Goal: Task Accomplishment & Management: Use online tool/utility

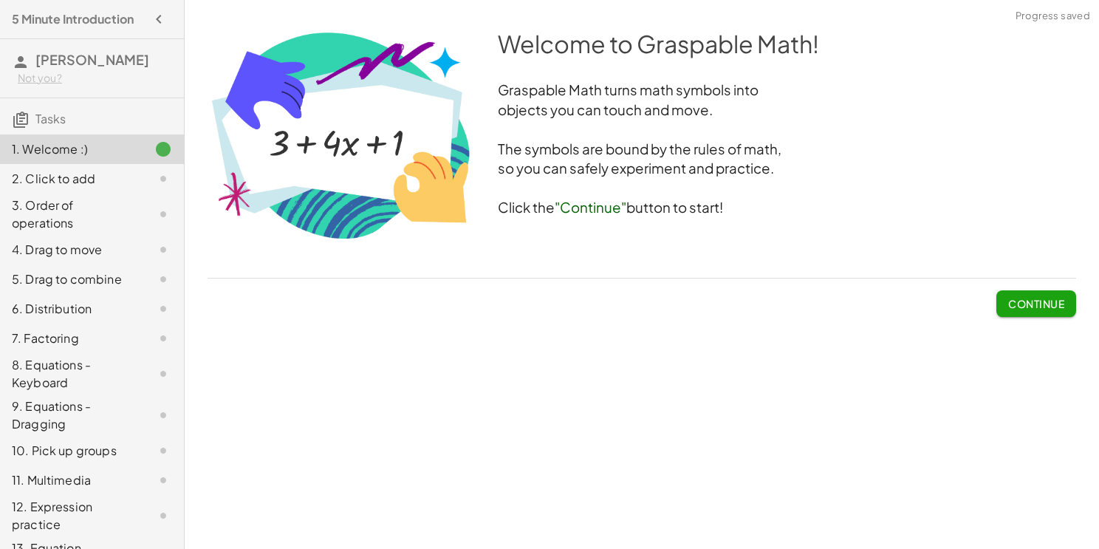
click at [1024, 297] on span "Continue" at bounding box center [1036, 303] width 56 height 13
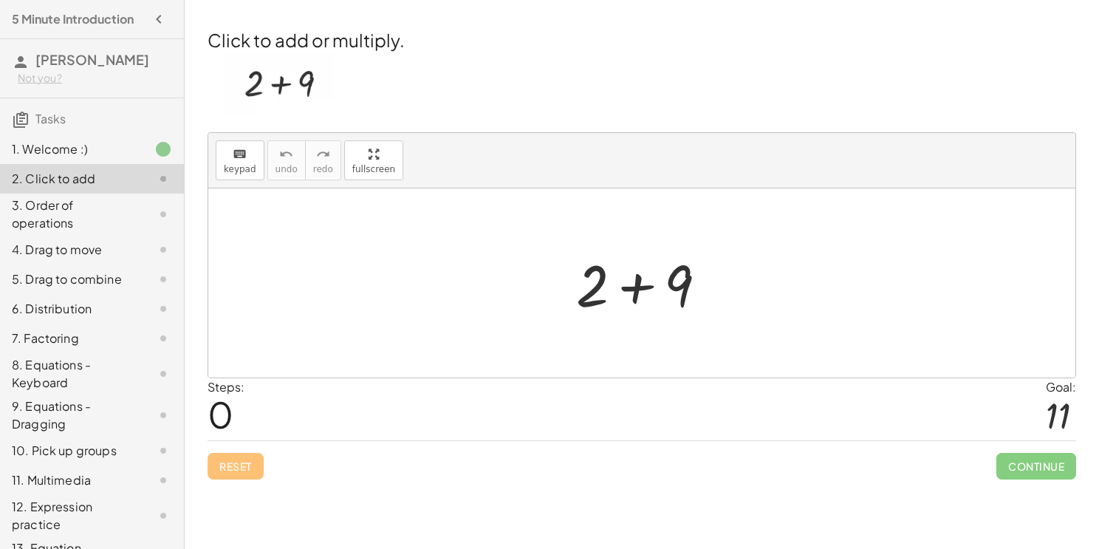
click at [634, 278] on div at bounding box center [647, 283] width 157 height 76
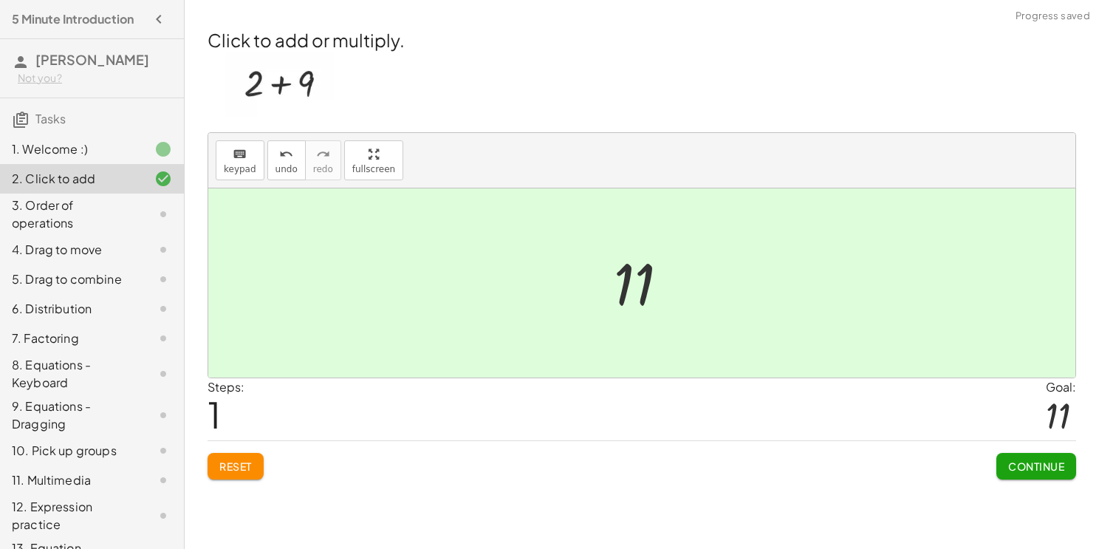
click at [634, 278] on div at bounding box center [646, 283] width 81 height 73
click at [1027, 466] on span "Continue" at bounding box center [1036, 465] width 56 height 13
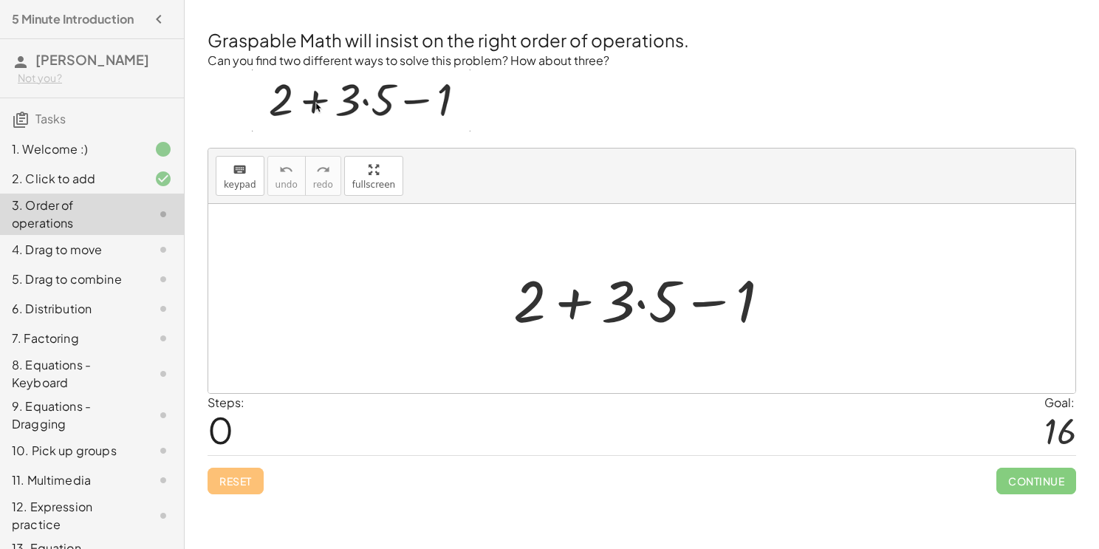
click at [587, 305] on div at bounding box center [648, 299] width 284 height 76
click at [643, 304] on div at bounding box center [648, 299] width 284 height 76
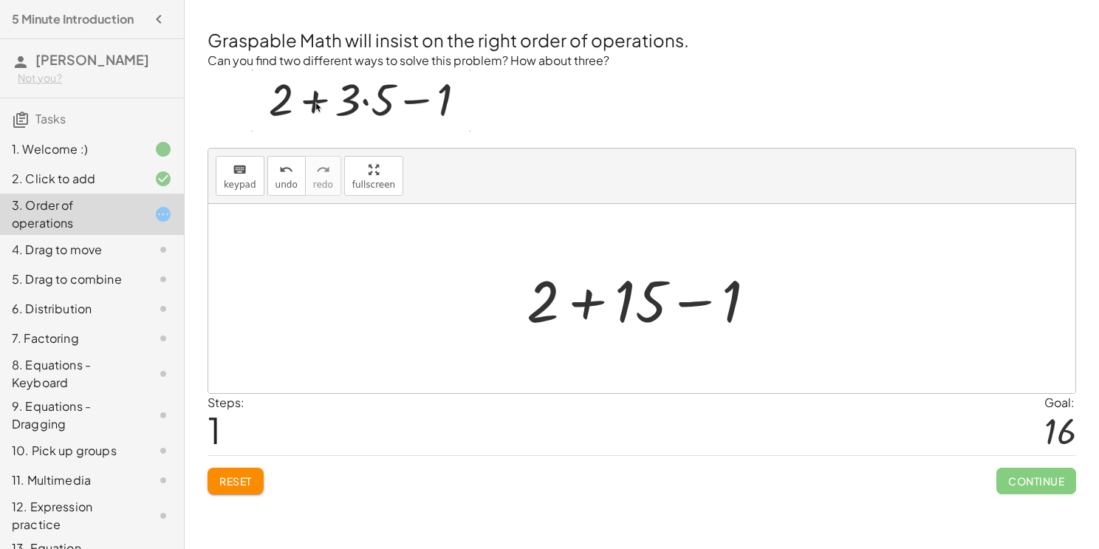
click at [694, 301] on div at bounding box center [647, 299] width 256 height 76
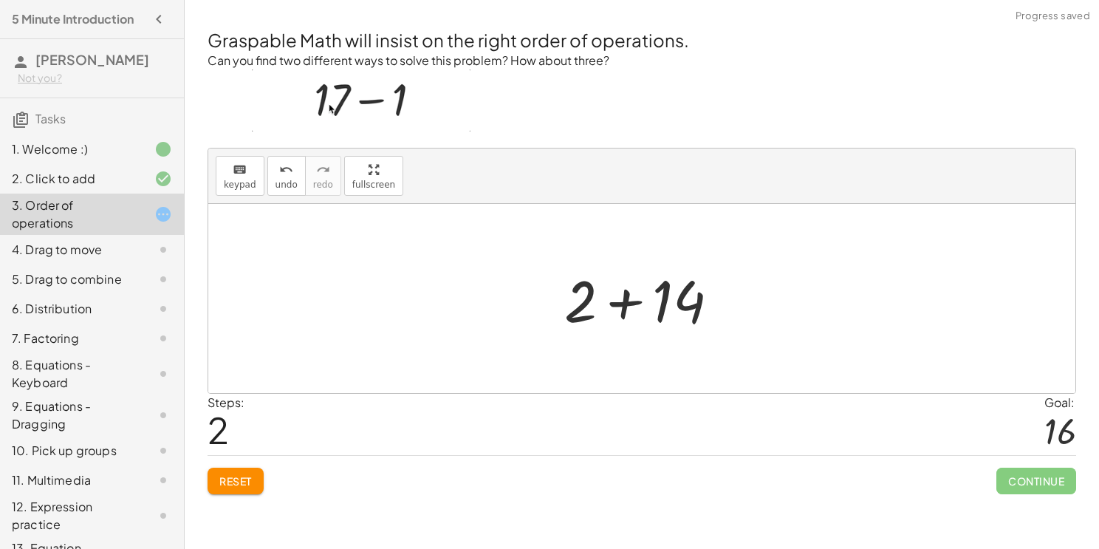
click at [626, 297] on div at bounding box center [647, 299] width 181 height 76
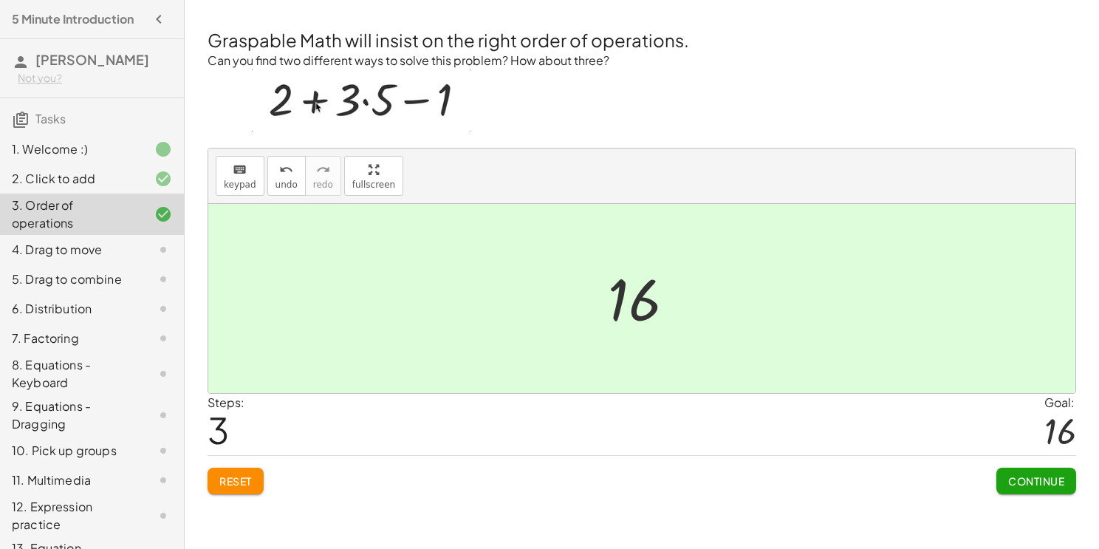
click at [1017, 488] on button "Continue" at bounding box center [1037, 481] width 80 height 27
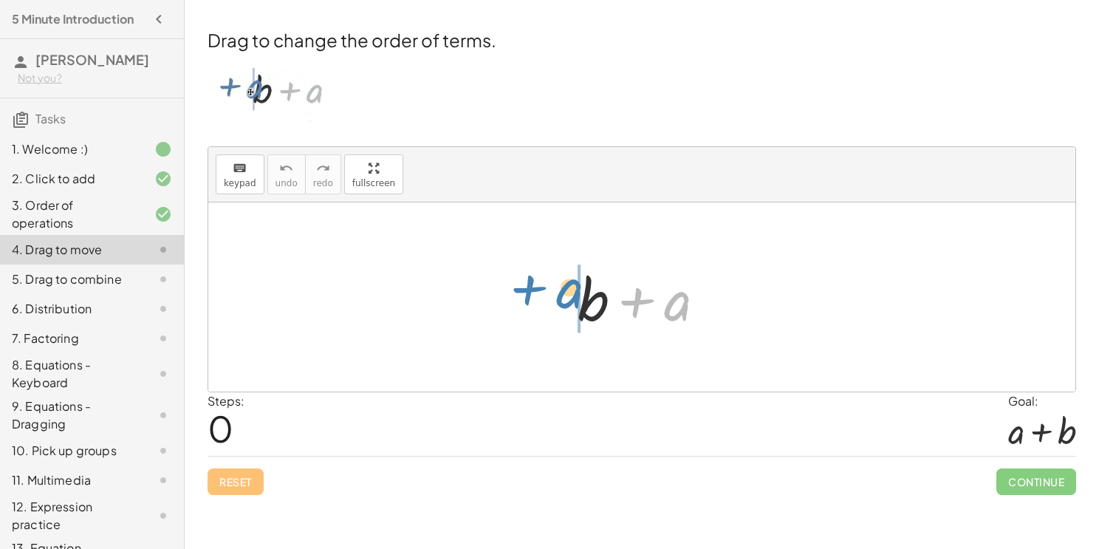
drag, startPoint x: 672, startPoint y: 308, endPoint x: 563, endPoint y: 296, distance: 109.2
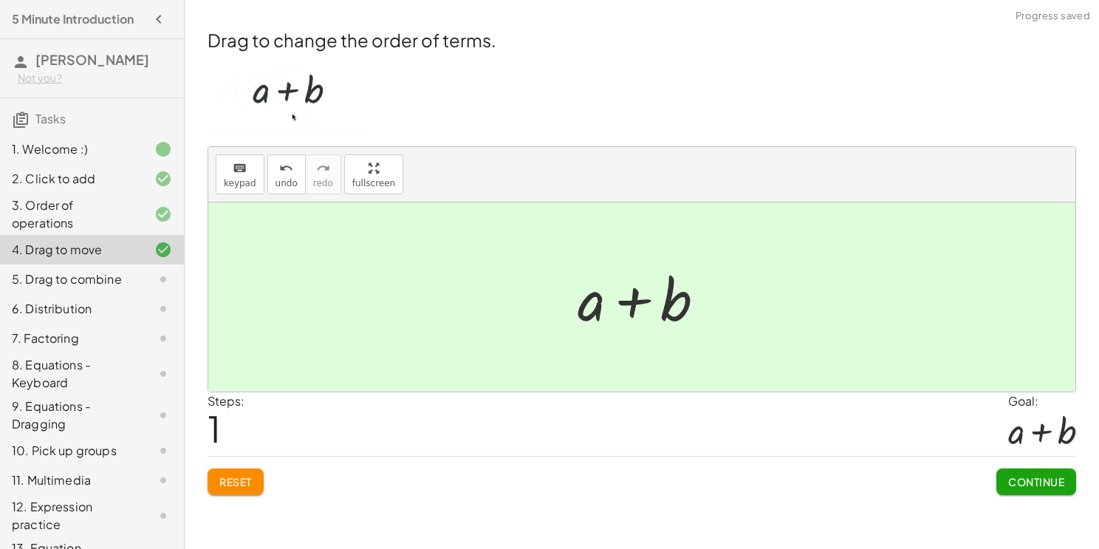
click at [1027, 486] on span "Continue" at bounding box center [1036, 481] width 56 height 13
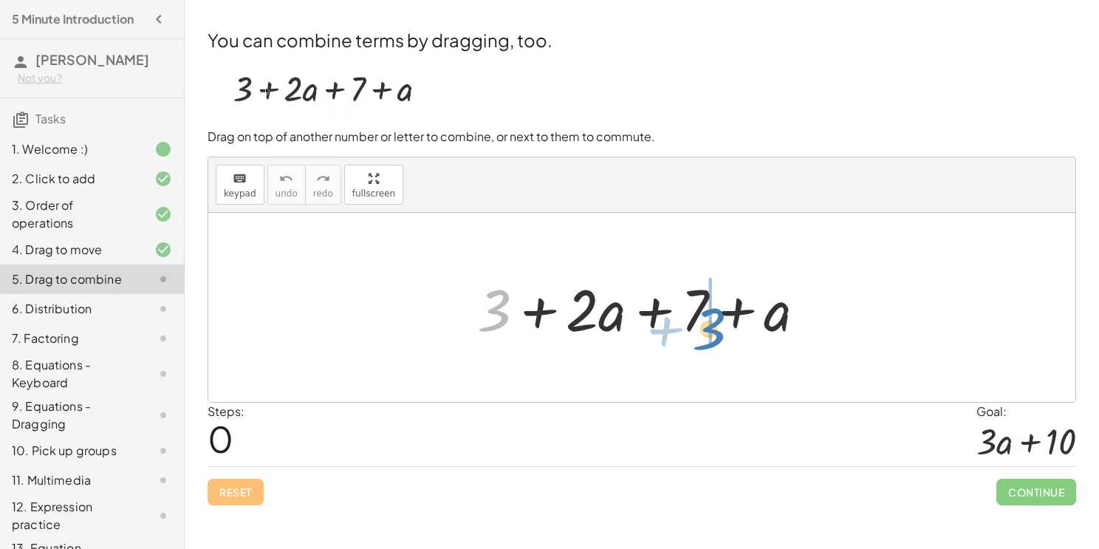
drag, startPoint x: 494, startPoint y: 297, endPoint x: 708, endPoint y: 312, distance: 214.8
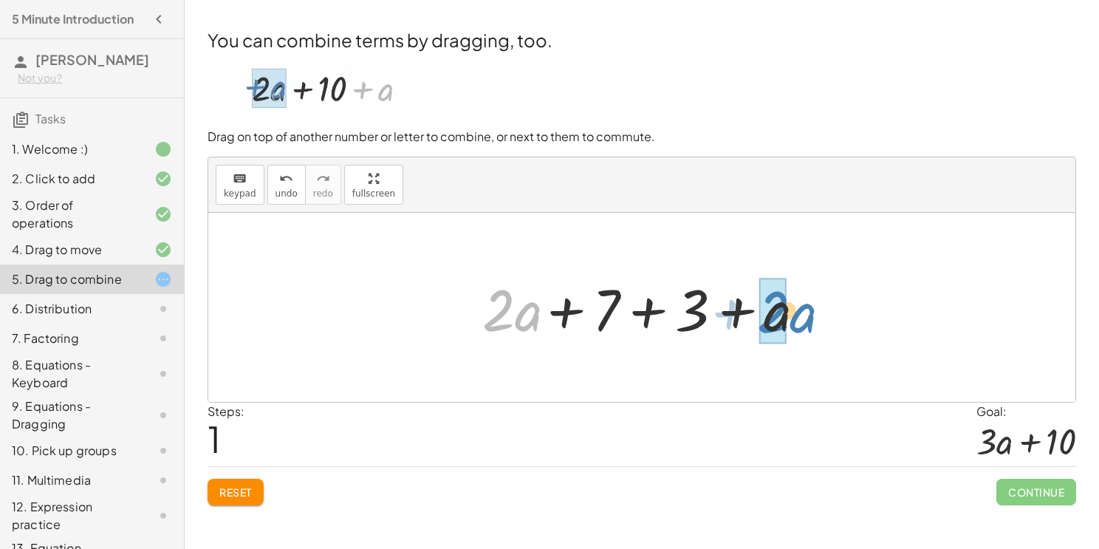
drag, startPoint x: 510, startPoint y: 325, endPoint x: 788, endPoint y: 327, distance: 277.8
click at [788, 327] on div at bounding box center [637, 308] width 345 height 76
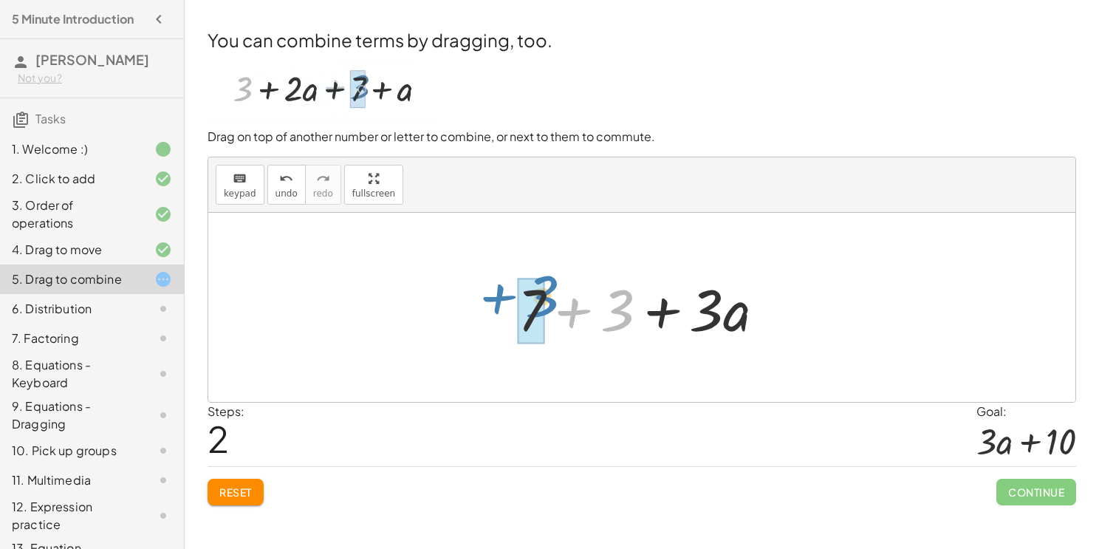
drag, startPoint x: 621, startPoint y: 300, endPoint x: 544, endPoint y: 286, distance: 78.8
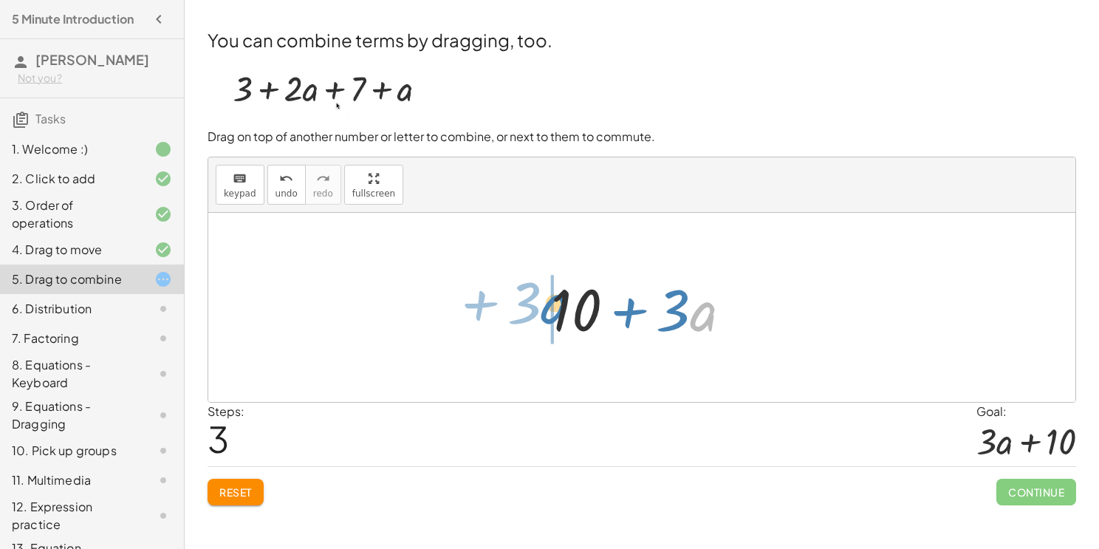
drag, startPoint x: 691, startPoint y: 330, endPoint x: 530, endPoint y: 322, distance: 160.5
click at [530, 322] on div "+ 3 + · 2 · a + 7 + a + · 2 · a + 7 + 3 + a + 7 + 3 + · 3 · a · a + · 3 + · a +…" at bounding box center [642, 307] width 226 height 83
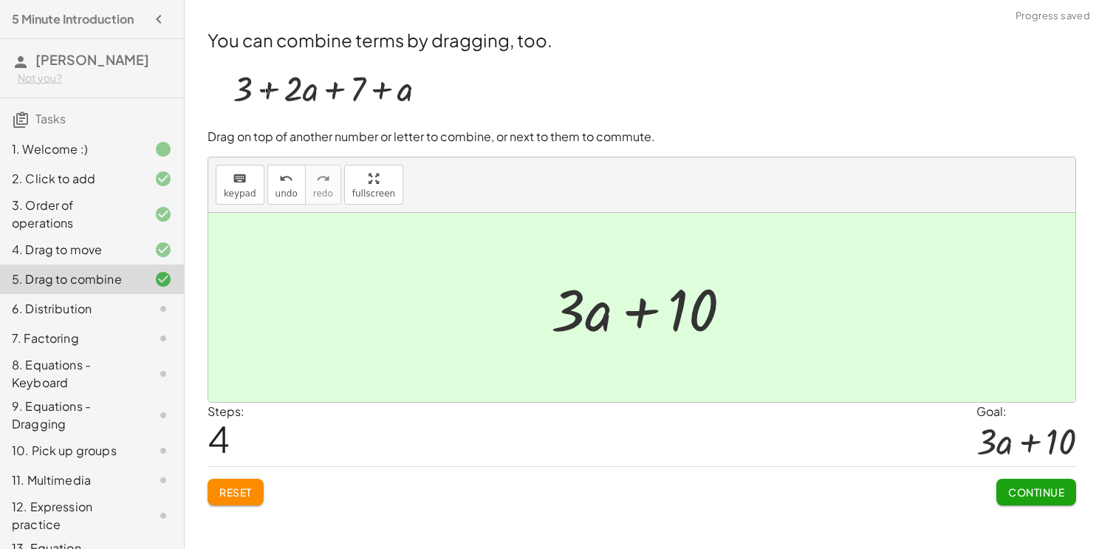
click at [1023, 488] on span "Continue" at bounding box center [1036, 491] width 56 height 13
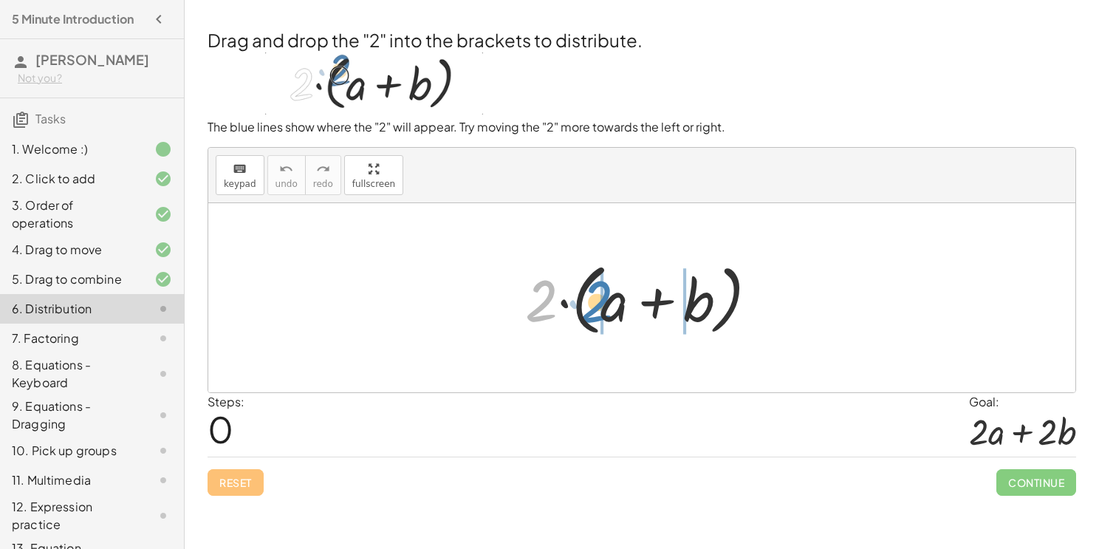
drag, startPoint x: 537, startPoint y: 304, endPoint x: 592, endPoint y: 304, distance: 55.4
click at [592, 304] on div at bounding box center [647, 298] width 259 height 85
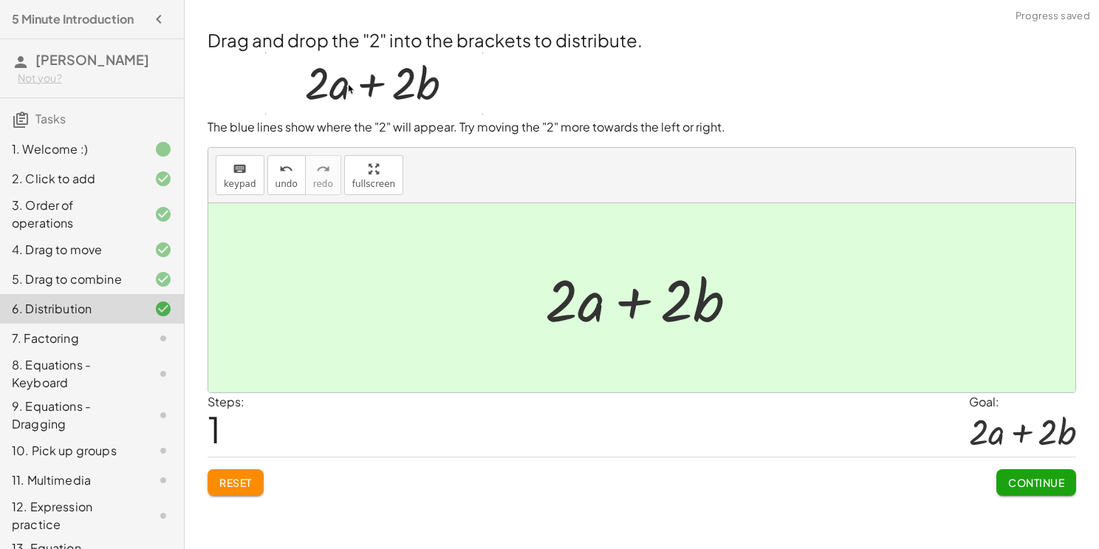
click at [1048, 477] on span "Continue" at bounding box center [1036, 482] width 56 height 13
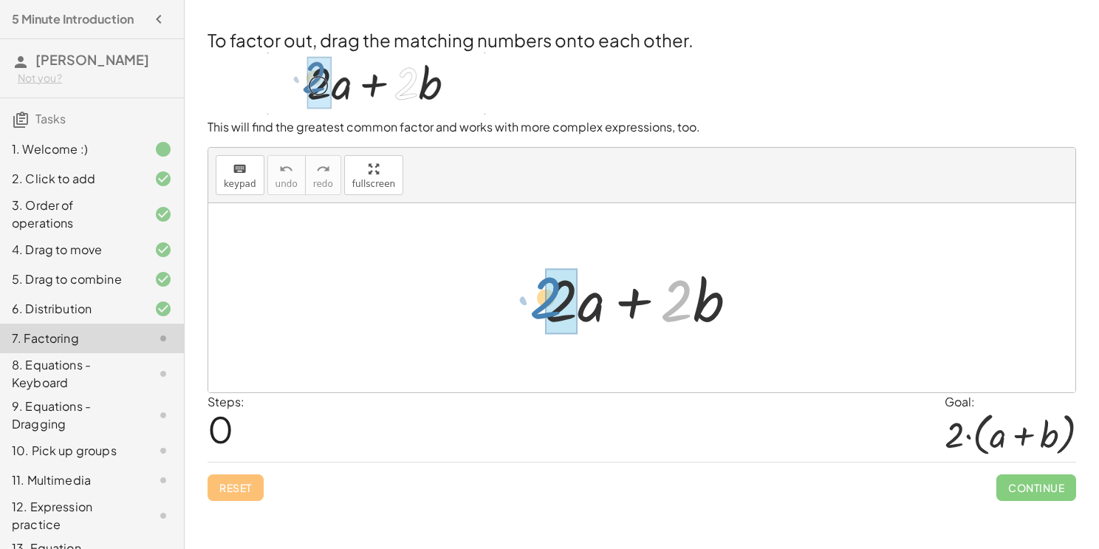
drag, startPoint x: 683, startPoint y: 306, endPoint x: 548, endPoint y: 303, distance: 134.5
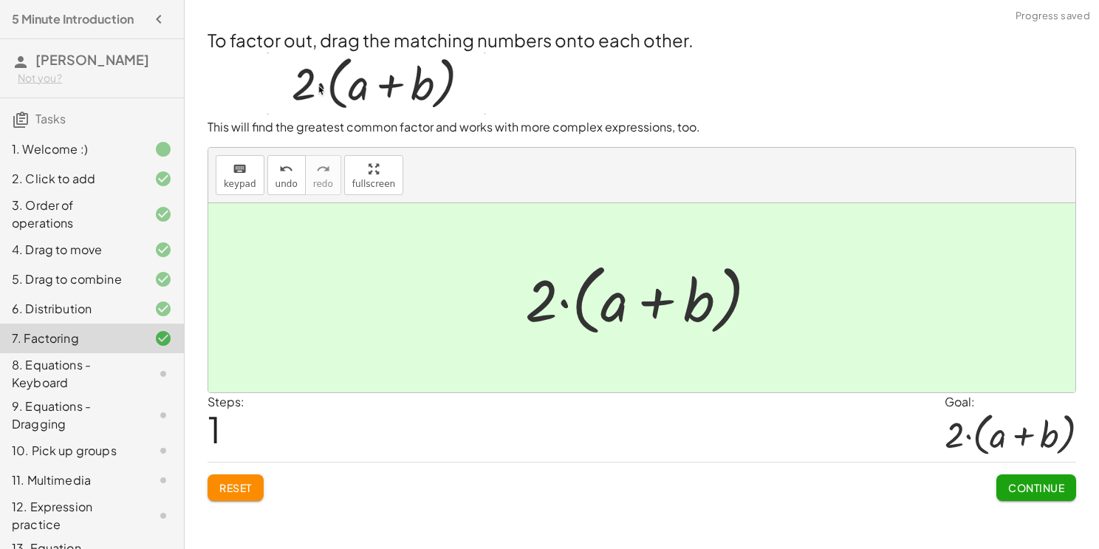
click at [1040, 476] on button "Continue" at bounding box center [1037, 487] width 80 height 27
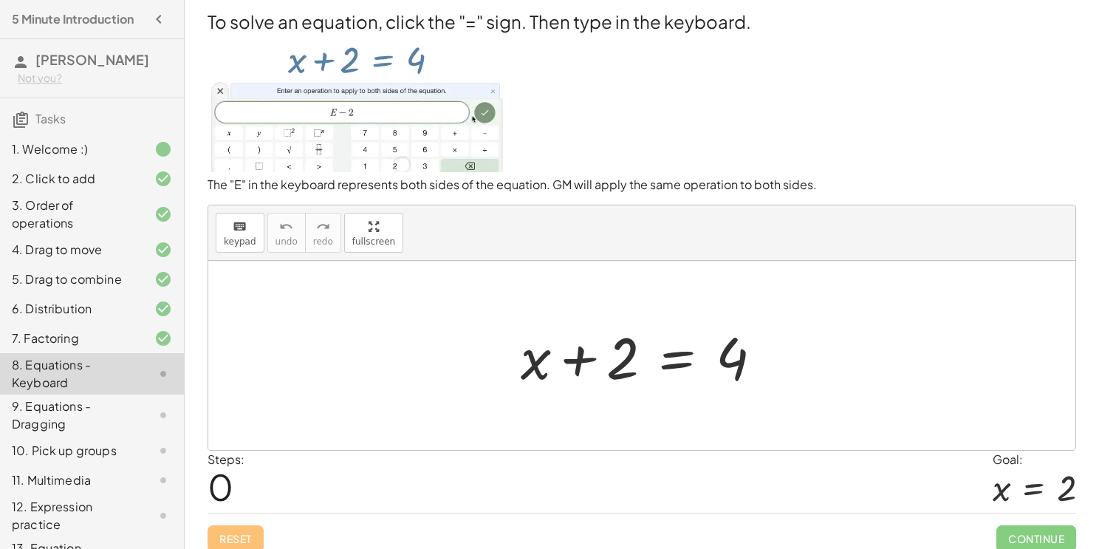
click at [683, 367] on div at bounding box center [647, 356] width 268 height 76
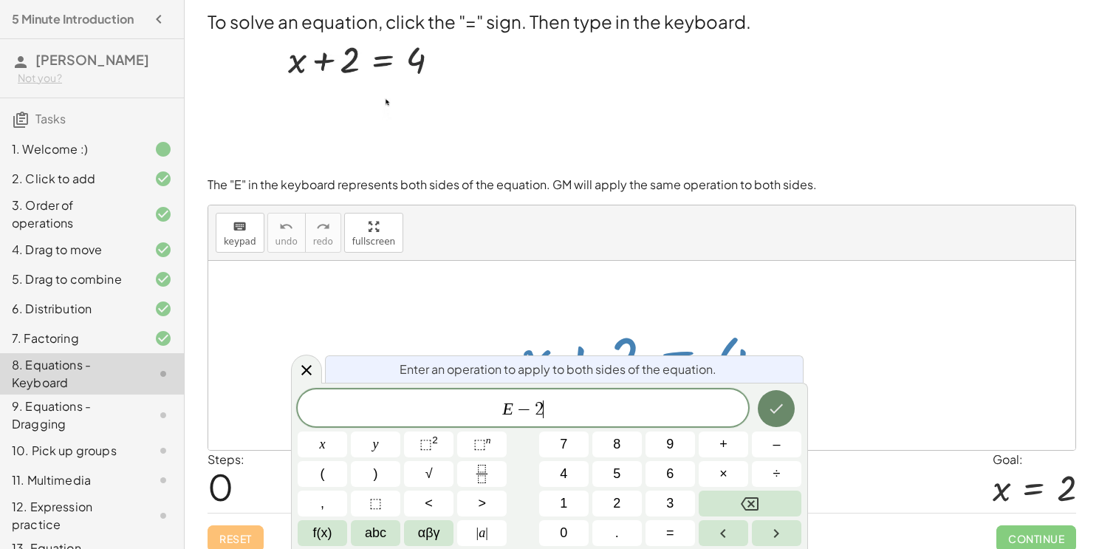
click at [773, 417] on button "Done" at bounding box center [776, 408] width 37 height 37
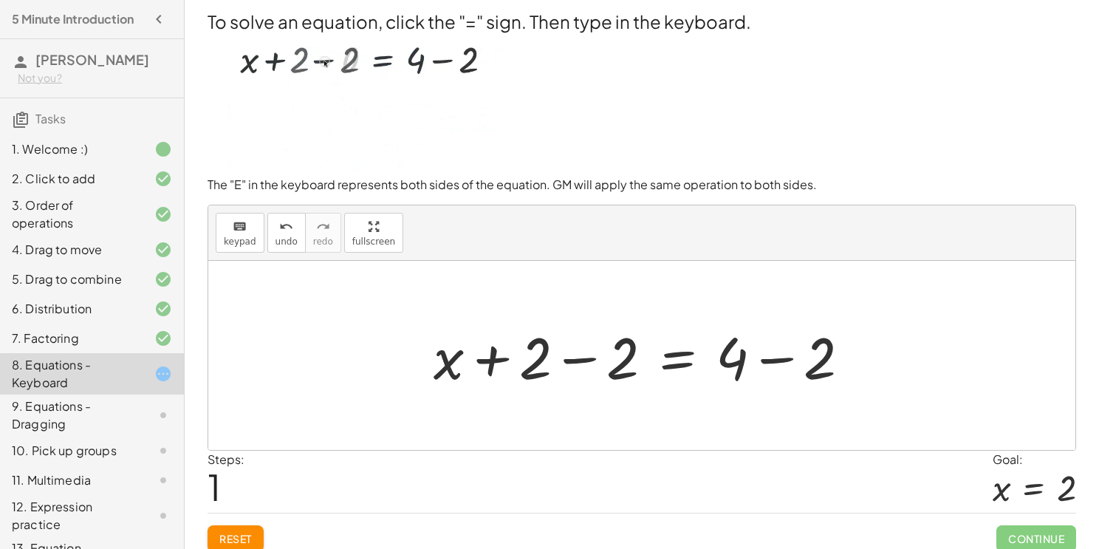
click at [570, 358] on div at bounding box center [647, 356] width 443 height 76
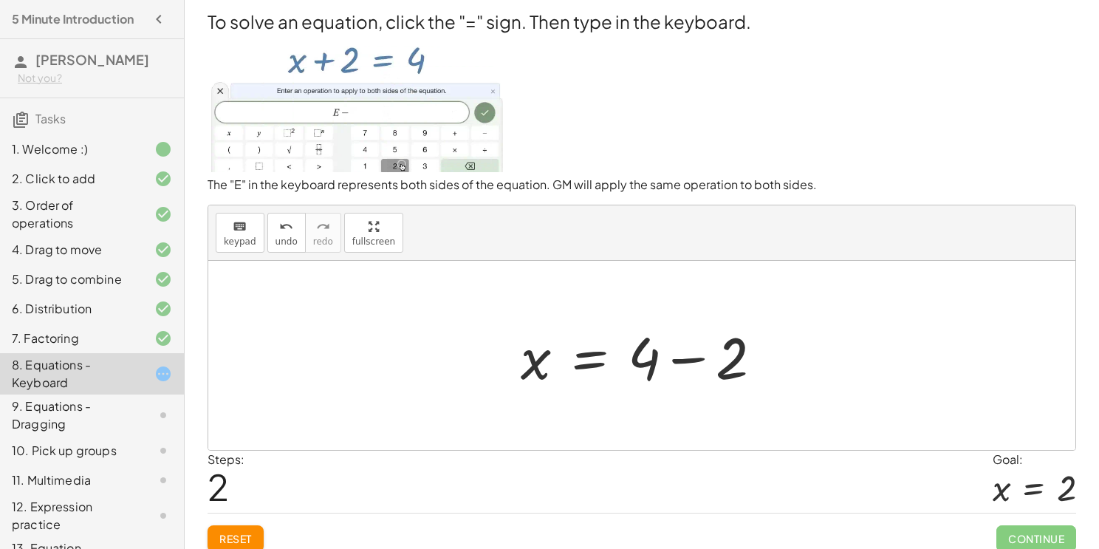
click at [676, 362] on div at bounding box center [647, 356] width 268 height 76
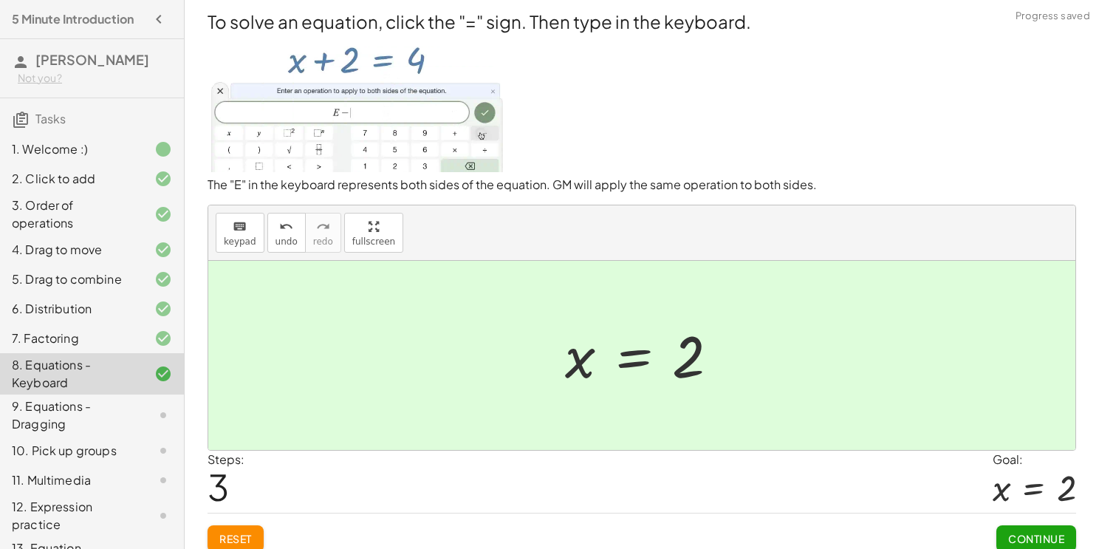
click at [1036, 541] on span "Continue" at bounding box center [1036, 538] width 56 height 13
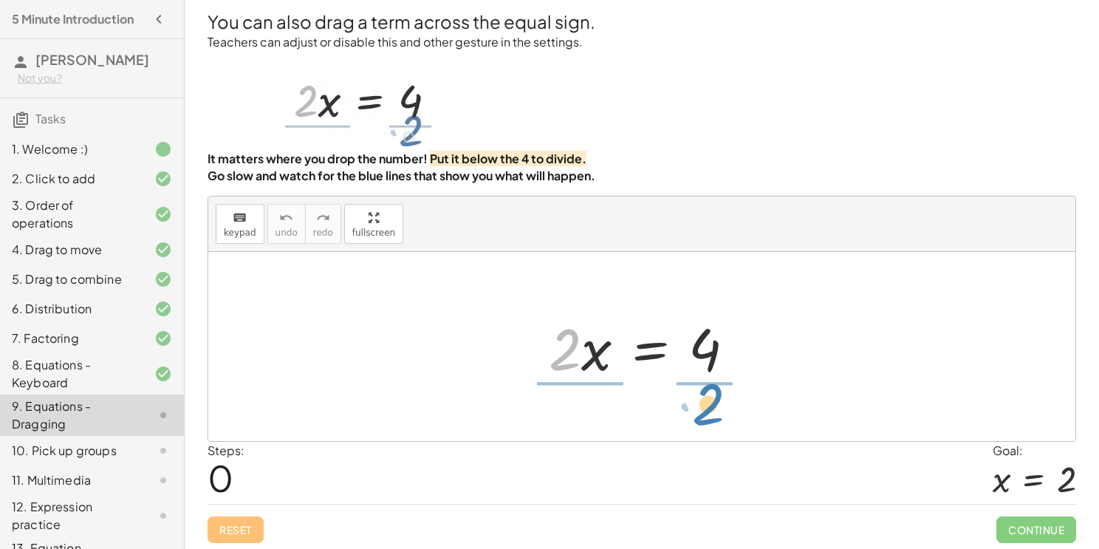
drag, startPoint x: 567, startPoint y: 345, endPoint x: 711, endPoint y: 397, distance: 153.1
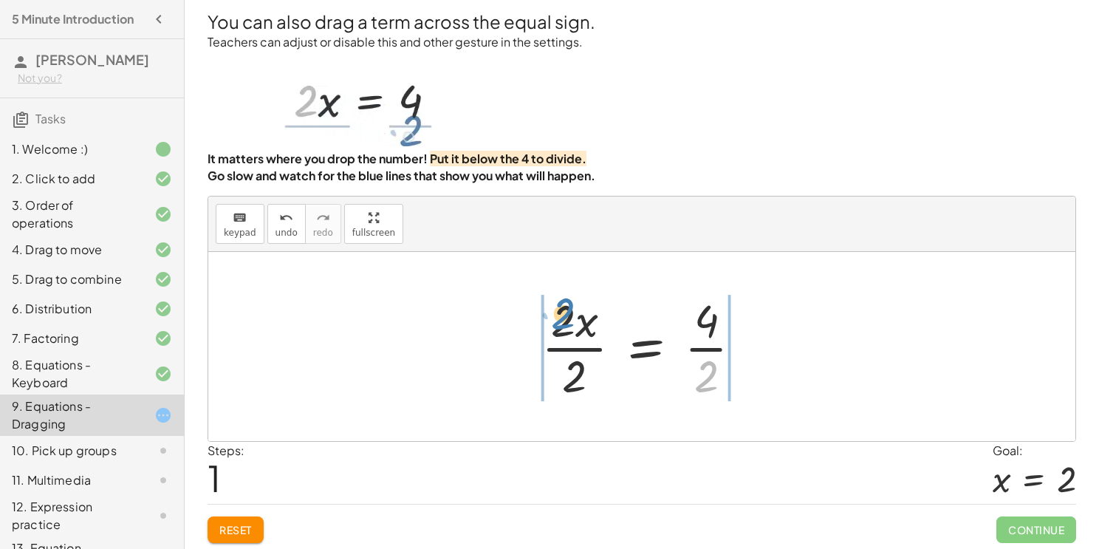
drag, startPoint x: 706, startPoint y: 388, endPoint x: 564, endPoint y: 322, distance: 156.3
click at [564, 322] on div at bounding box center [648, 347] width 228 height 114
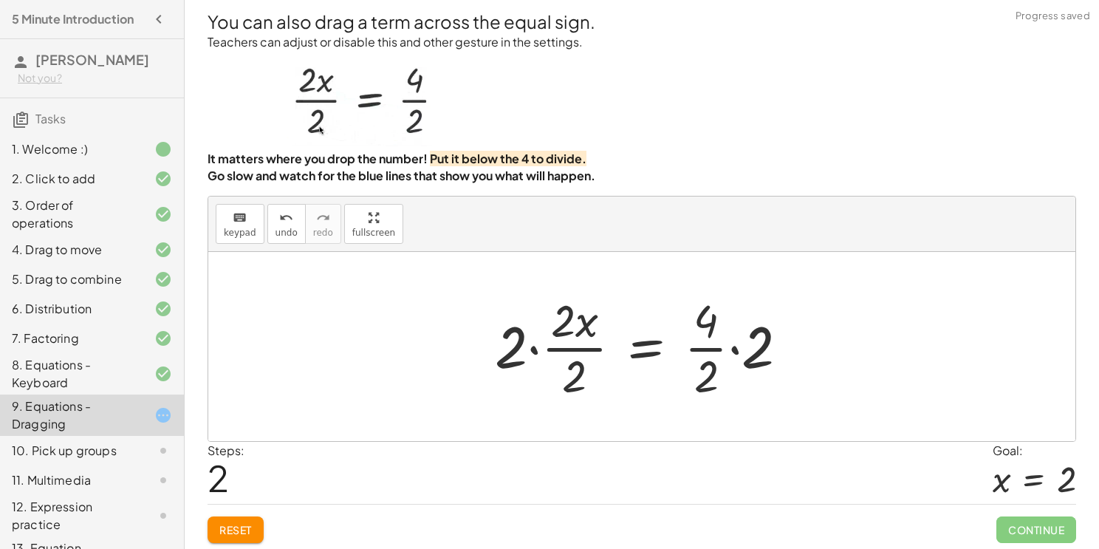
click at [239, 525] on span "Reset" at bounding box center [235, 529] width 33 height 13
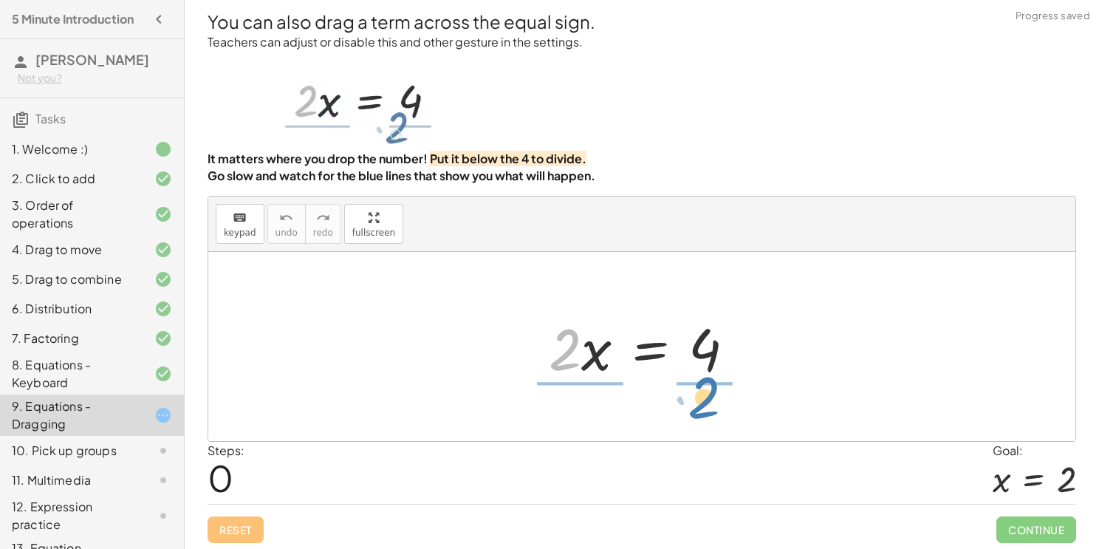
drag, startPoint x: 560, startPoint y: 356, endPoint x: 700, endPoint y: 403, distance: 147.9
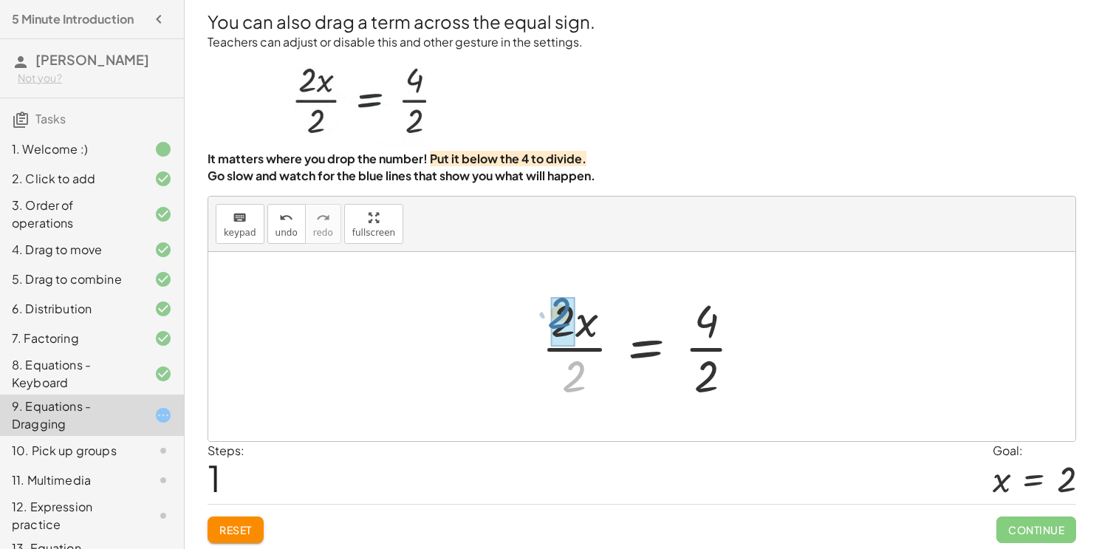
drag, startPoint x: 573, startPoint y: 381, endPoint x: 558, endPoint y: 317, distance: 65.9
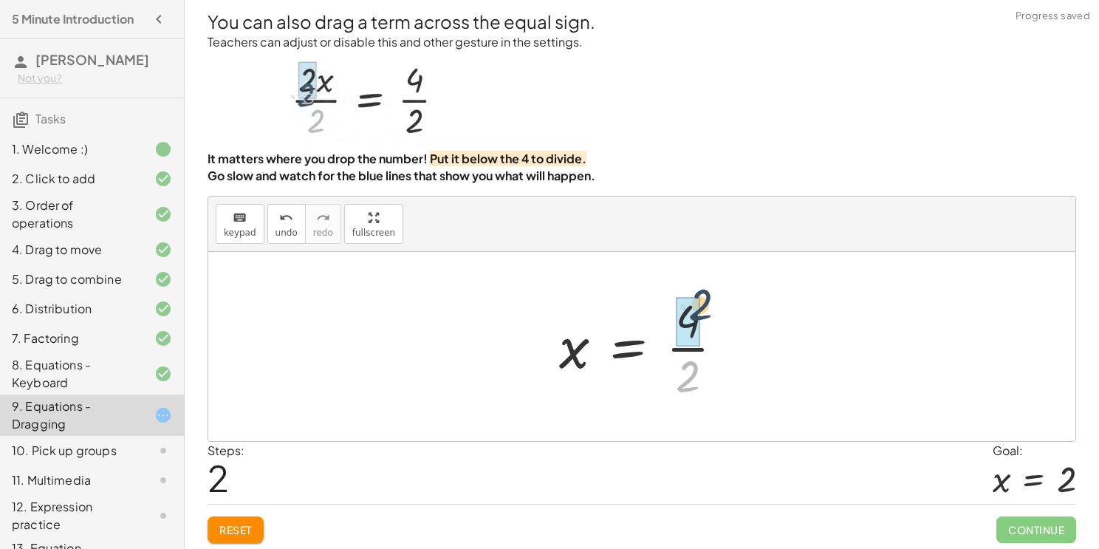
drag, startPoint x: 686, startPoint y: 368, endPoint x: 698, endPoint y: 293, distance: 76.4
click at [698, 293] on div at bounding box center [647, 347] width 191 height 114
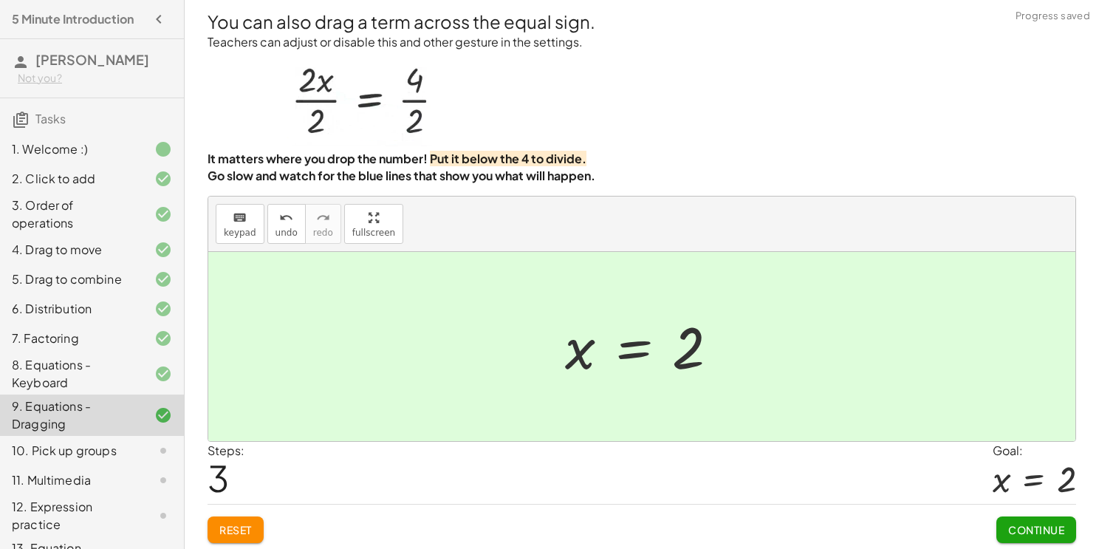
click at [1017, 533] on span "Continue" at bounding box center [1036, 529] width 56 height 13
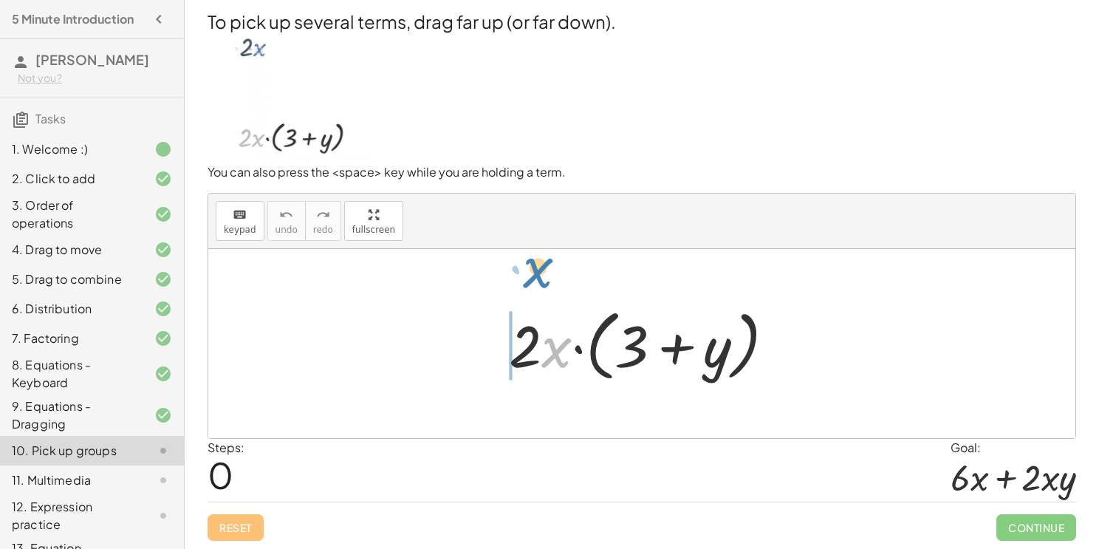
drag, startPoint x: 560, startPoint y: 358, endPoint x: 541, endPoint y: 277, distance: 82.6
click at [541, 277] on div "· x · 2 · x · ( + 3 + y )" at bounding box center [641, 343] width 867 height 189
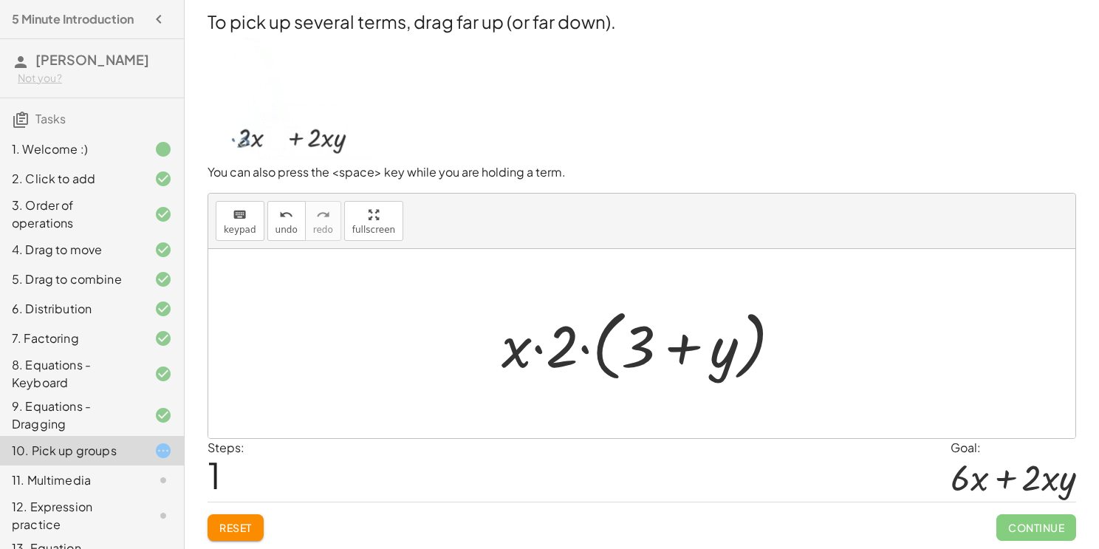
click at [228, 518] on button "Reset" at bounding box center [236, 527] width 56 height 27
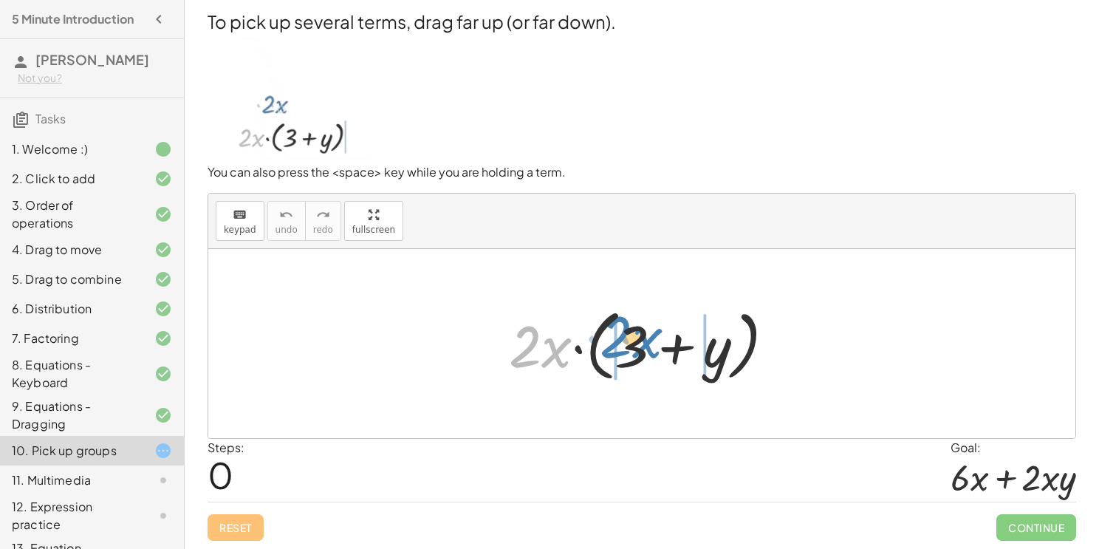
drag, startPoint x: 550, startPoint y: 358, endPoint x: 642, endPoint y: 349, distance: 92.0
click at [642, 349] on div at bounding box center [648, 343] width 293 height 85
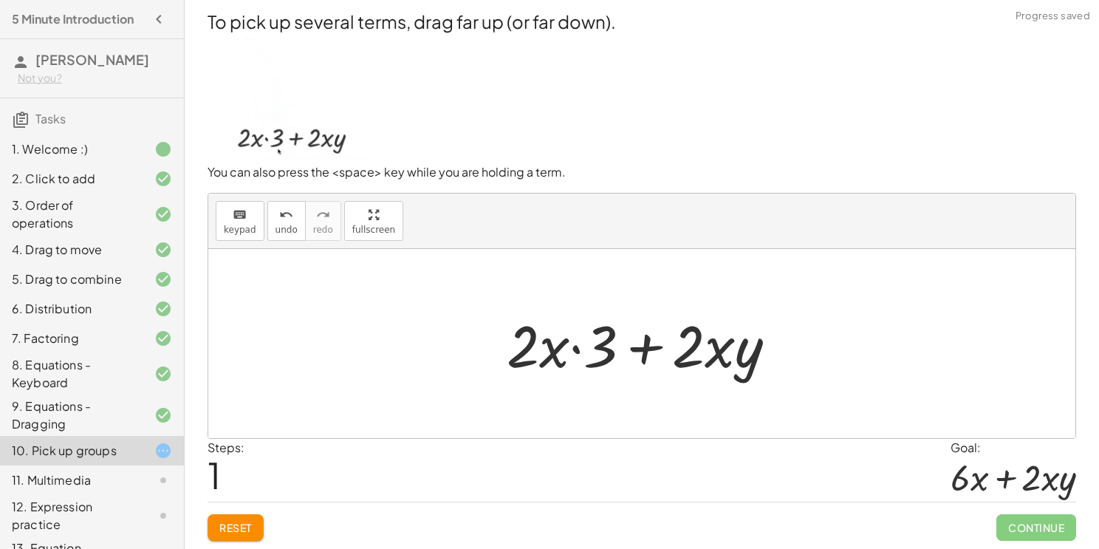
click at [642, 349] on div at bounding box center [647, 344] width 297 height 76
drag, startPoint x: 601, startPoint y: 348, endPoint x: 550, endPoint y: 347, distance: 51.7
click at [550, 347] on div at bounding box center [647, 344] width 297 height 76
drag, startPoint x: 564, startPoint y: 352, endPoint x: 526, endPoint y: 346, distance: 38.9
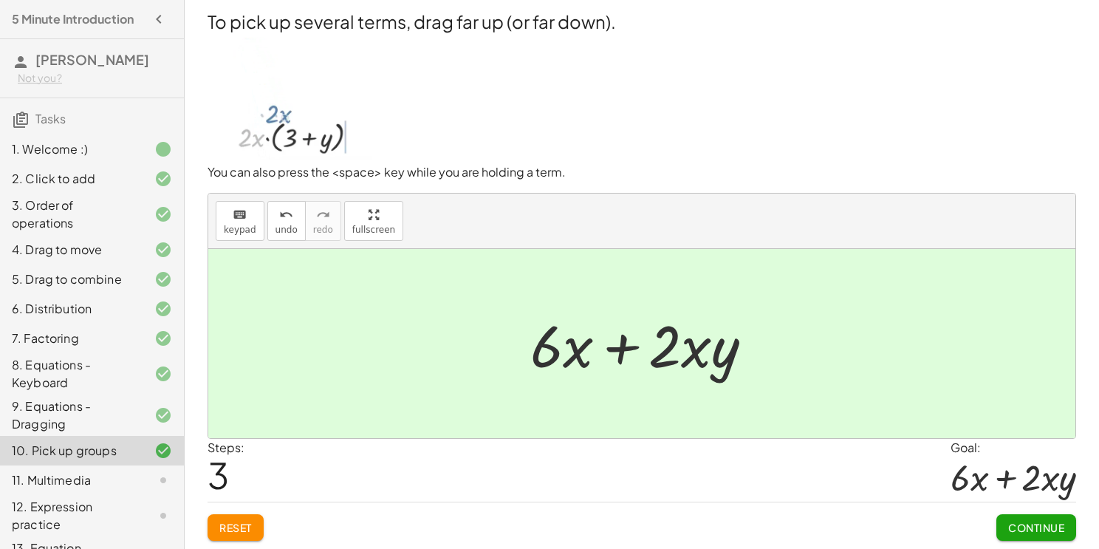
click at [1056, 527] on span "Continue" at bounding box center [1036, 527] width 56 height 13
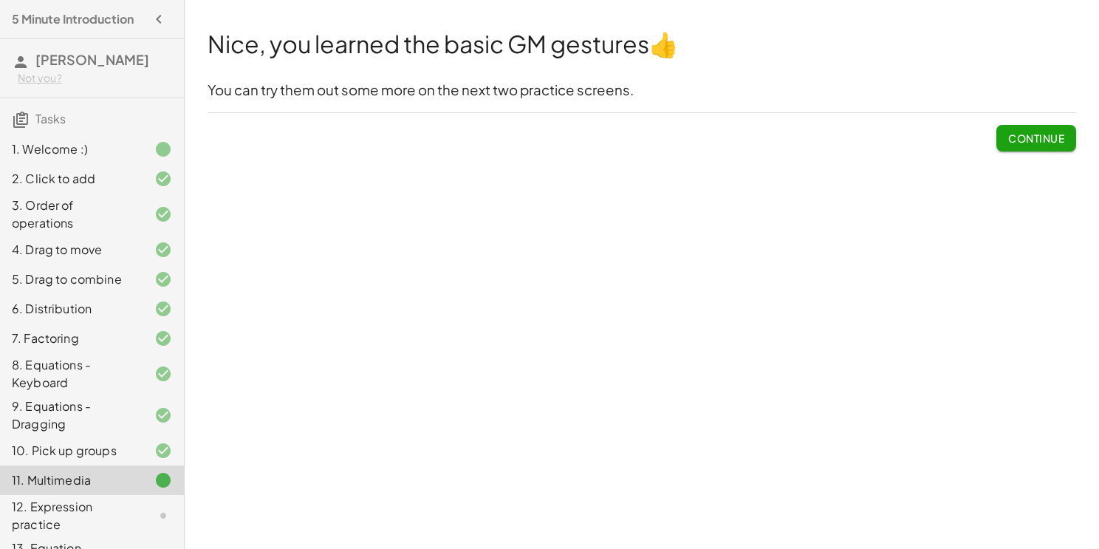
click at [1038, 137] on span "Continue" at bounding box center [1036, 137] width 56 height 13
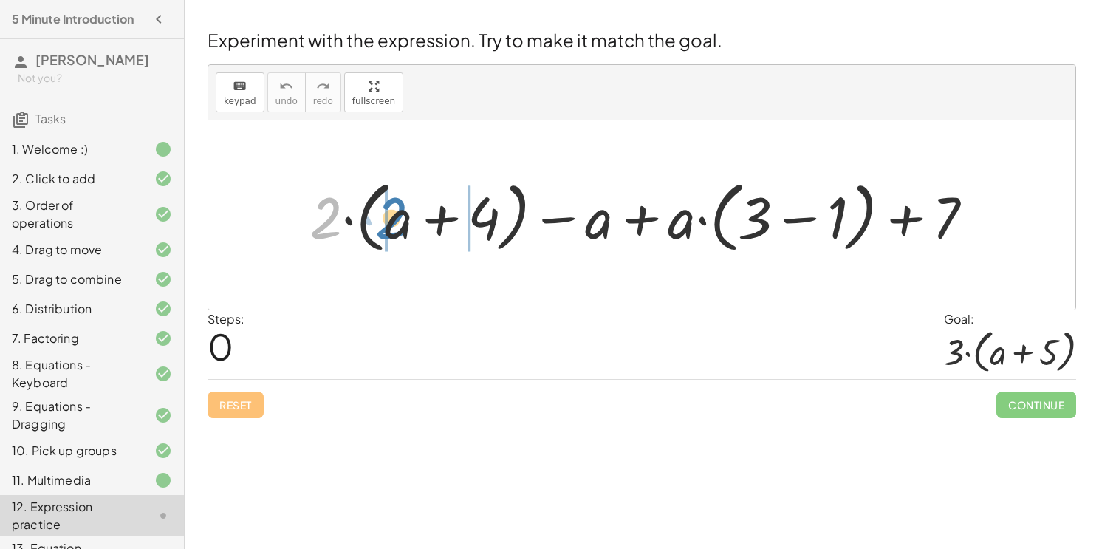
drag, startPoint x: 335, startPoint y: 211, endPoint x: 403, endPoint y: 210, distance: 67.2
click at [403, 210] on div at bounding box center [647, 215] width 691 height 85
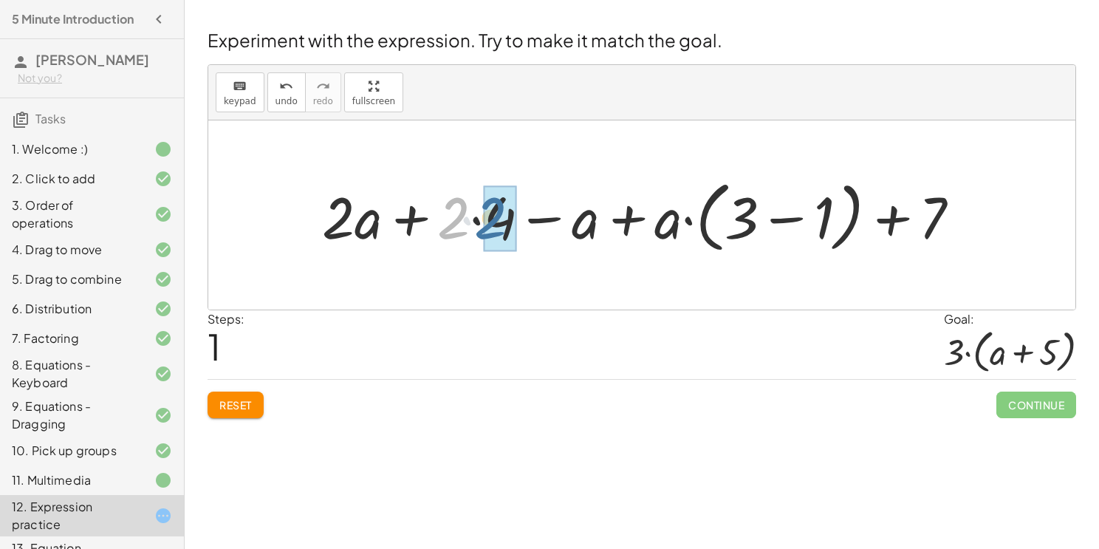
drag, startPoint x: 455, startPoint y: 214, endPoint x: 496, endPoint y: 211, distance: 41.5
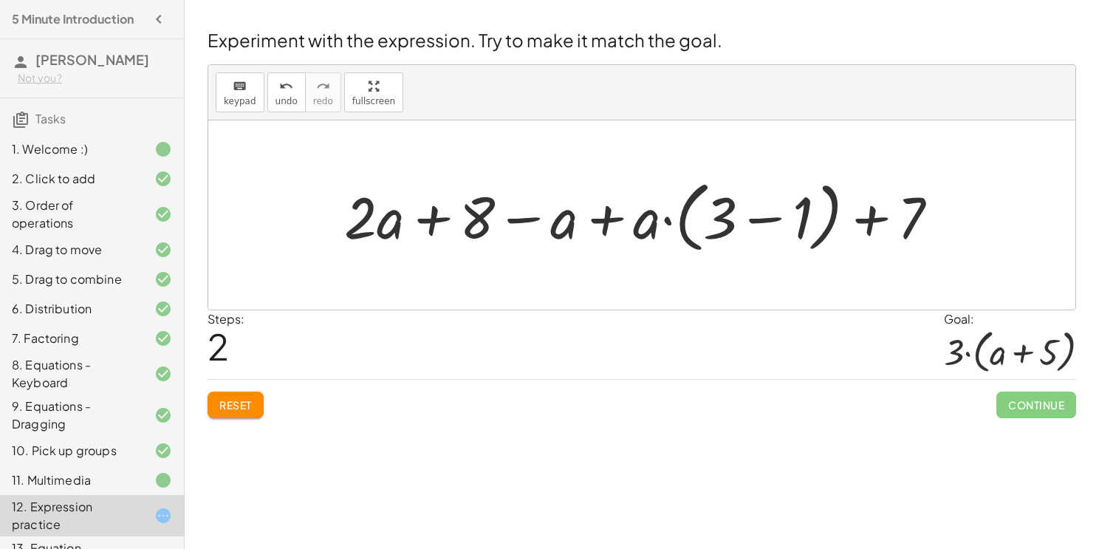
click at [222, 406] on span "Reset" at bounding box center [235, 404] width 33 height 13
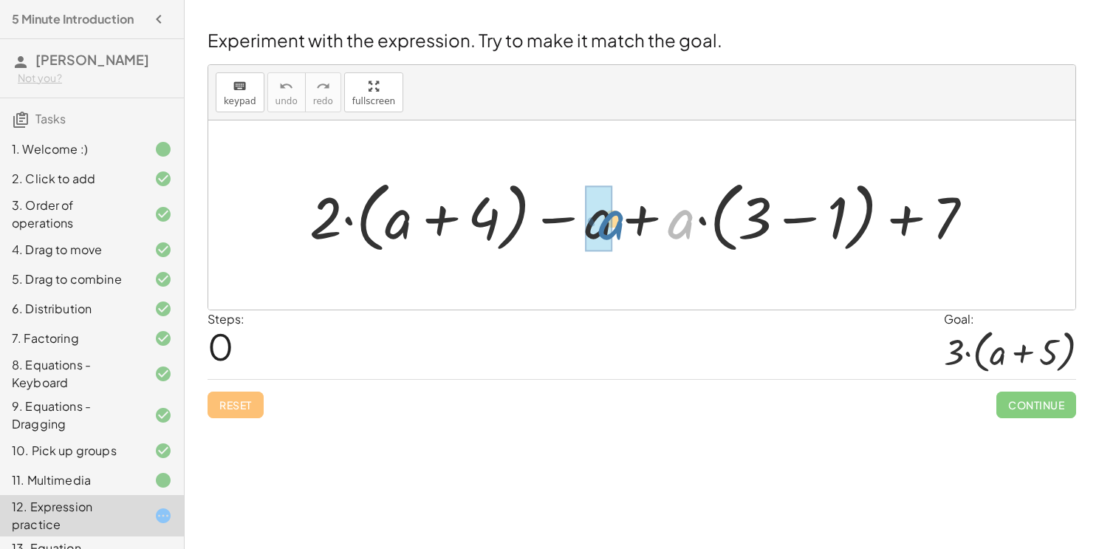
drag, startPoint x: 680, startPoint y: 223, endPoint x: 606, endPoint y: 222, distance: 73.1
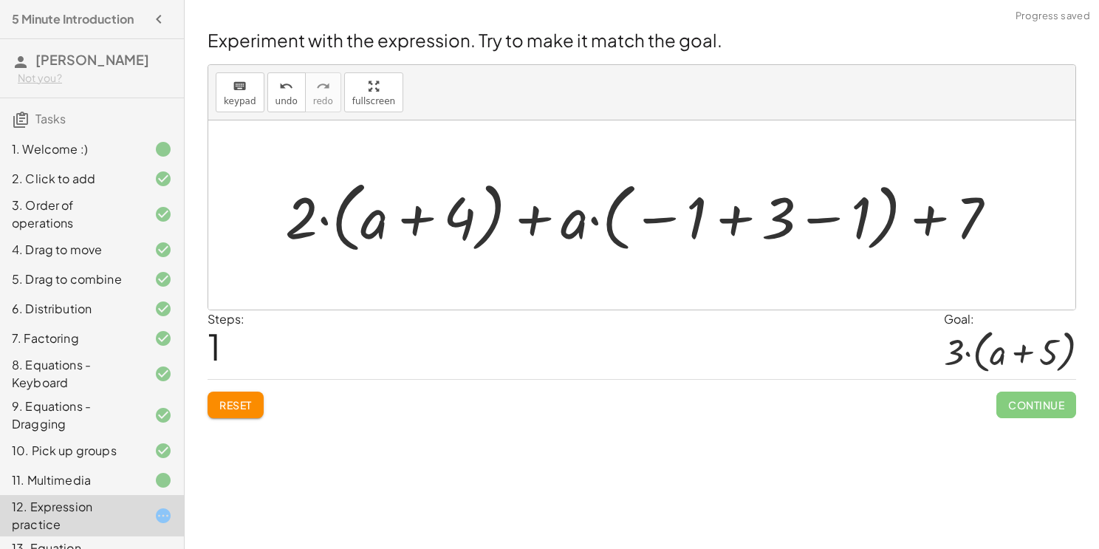
click at [218, 407] on button "Reset" at bounding box center [236, 405] width 56 height 27
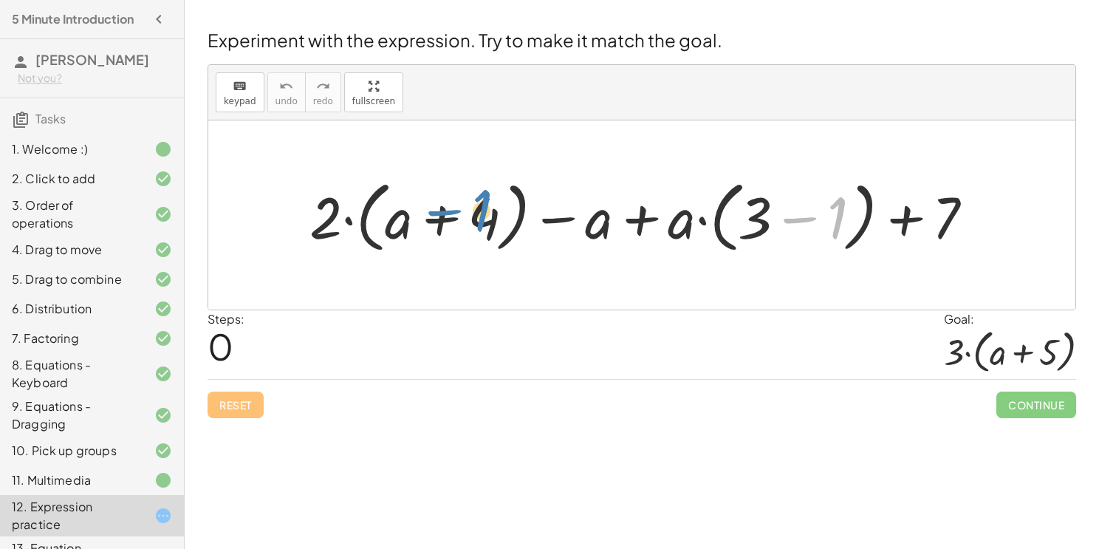
drag, startPoint x: 842, startPoint y: 205, endPoint x: 487, endPoint y: 197, distance: 355.4
click at [487, 197] on div at bounding box center [647, 215] width 691 height 85
drag, startPoint x: 477, startPoint y: 221, endPoint x: 459, endPoint y: 217, distance: 18.8
click at [459, 217] on div at bounding box center [647, 215] width 691 height 85
click at [401, 220] on div at bounding box center [647, 215] width 691 height 85
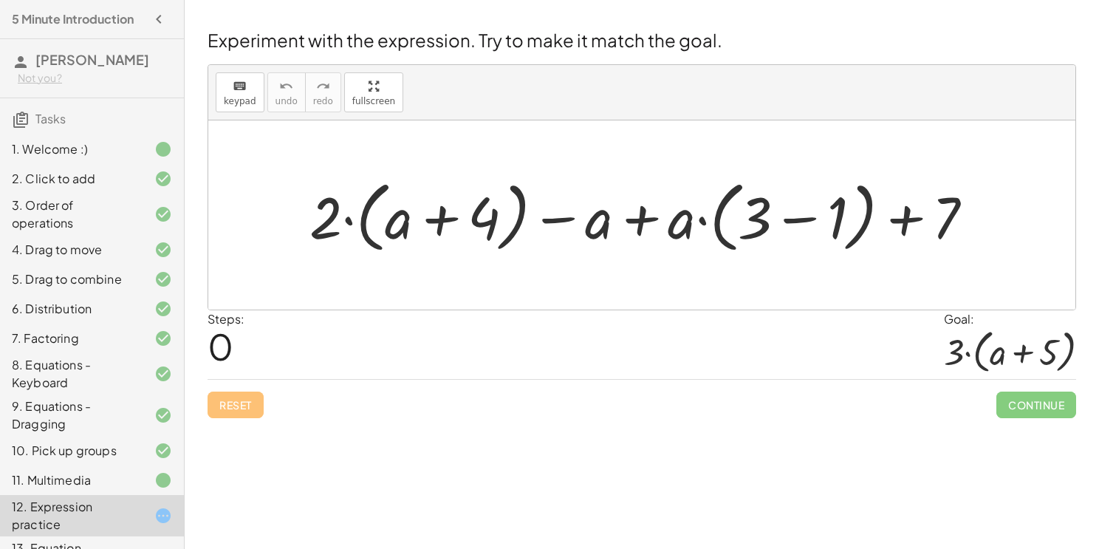
click at [450, 210] on div at bounding box center [647, 215] width 691 height 85
click at [635, 220] on div at bounding box center [647, 215] width 691 height 85
click at [559, 220] on div at bounding box center [647, 215] width 691 height 85
click at [905, 220] on div at bounding box center [647, 215] width 691 height 85
click at [807, 217] on div at bounding box center [647, 215] width 691 height 85
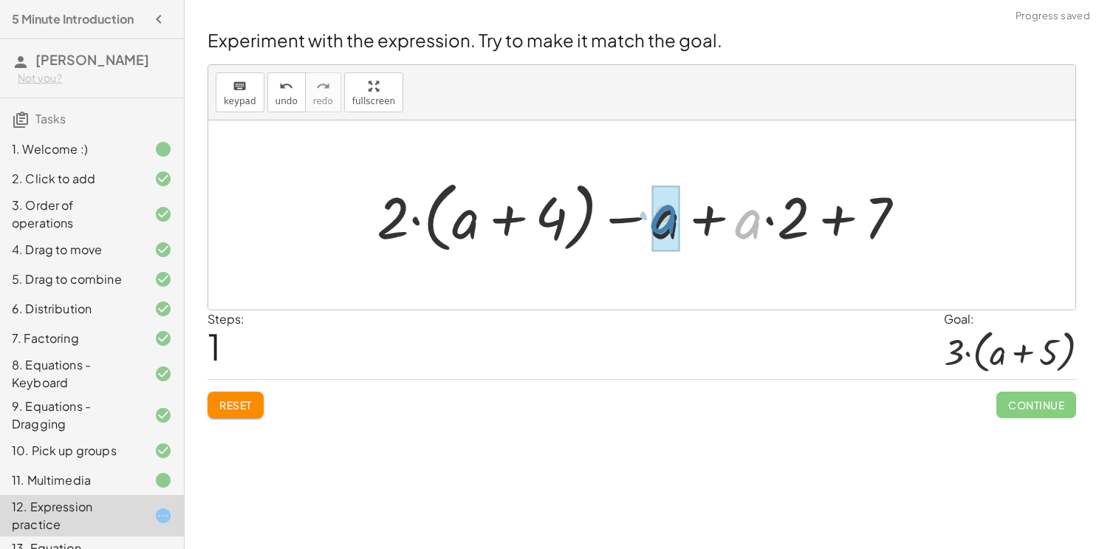
drag, startPoint x: 754, startPoint y: 216, endPoint x: 668, endPoint y: 211, distance: 85.8
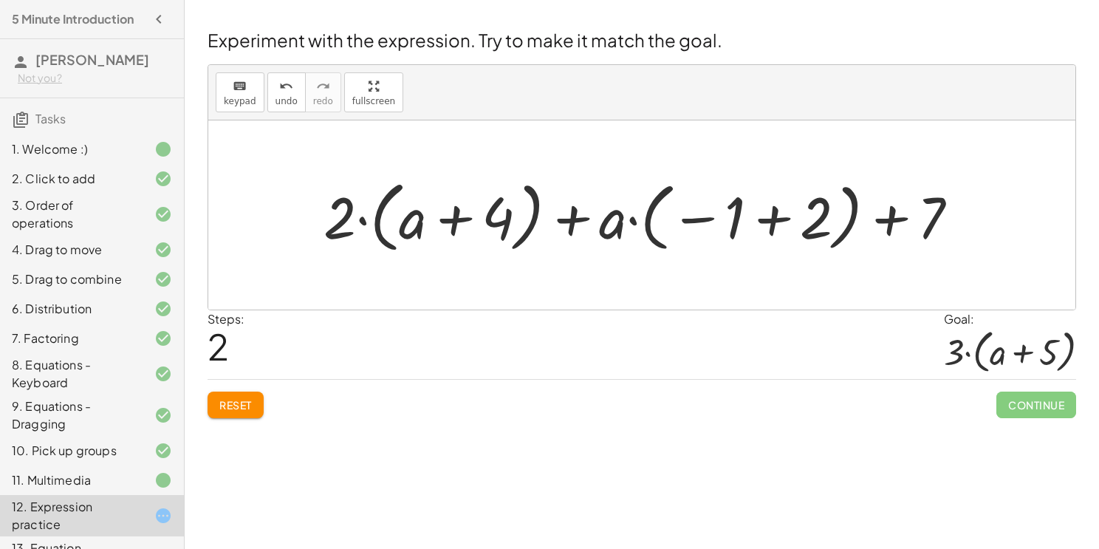
click at [889, 225] on div at bounding box center [647, 215] width 662 height 85
click at [838, 208] on div at bounding box center [647, 215] width 662 height 85
click at [783, 212] on div at bounding box center [647, 215] width 662 height 85
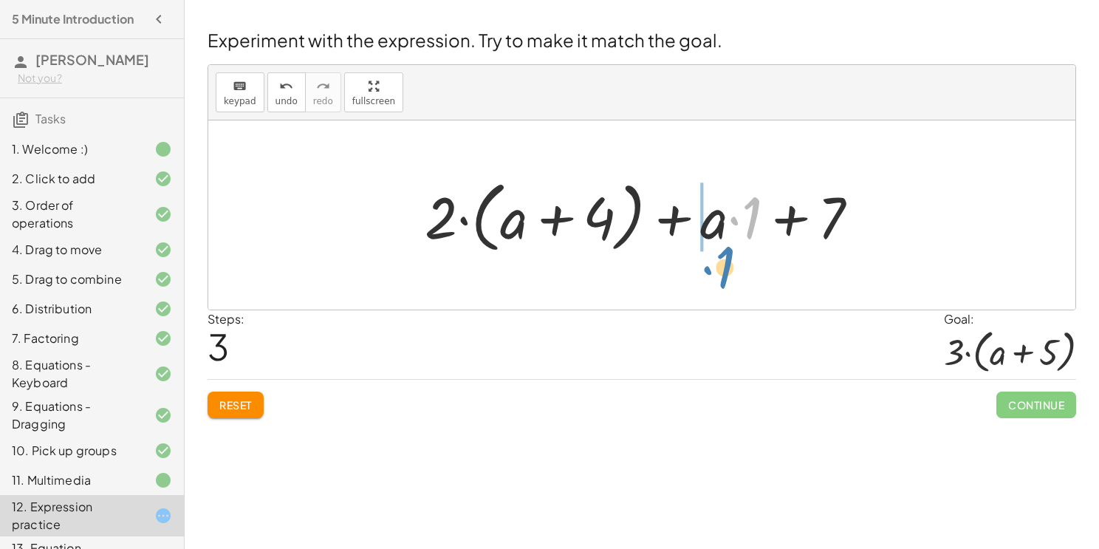
drag, startPoint x: 758, startPoint y: 207, endPoint x: 727, endPoint y: 251, distance: 54.1
click at [727, 251] on div at bounding box center [647, 215] width 461 height 85
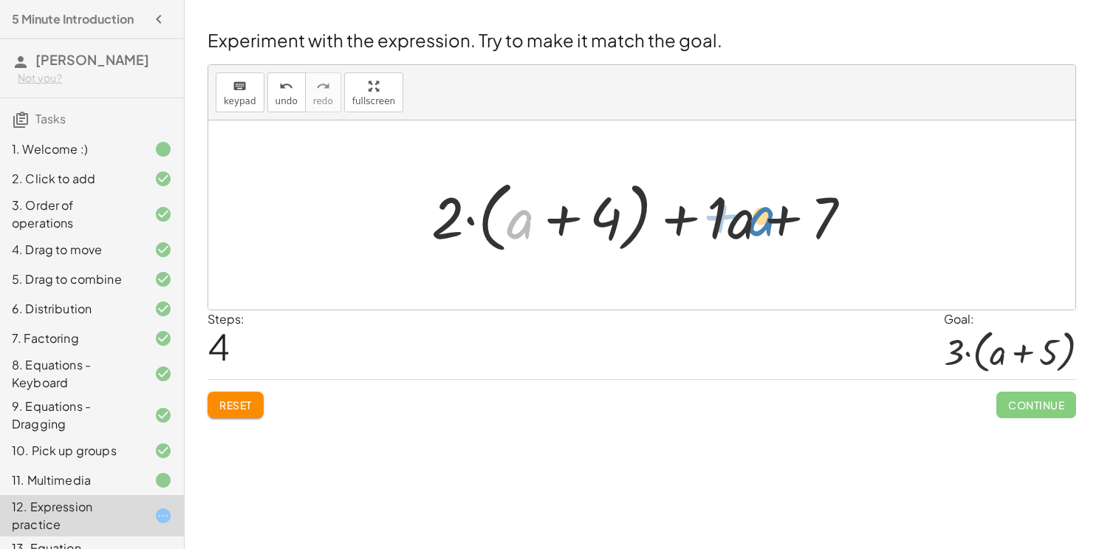
drag, startPoint x: 523, startPoint y: 222, endPoint x: 768, endPoint y: 217, distance: 244.6
click at [768, 217] on div at bounding box center [647, 215] width 447 height 85
click at [565, 212] on div at bounding box center [647, 215] width 447 height 85
click at [690, 212] on div at bounding box center [647, 215] width 447 height 85
click at [783, 210] on div at bounding box center [647, 215] width 447 height 85
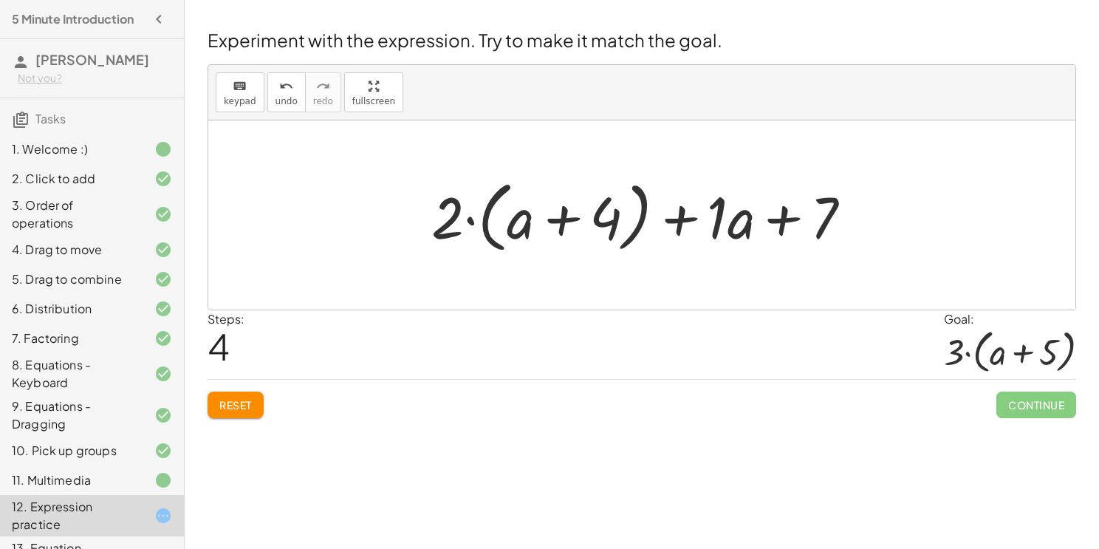
click at [451, 211] on div at bounding box center [647, 215] width 447 height 85
click at [476, 219] on div at bounding box center [647, 215] width 447 height 85
click at [465, 217] on div at bounding box center [647, 215] width 447 height 85
drag, startPoint x: 448, startPoint y: 222, endPoint x: 605, endPoint y: 219, distance: 157.4
click at [605, 219] on div at bounding box center [647, 215] width 447 height 85
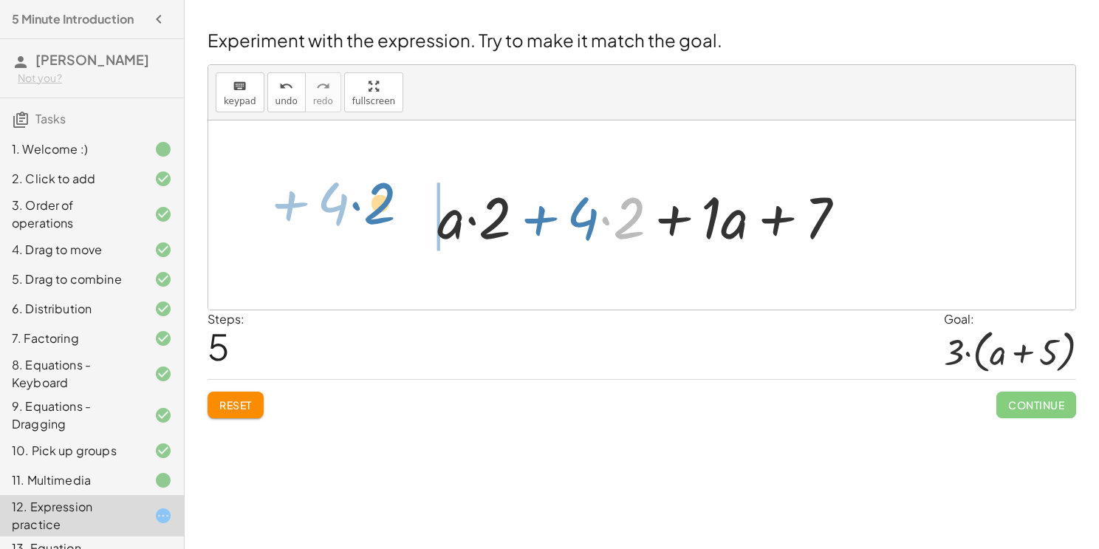
drag, startPoint x: 621, startPoint y: 209, endPoint x: 372, endPoint y: 194, distance: 250.1
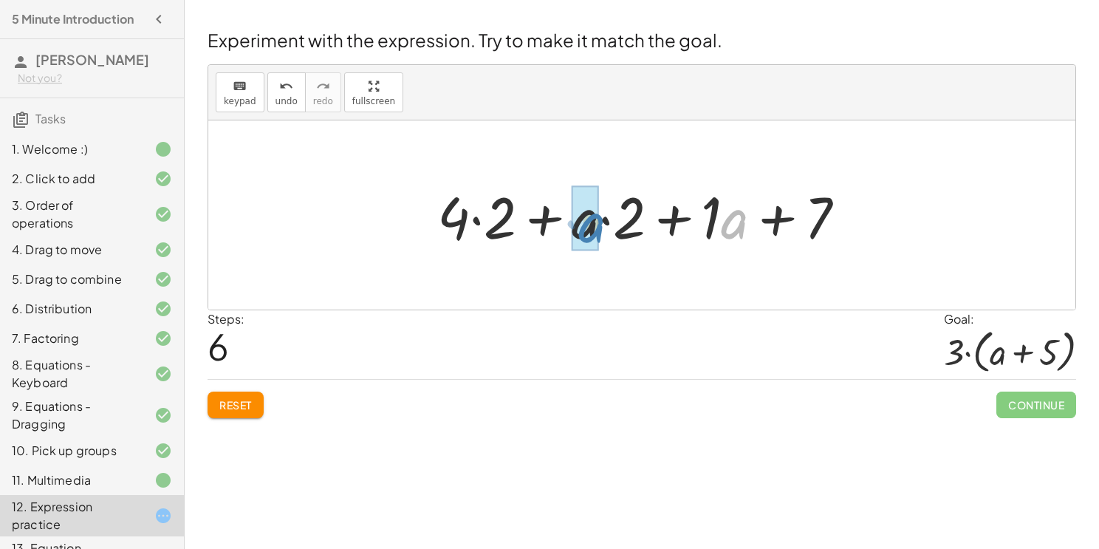
drag, startPoint x: 731, startPoint y: 219, endPoint x: 587, endPoint y: 222, distance: 144.1
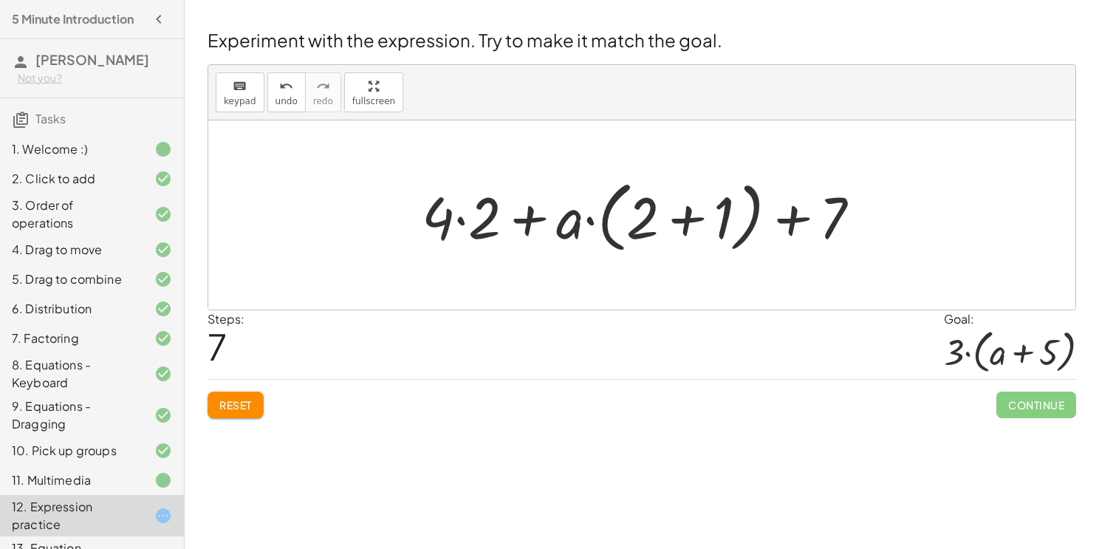
click at [687, 216] on div at bounding box center [646, 215] width 465 height 85
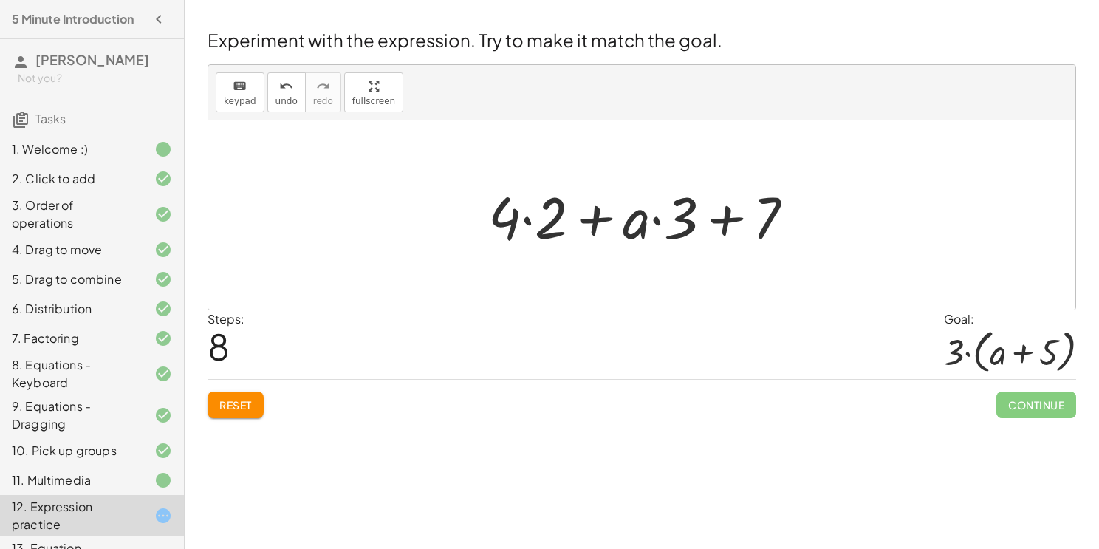
click at [733, 216] on div at bounding box center [647, 215] width 332 height 76
click at [723, 221] on div at bounding box center [647, 215] width 332 height 76
click at [594, 218] on div at bounding box center [647, 215] width 332 height 76
drag, startPoint x: 772, startPoint y: 213, endPoint x: 564, endPoint y: 222, distance: 208.5
click at [564, 222] on div at bounding box center [647, 215] width 332 height 76
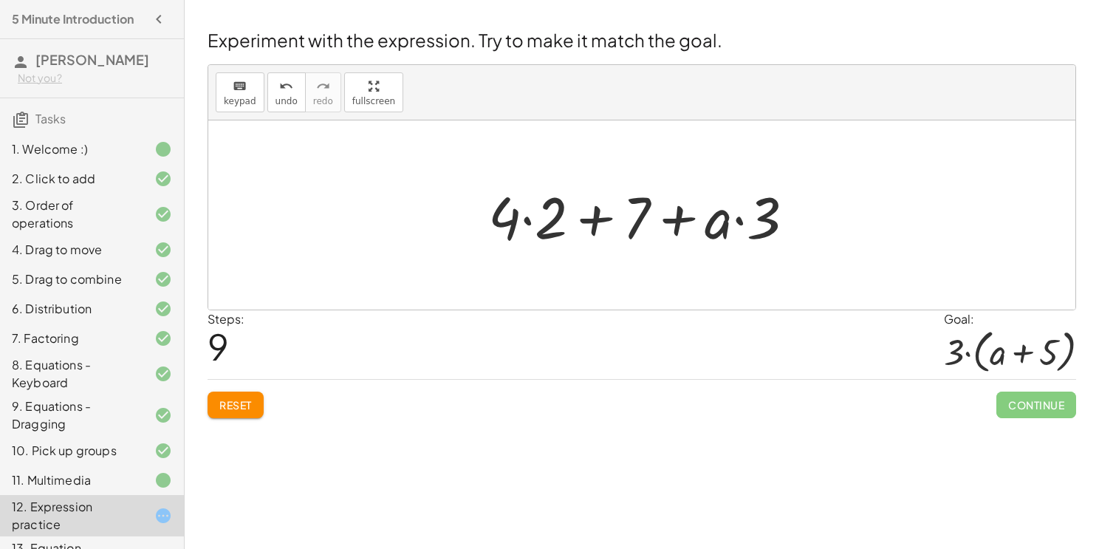
click at [233, 402] on span "Reset" at bounding box center [235, 404] width 33 height 13
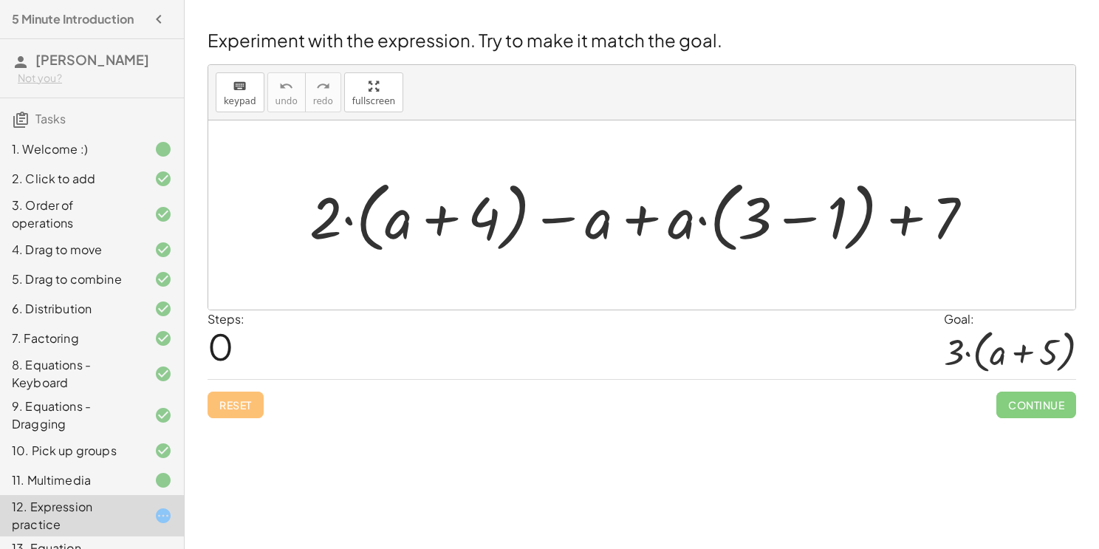
click at [129, 479] on div "11. Multimedia" at bounding box center [71, 480] width 119 height 18
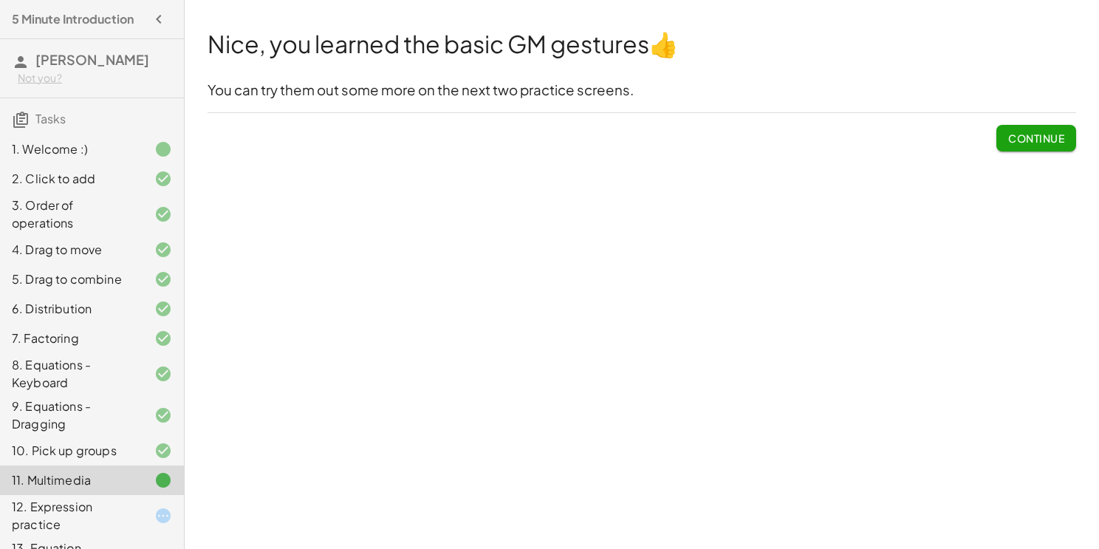
click at [1047, 134] on span "Continue" at bounding box center [1036, 137] width 56 height 13
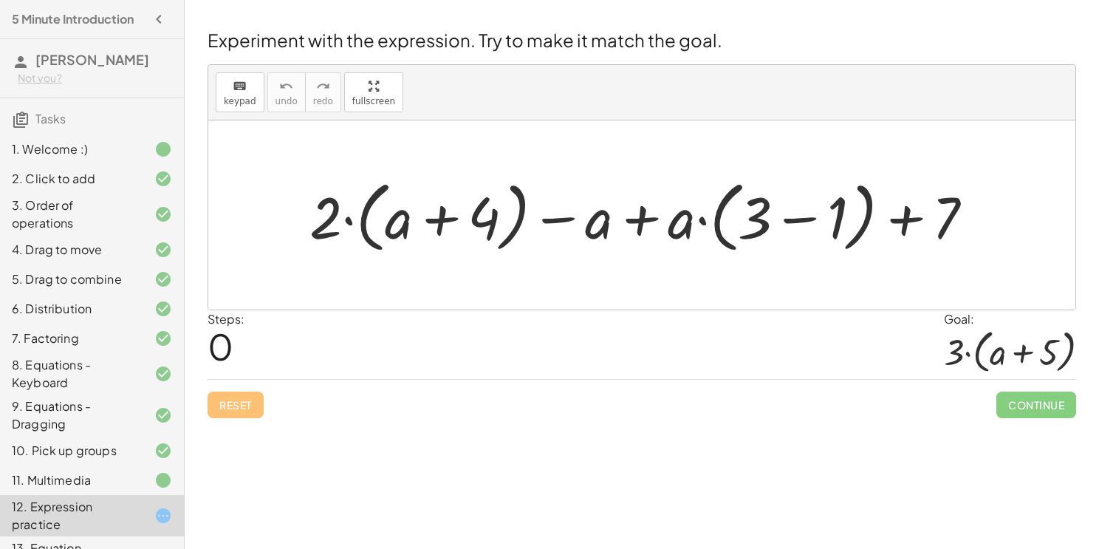
click at [905, 217] on div at bounding box center [647, 215] width 691 height 85
click at [828, 226] on div at bounding box center [647, 215] width 691 height 85
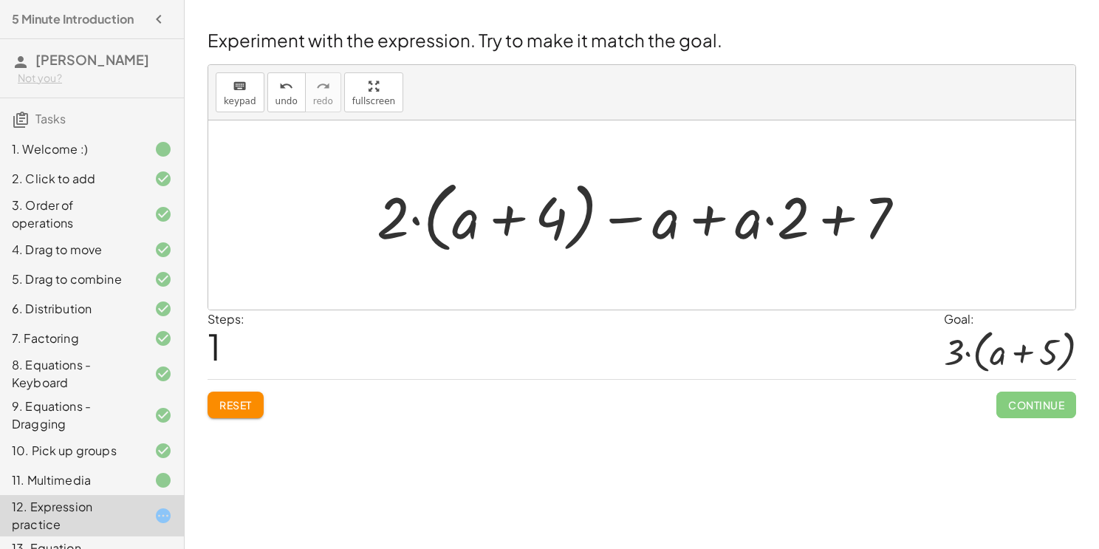
click at [774, 223] on div at bounding box center [647, 215] width 556 height 85
click at [826, 230] on div at bounding box center [647, 215] width 556 height 85
click at [713, 224] on div at bounding box center [647, 215] width 556 height 85
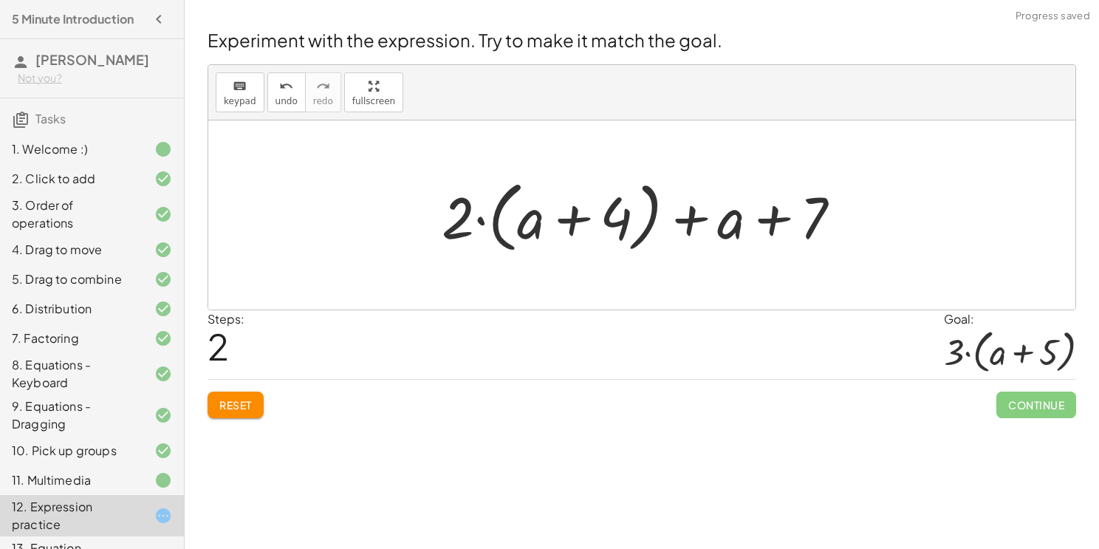
click at [698, 219] on div at bounding box center [647, 215] width 426 height 85
click at [768, 219] on div at bounding box center [647, 215] width 426 height 85
drag, startPoint x: 725, startPoint y: 224, endPoint x: 708, endPoint y: 221, distance: 17.2
click at [708, 221] on div at bounding box center [647, 215] width 426 height 85
drag, startPoint x: 454, startPoint y: 222, endPoint x: 451, endPoint y: 212, distance: 9.9
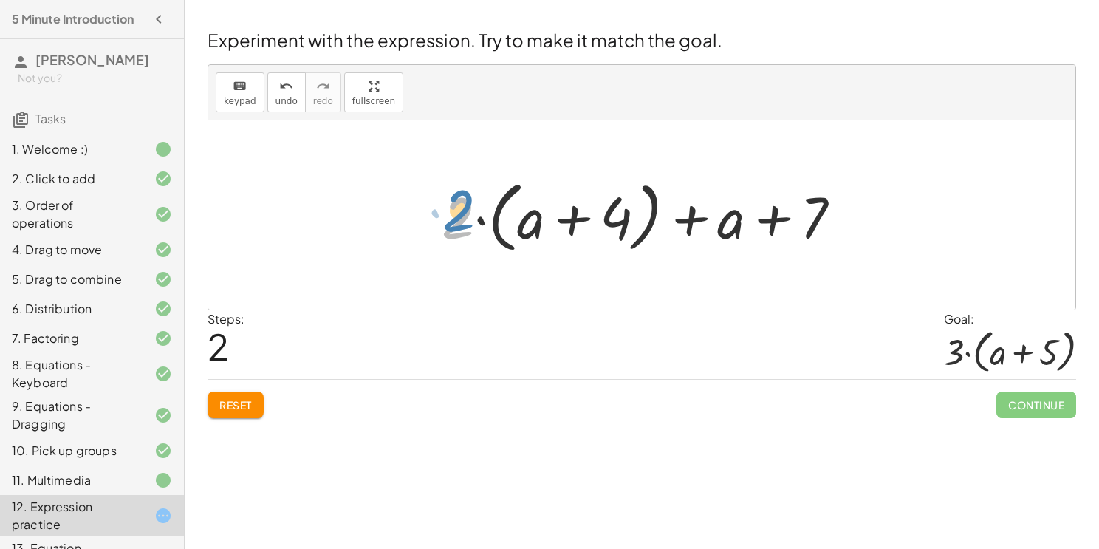
click at [451, 212] on div at bounding box center [647, 215] width 426 height 85
drag, startPoint x: 731, startPoint y: 230, endPoint x: 740, endPoint y: 228, distance: 10.0
click at [740, 228] on div at bounding box center [647, 215] width 426 height 85
click at [505, 223] on div at bounding box center [647, 215] width 426 height 85
click at [570, 220] on div at bounding box center [647, 215] width 426 height 85
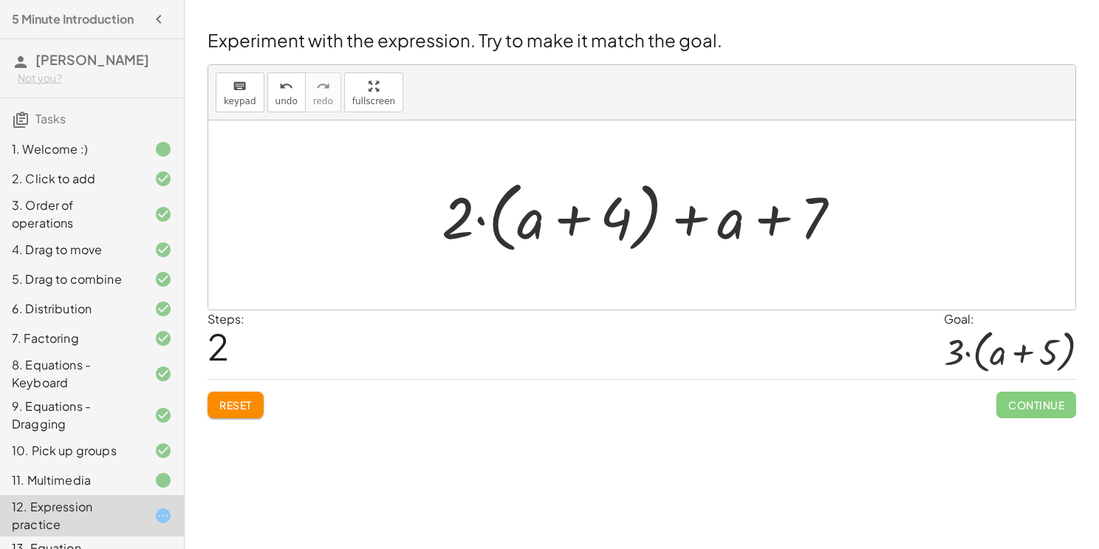
click at [697, 216] on div at bounding box center [647, 215] width 426 height 85
click at [778, 223] on div at bounding box center [647, 215] width 426 height 85
drag, startPoint x: 817, startPoint y: 216, endPoint x: 650, endPoint y: 220, distance: 167.0
click at [650, 220] on div at bounding box center [647, 215] width 426 height 85
click at [215, 401] on button "Reset" at bounding box center [236, 405] width 56 height 27
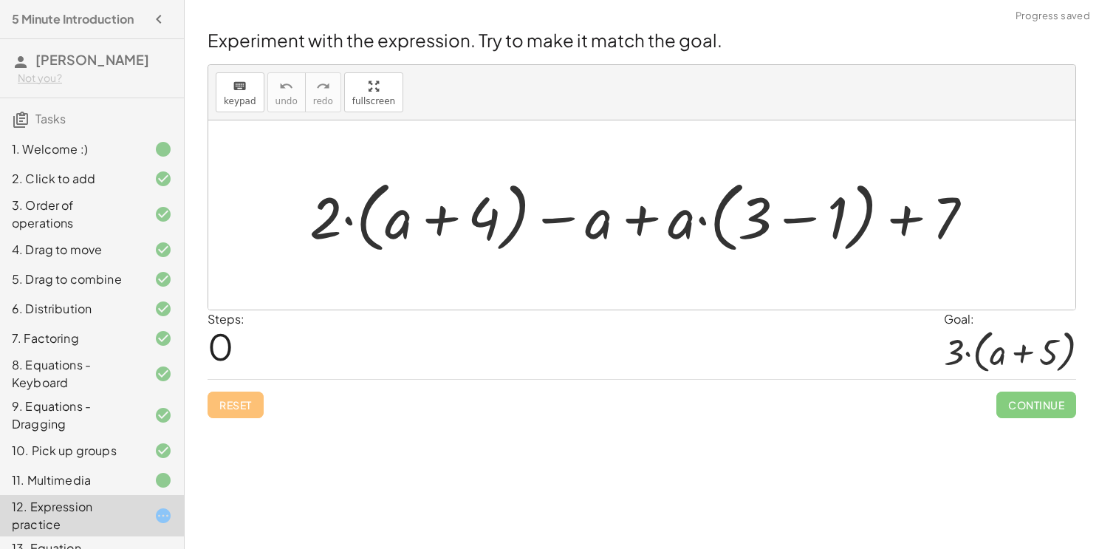
click at [795, 211] on div at bounding box center [647, 215] width 691 height 85
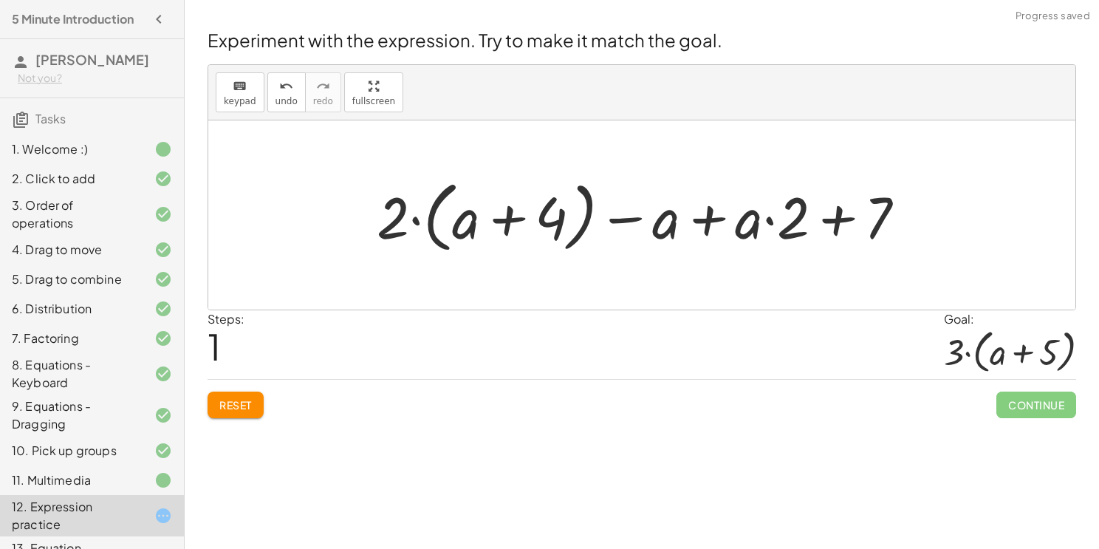
click at [396, 236] on div at bounding box center [647, 215] width 556 height 85
click at [707, 211] on div at bounding box center [647, 215] width 556 height 85
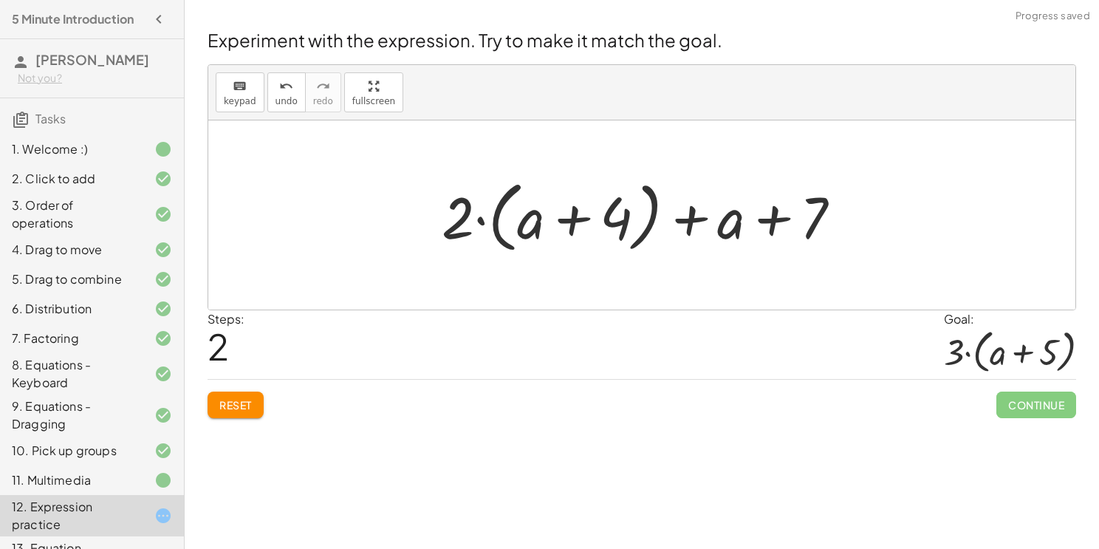
click at [809, 218] on div at bounding box center [647, 215] width 426 height 85
click at [781, 222] on div at bounding box center [647, 215] width 426 height 85
click at [698, 220] on div at bounding box center [647, 215] width 426 height 85
click at [648, 219] on div at bounding box center [647, 215] width 426 height 85
click at [618, 221] on div at bounding box center [647, 215] width 426 height 85
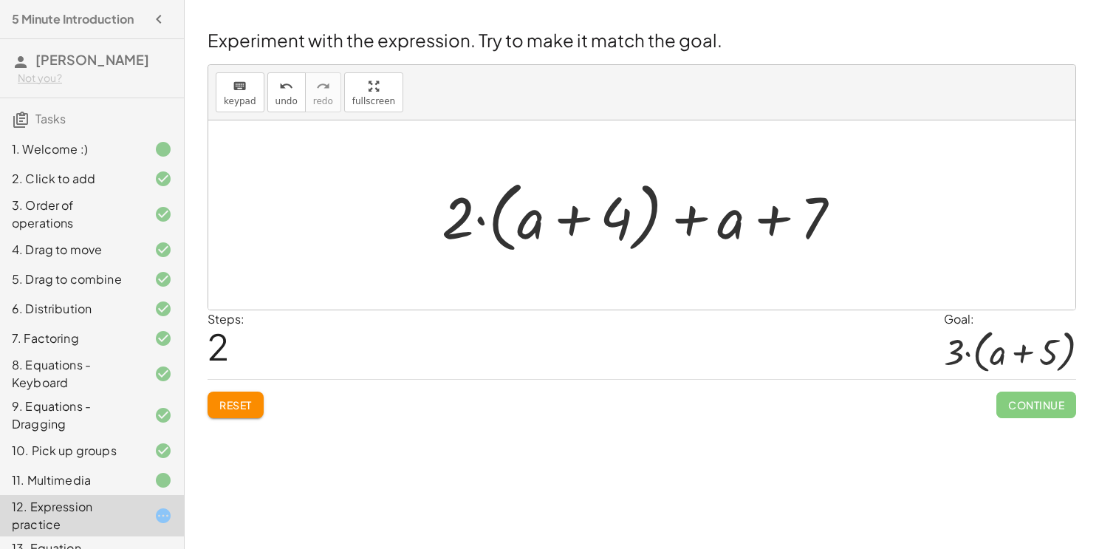
click at [570, 208] on div at bounding box center [647, 215] width 426 height 85
click at [481, 220] on div at bounding box center [647, 215] width 426 height 85
drag, startPoint x: 453, startPoint y: 231, endPoint x: 512, endPoint y: 228, distance: 59.2
click at [512, 228] on div at bounding box center [647, 215] width 426 height 85
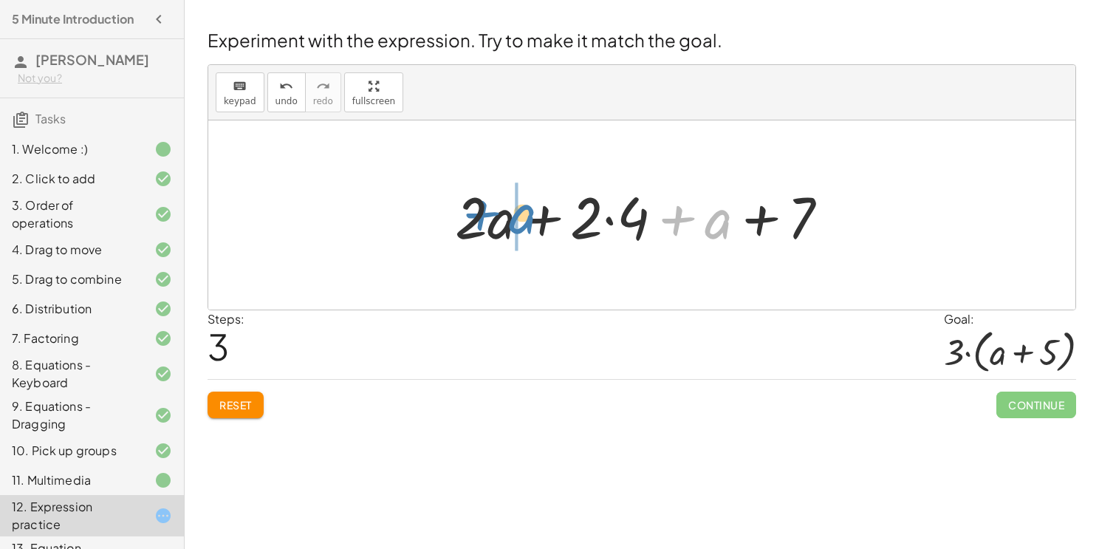
drag, startPoint x: 725, startPoint y: 220, endPoint x: 524, endPoint y: 214, distance: 200.3
click at [524, 214] on div at bounding box center [648, 215] width 400 height 76
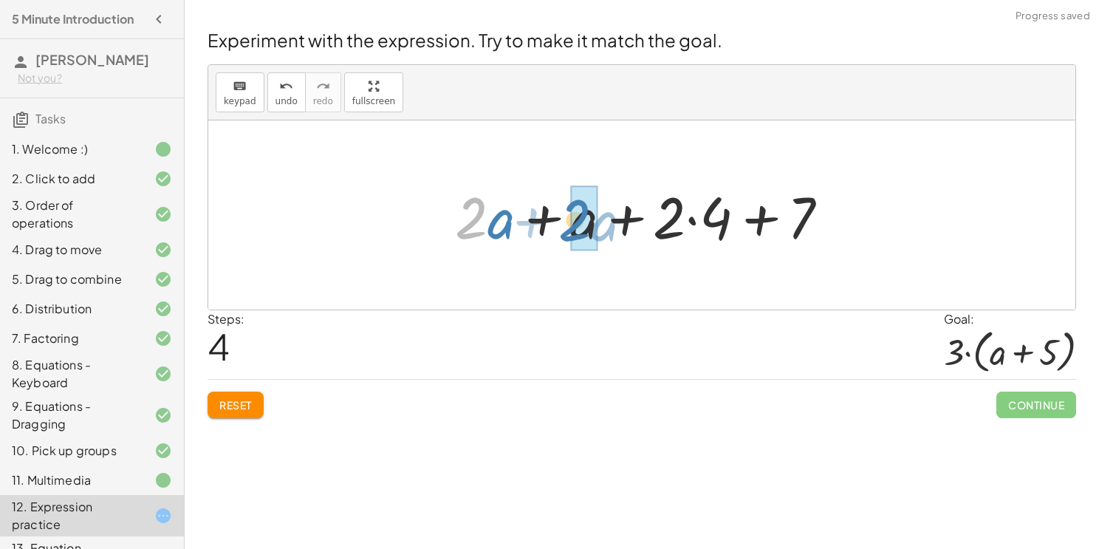
drag, startPoint x: 485, startPoint y: 225, endPoint x: 590, endPoint y: 225, distance: 104.2
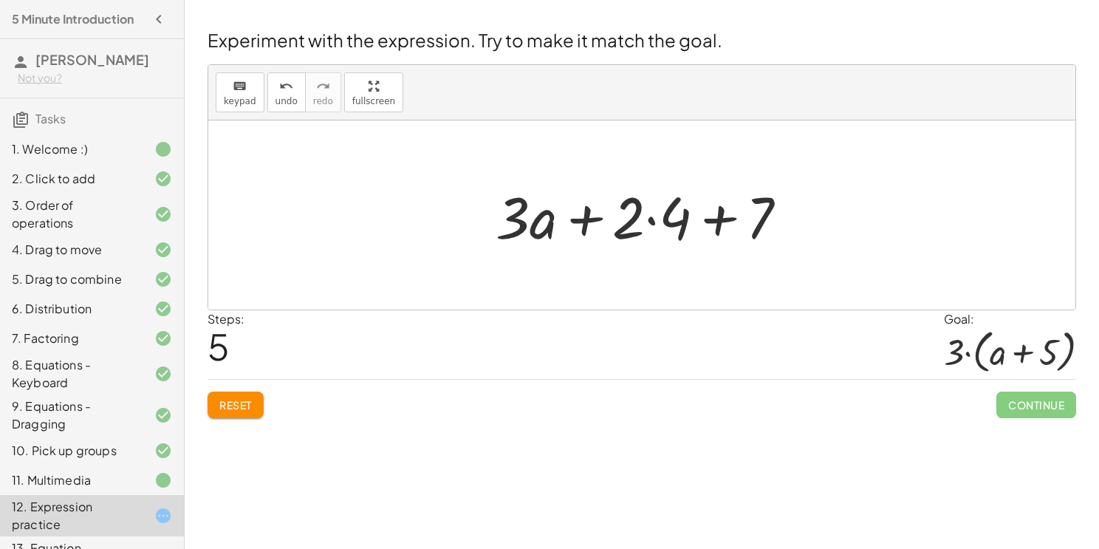
click at [709, 225] on div at bounding box center [647, 215] width 318 height 76
click at [590, 221] on div at bounding box center [647, 215] width 318 height 76
drag, startPoint x: 762, startPoint y: 200, endPoint x: 579, endPoint y: 184, distance: 183.9
click at [579, 184] on div at bounding box center [647, 215] width 318 height 76
click at [242, 406] on span "Reset" at bounding box center [235, 404] width 33 height 13
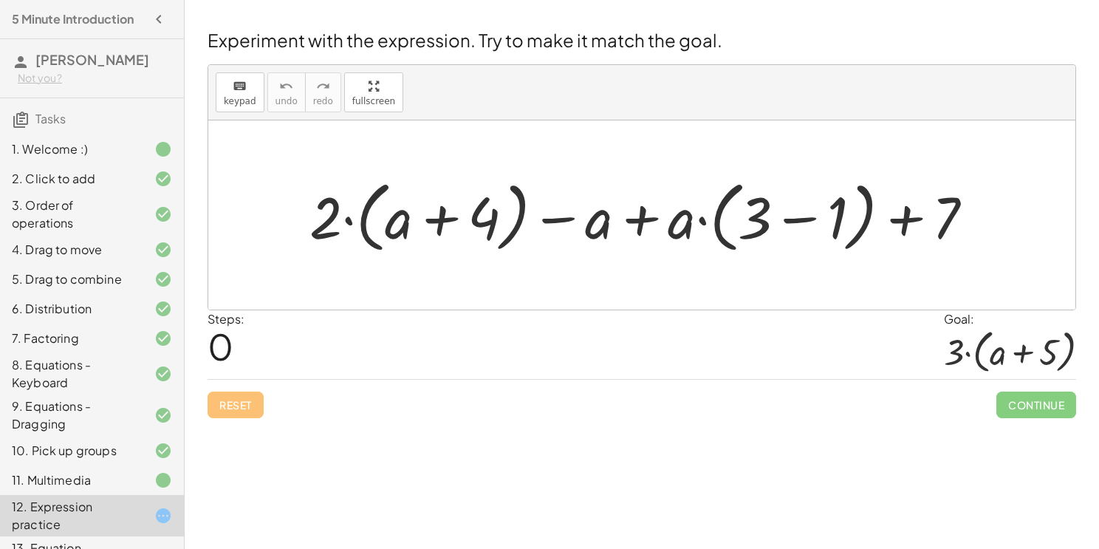
click at [350, 217] on div at bounding box center [647, 215] width 691 height 85
drag, startPoint x: 323, startPoint y: 218, endPoint x: 409, endPoint y: 220, distance: 86.5
click at [409, 220] on div at bounding box center [647, 215] width 691 height 85
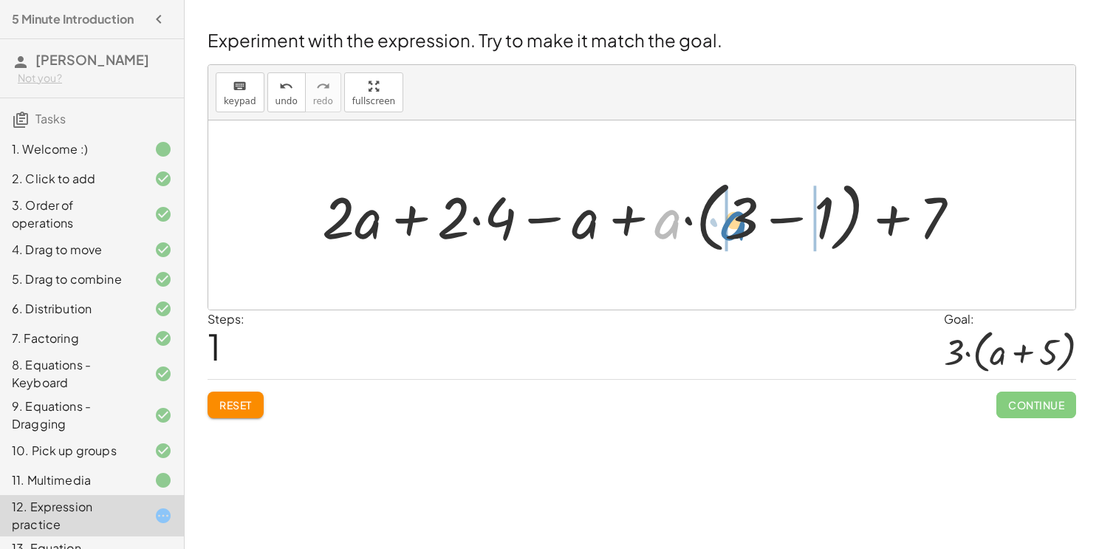
drag, startPoint x: 669, startPoint y: 217, endPoint x: 739, endPoint y: 218, distance: 70.2
click at [739, 218] on div at bounding box center [647, 215] width 665 height 85
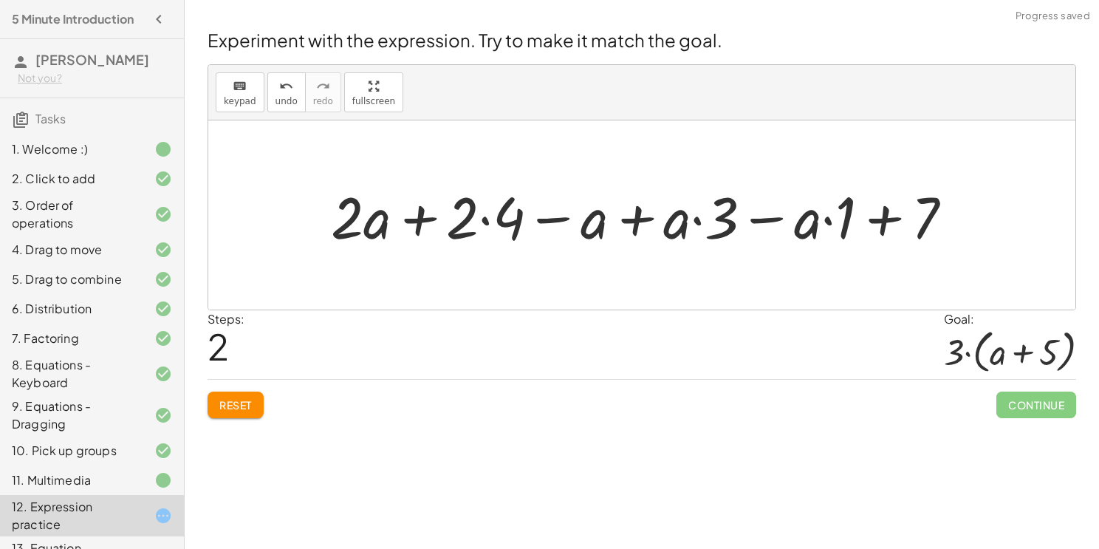
click at [223, 404] on span "Reset" at bounding box center [235, 404] width 33 height 13
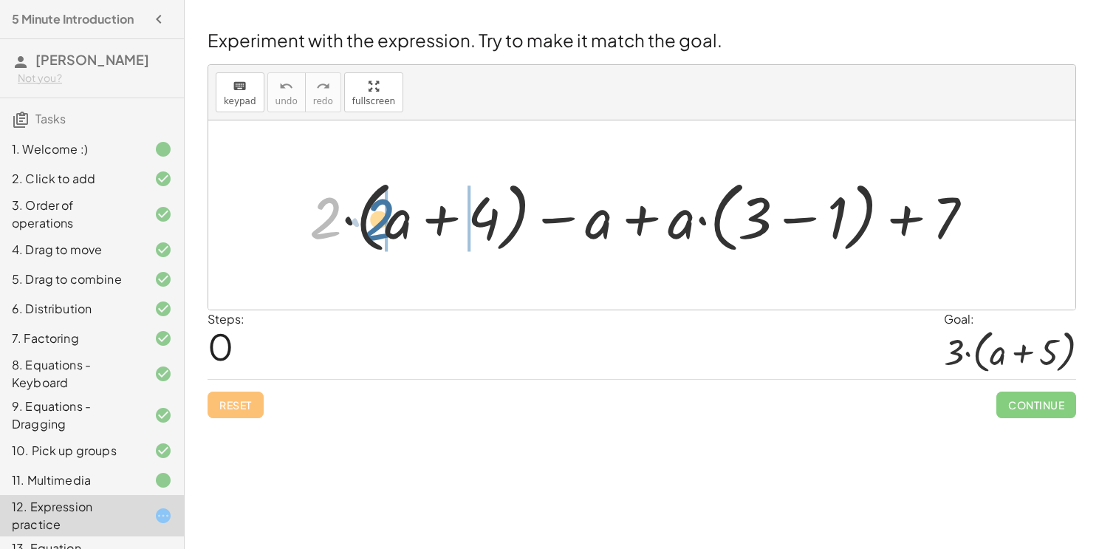
drag, startPoint x: 313, startPoint y: 213, endPoint x: 373, endPoint y: 215, distance: 59.9
click at [373, 215] on div at bounding box center [647, 215] width 691 height 85
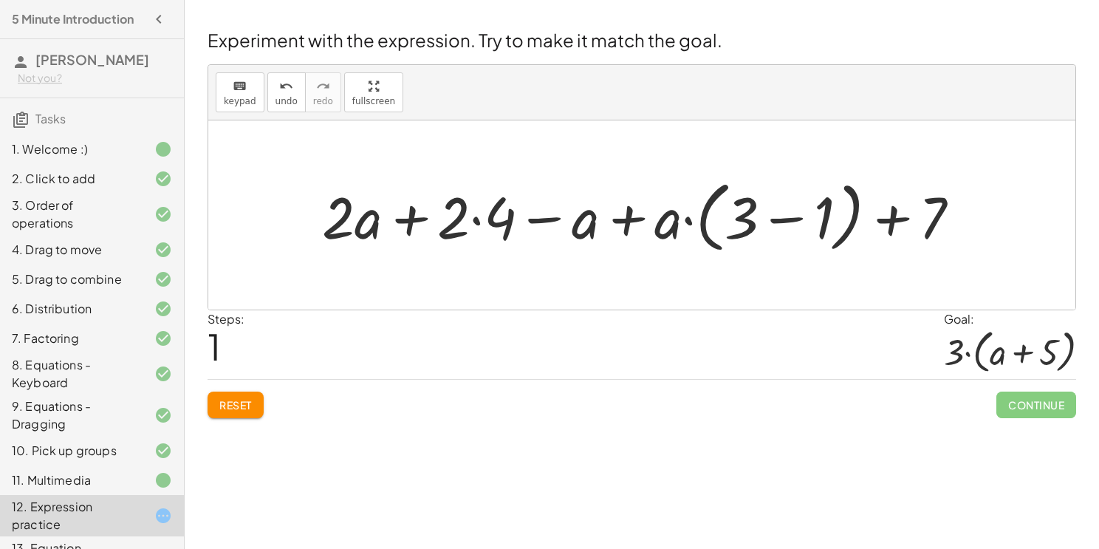
click at [898, 217] on div at bounding box center [647, 215] width 665 height 85
drag, startPoint x: 938, startPoint y: 204, endPoint x: 714, endPoint y: 205, distance: 224.6
click at [714, 205] on div at bounding box center [647, 215] width 665 height 85
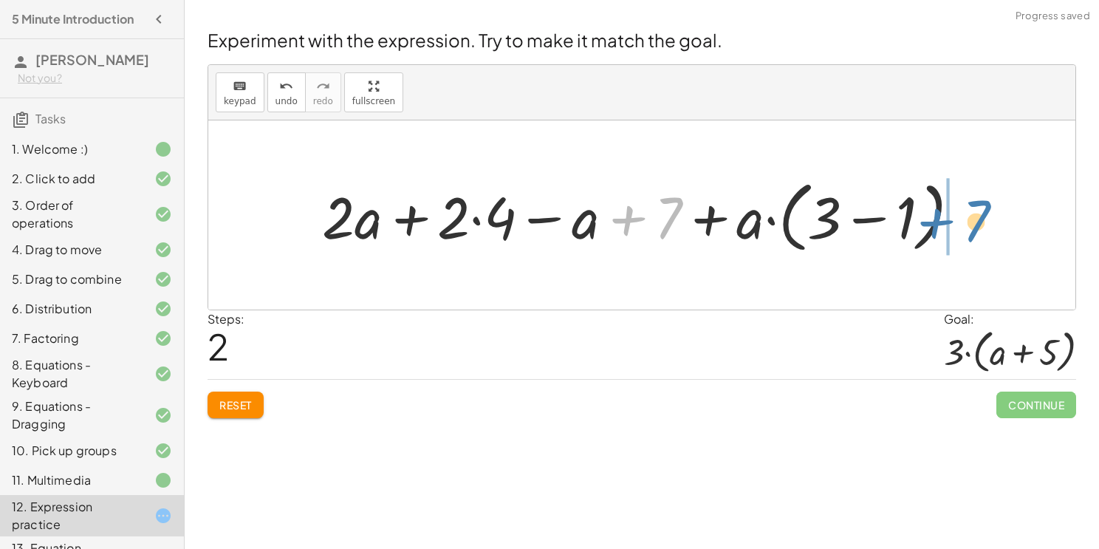
drag, startPoint x: 639, startPoint y: 206, endPoint x: 985, endPoint y: 205, distance: 346.5
click at [985, 205] on div "+ · 2 · ( + a + 4 ) − a + · a · ( + 3 − 1 ) + 7 + · 2 · a + · 2 · 4 − a + · a ·…" at bounding box center [641, 214] width 867 height 189
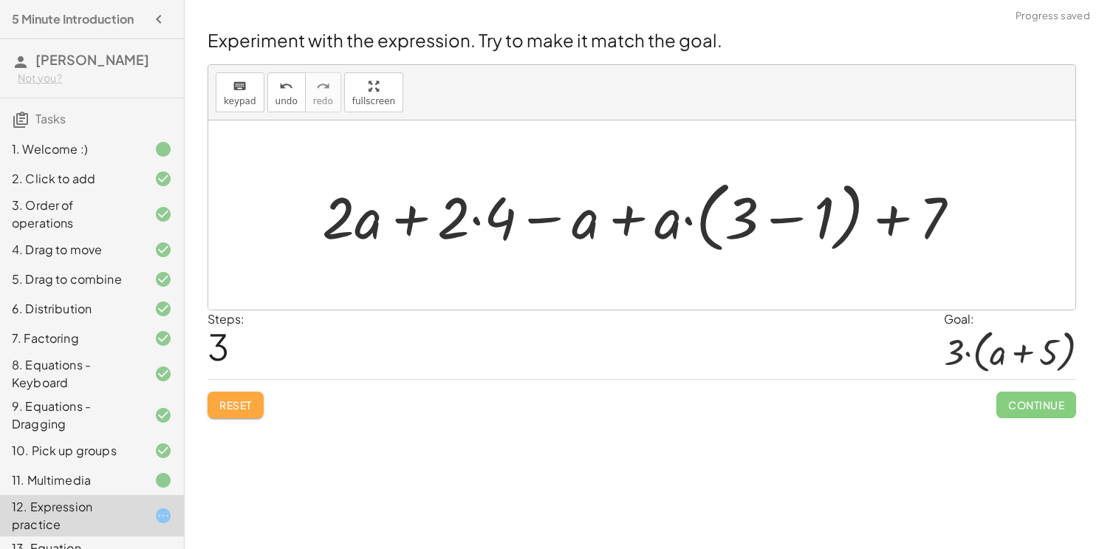
click at [211, 409] on button "Reset" at bounding box center [236, 405] width 56 height 27
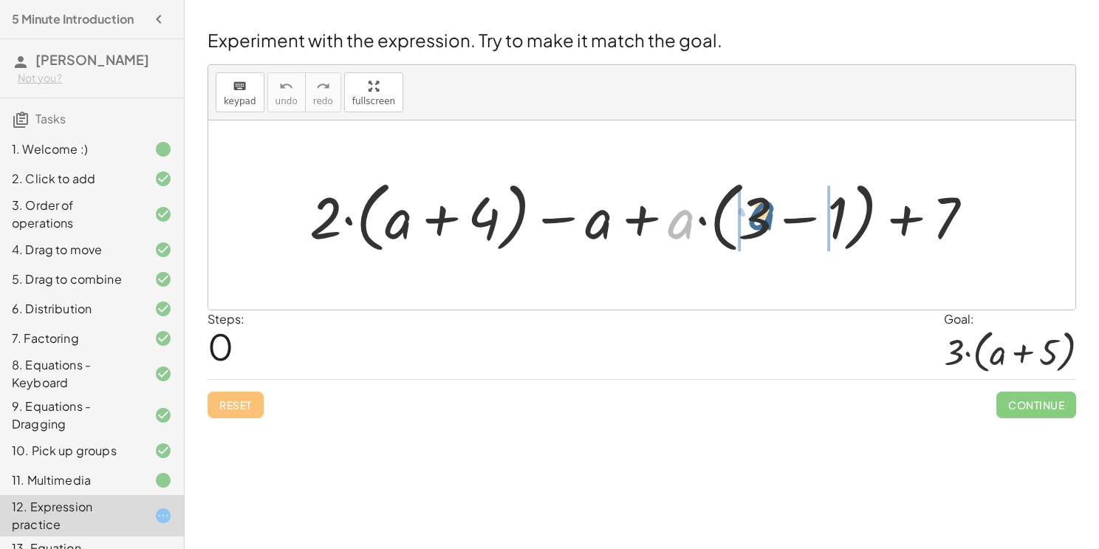
drag, startPoint x: 677, startPoint y: 230, endPoint x: 759, endPoint y: 220, distance: 83.3
click at [759, 220] on div at bounding box center [647, 215] width 691 height 85
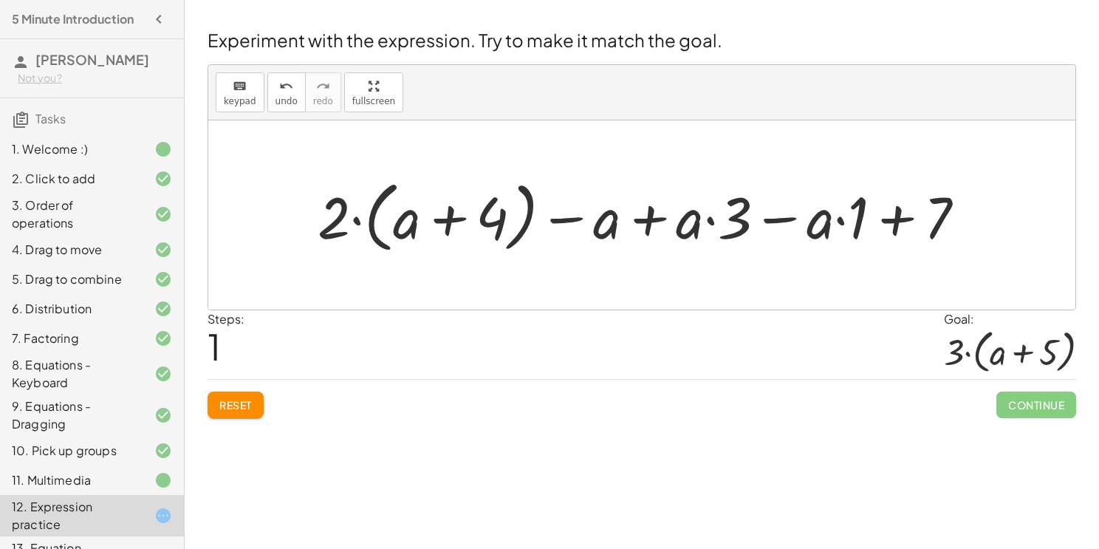
click at [714, 216] on div at bounding box center [647, 215] width 674 height 85
click at [655, 221] on div at bounding box center [647, 215] width 674 height 85
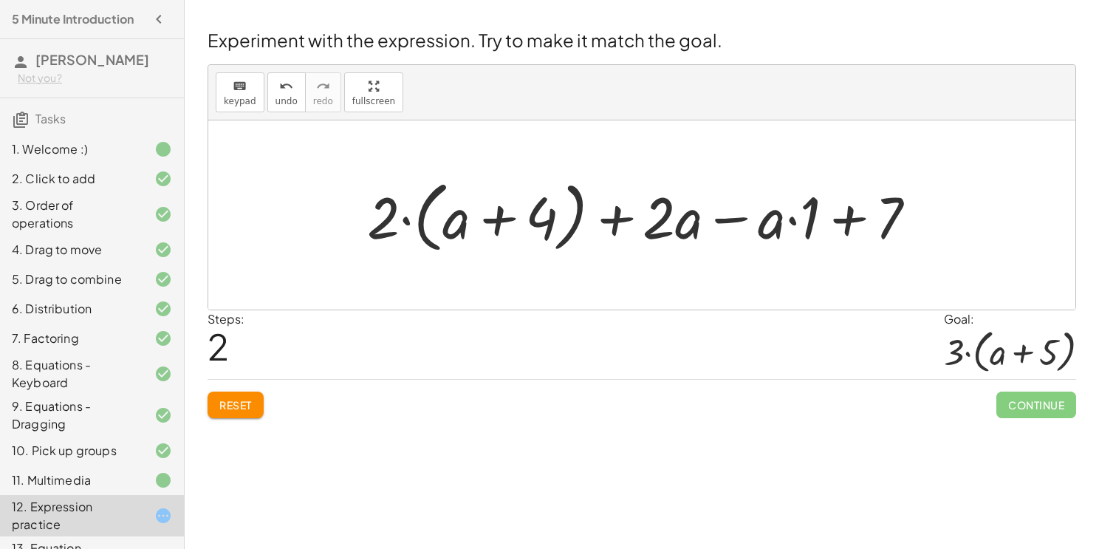
click at [734, 219] on div at bounding box center [648, 215] width 576 height 85
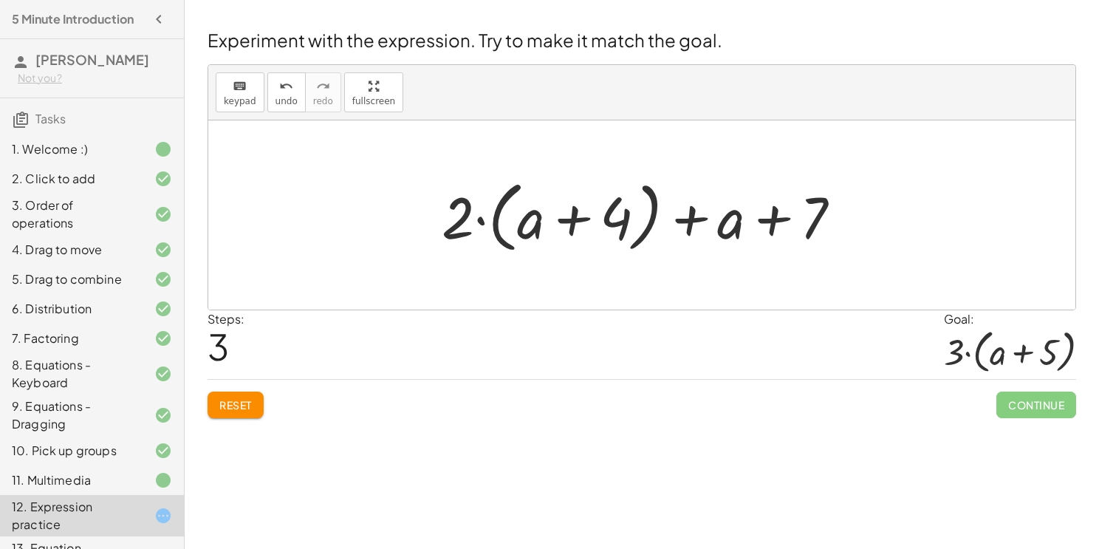
click at [732, 225] on div at bounding box center [647, 215] width 426 height 85
click at [776, 220] on div at bounding box center [647, 215] width 426 height 85
click at [693, 219] on div at bounding box center [647, 215] width 426 height 85
drag, startPoint x: 816, startPoint y: 224, endPoint x: 730, endPoint y: 230, distance: 85.9
click at [730, 230] on div at bounding box center [647, 215] width 426 height 85
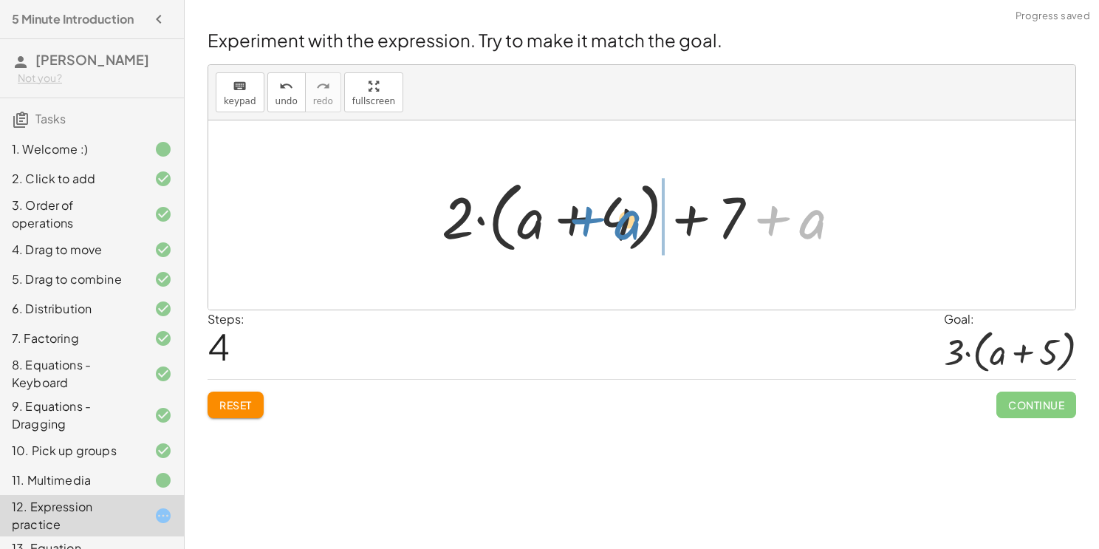
drag, startPoint x: 807, startPoint y: 225, endPoint x: 620, endPoint y: 225, distance: 187.6
click at [620, 225] on div at bounding box center [647, 215] width 426 height 85
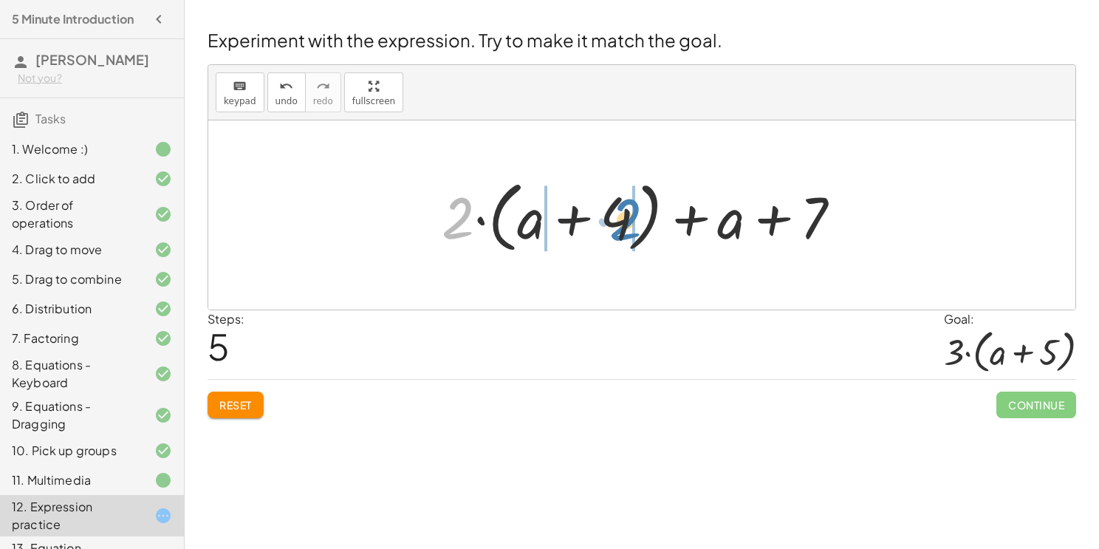
drag, startPoint x: 462, startPoint y: 202, endPoint x: 630, endPoint y: 203, distance: 167.7
click at [630, 203] on div at bounding box center [647, 215] width 426 height 85
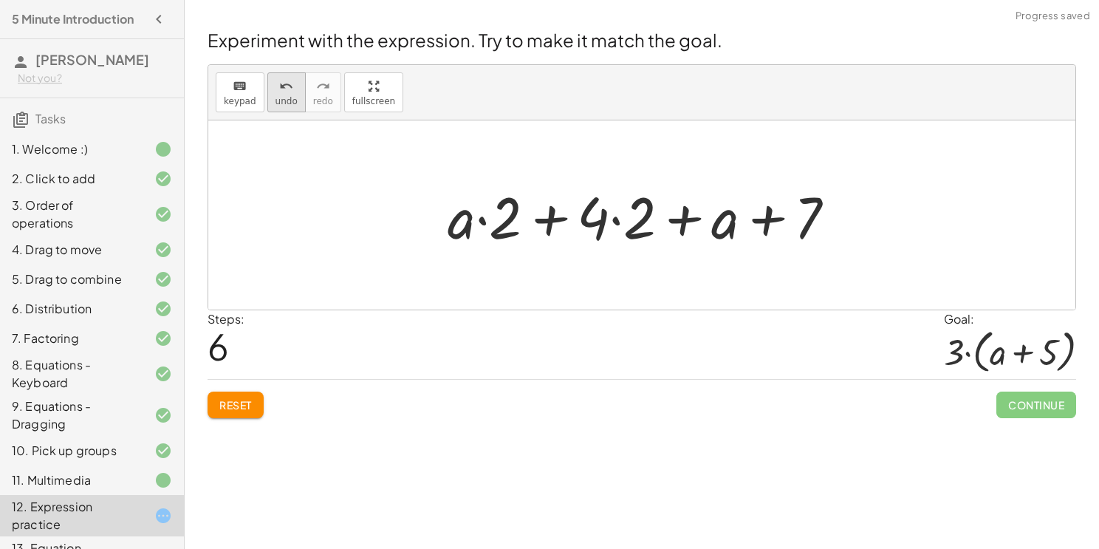
click at [281, 93] on icon "undo" at bounding box center [286, 87] width 14 height 18
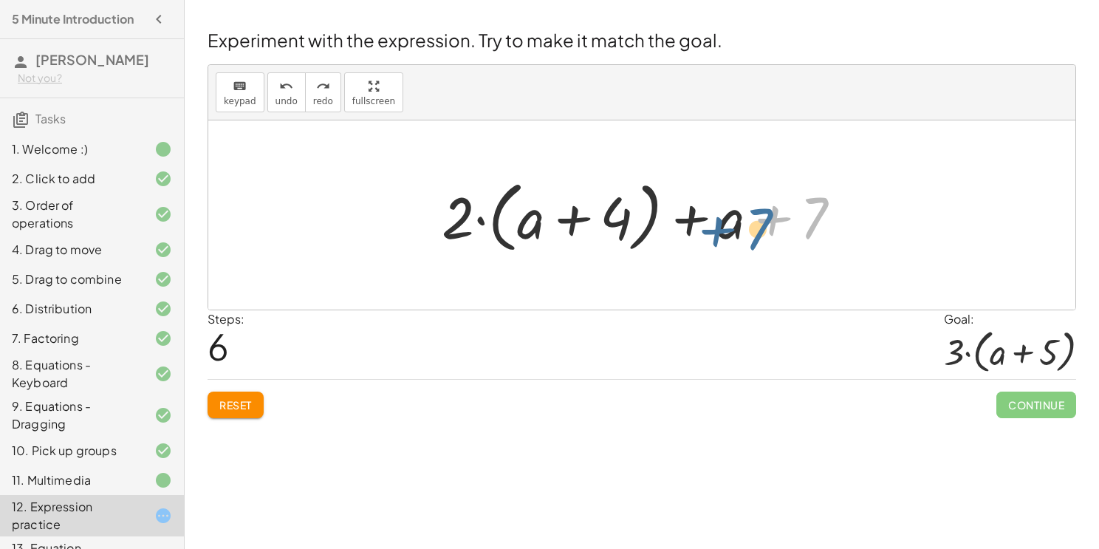
drag, startPoint x: 816, startPoint y: 206, endPoint x: 764, endPoint y: 218, distance: 53.8
click at [764, 218] on div at bounding box center [647, 215] width 426 height 85
drag, startPoint x: 728, startPoint y: 219, endPoint x: 527, endPoint y: 215, distance: 201.7
click at [527, 215] on div at bounding box center [647, 215] width 426 height 85
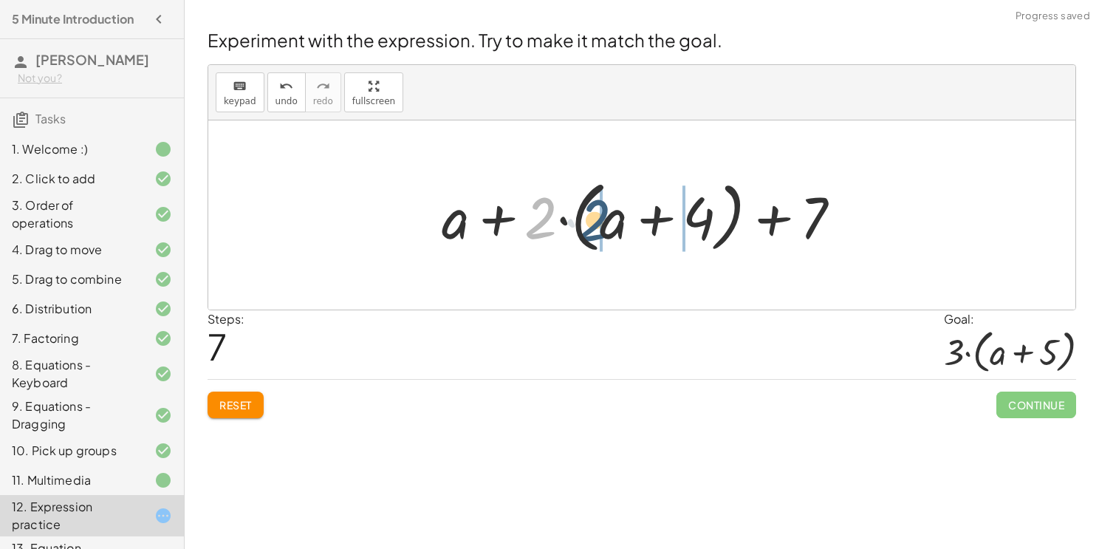
drag, startPoint x: 537, startPoint y: 216, endPoint x: 591, endPoint y: 218, distance: 53.9
click at [591, 218] on div at bounding box center [647, 215] width 426 height 85
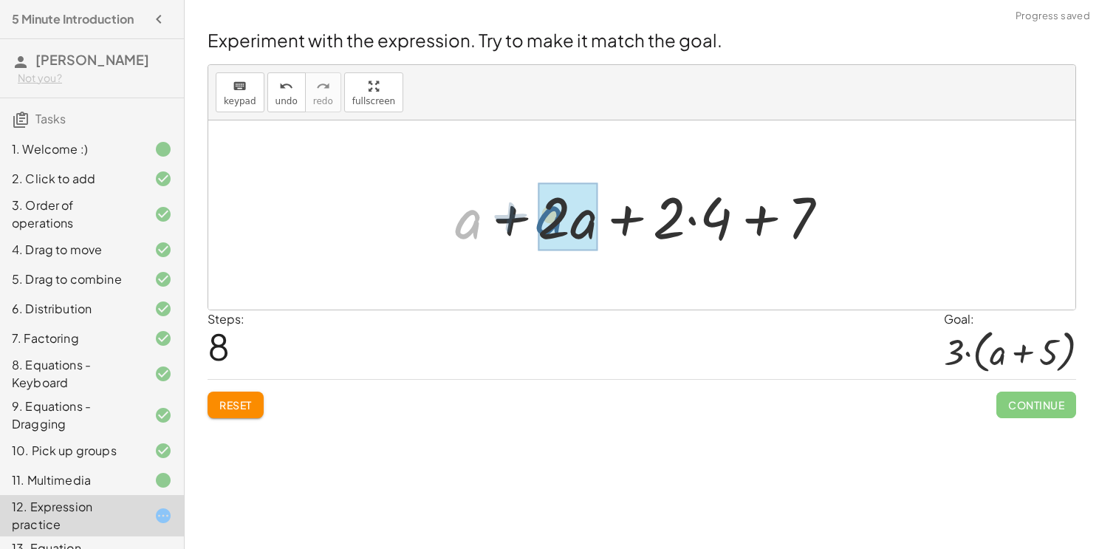
drag, startPoint x: 462, startPoint y: 228, endPoint x: 558, endPoint y: 222, distance: 96.2
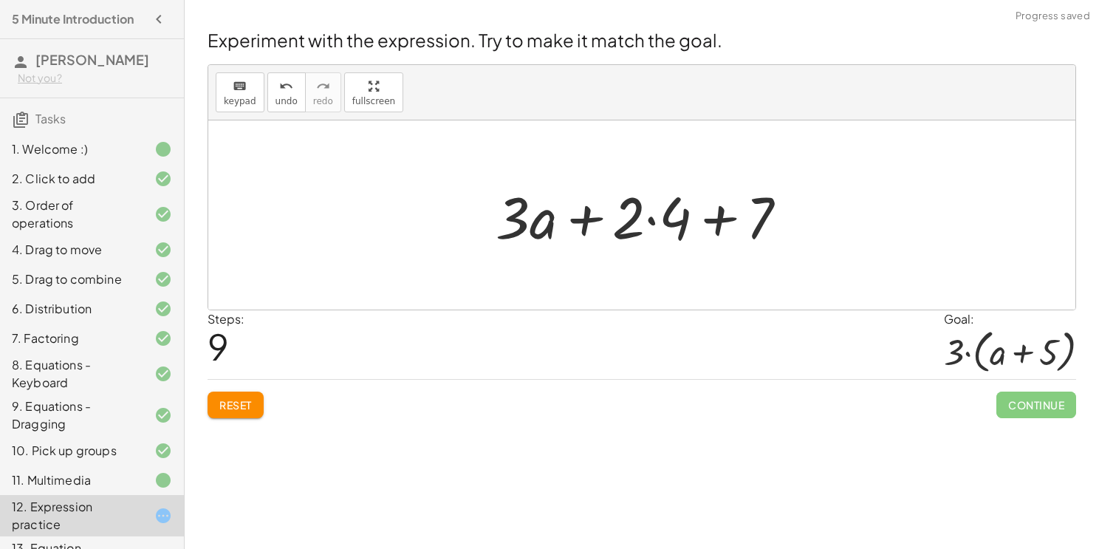
click at [238, 403] on span "Reset" at bounding box center [235, 404] width 33 height 13
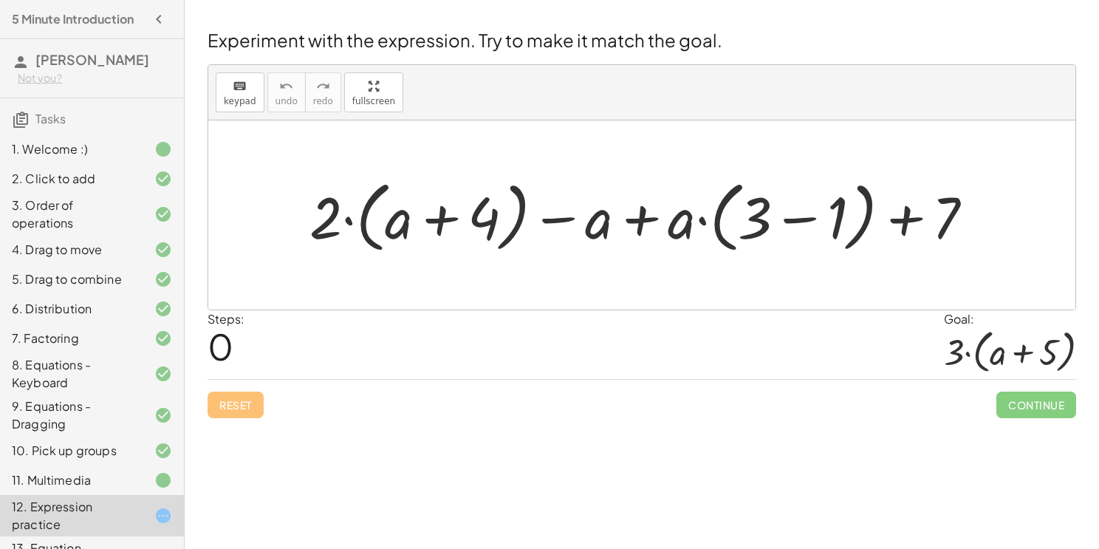
click at [437, 222] on div at bounding box center [647, 215] width 691 height 85
click at [651, 219] on div at bounding box center [647, 215] width 691 height 85
click at [796, 222] on div at bounding box center [647, 215] width 691 height 85
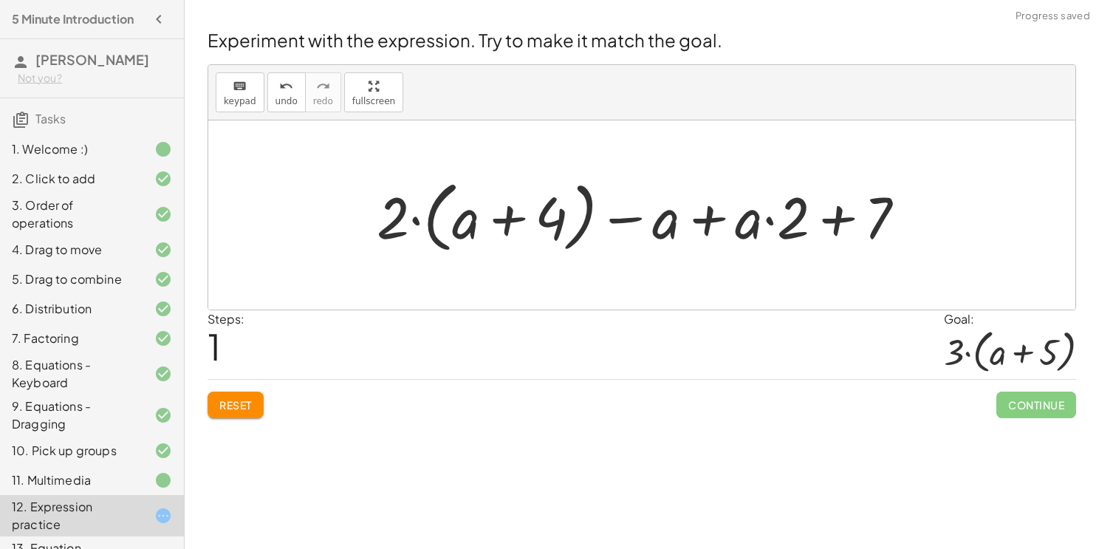
click at [838, 217] on div at bounding box center [647, 215] width 556 height 85
click at [698, 222] on div at bounding box center [647, 215] width 556 height 85
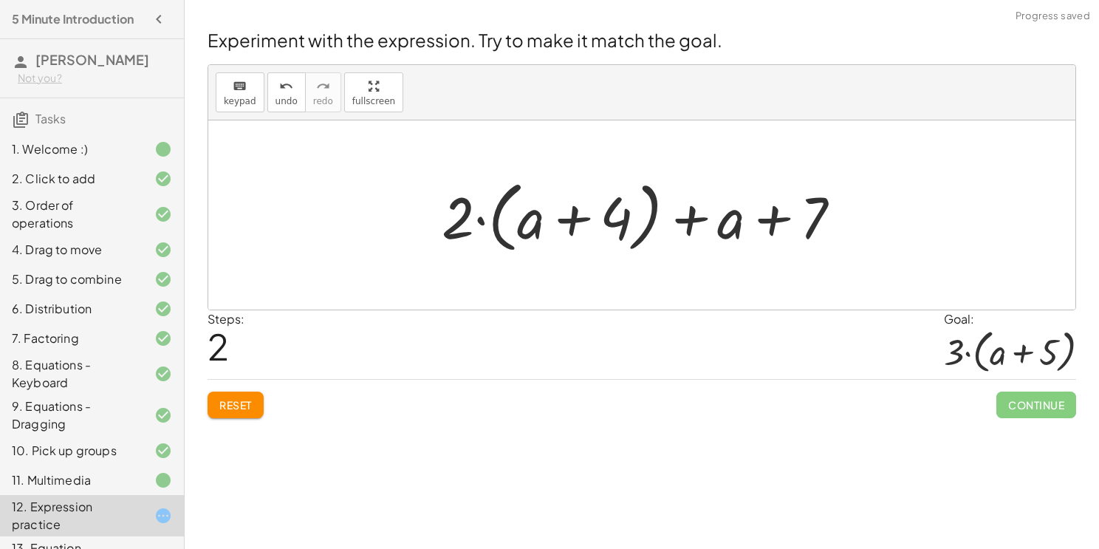
click at [574, 213] on div at bounding box center [647, 215] width 426 height 85
drag, startPoint x: 530, startPoint y: 220, endPoint x: 657, endPoint y: 220, distance: 127.1
click at [657, 220] on div at bounding box center [647, 215] width 426 height 85
click at [801, 214] on div at bounding box center [647, 215] width 426 height 85
click at [774, 218] on div at bounding box center [647, 215] width 426 height 85
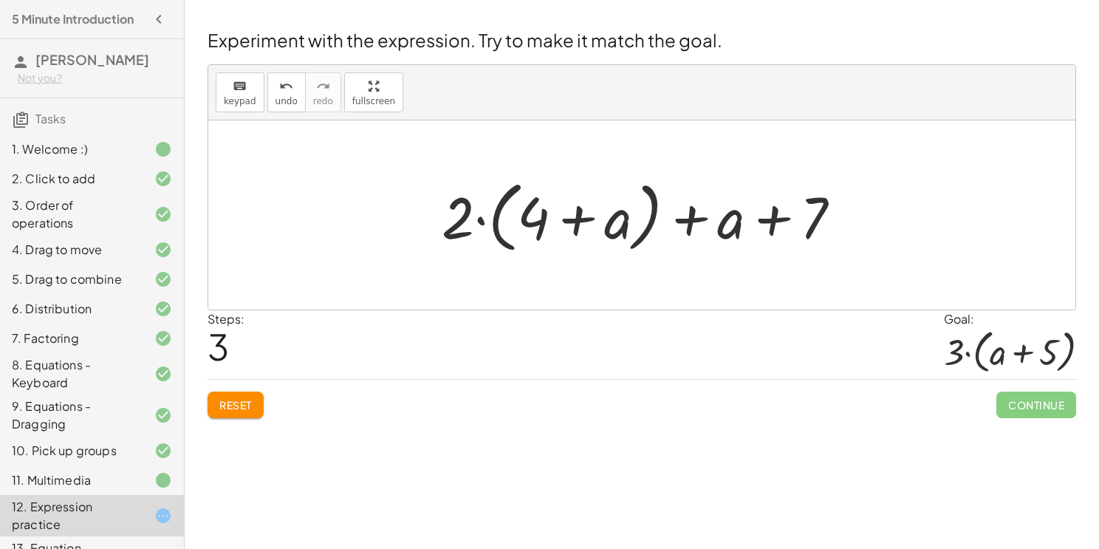
click at [686, 217] on div at bounding box center [647, 215] width 426 height 85
click at [572, 216] on div at bounding box center [647, 215] width 426 height 85
drag, startPoint x: 621, startPoint y: 222, endPoint x: 611, endPoint y: 215, distance: 11.7
click at [611, 215] on div at bounding box center [647, 215] width 426 height 85
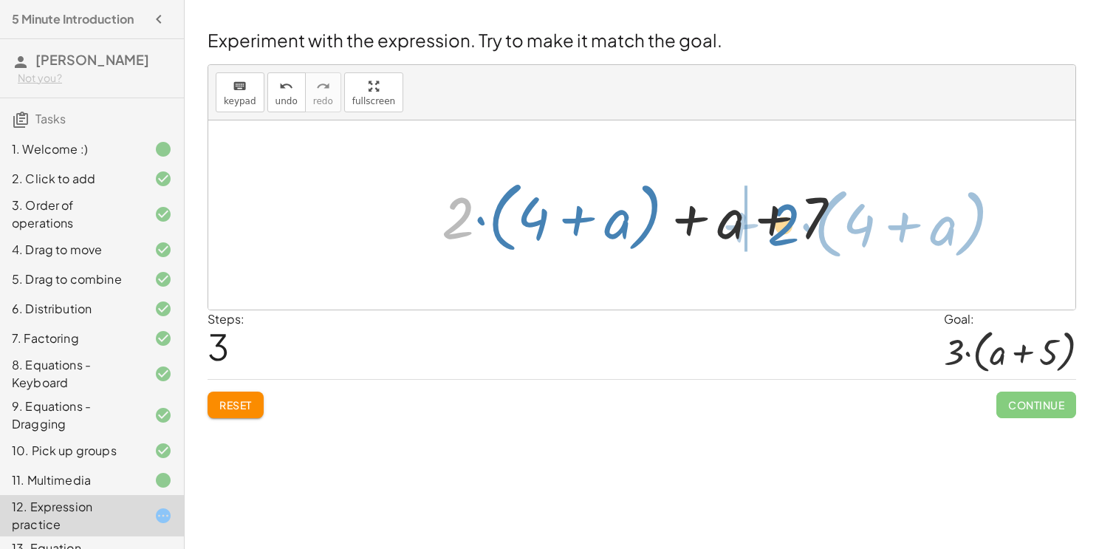
drag, startPoint x: 451, startPoint y: 213, endPoint x: 773, endPoint y: 220, distance: 322.2
click at [773, 220] on div at bounding box center [647, 215] width 426 height 85
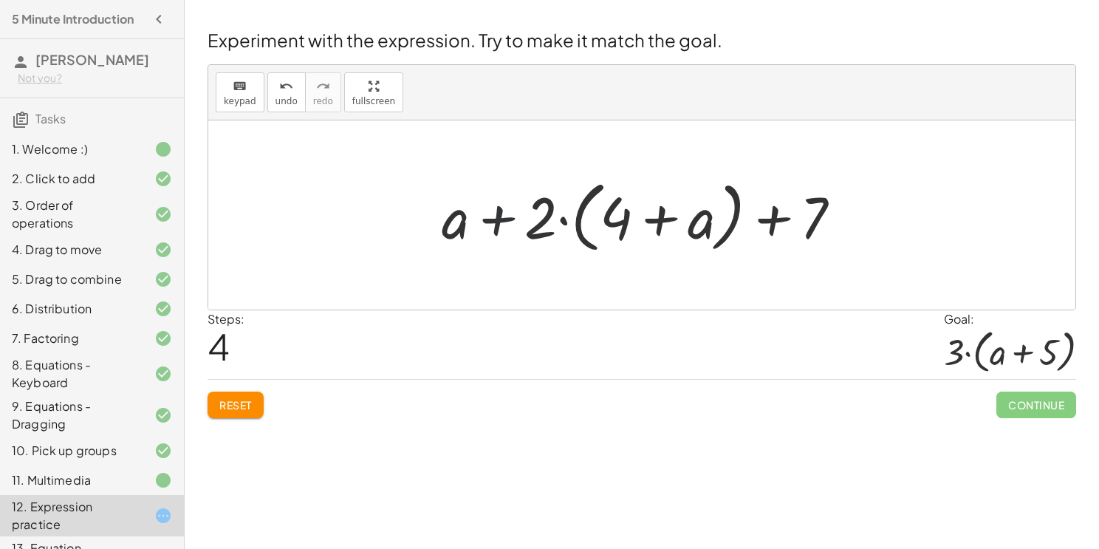
click at [500, 216] on div at bounding box center [647, 215] width 426 height 85
drag, startPoint x: 458, startPoint y: 214, endPoint x: 867, endPoint y: 225, distance: 409.4
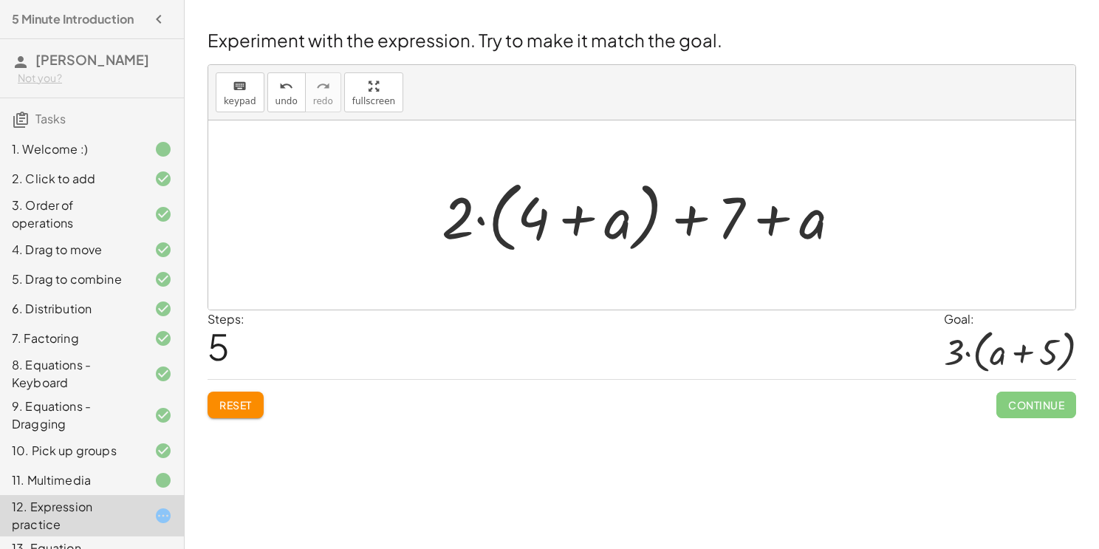
click at [692, 218] on div at bounding box center [647, 215] width 426 height 85
click at [782, 222] on div at bounding box center [647, 215] width 426 height 85
click at [560, 222] on div at bounding box center [647, 215] width 426 height 85
click at [471, 216] on div at bounding box center [647, 215] width 426 height 85
click at [216, 403] on button "Reset" at bounding box center [236, 405] width 56 height 27
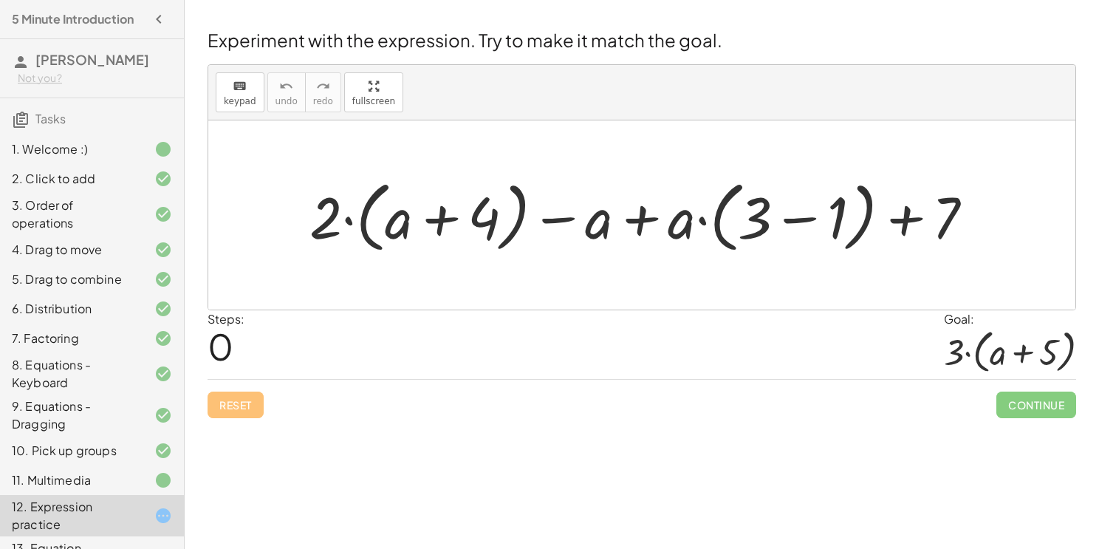
click at [791, 219] on div at bounding box center [647, 215] width 691 height 85
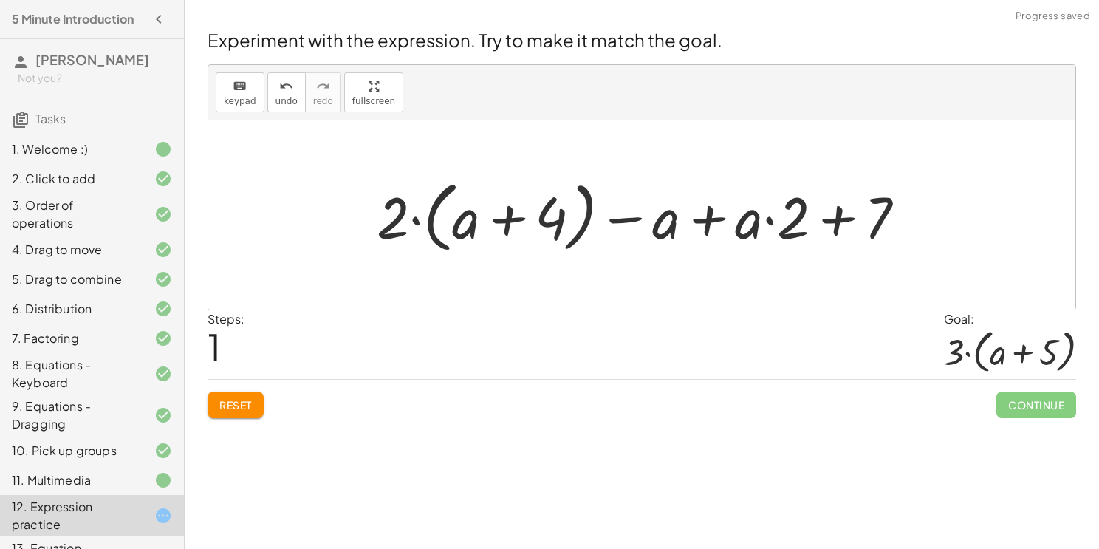
click at [840, 222] on div at bounding box center [647, 215] width 556 height 85
click at [705, 216] on div at bounding box center [647, 215] width 556 height 85
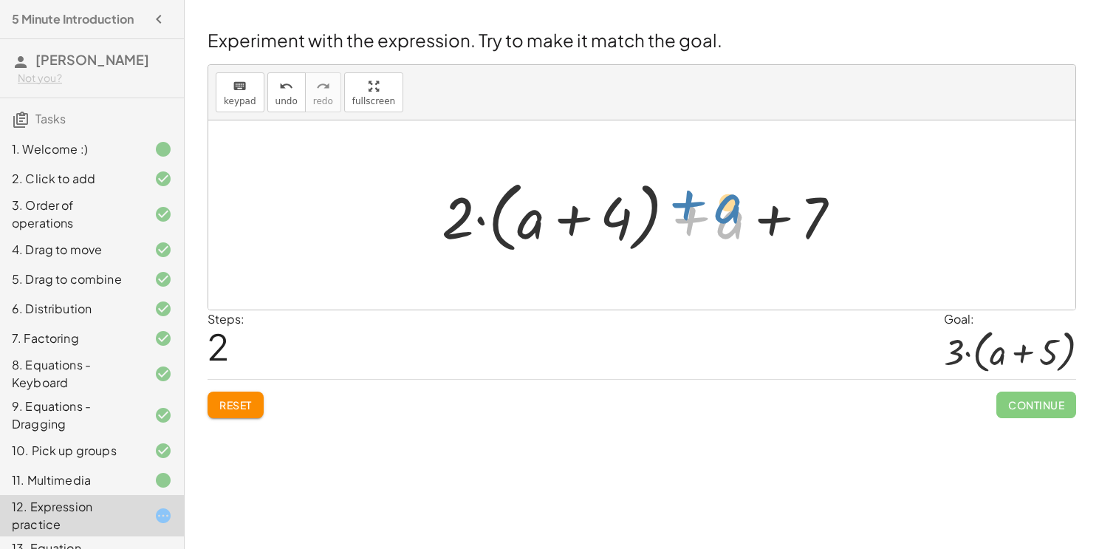
drag, startPoint x: 728, startPoint y: 219, endPoint x: 733, endPoint y: 203, distance: 16.1
click at [733, 203] on div at bounding box center [647, 215] width 426 height 85
drag, startPoint x: 463, startPoint y: 214, endPoint x: 521, endPoint y: 218, distance: 57.7
click at [521, 218] on div at bounding box center [647, 215] width 426 height 85
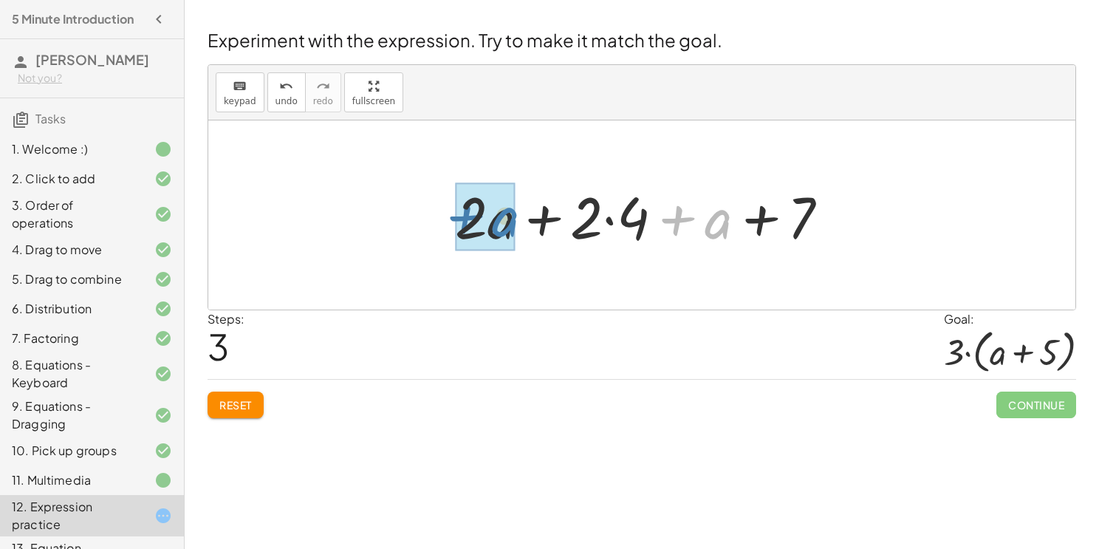
drag, startPoint x: 721, startPoint y: 213, endPoint x: 502, endPoint y: 210, distance: 218.7
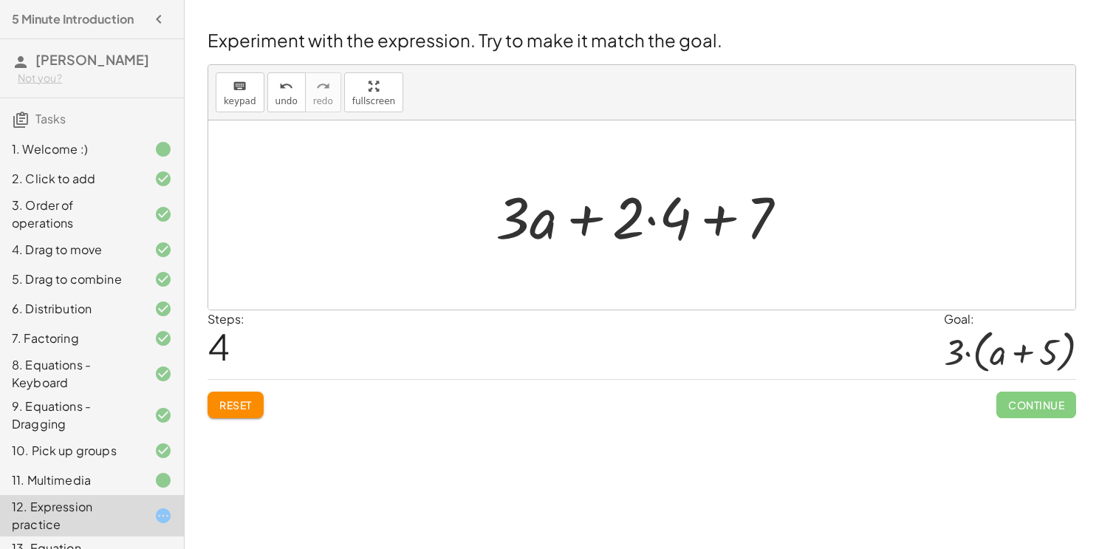
click at [728, 216] on div at bounding box center [647, 215] width 318 height 76
click at [592, 216] on div at bounding box center [647, 215] width 318 height 76
drag, startPoint x: 668, startPoint y: 223, endPoint x: 757, endPoint y: 213, distance: 89.9
click at [757, 213] on div at bounding box center [647, 215] width 318 height 76
drag, startPoint x: 749, startPoint y: 214, endPoint x: 708, endPoint y: 213, distance: 41.4
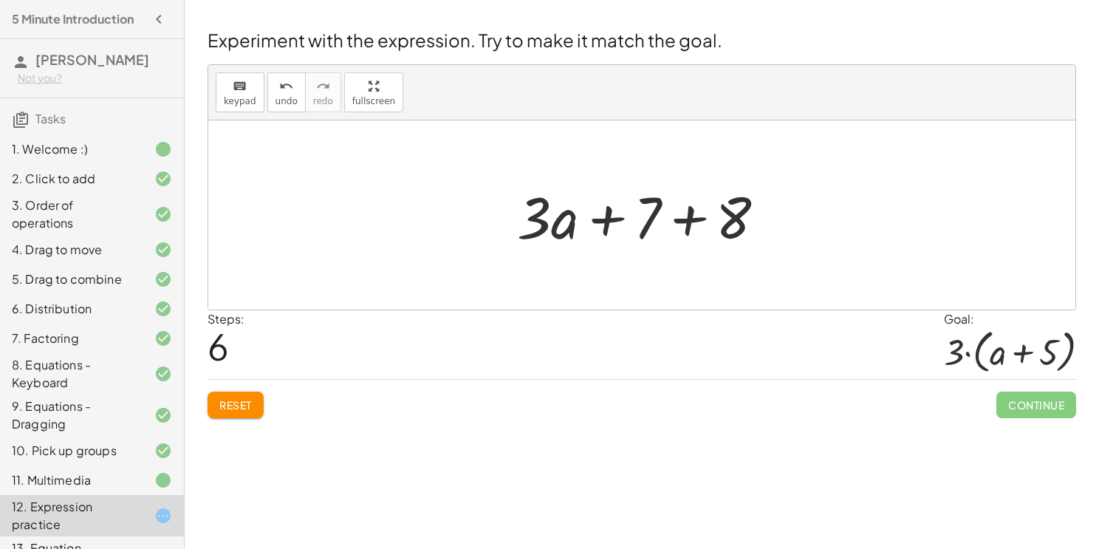
click at [688, 205] on div at bounding box center [648, 215] width 276 height 76
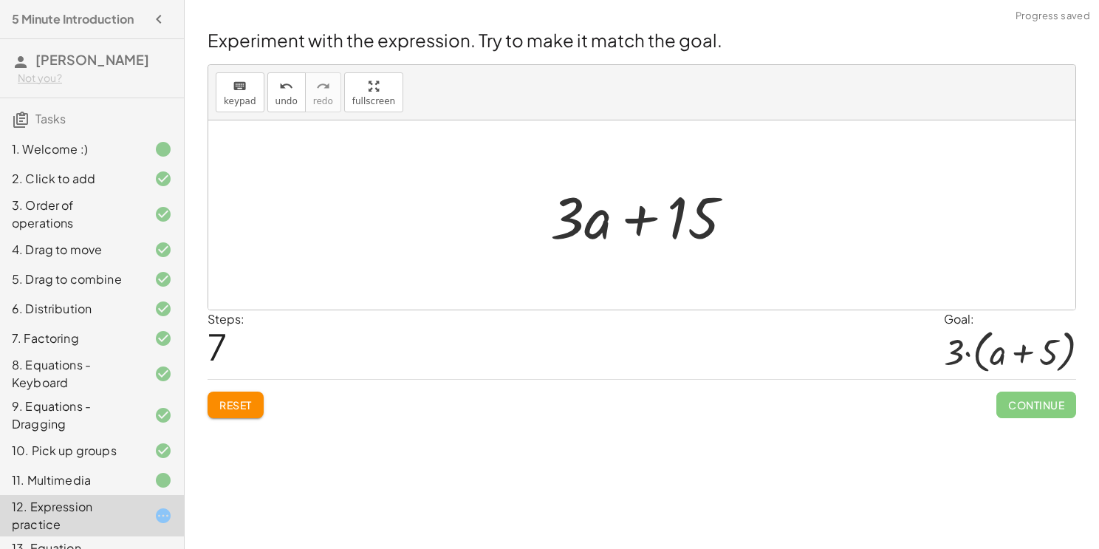
click at [642, 218] on div at bounding box center [648, 215] width 210 height 76
drag, startPoint x: 595, startPoint y: 215, endPoint x: 720, endPoint y: 213, distance: 124.1
click at [720, 213] on div at bounding box center [648, 215] width 210 height 76
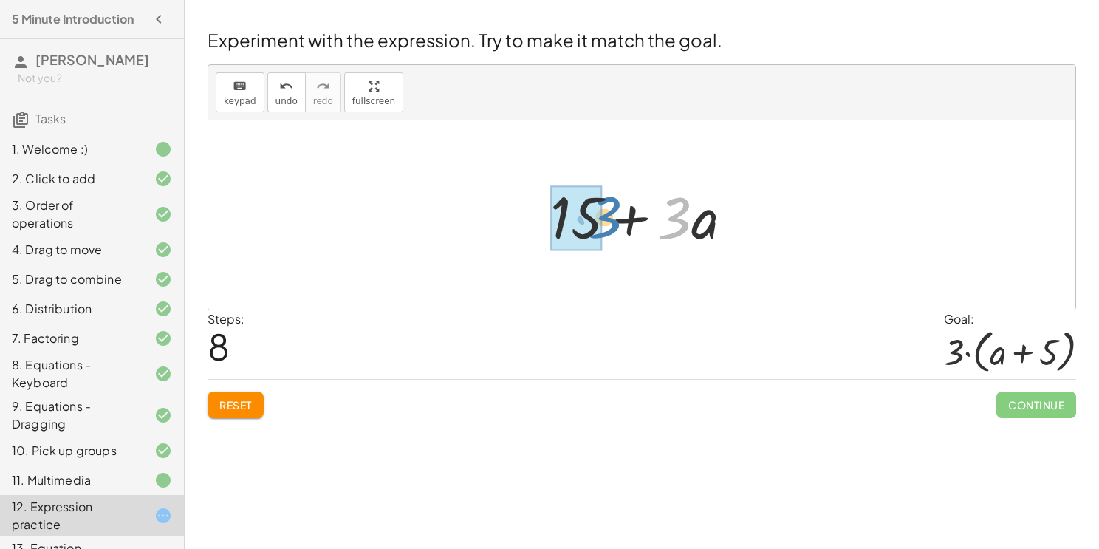
drag, startPoint x: 683, startPoint y: 208, endPoint x: 611, endPoint y: 205, distance: 72.4
click at [611, 205] on div at bounding box center [648, 215] width 210 height 76
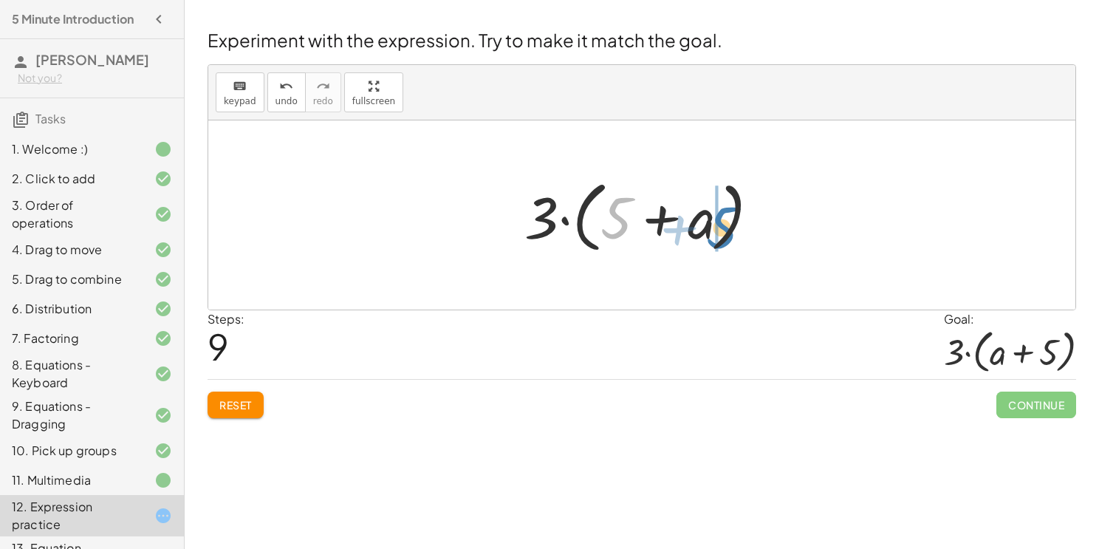
drag, startPoint x: 611, startPoint y: 205, endPoint x: 720, endPoint y: 212, distance: 109.5
click at [720, 212] on div at bounding box center [648, 215] width 262 height 85
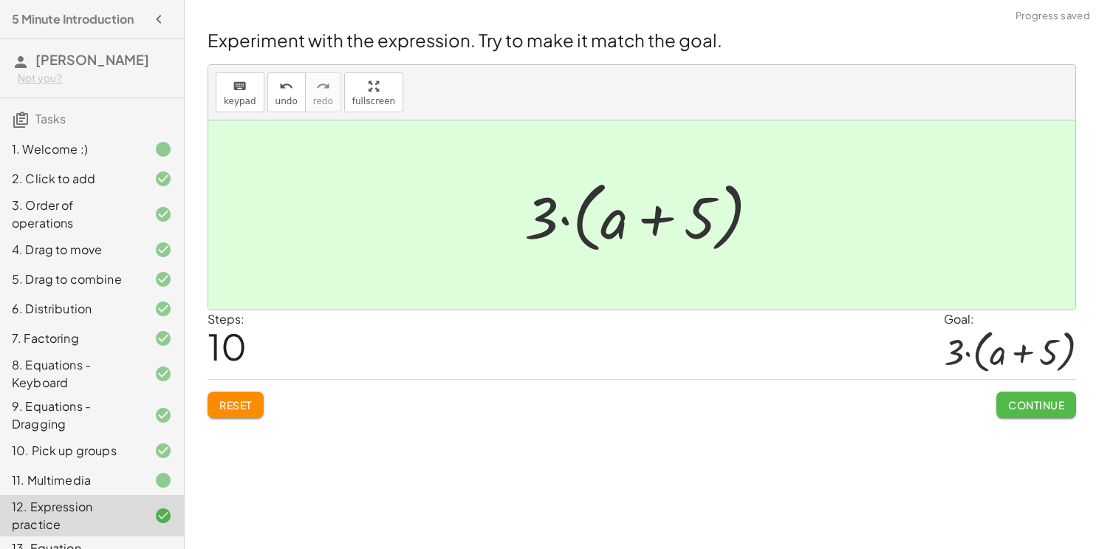
click at [1020, 400] on span "Continue" at bounding box center [1036, 404] width 56 height 13
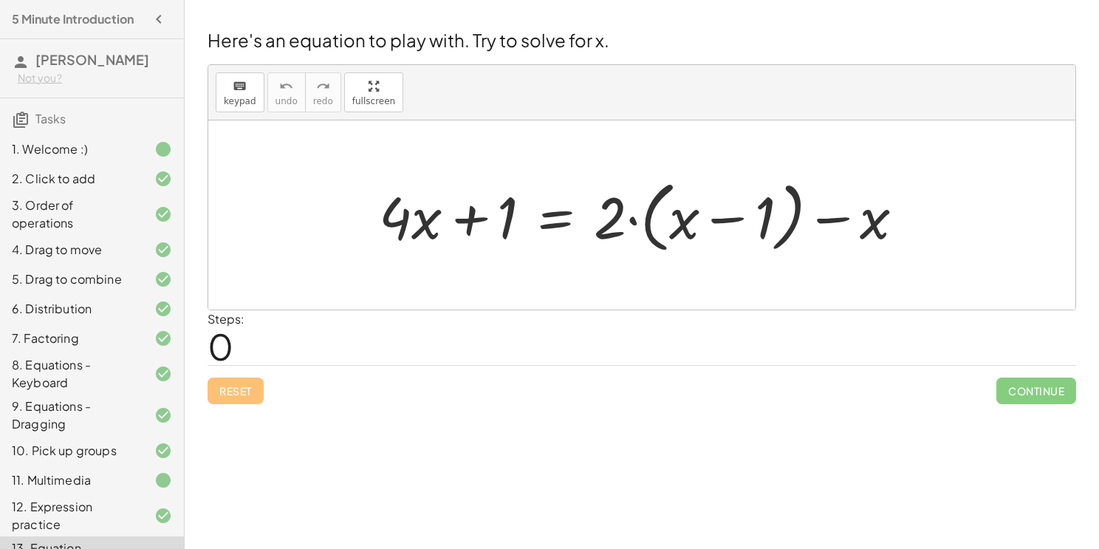
click at [551, 224] on div at bounding box center [648, 215] width 553 height 85
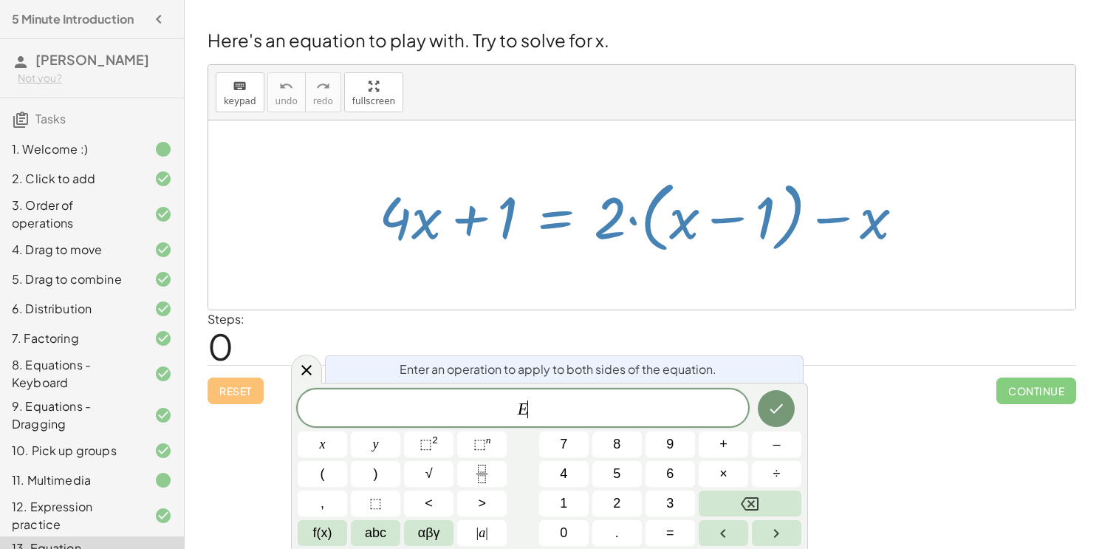
click at [819, 357] on div "Steps: 0" at bounding box center [642, 337] width 869 height 55
click at [785, 400] on icon "Done" at bounding box center [777, 409] width 18 height 18
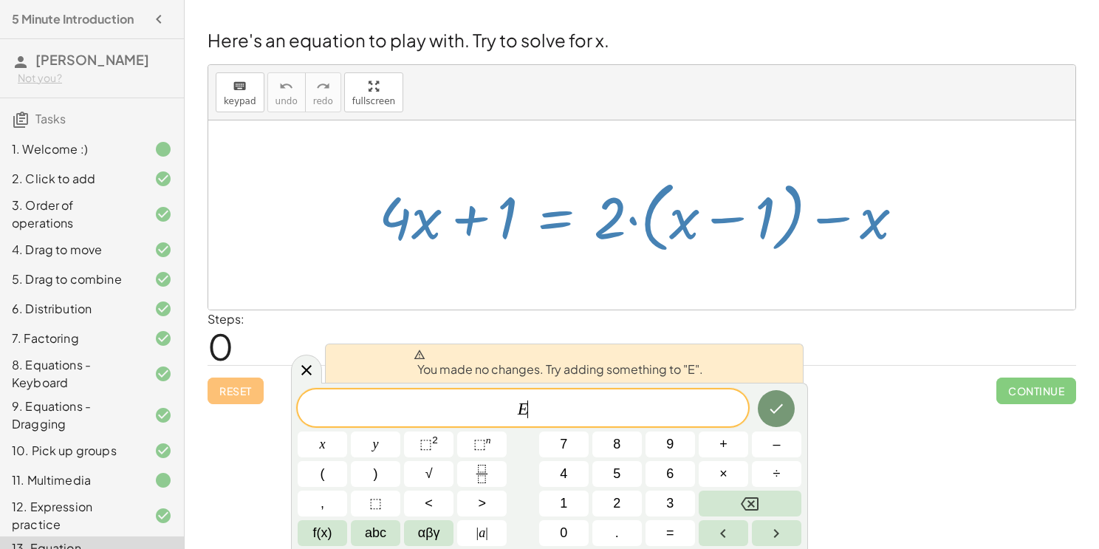
click at [877, 281] on div at bounding box center [641, 214] width 867 height 189
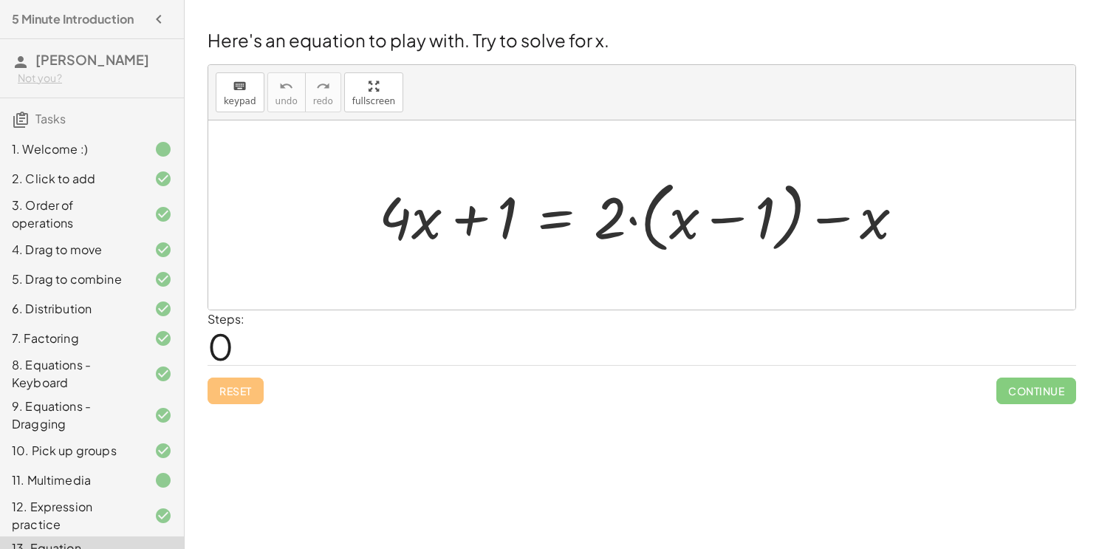
click at [420, 225] on div at bounding box center [648, 215] width 553 height 85
click at [474, 222] on div at bounding box center [648, 215] width 553 height 85
click at [720, 211] on div at bounding box center [648, 215] width 553 height 85
click at [826, 219] on div at bounding box center [648, 215] width 553 height 85
drag, startPoint x: 858, startPoint y: 228, endPoint x: 660, endPoint y: 225, distance: 197.3
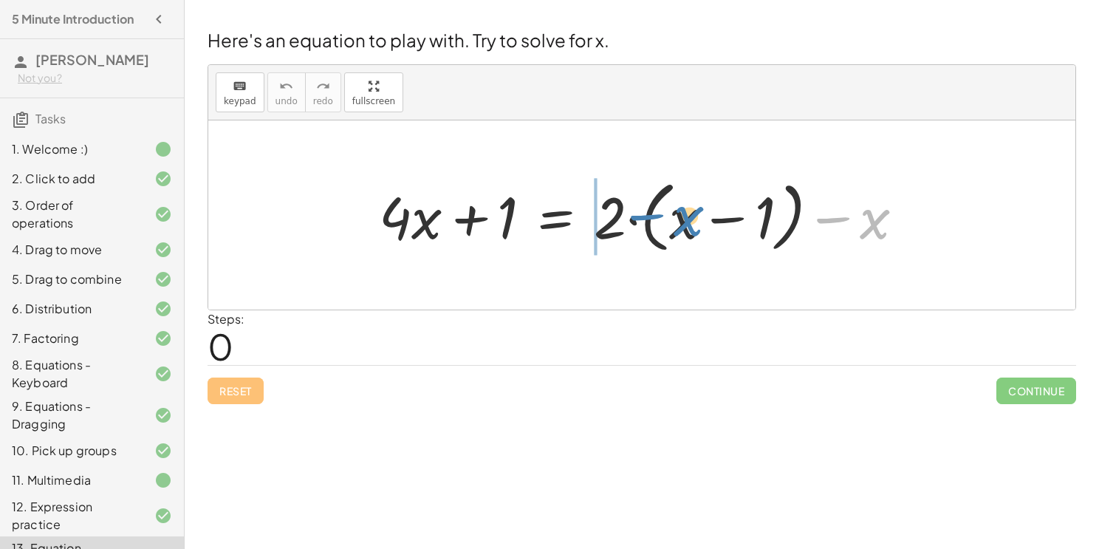
click at [660, 225] on div at bounding box center [648, 215] width 553 height 85
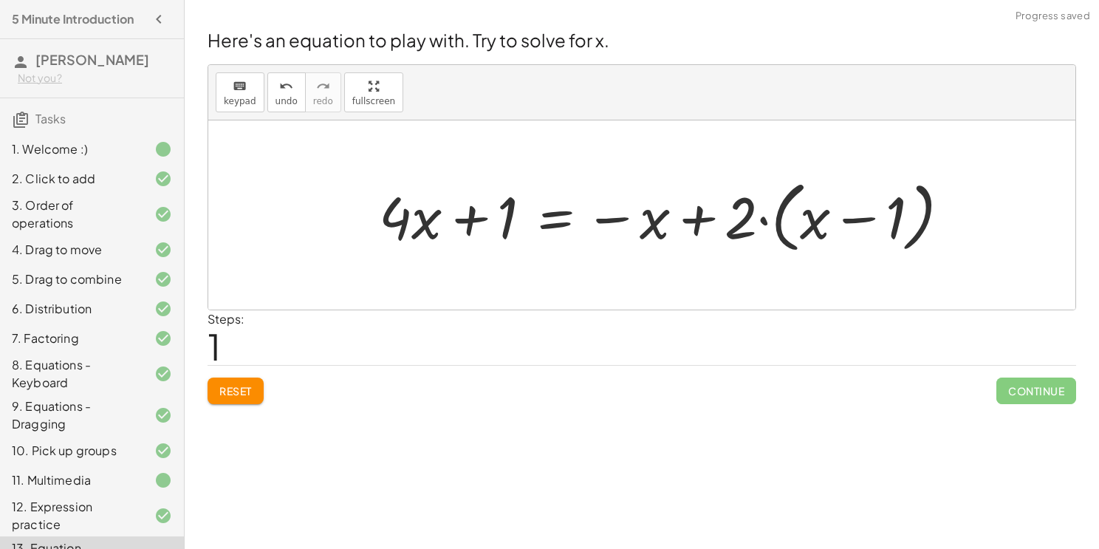
click at [223, 400] on button "Reset" at bounding box center [236, 390] width 56 height 27
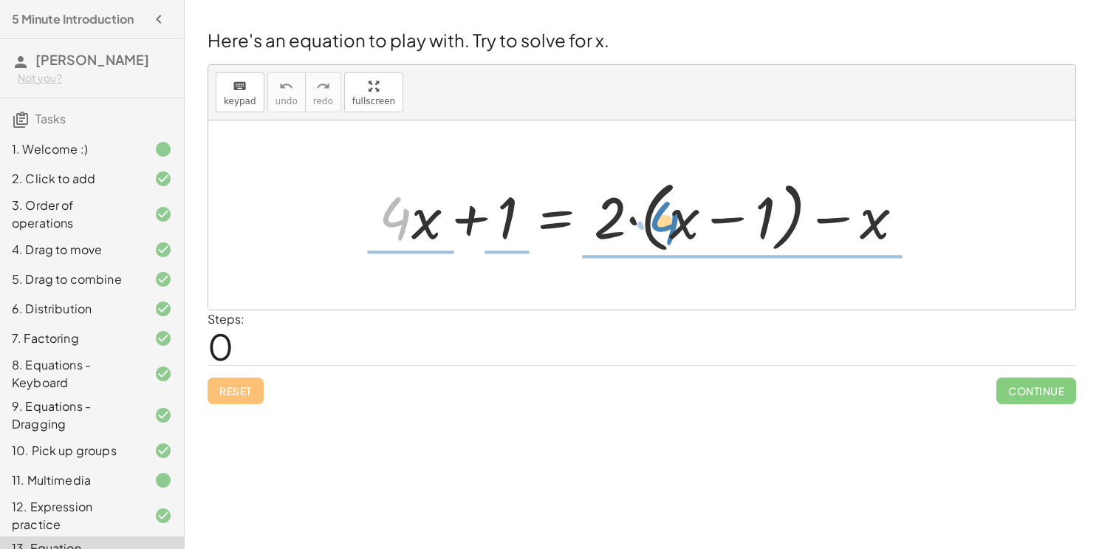
drag, startPoint x: 404, startPoint y: 212, endPoint x: 673, endPoint y: 216, distance: 268.9
click at [673, 216] on div at bounding box center [648, 215] width 553 height 85
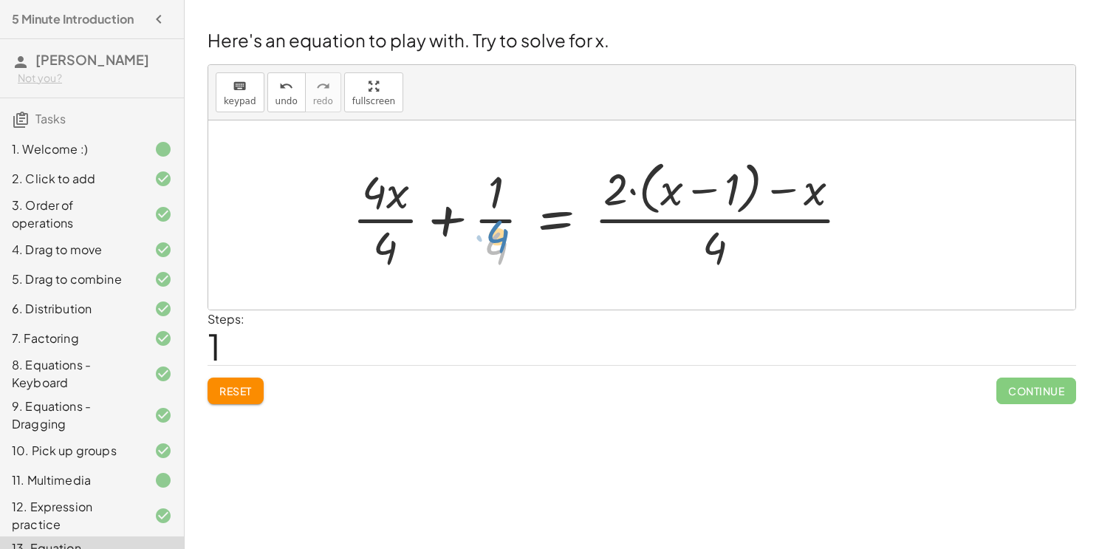
click at [502, 234] on div at bounding box center [607, 214] width 524 height 120
drag, startPoint x: 388, startPoint y: 248, endPoint x: 380, endPoint y: 202, distance: 47.2
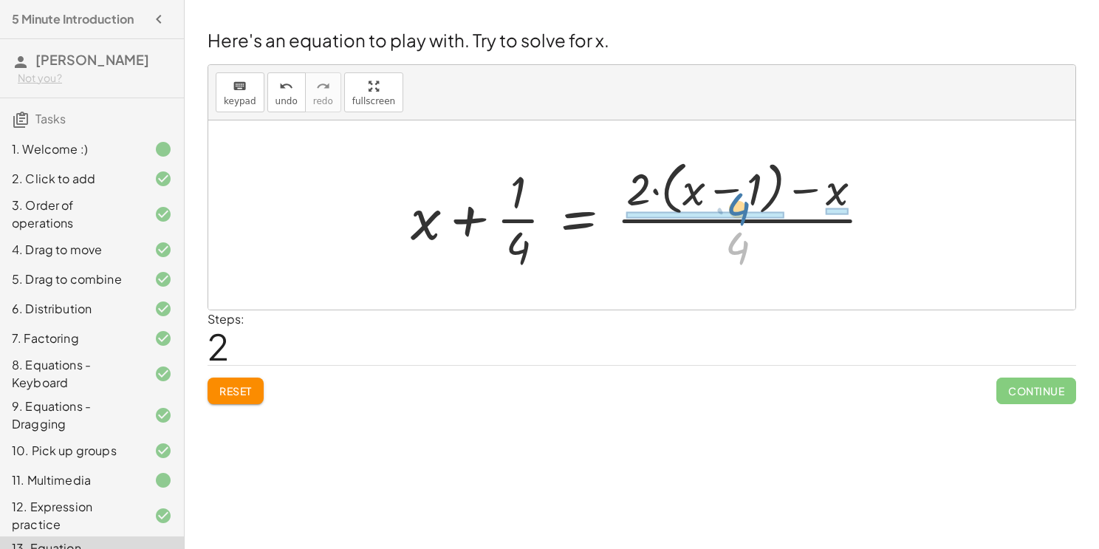
drag, startPoint x: 743, startPoint y: 247, endPoint x: 744, endPoint y: 204, distance: 43.6
click at [744, 204] on div at bounding box center [647, 214] width 488 height 120
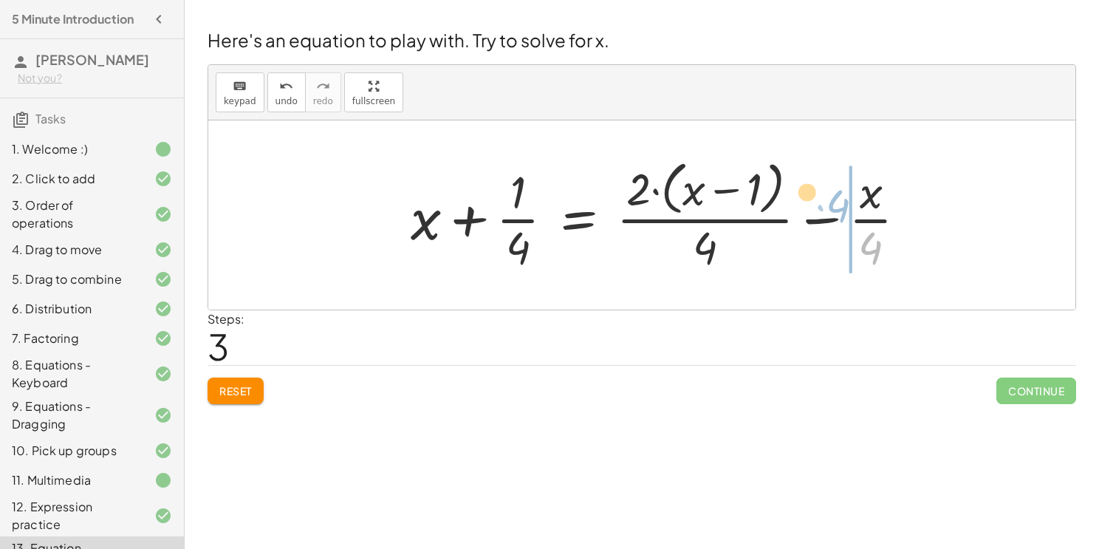
drag, startPoint x: 874, startPoint y: 250, endPoint x: 895, endPoint y: 284, distance: 40.8
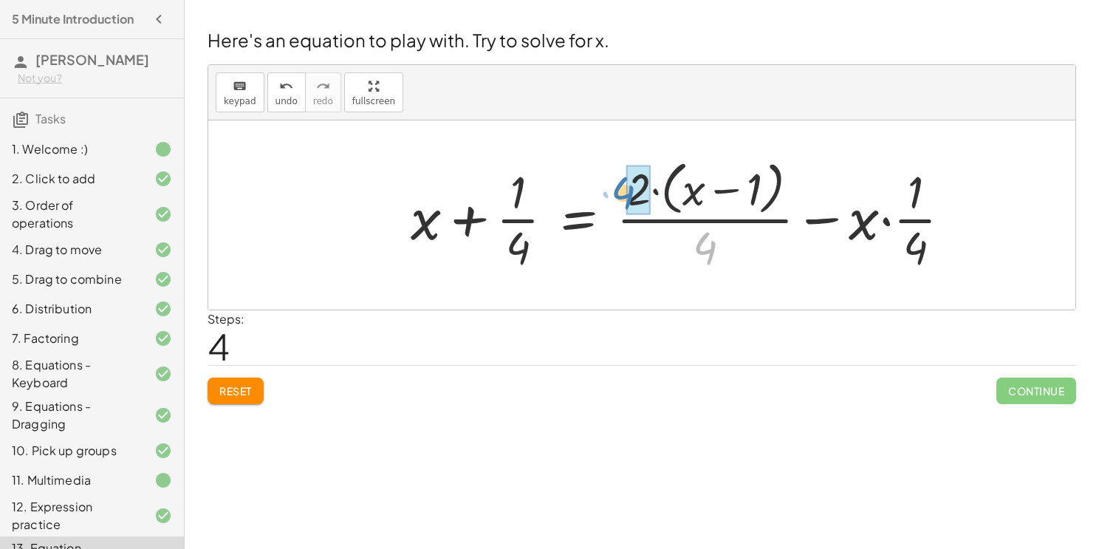
drag, startPoint x: 705, startPoint y: 245, endPoint x: 623, endPoint y: 190, distance: 99.0
click at [623, 190] on div at bounding box center [686, 214] width 567 height 120
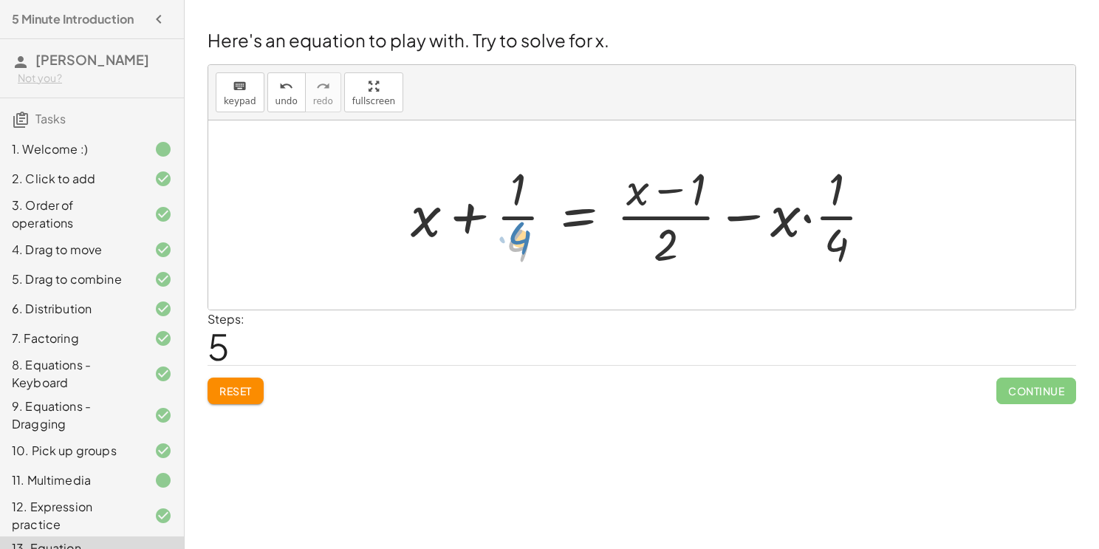
click at [522, 231] on div at bounding box center [647, 215] width 488 height 114
drag, startPoint x: 517, startPoint y: 193, endPoint x: 514, endPoint y: 252, distance: 59.2
click at [472, 213] on div at bounding box center [647, 215] width 488 height 114
click at [743, 213] on div at bounding box center [647, 215] width 488 height 114
drag, startPoint x: 665, startPoint y: 239, endPoint x: 646, endPoint y: 189, distance: 52.8
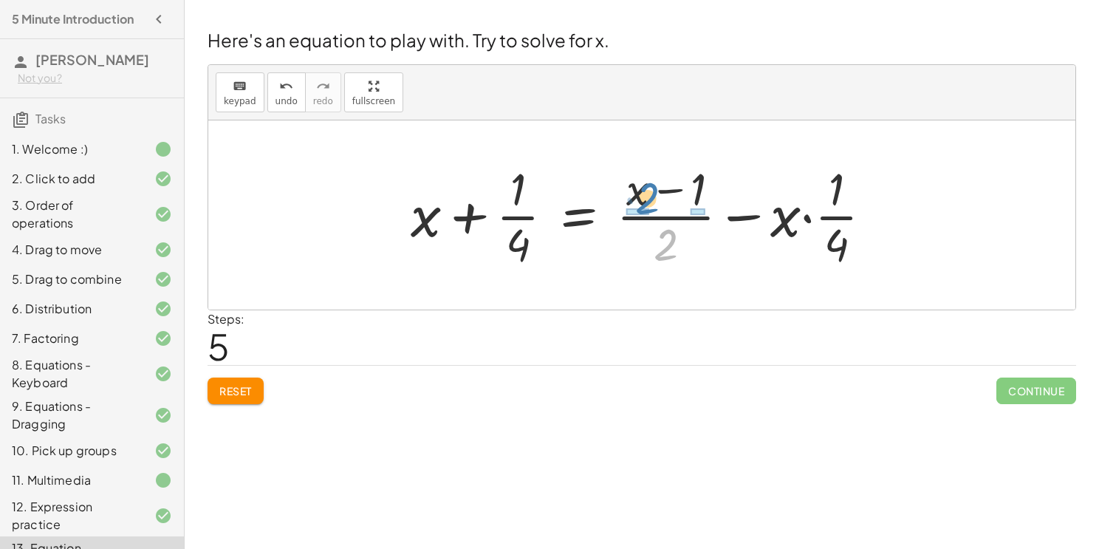
click at [646, 189] on div at bounding box center [647, 215] width 488 height 114
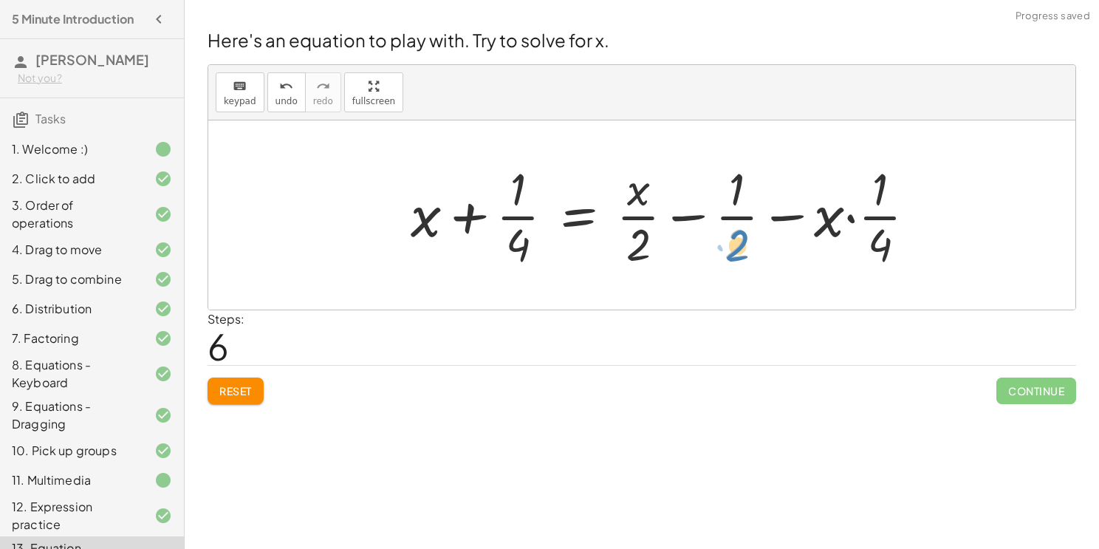
click at [739, 250] on div at bounding box center [669, 215] width 532 height 114
drag, startPoint x: 643, startPoint y: 236, endPoint x: 641, endPoint y: 228, distance: 9.1
click at [641, 228] on div at bounding box center [669, 215] width 532 height 114
drag, startPoint x: 872, startPoint y: 244, endPoint x: 815, endPoint y: 214, distance: 64.8
click at [836, 216] on div at bounding box center [648, 215] width 488 height 114
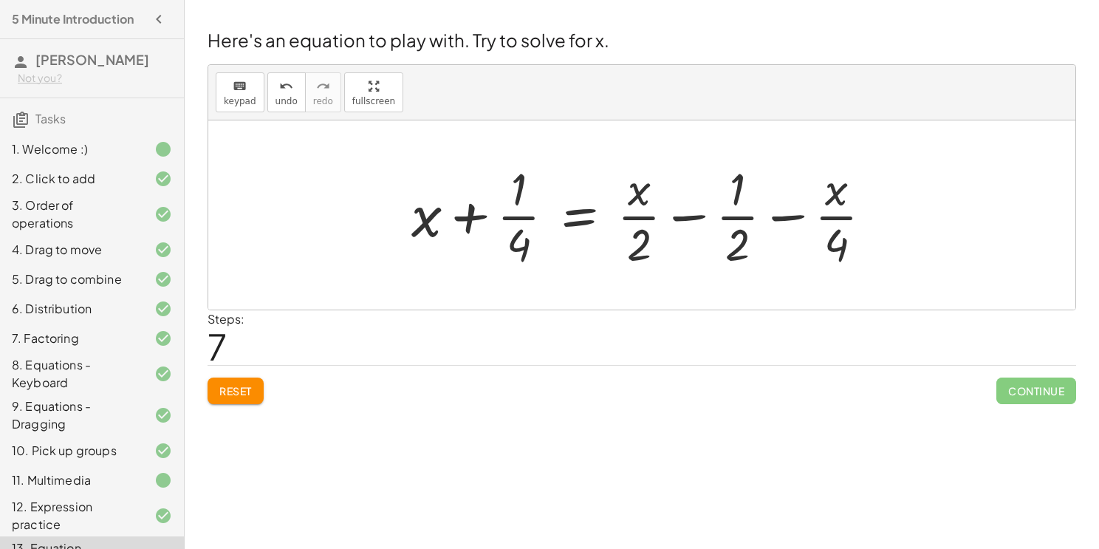
click at [786, 213] on div at bounding box center [648, 215] width 488 height 114
click at [686, 214] on div at bounding box center [648, 215] width 488 height 114
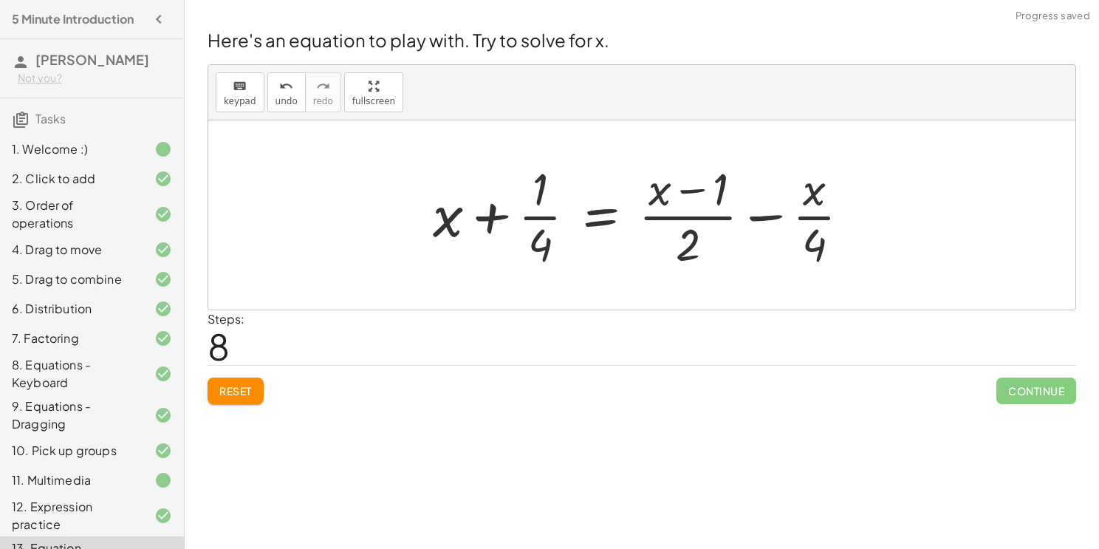
click at [680, 192] on div at bounding box center [648, 215] width 444 height 114
drag, startPoint x: 691, startPoint y: 239, endPoint x: 689, endPoint y: 191, distance: 48.0
click at [689, 191] on div at bounding box center [648, 215] width 444 height 114
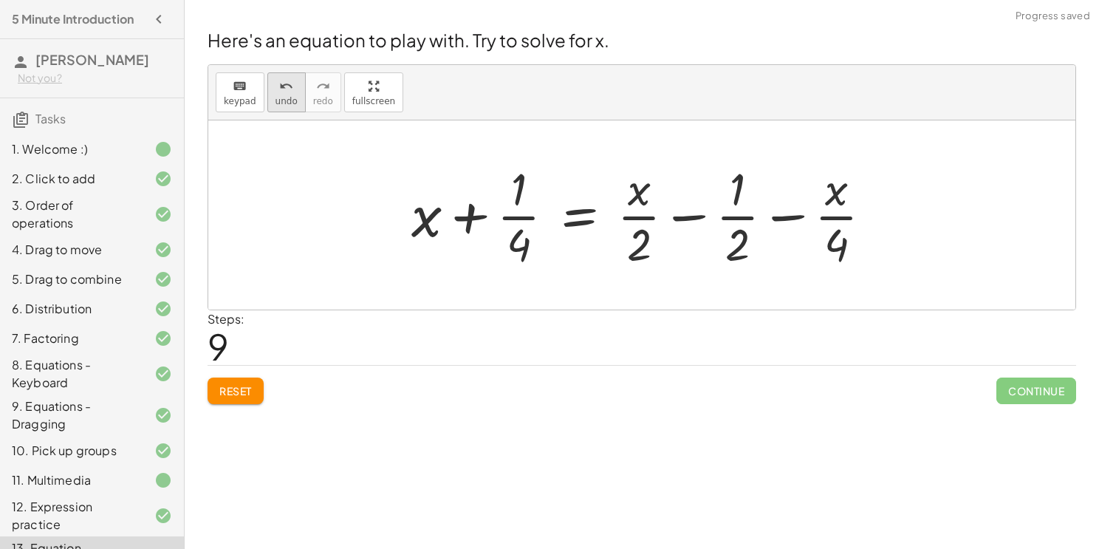
click at [270, 88] on button "undo undo" at bounding box center [286, 92] width 38 height 40
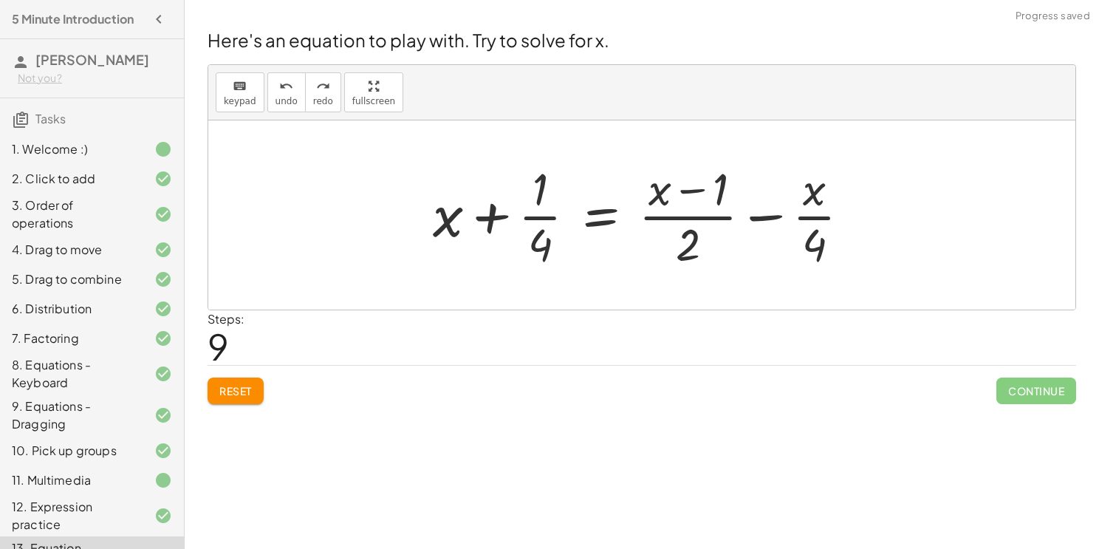
click at [505, 218] on div at bounding box center [648, 215] width 444 height 114
click at [594, 210] on div at bounding box center [648, 215] width 444 height 114
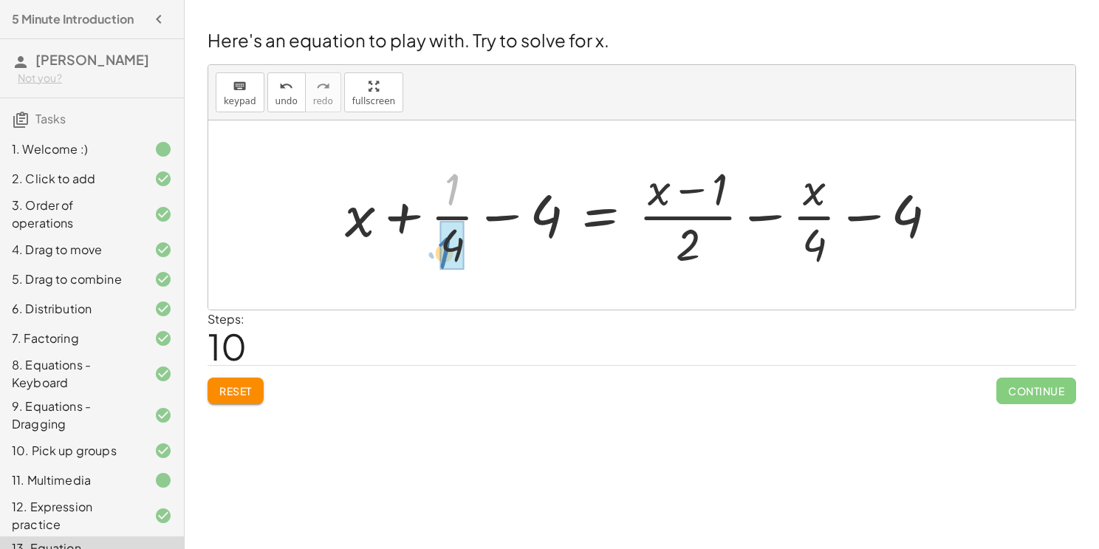
drag, startPoint x: 445, startPoint y: 192, endPoint x: 433, endPoint y: 250, distance: 58.8
drag, startPoint x: 401, startPoint y: 219, endPoint x: 595, endPoint y: 234, distance: 194.2
click at [595, 234] on div at bounding box center [647, 215] width 619 height 114
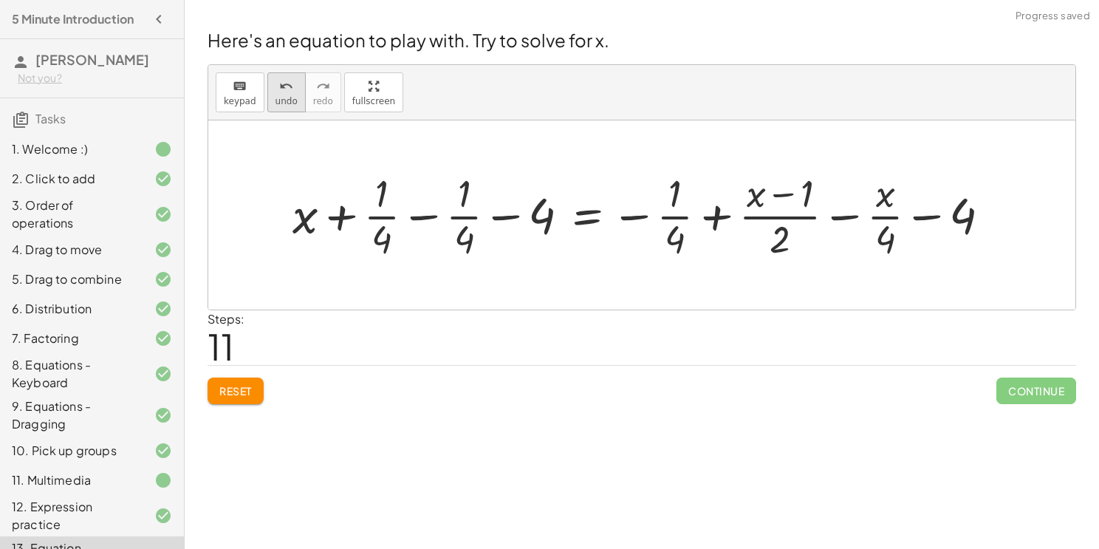
click at [271, 109] on button "undo undo" at bounding box center [286, 92] width 38 height 40
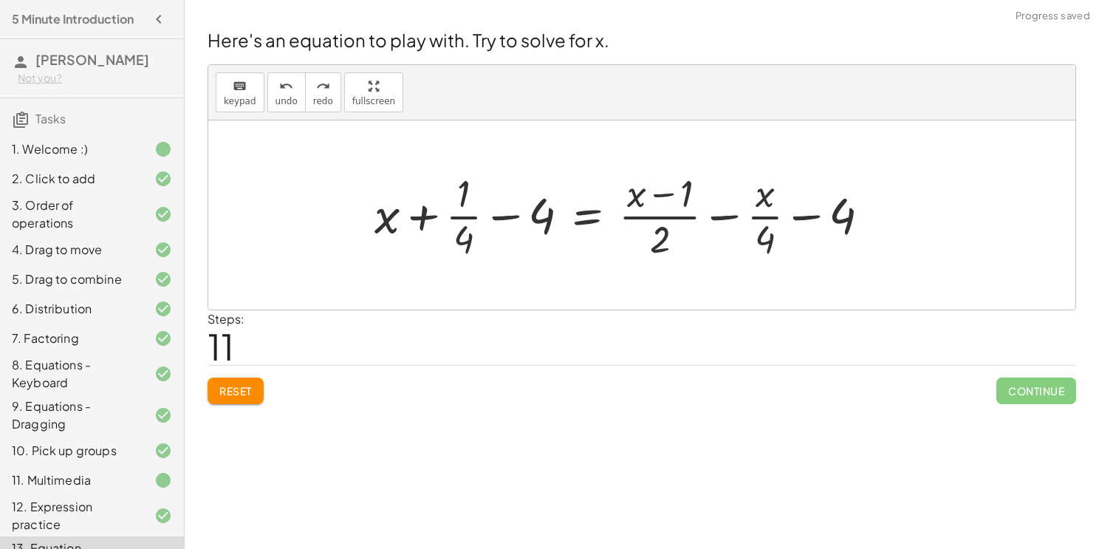
click at [818, 212] on div at bounding box center [628, 215] width 522 height 96
drag, startPoint x: 841, startPoint y: 210, endPoint x: 847, endPoint y: 202, distance: 9.5
click at [847, 202] on div at bounding box center [628, 215] width 522 height 96
drag, startPoint x: 545, startPoint y: 222, endPoint x: 659, endPoint y: 220, distance: 113.8
click at [659, 220] on div at bounding box center [628, 215] width 522 height 96
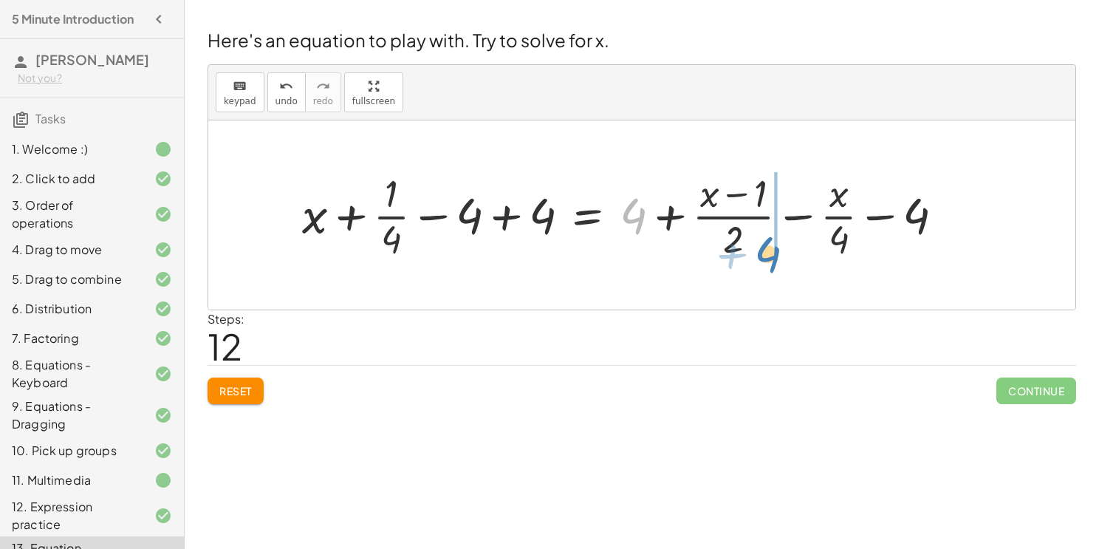
drag, startPoint x: 632, startPoint y: 220, endPoint x: 768, endPoint y: 258, distance: 141.1
click at [768, 258] on div at bounding box center [629, 215] width 669 height 96
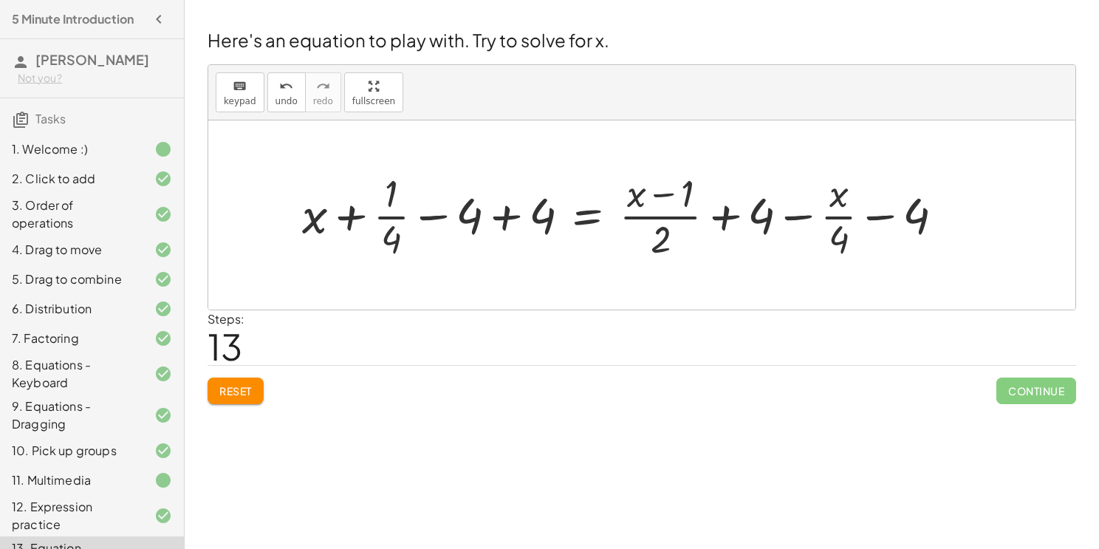
click at [242, 389] on span "Reset" at bounding box center [235, 390] width 33 height 13
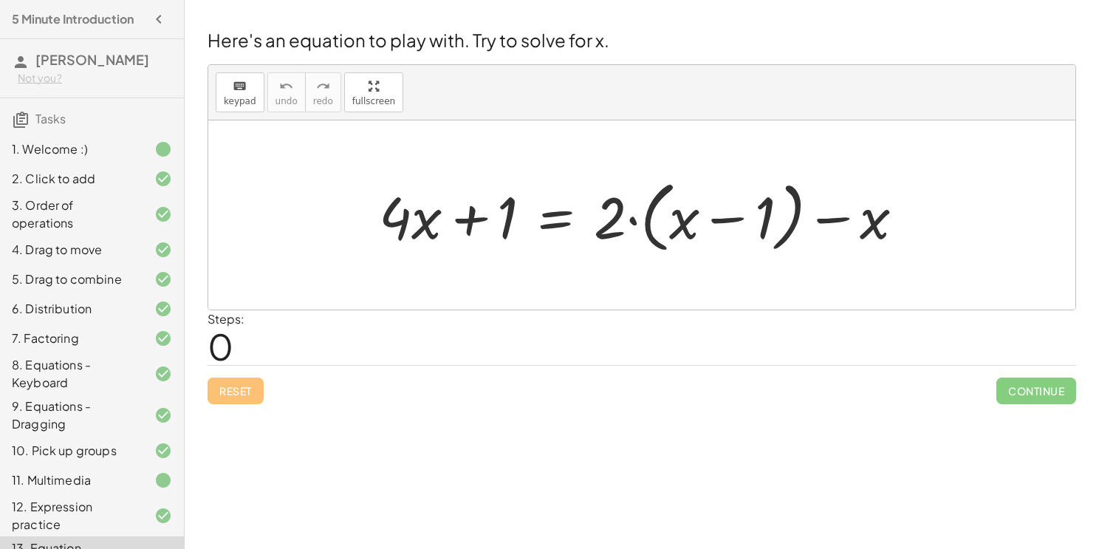
click at [434, 221] on div at bounding box center [648, 215] width 553 height 85
drag, startPoint x: 423, startPoint y: 224, endPoint x: 506, endPoint y: 259, distance: 90.4
drag, startPoint x: 871, startPoint y: 221, endPoint x: 839, endPoint y: 233, distance: 34.2
click at [839, 233] on div at bounding box center [648, 215] width 553 height 85
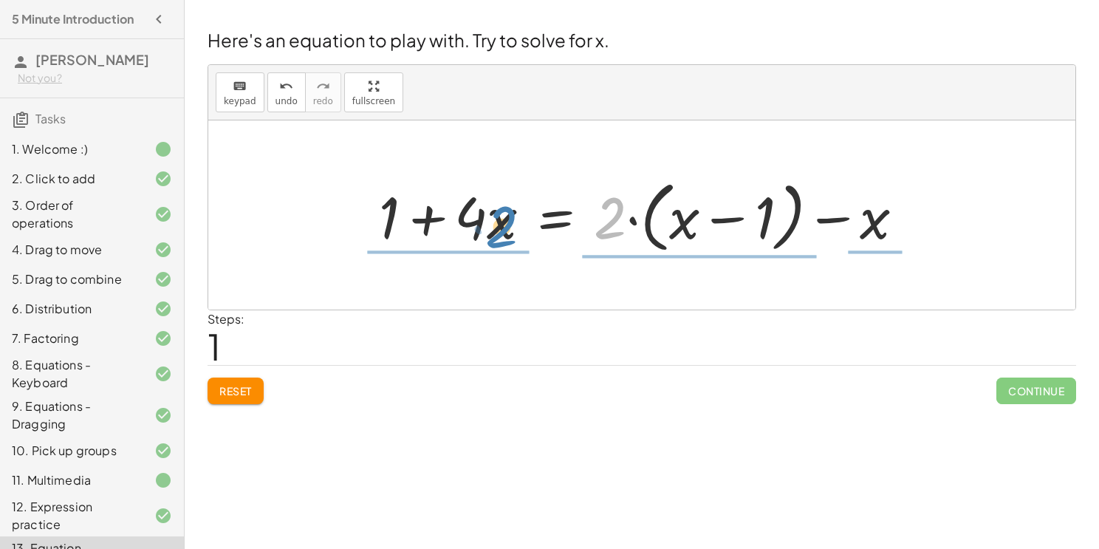
drag, startPoint x: 607, startPoint y: 224, endPoint x: 491, endPoint y: 234, distance: 116.4
click at [491, 234] on div at bounding box center [648, 215] width 553 height 85
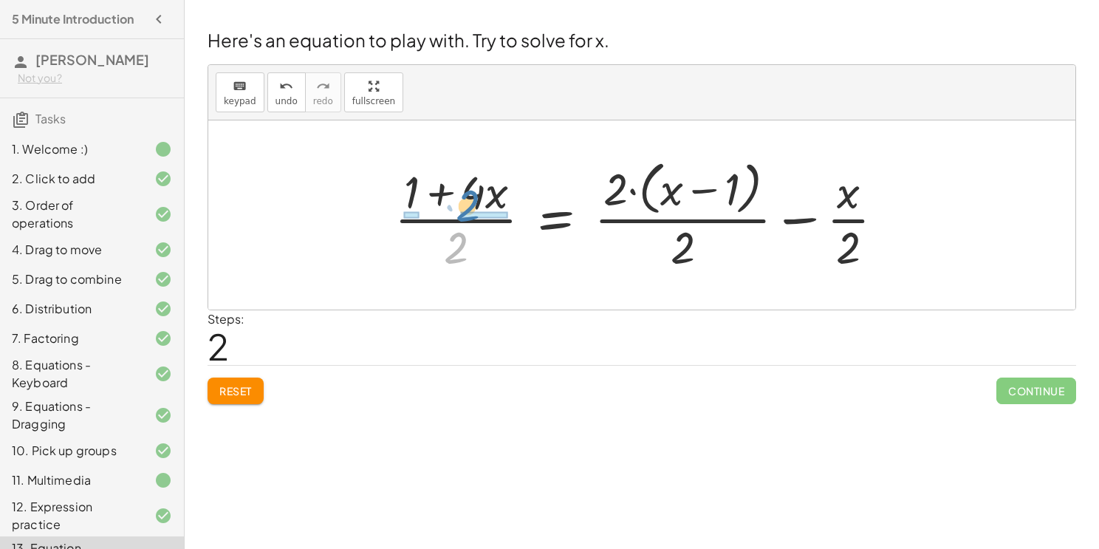
drag, startPoint x: 464, startPoint y: 242, endPoint x: 476, endPoint y: 196, distance: 48.2
click at [476, 196] on div at bounding box center [645, 214] width 516 height 120
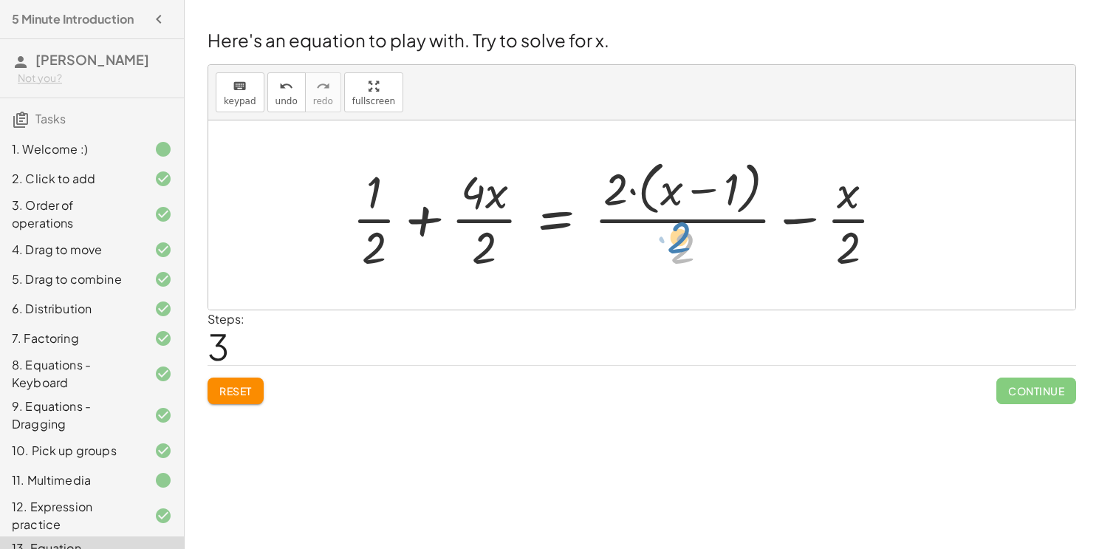
drag, startPoint x: 694, startPoint y: 237, endPoint x: 688, endPoint y: 228, distance: 11.3
click at [688, 228] on div at bounding box center [624, 214] width 558 height 120
drag, startPoint x: 846, startPoint y: 242, endPoint x: 823, endPoint y: 213, distance: 36.8
click at [823, 213] on div at bounding box center [624, 214] width 558 height 120
click at [878, 219] on div at bounding box center [646, 214] width 603 height 120
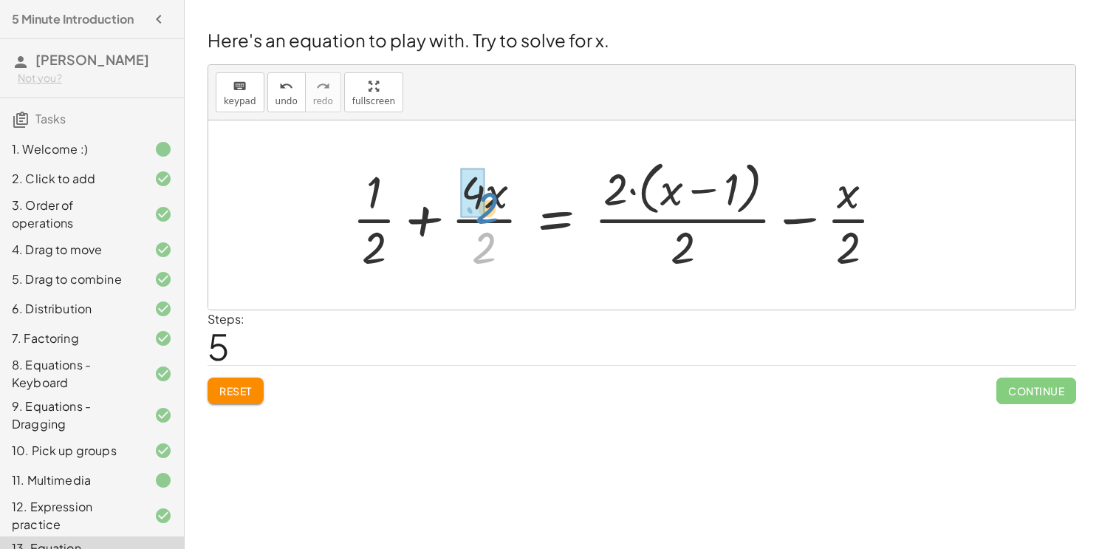
drag, startPoint x: 491, startPoint y: 244, endPoint x: 494, endPoint y: 203, distance: 40.7
click at [494, 203] on div at bounding box center [624, 214] width 558 height 120
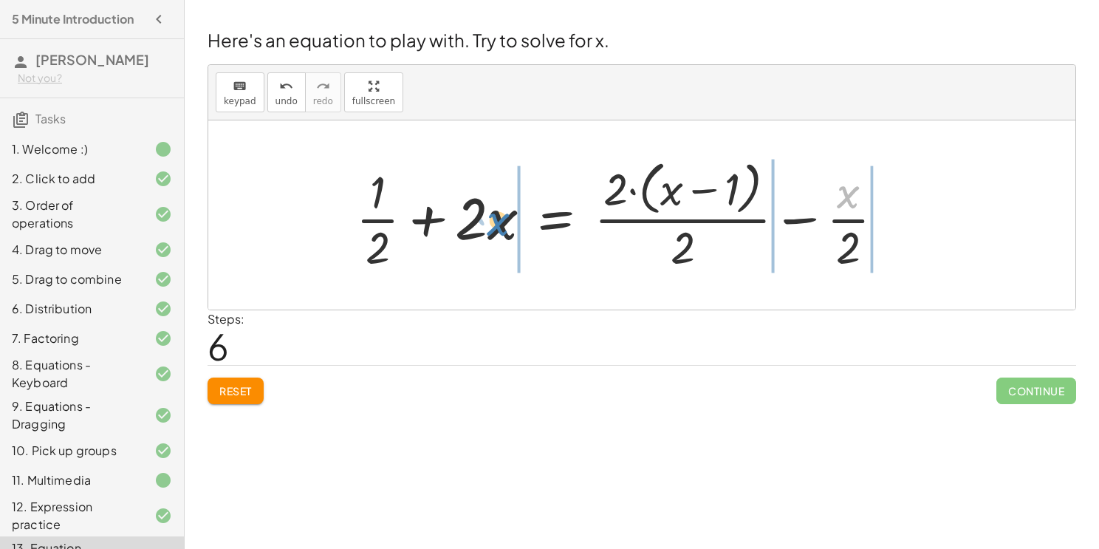
drag, startPoint x: 847, startPoint y: 199, endPoint x: 491, endPoint y: 222, distance: 357.5
click at [491, 222] on div at bounding box center [626, 214] width 555 height 120
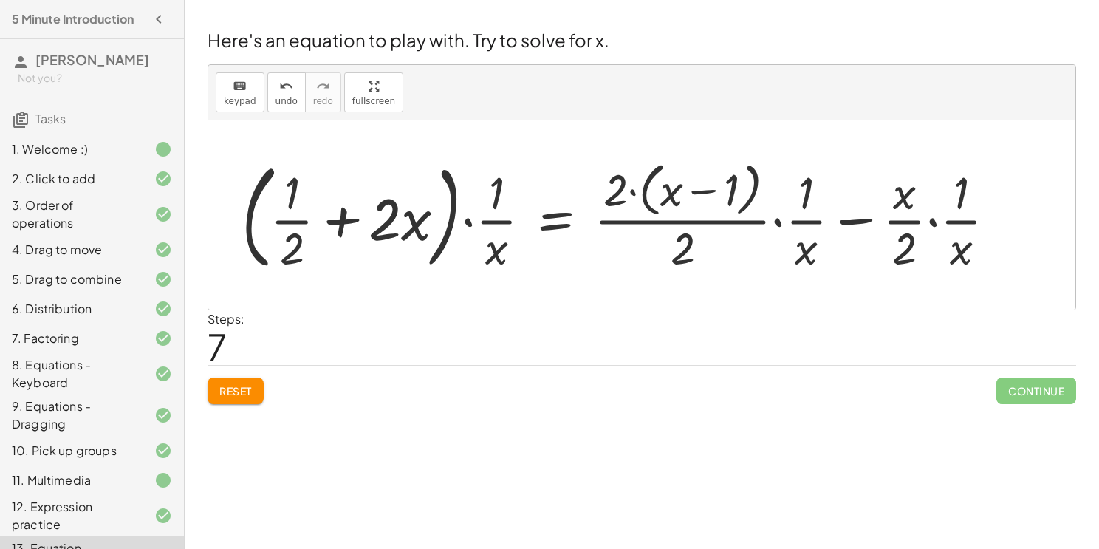
click at [343, 219] on div at bounding box center [625, 215] width 782 height 123
click at [711, 190] on div at bounding box center [625, 215] width 782 height 123
drag, startPoint x: 397, startPoint y: 222, endPoint x: 411, endPoint y: 211, distance: 18.3
click at [411, 211] on div at bounding box center [625, 215] width 782 height 123
drag, startPoint x: 674, startPoint y: 256, endPoint x: 601, endPoint y: 222, distance: 80.6
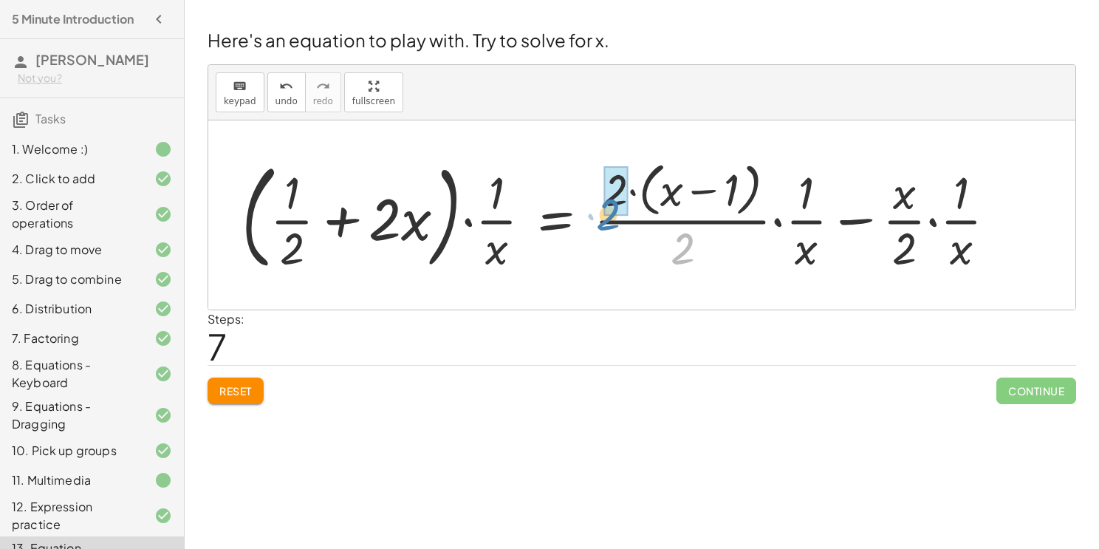
click at [601, 222] on div at bounding box center [625, 215] width 782 height 123
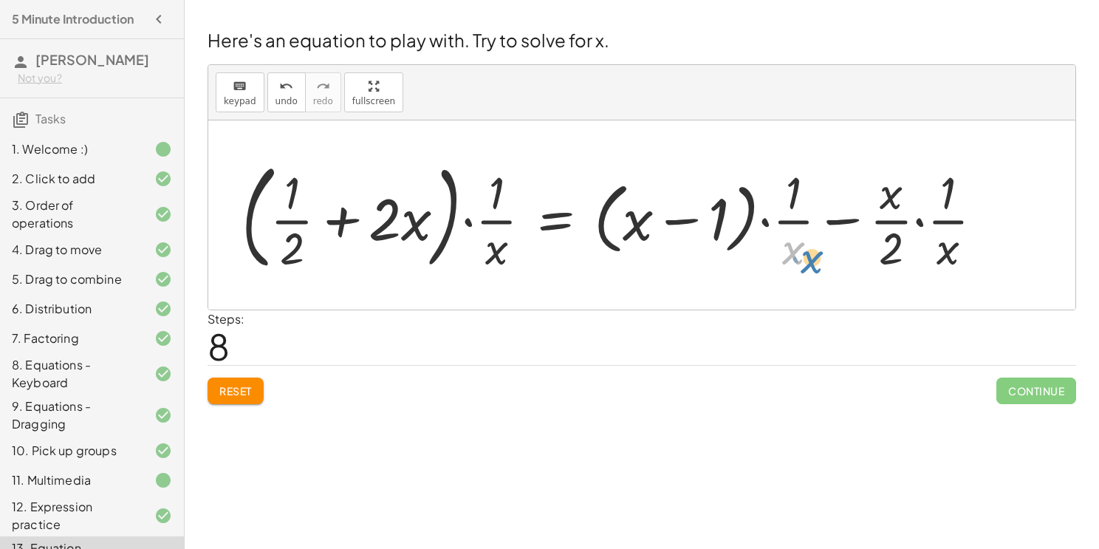
drag, startPoint x: 792, startPoint y: 249, endPoint x: 801, endPoint y: 253, distance: 9.9
click at [801, 253] on div at bounding box center [618, 215] width 768 height 123
click at [938, 248] on div at bounding box center [618, 215] width 768 height 123
drag, startPoint x: 939, startPoint y: 248, endPoint x: 884, endPoint y: 191, distance: 79.9
click at [838, 220] on div at bounding box center [590, 215] width 712 height 123
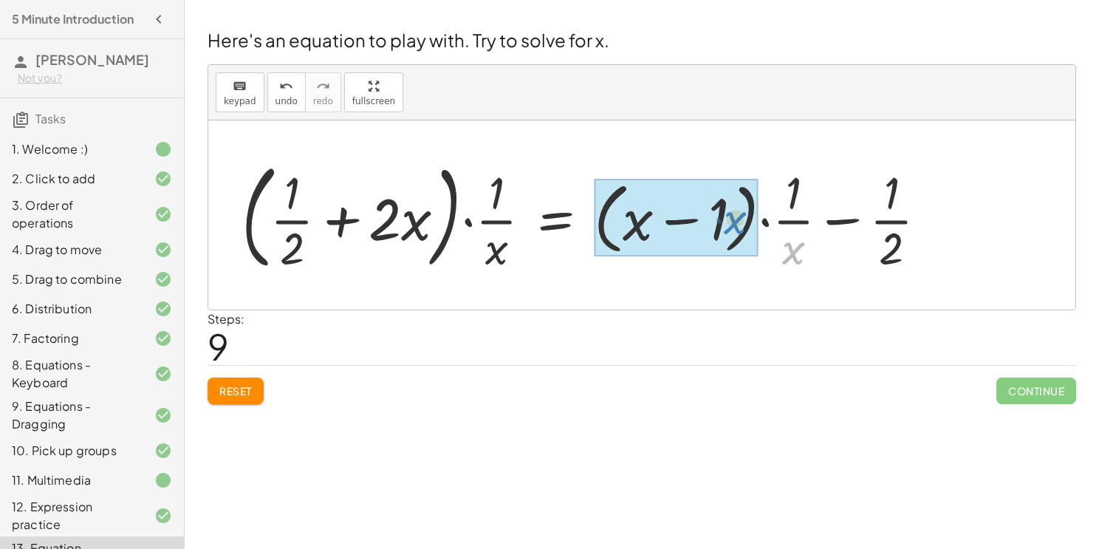
drag, startPoint x: 794, startPoint y: 256, endPoint x: 736, endPoint y: 226, distance: 65.8
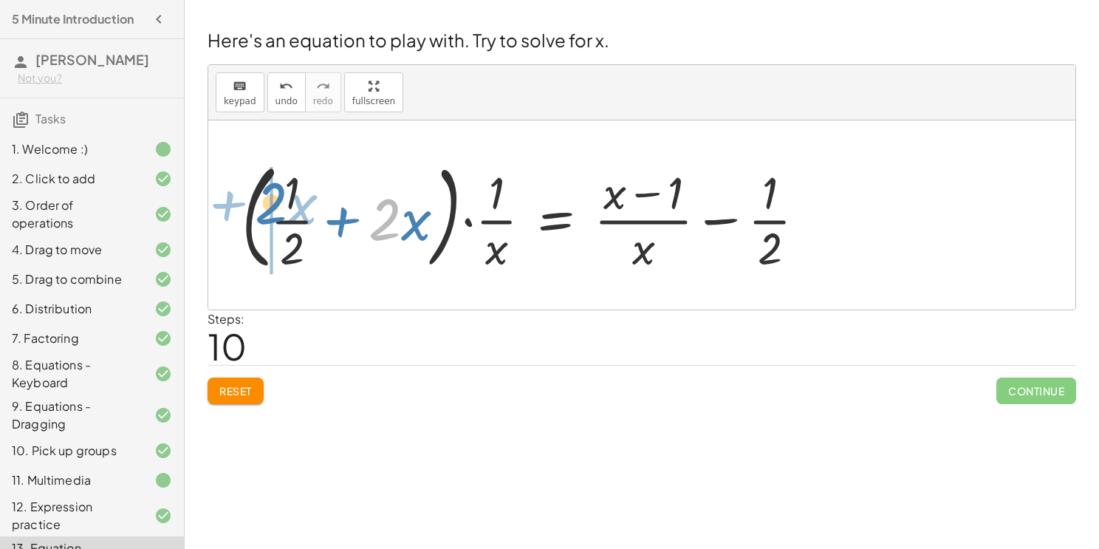
drag, startPoint x: 380, startPoint y: 220, endPoint x: 267, endPoint y: 204, distance: 114.9
click at [267, 204] on div at bounding box center [529, 215] width 591 height 123
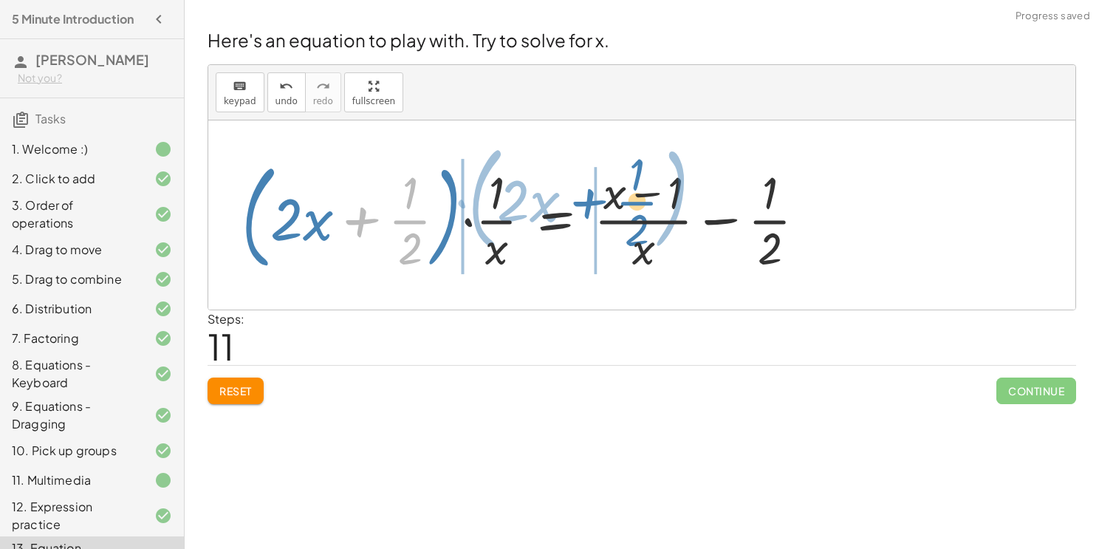
drag, startPoint x: 406, startPoint y: 207, endPoint x: 635, endPoint y: 188, distance: 229.0
click at [635, 188] on div at bounding box center [529, 215] width 591 height 123
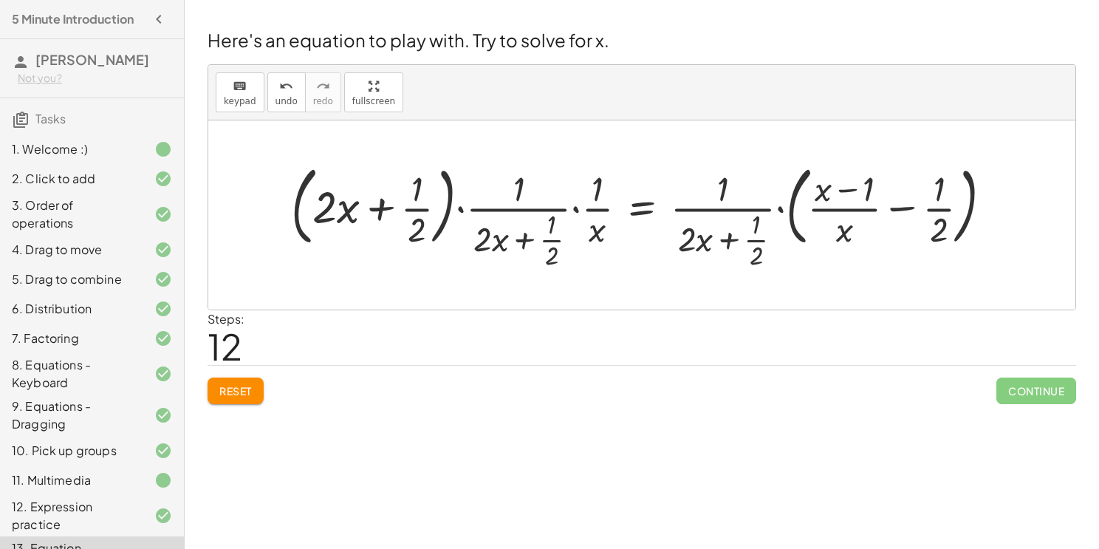
click at [576, 209] on div at bounding box center [648, 214] width 728 height 115
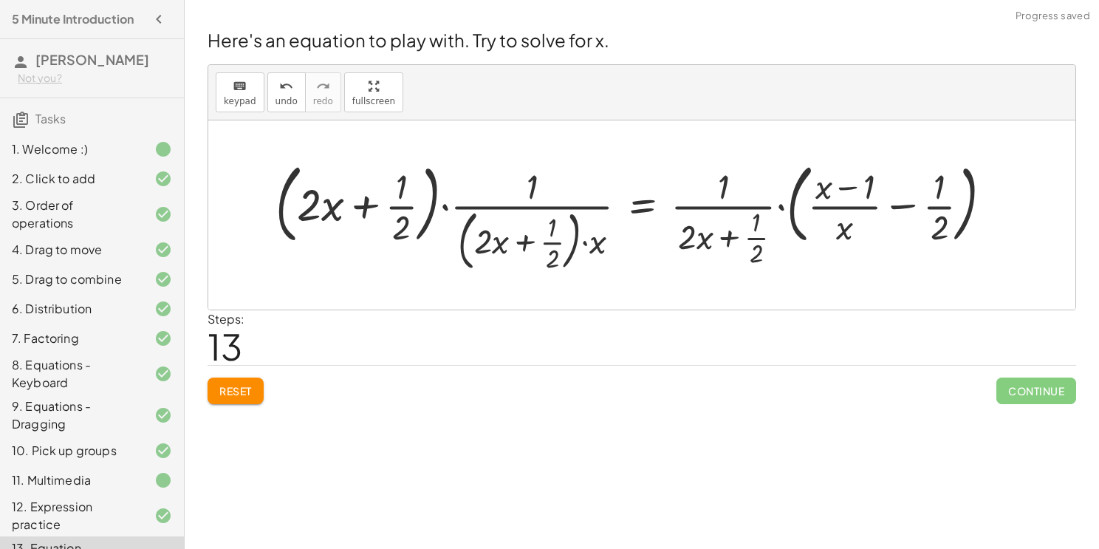
click at [781, 208] on div at bounding box center [639, 215] width 743 height 120
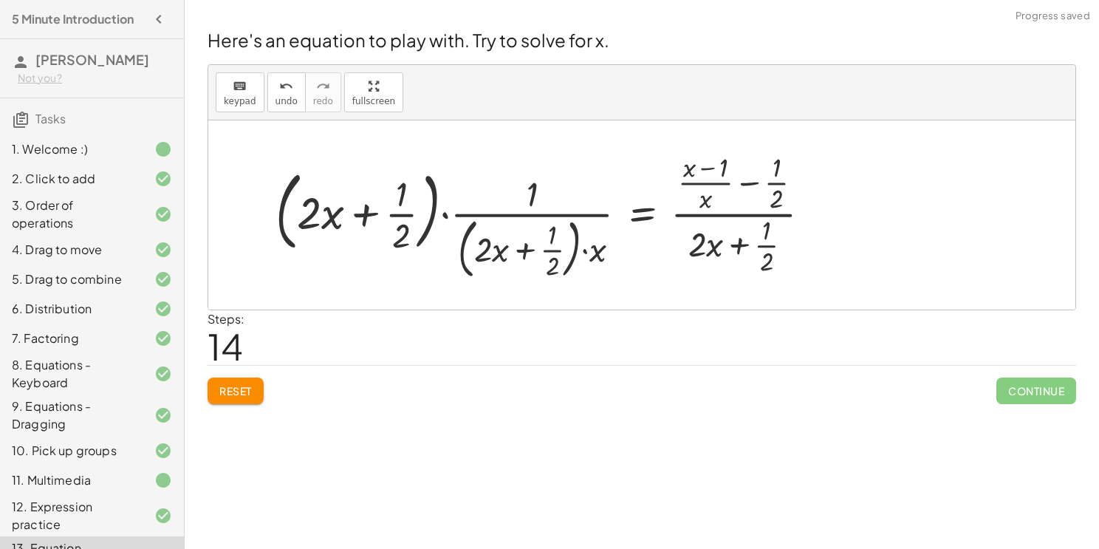
click at [445, 212] on div at bounding box center [548, 215] width 561 height 134
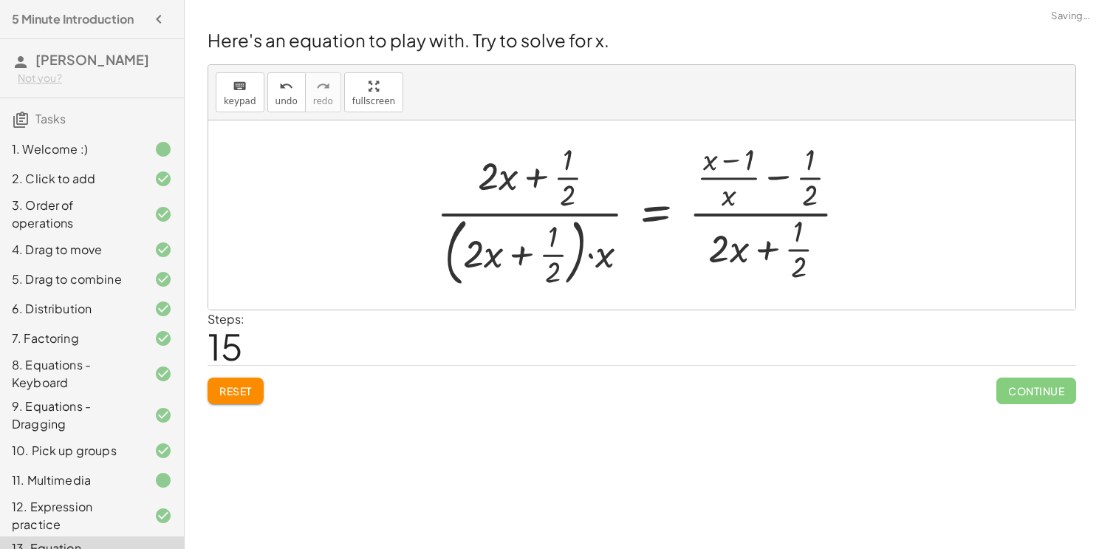
click at [653, 208] on div at bounding box center [647, 215] width 437 height 154
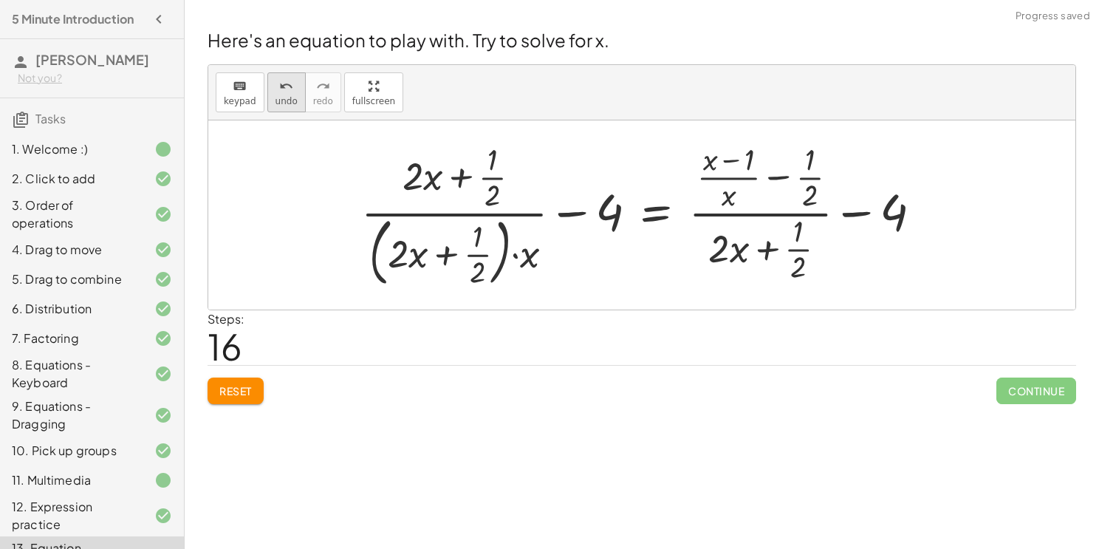
click at [279, 96] on span "undo" at bounding box center [287, 101] width 22 height 10
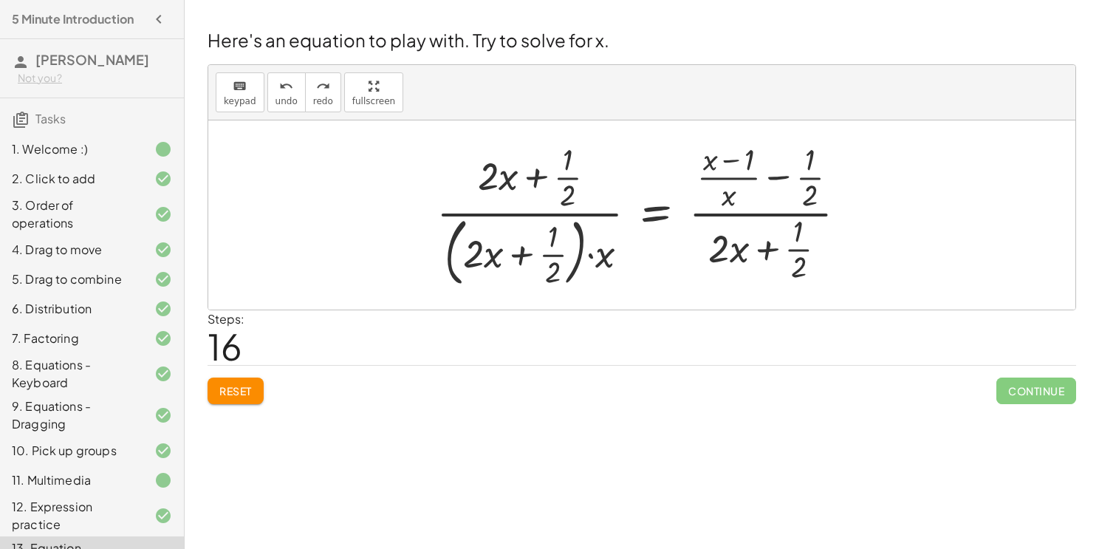
click at [510, 256] on div at bounding box center [647, 215] width 437 height 154
click at [538, 179] on div at bounding box center [647, 215] width 437 height 154
drag, startPoint x: 609, startPoint y: 250, endPoint x: 555, endPoint y: 245, distance: 54.2
click at [555, 245] on div at bounding box center [647, 215] width 437 height 154
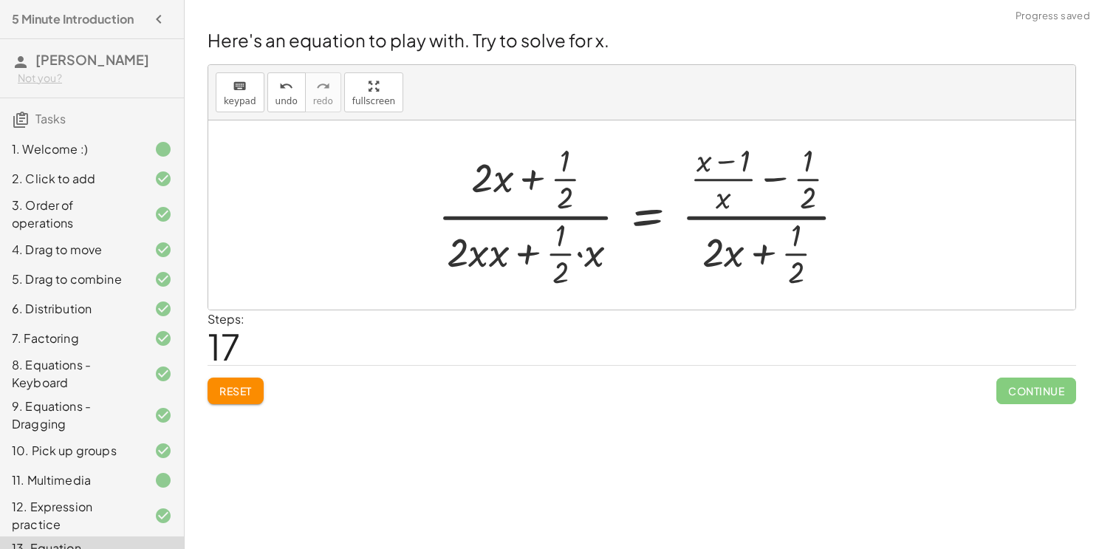
click at [492, 253] on div at bounding box center [648, 215] width 434 height 154
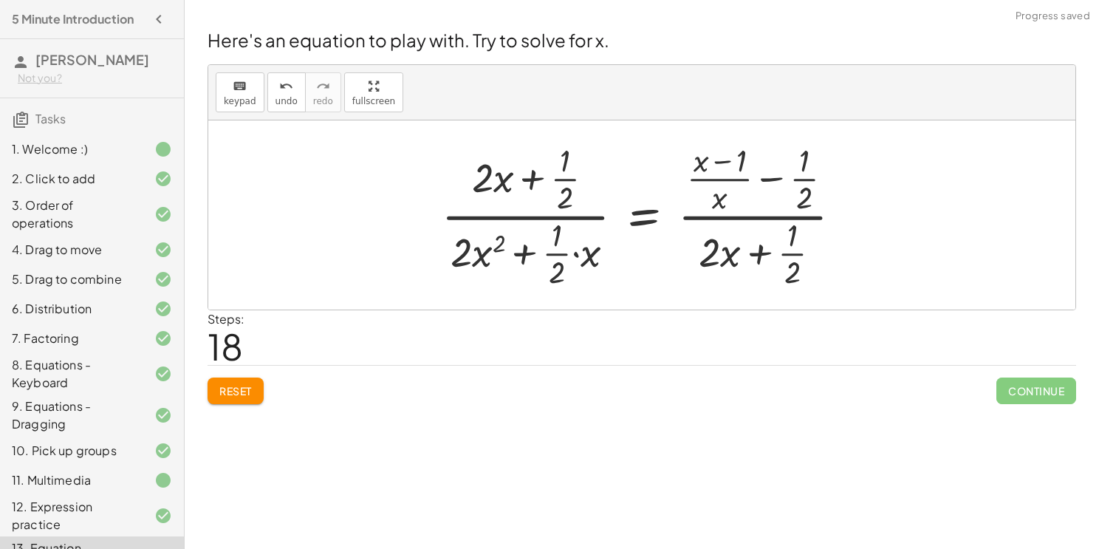
click at [522, 253] on div at bounding box center [647, 215] width 426 height 154
drag, startPoint x: 589, startPoint y: 255, endPoint x: 480, endPoint y: 250, distance: 108.7
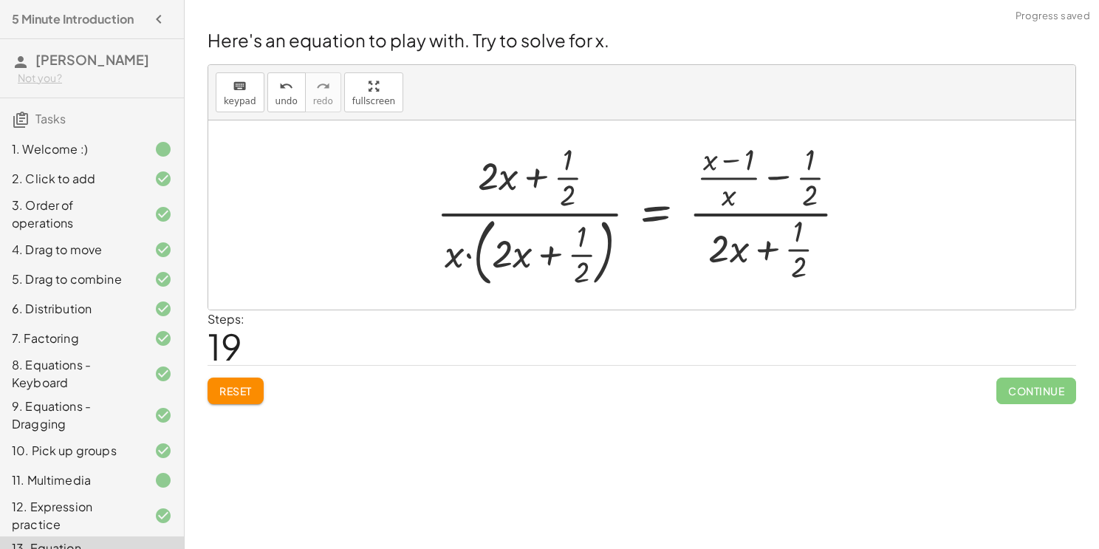
click at [530, 255] on div at bounding box center [647, 215] width 437 height 154
drag, startPoint x: 454, startPoint y: 253, endPoint x: 504, endPoint y: 254, distance: 49.5
click at [504, 254] on div at bounding box center [647, 215] width 437 height 154
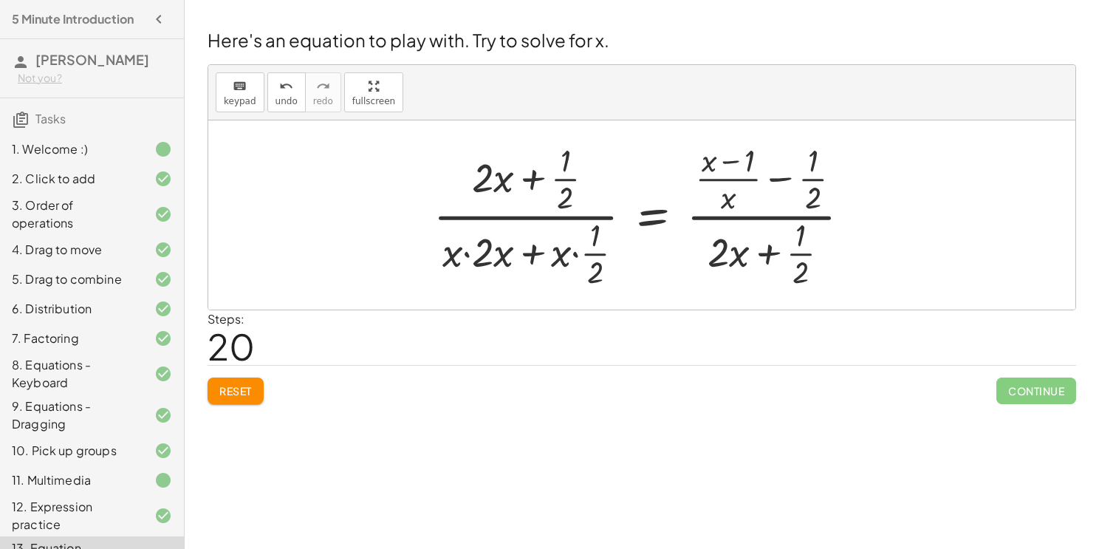
scroll to position [51, 0]
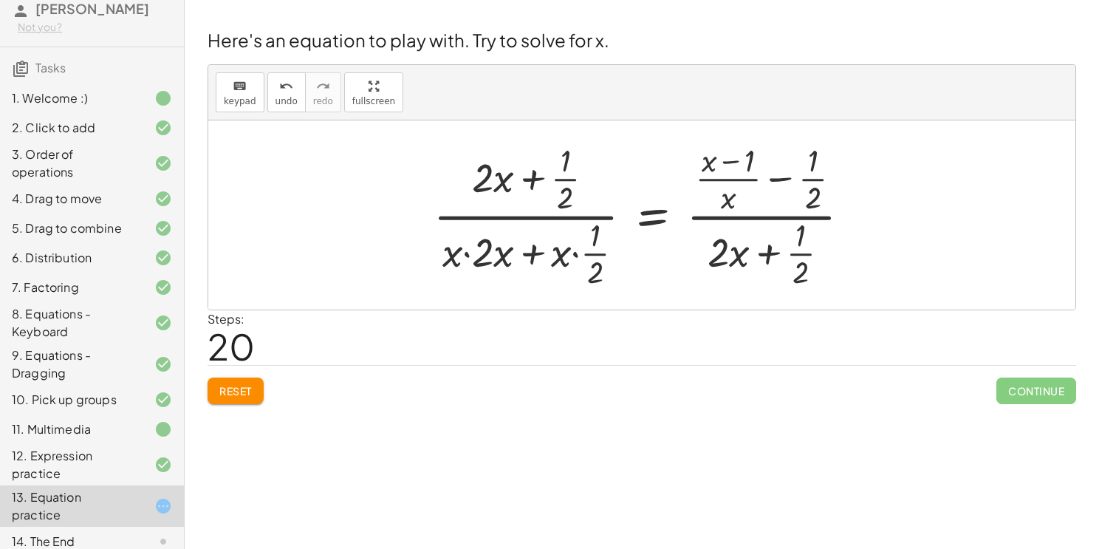
click at [731, 218] on div at bounding box center [647, 215] width 443 height 154
click at [602, 220] on div at bounding box center [647, 215] width 443 height 154
click at [772, 182] on div at bounding box center [647, 215] width 443 height 154
click at [763, 250] on div at bounding box center [647, 215] width 443 height 154
click at [528, 256] on div at bounding box center [647, 215] width 443 height 154
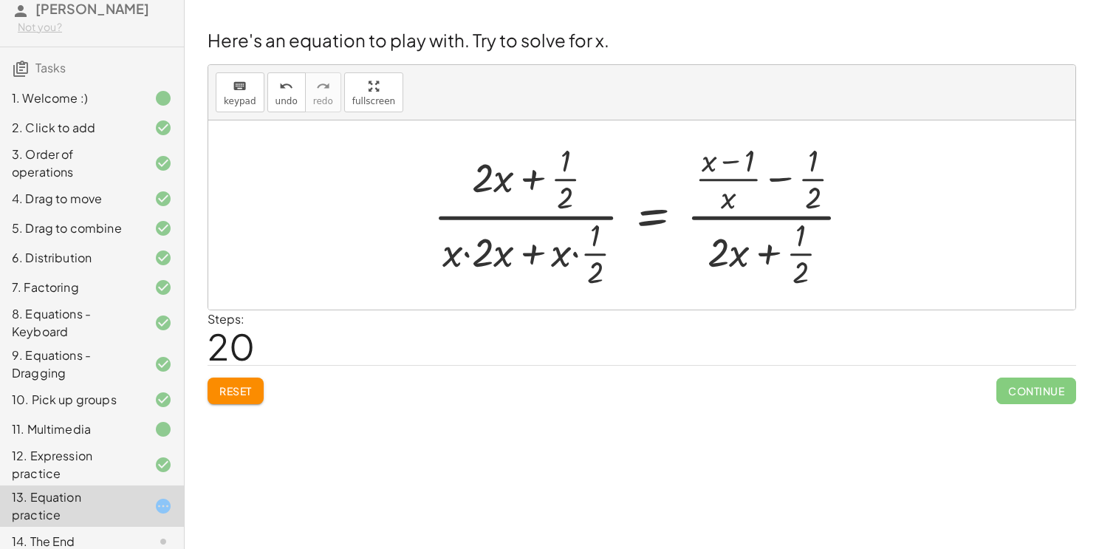
click at [528, 256] on div at bounding box center [647, 215] width 443 height 154
drag, startPoint x: 587, startPoint y: 256, endPoint x: 564, endPoint y: 245, distance: 25.1
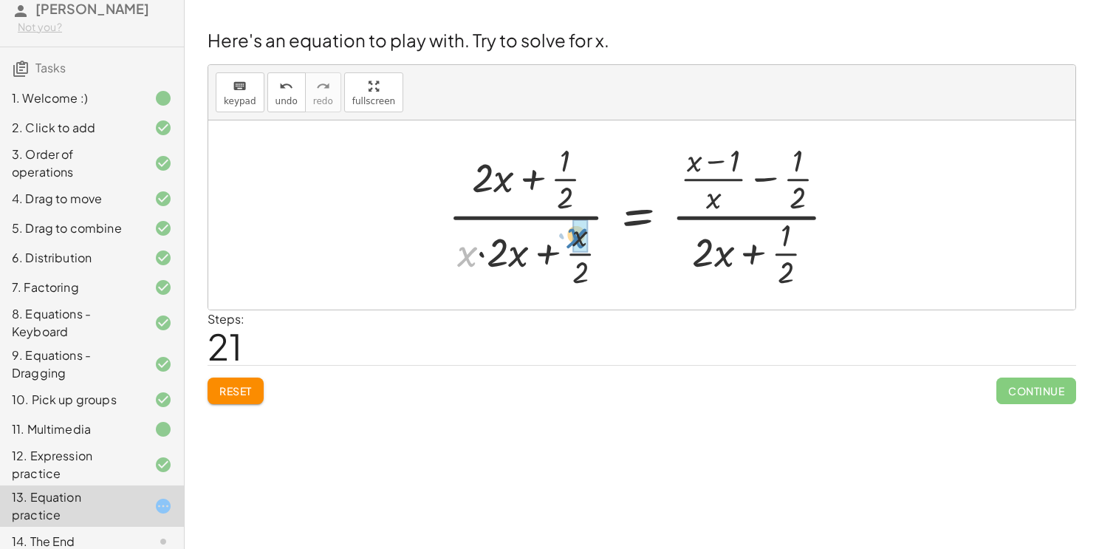
drag, startPoint x: 465, startPoint y: 250, endPoint x: 573, endPoint y: 230, distance: 110.4
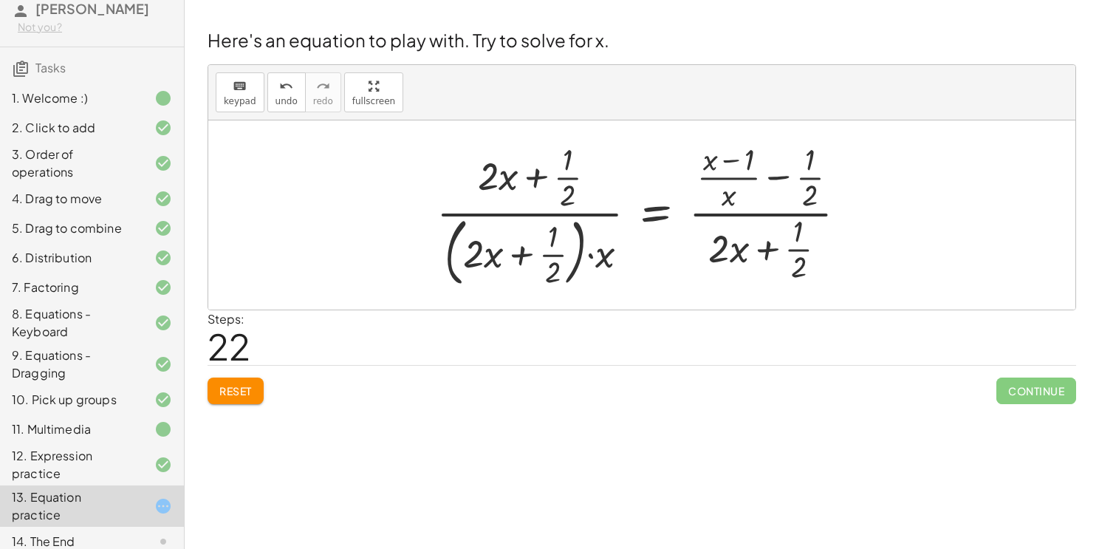
click at [522, 213] on div at bounding box center [647, 215] width 437 height 154
drag, startPoint x: 603, startPoint y: 253, endPoint x: 646, endPoint y: 216, distance: 57.1
click at [646, 216] on div at bounding box center [647, 215] width 437 height 154
drag, startPoint x: 655, startPoint y: 223, endPoint x: 681, endPoint y: 205, distance: 32.0
click at [681, 205] on div at bounding box center [647, 215] width 437 height 154
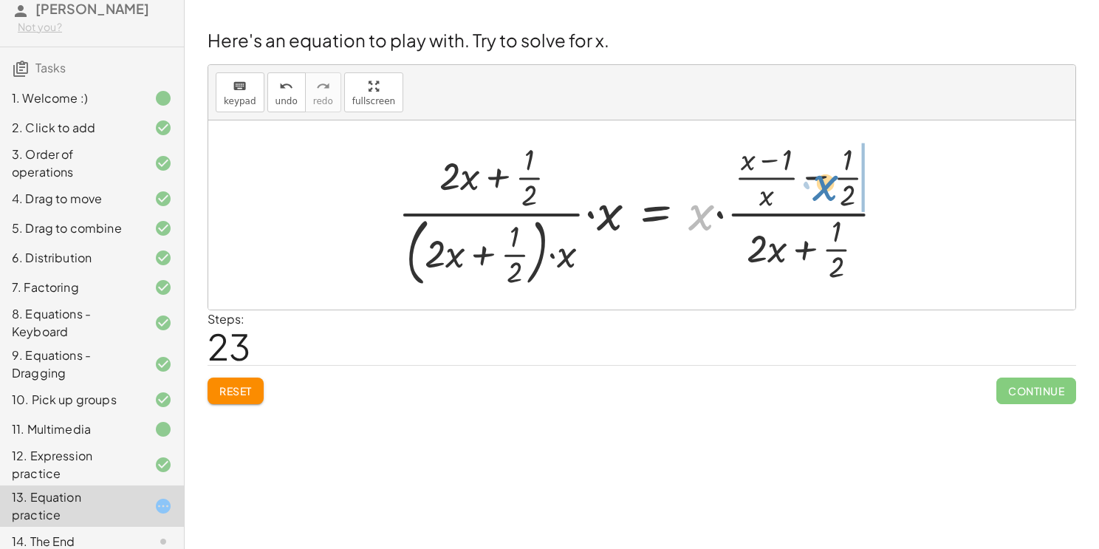
drag, startPoint x: 704, startPoint y: 221, endPoint x: 828, endPoint y: 191, distance: 127.6
click at [828, 191] on div at bounding box center [647, 215] width 513 height 154
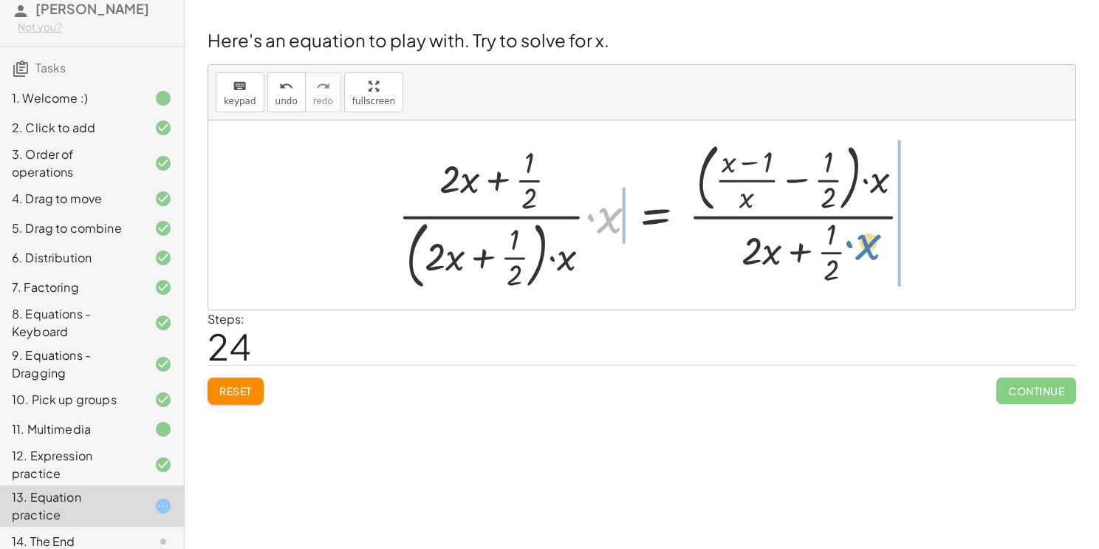
drag, startPoint x: 606, startPoint y: 217, endPoint x: 864, endPoint y: 248, distance: 258.9
click at [864, 248] on div at bounding box center [661, 214] width 541 height 159
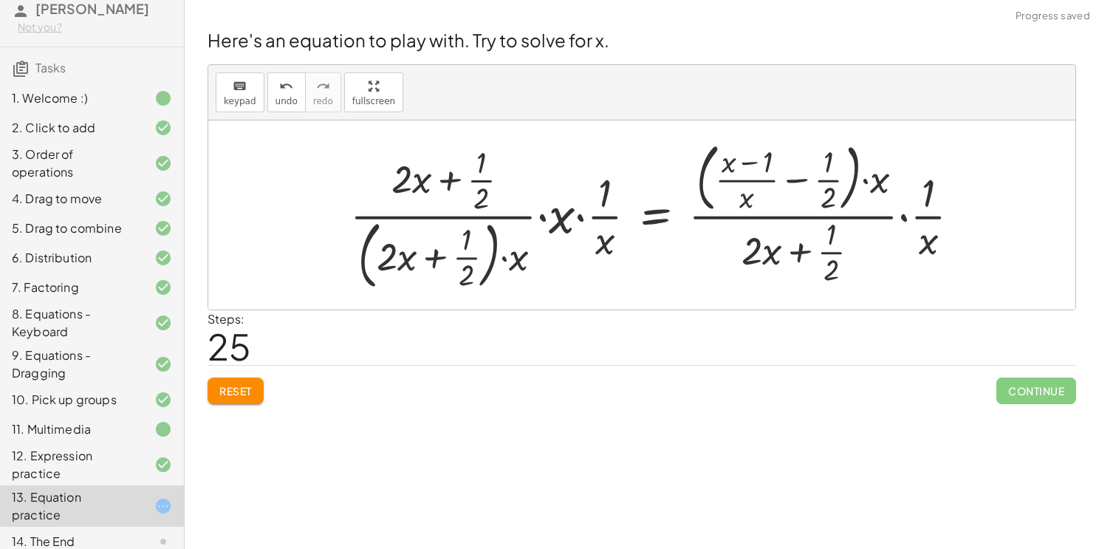
click at [652, 216] on div at bounding box center [661, 214] width 637 height 159
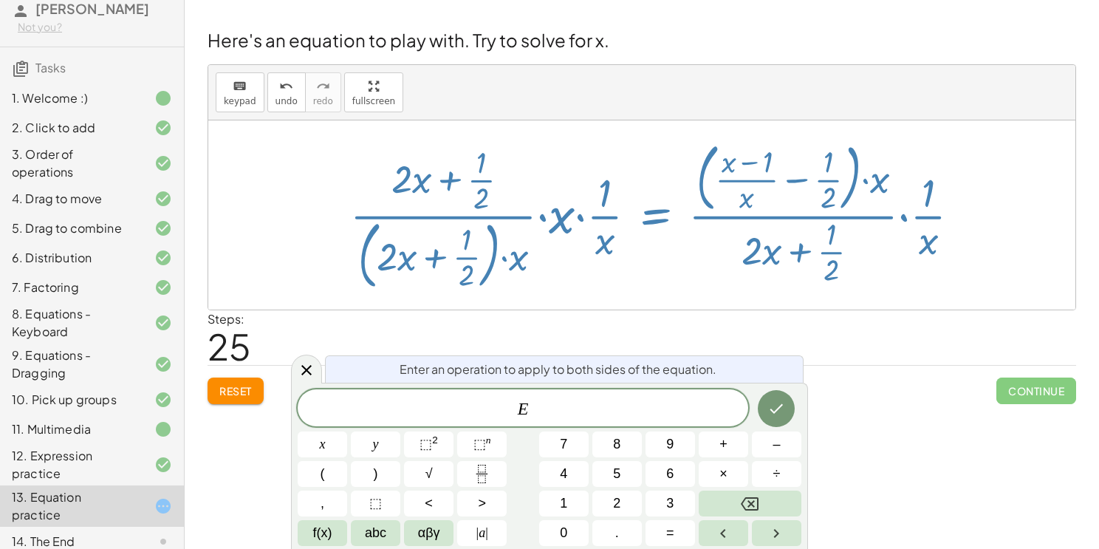
click at [701, 281] on div at bounding box center [661, 214] width 637 height 159
click at [772, 405] on icon "Done" at bounding box center [777, 409] width 18 height 18
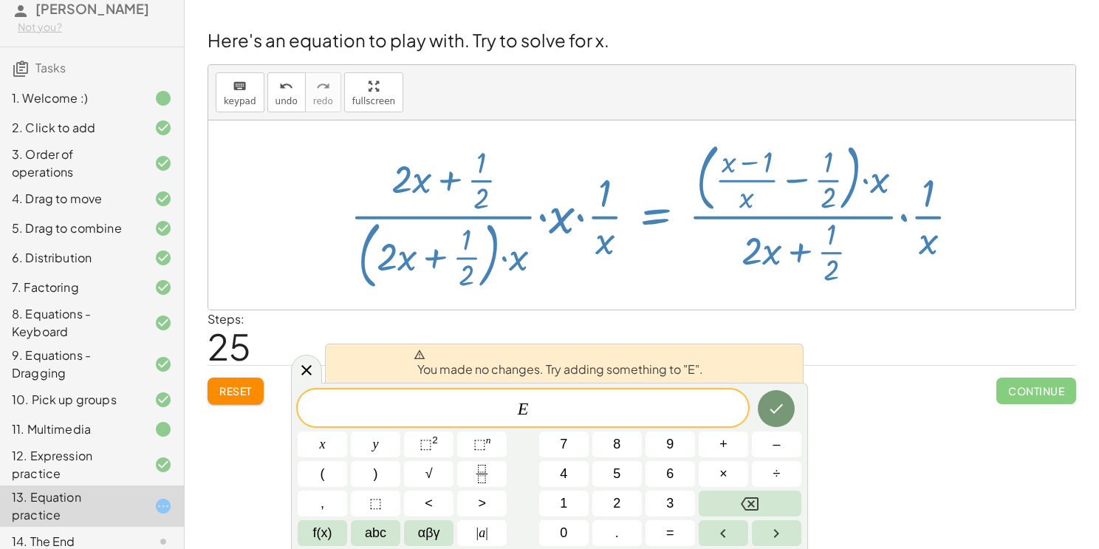
click at [674, 285] on div at bounding box center [661, 214] width 637 height 159
click at [310, 375] on icon at bounding box center [307, 370] width 18 height 18
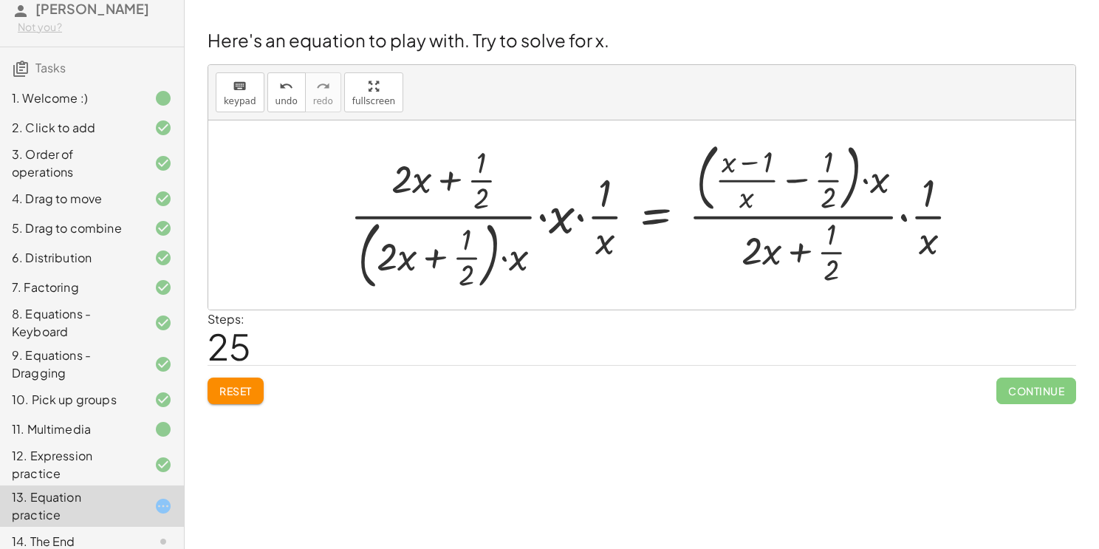
click at [216, 389] on button "Reset" at bounding box center [236, 390] width 56 height 27
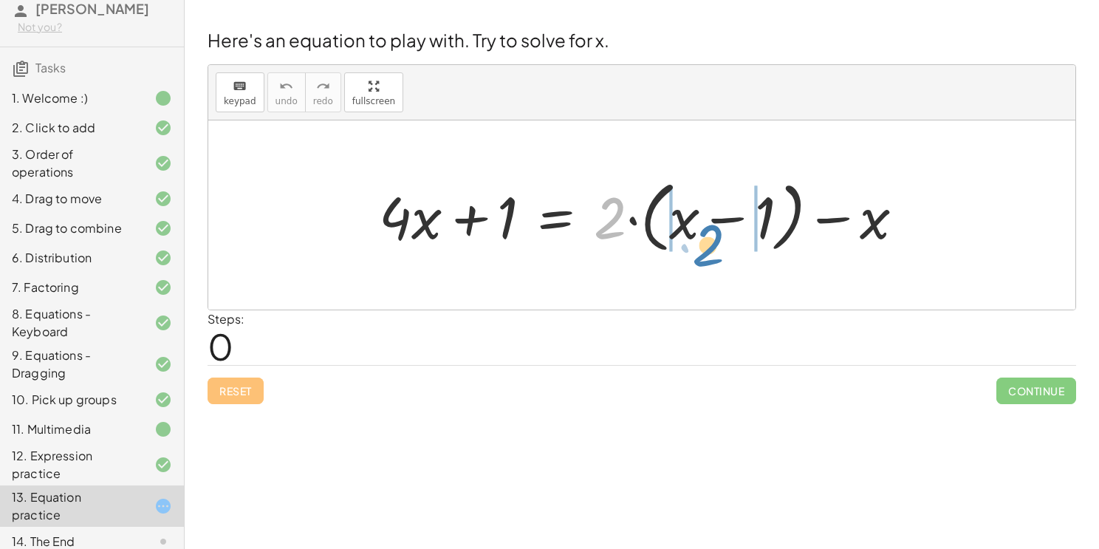
drag, startPoint x: 601, startPoint y: 225, endPoint x: 702, endPoint y: 251, distance: 104.6
click at [702, 251] on div at bounding box center [648, 215] width 553 height 85
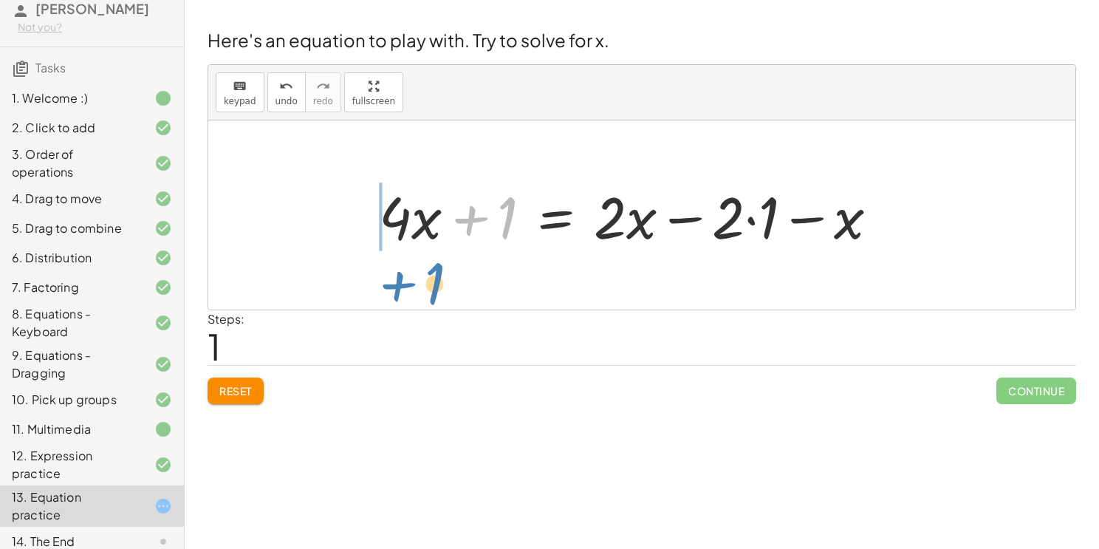
drag, startPoint x: 507, startPoint y: 216, endPoint x: 434, endPoint y: 281, distance: 97.8
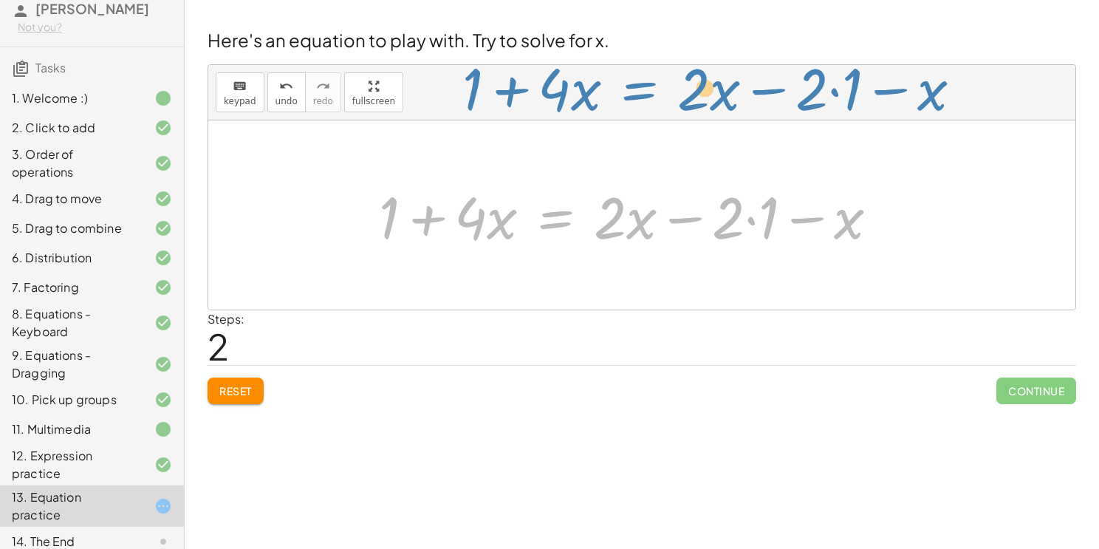
drag, startPoint x: 556, startPoint y: 211, endPoint x: 638, endPoint y: 81, distance: 154.1
click at [638, 81] on div "keyboard keypad undo undo redo redo fullscreen + · 4 · x + 1 = + · 2 · ( + x − …" at bounding box center [641, 187] width 867 height 245
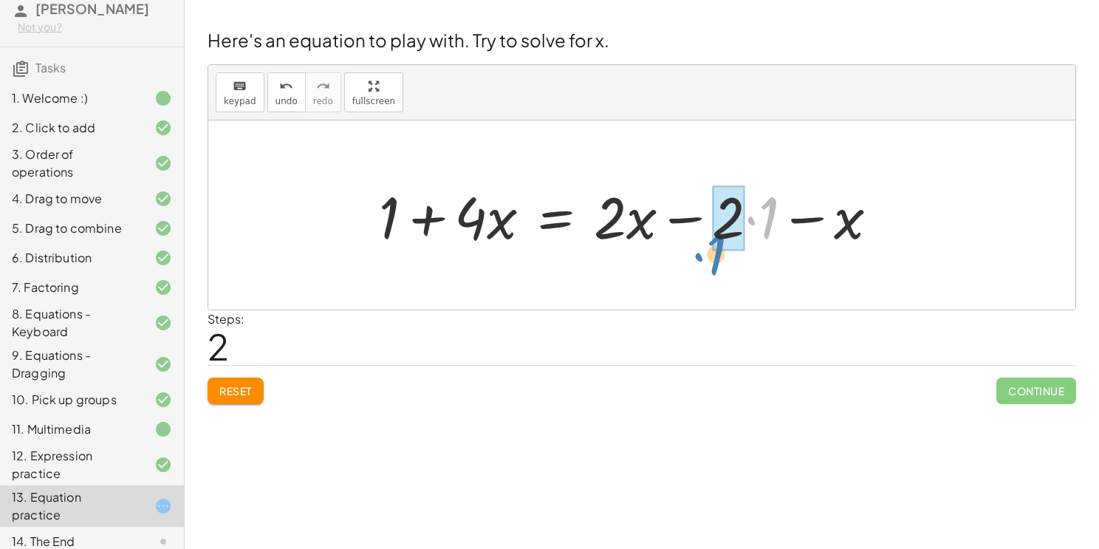
drag, startPoint x: 759, startPoint y: 202, endPoint x: 707, endPoint y: 239, distance: 63.7
click at [707, 239] on div at bounding box center [635, 215] width 526 height 76
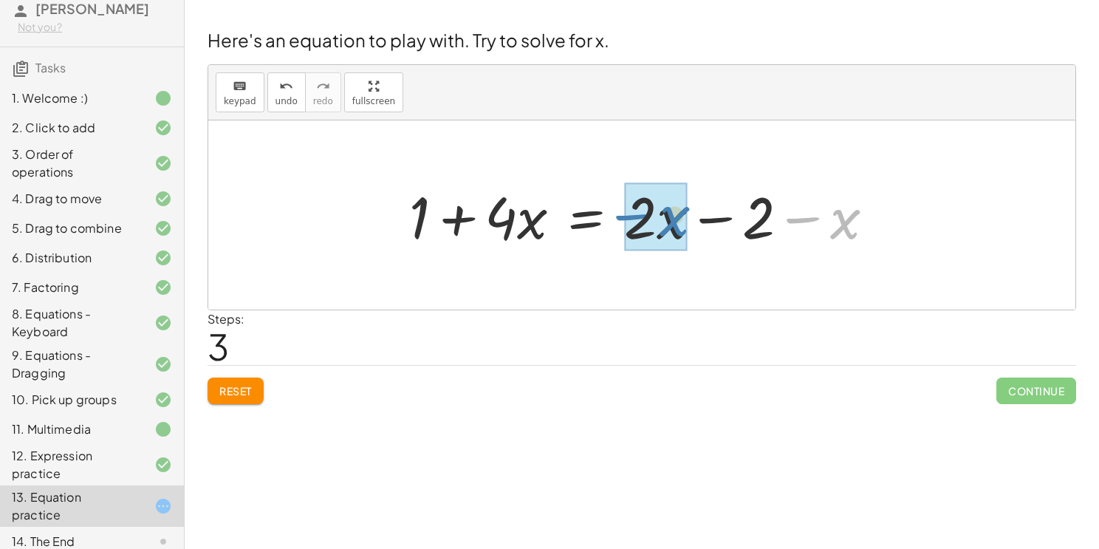
drag, startPoint x: 842, startPoint y: 219, endPoint x: 669, endPoint y: 215, distance: 173.6
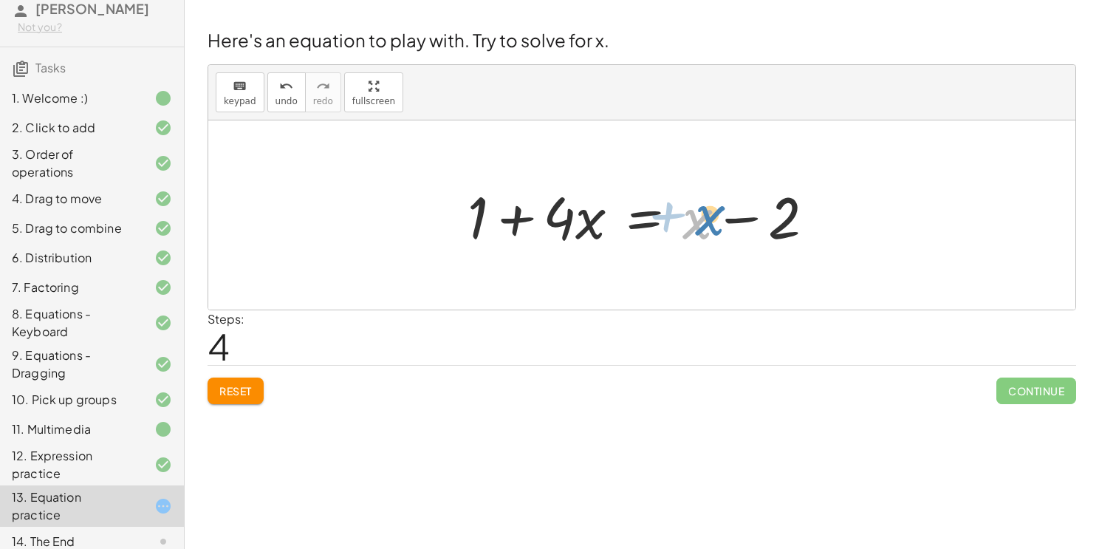
drag, startPoint x: 691, startPoint y: 217, endPoint x: 706, endPoint y: 214, distance: 15.1
click at [706, 214] on div at bounding box center [647, 215] width 374 height 76
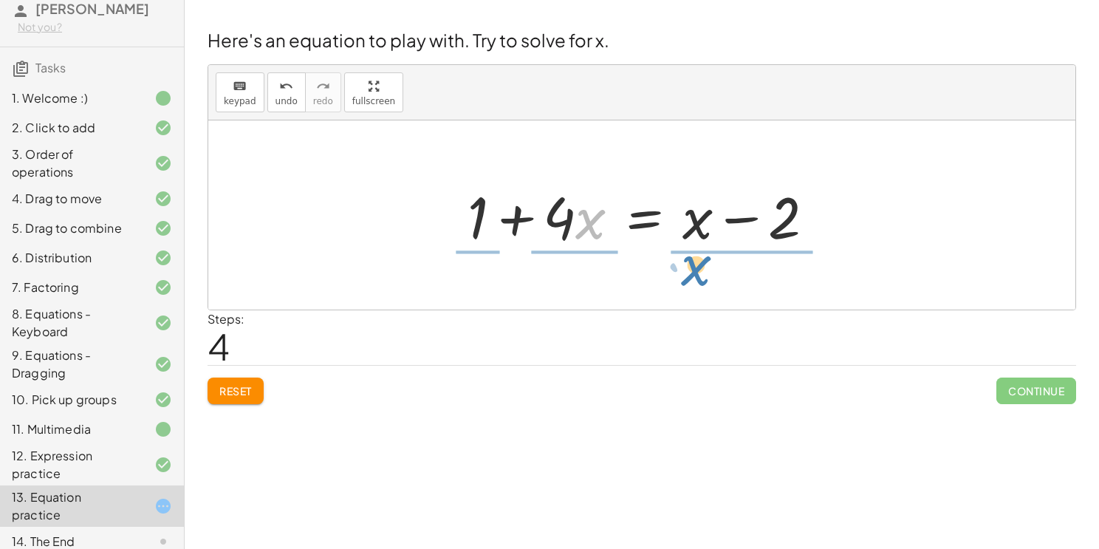
drag, startPoint x: 587, startPoint y: 217, endPoint x: 694, endPoint y: 264, distance: 116.8
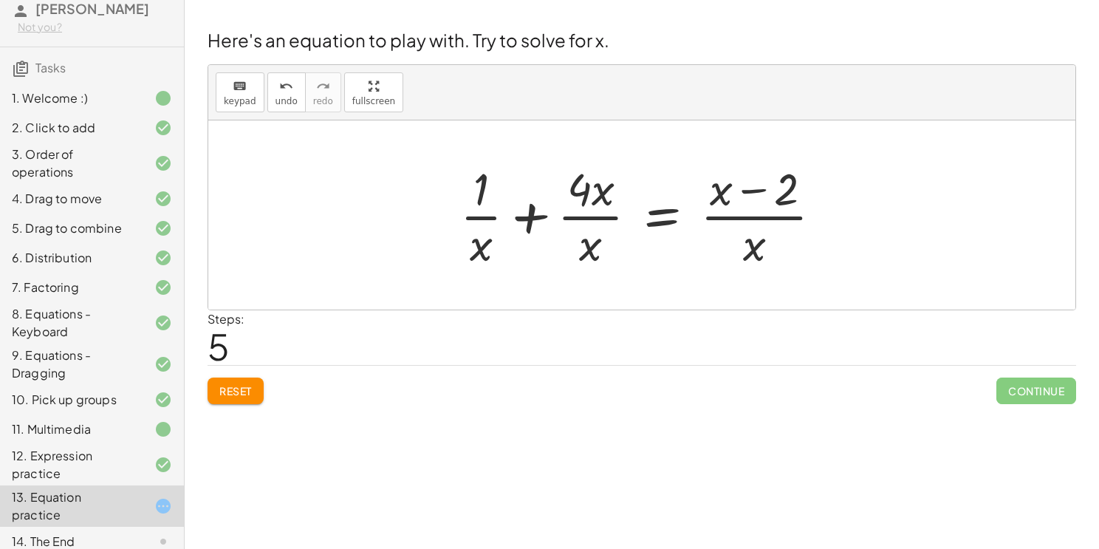
click at [510, 219] on div at bounding box center [647, 215] width 389 height 114
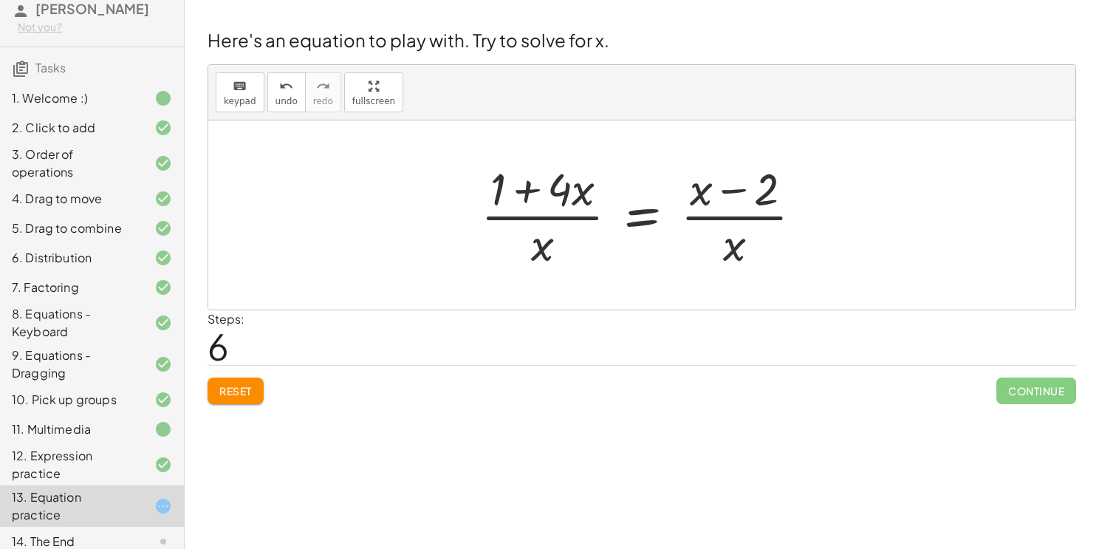
click at [549, 219] on div at bounding box center [648, 215] width 348 height 114
click at [721, 213] on div at bounding box center [648, 215] width 348 height 114
drag, startPoint x: 699, startPoint y: 194, endPoint x: 550, endPoint y: 252, distance: 160.0
click at [550, 252] on div at bounding box center [648, 215] width 348 height 114
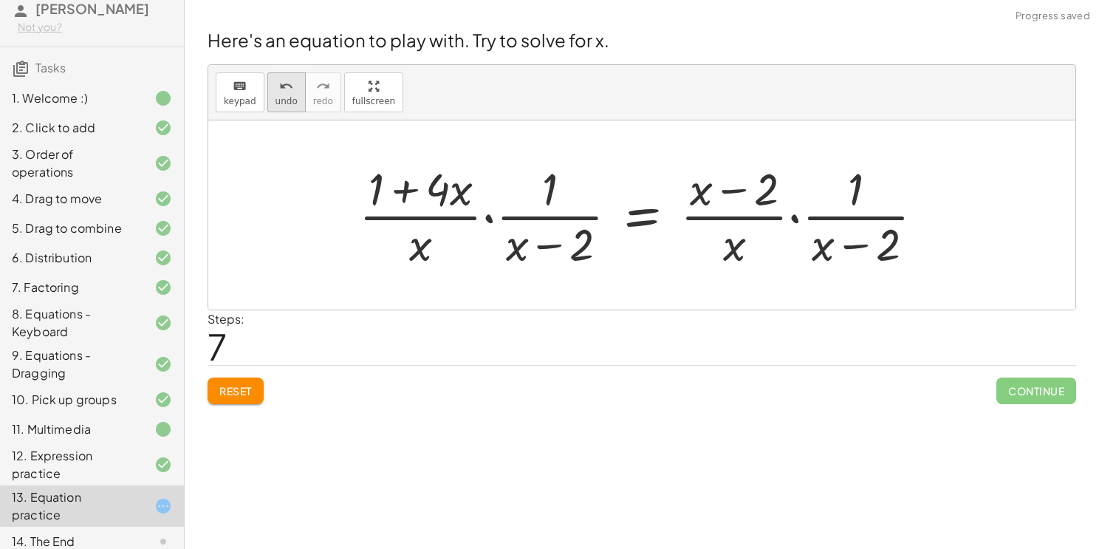
click at [284, 96] on span "undo" at bounding box center [287, 101] width 22 height 10
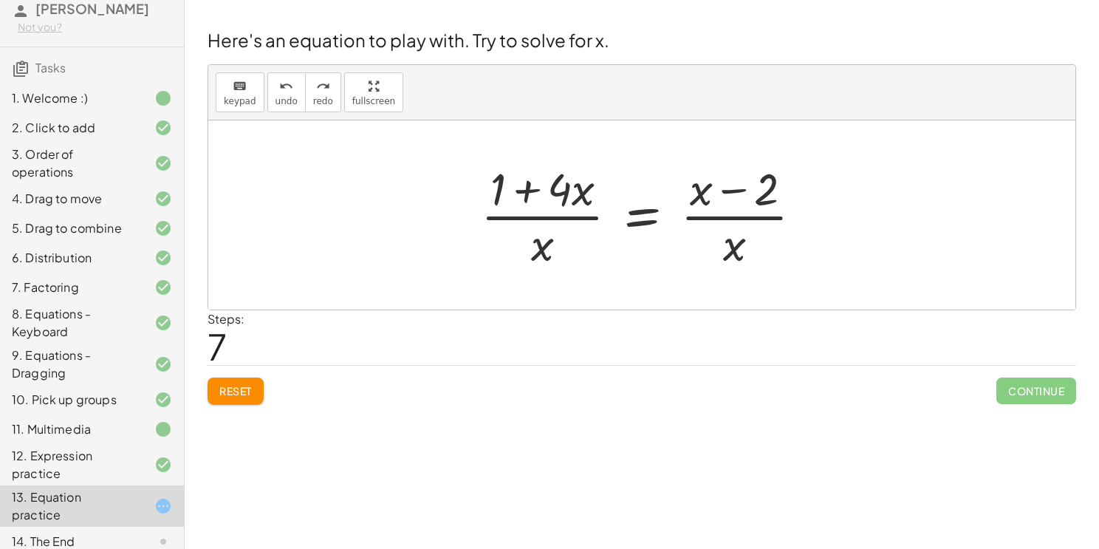
click at [527, 185] on div at bounding box center [648, 215] width 348 height 114
drag, startPoint x: 561, startPoint y: 187, endPoint x: 649, endPoint y: 208, distance: 89.8
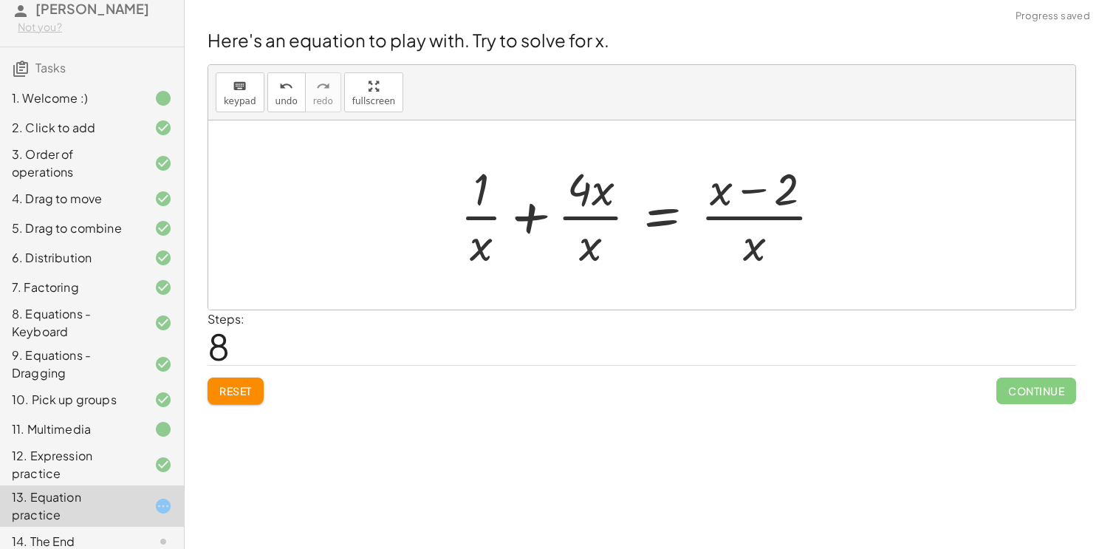
click at [531, 217] on div at bounding box center [647, 215] width 389 height 114
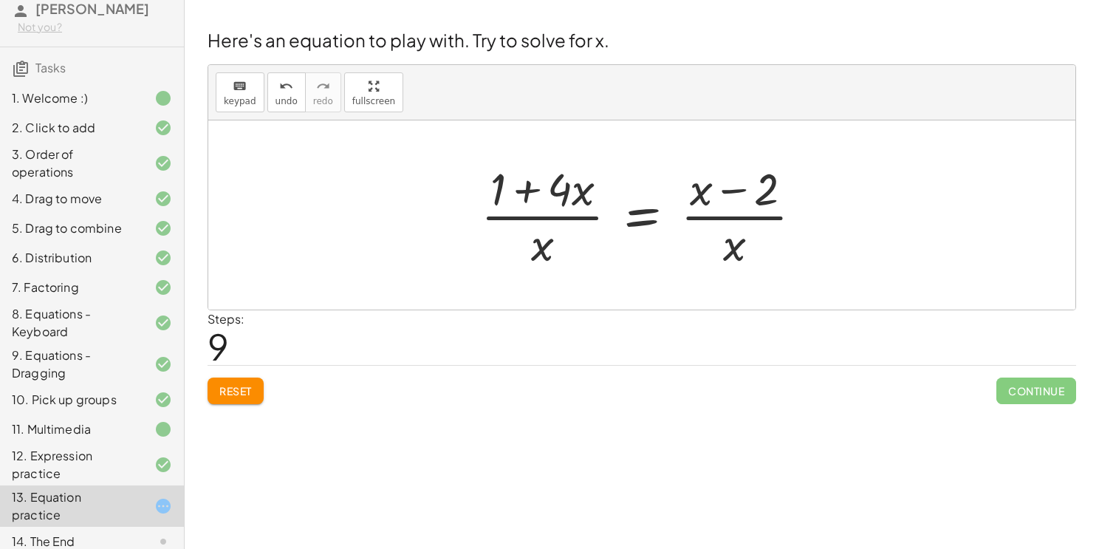
click at [739, 191] on div at bounding box center [648, 215] width 348 height 114
click at [527, 188] on div at bounding box center [648, 215] width 348 height 114
drag, startPoint x: 545, startPoint y: 247, endPoint x: 580, endPoint y: 196, distance: 61.7
click at [580, 196] on div at bounding box center [648, 215] width 348 height 114
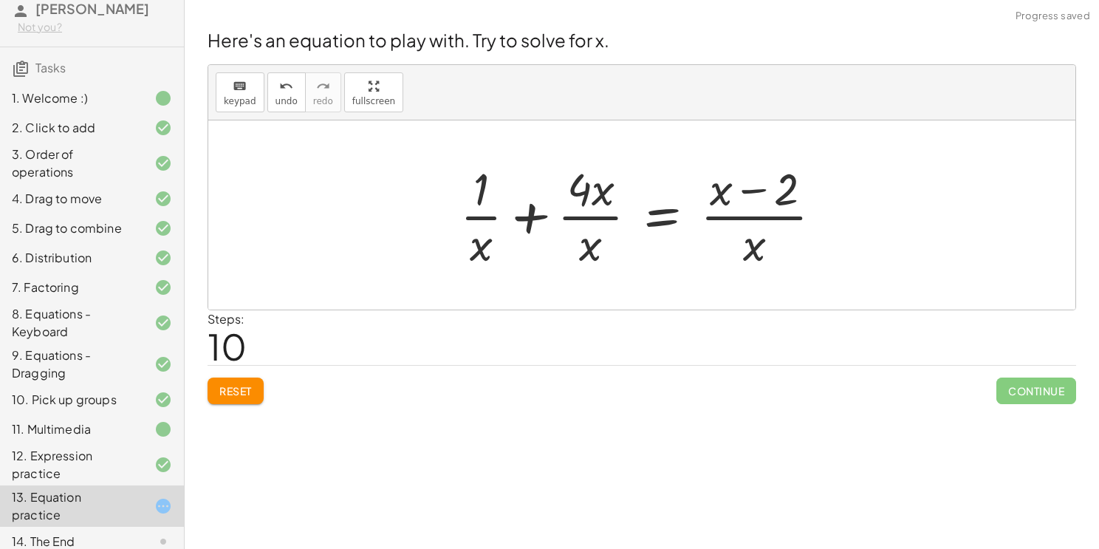
click at [485, 216] on div at bounding box center [647, 215] width 389 height 114
click at [530, 217] on div at bounding box center [647, 215] width 389 height 114
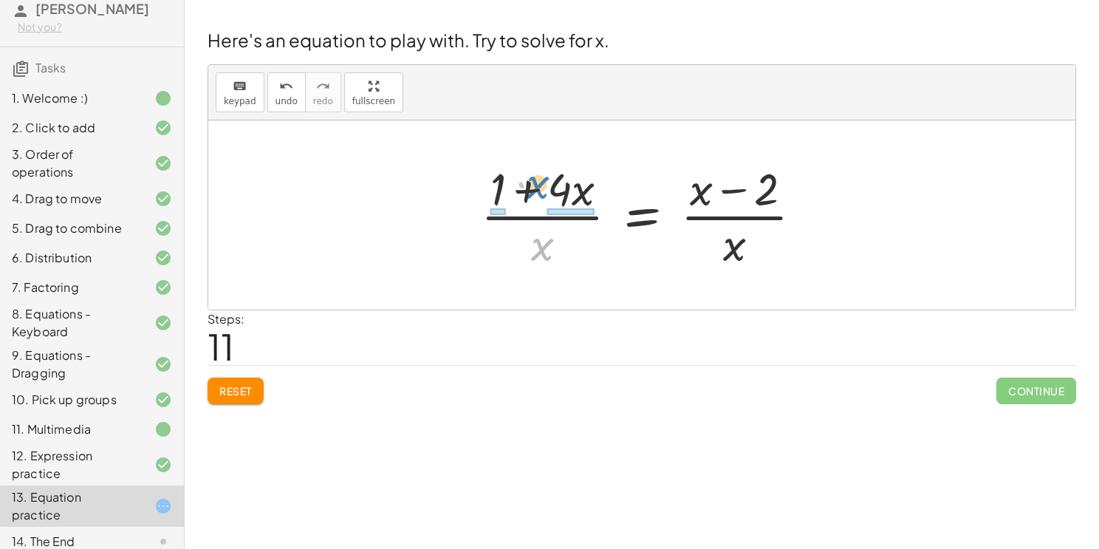
drag, startPoint x: 541, startPoint y: 242, endPoint x: 536, endPoint y: 181, distance: 61.5
click at [536, 181] on div at bounding box center [648, 215] width 348 height 114
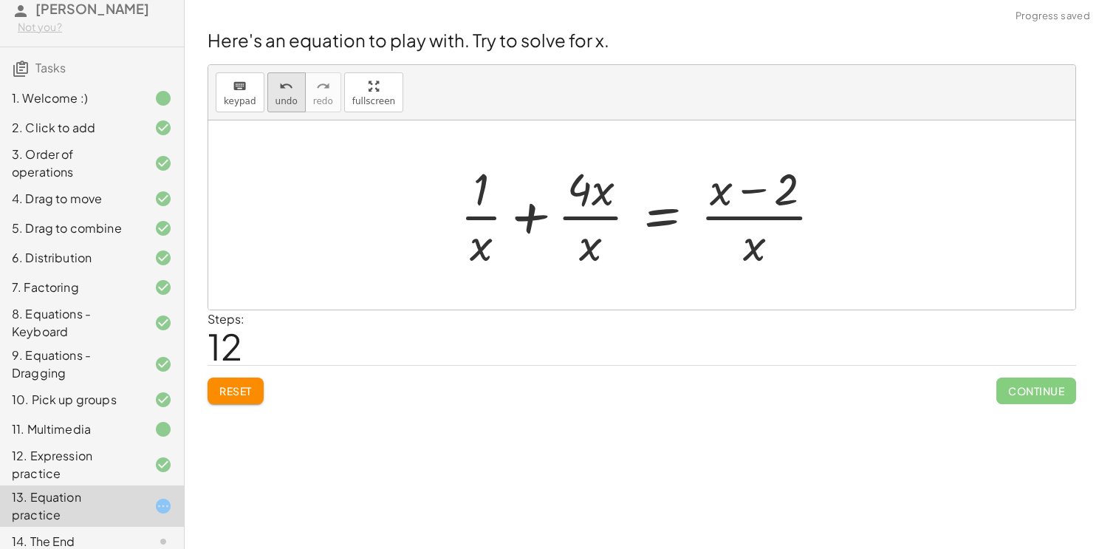
click at [276, 103] on span "undo" at bounding box center [287, 101] width 22 height 10
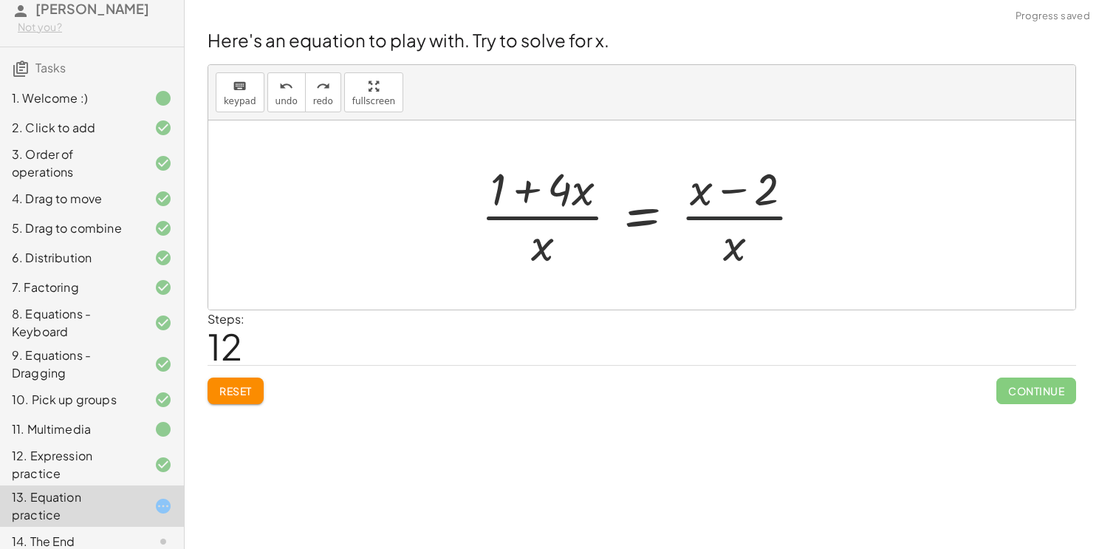
click at [737, 218] on div at bounding box center [648, 215] width 348 height 114
click at [518, 206] on div at bounding box center [648, 215] width 348 height 114
click at [523, 213] on div at bounding box center [648, 215] width 348 height 114
click at [713, 253] on div at bounding box center [648, 215] width 348 height 114
drag, startPoint x: 743, startPoint y: 255, endPoint x: 741, endPoint y: 243, distance: 12.0
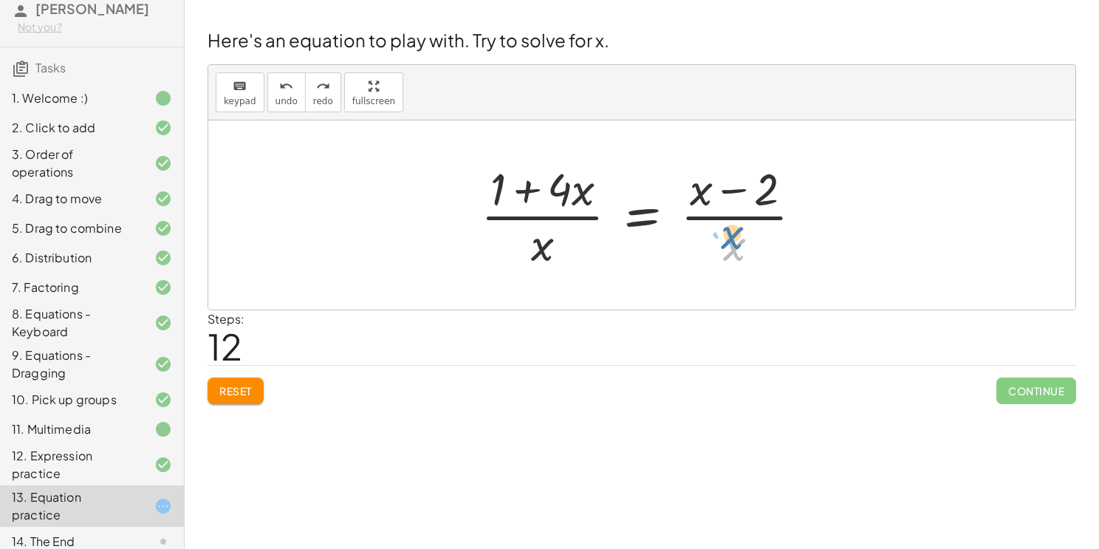
click at [741, 243] on div at bounding box center [648, 215] width 348 height 114
drag, startPoint x: 739, startPoint y: 243, endPoint x: 804, endPoint y: 195, distance: 80.2
click at [804, 195] on div at bounding box center [648, 215] width 348 height 114
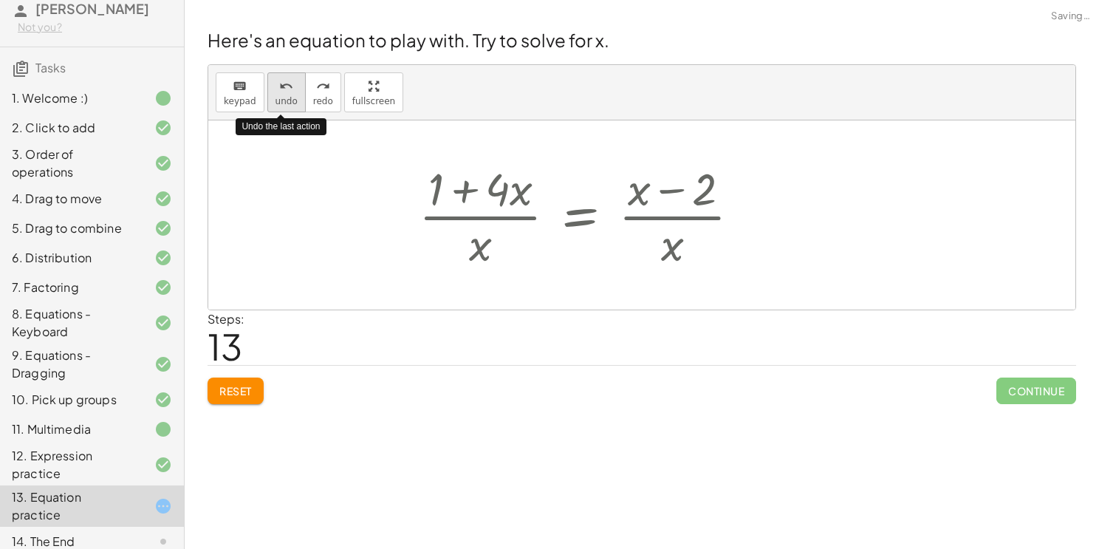
click at [276, 77] on div "undo" at bounding box center [287, 86] width 22 height 18
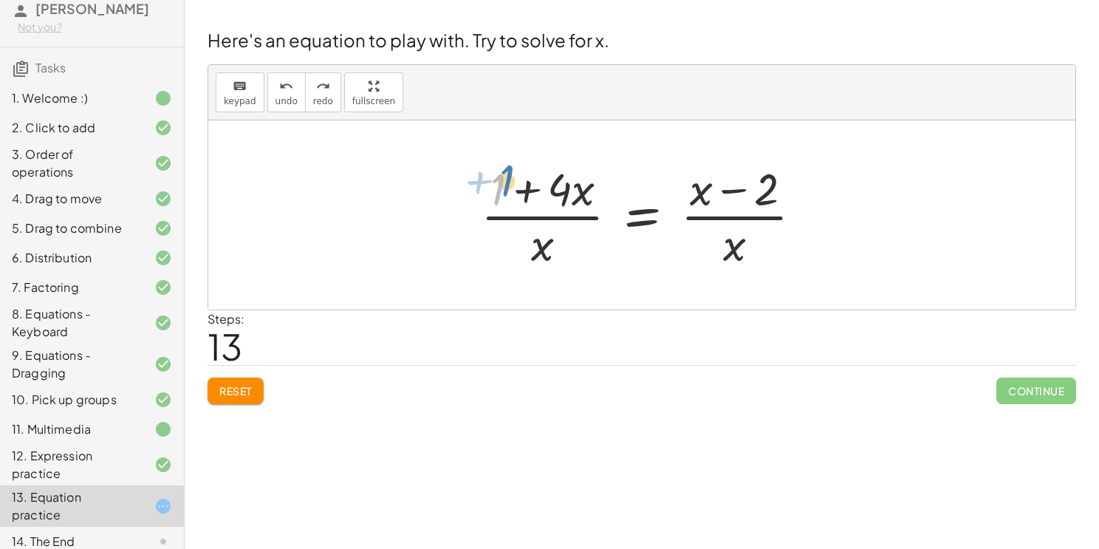
drag, startPoint x: 494, startPoint y: 193, endPoint x: 508, endPoint y: 185, distance: 15.2
click at [508, 185] on div at bounding box center [648, 215] width 348 height 114
click at [734, 187] on div at bounding box center [648, 215] width 348 height 114
drag, startPoint x: 741, startPoint y: 247, endPoint x: 711, endPoint y: 183, distance: 70.7
click at [711, 183] on div at bounding box center [648, 215] width 348 height 114
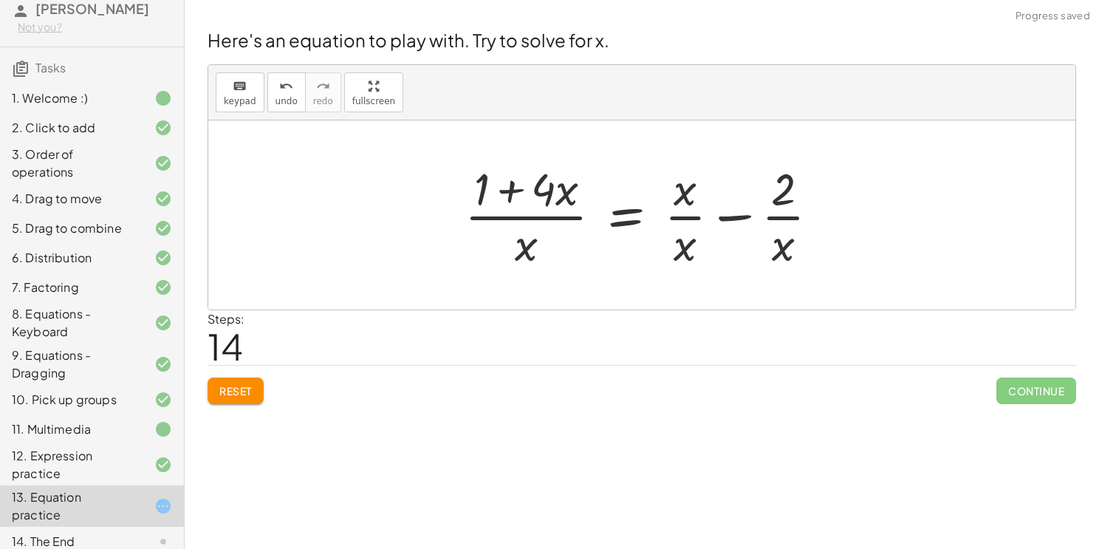
click at [737, 214] on div at bounding box center [647, 215] width 381 height 114
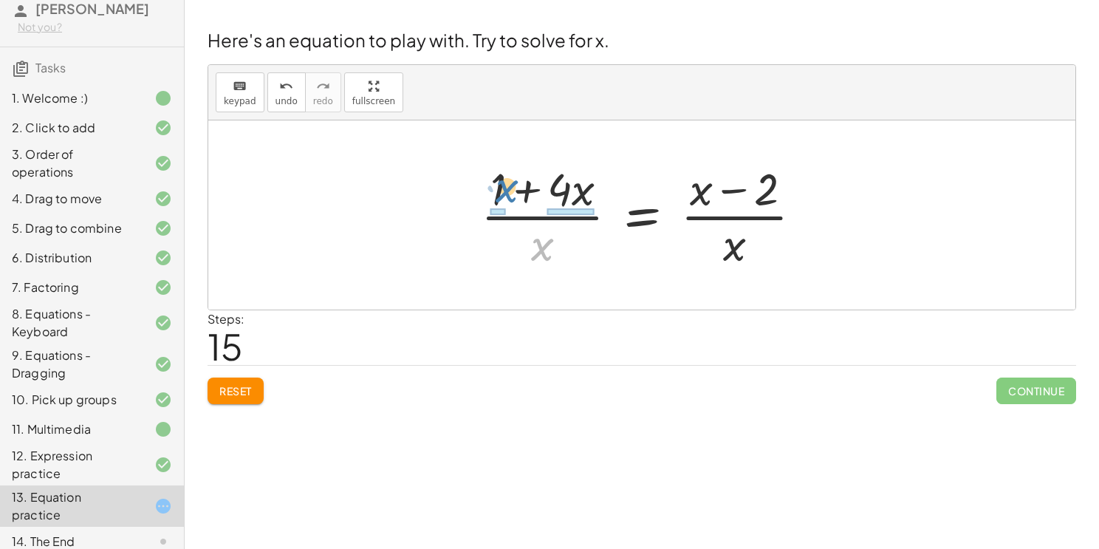
drag, startPoint x: 533, startPoint y: 249, endPoint x: 494, endPoint y: 188, distance: 72.7
click at [494, 188] on div at bounding box center [648, 215] width 348 height 114
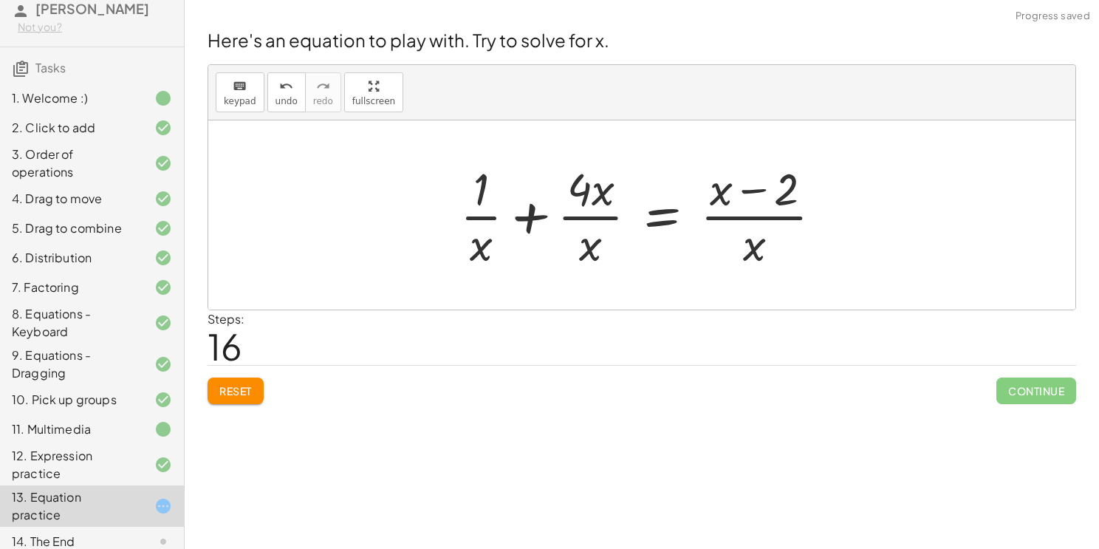
click at [534, 219] on div at bounding box center [647, 215] width 389 height 114
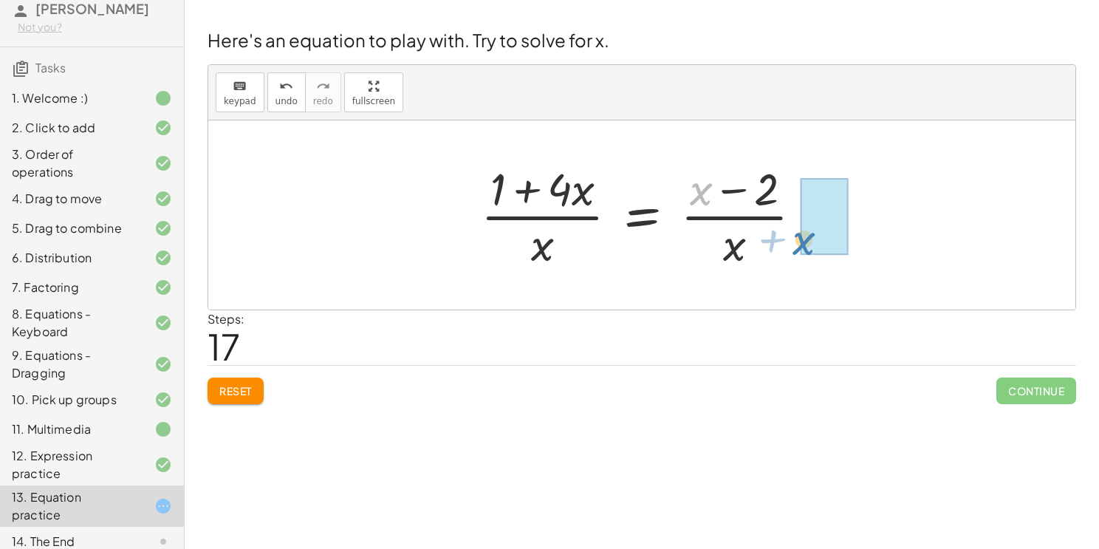
drag, startPoint x: 705, startPoint y: 183, endPoint x: 807, endPoint y: 233, distance: 114.0
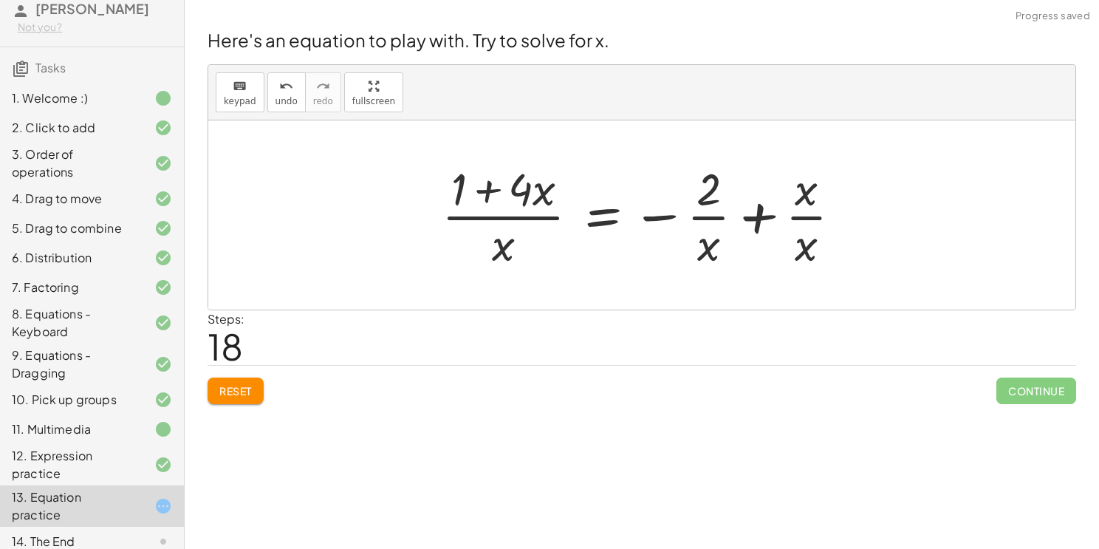
click at [762, 213] on div at bounding box center [647, 215] width 426 height 114
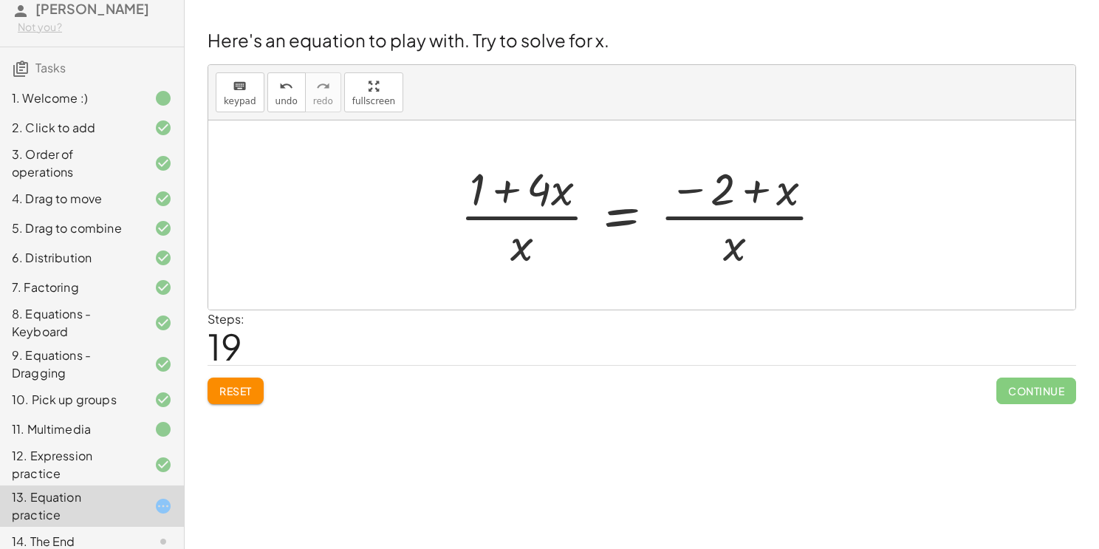
click at [609, 218] on div at bounding box center [647, 215] width 389 height 114
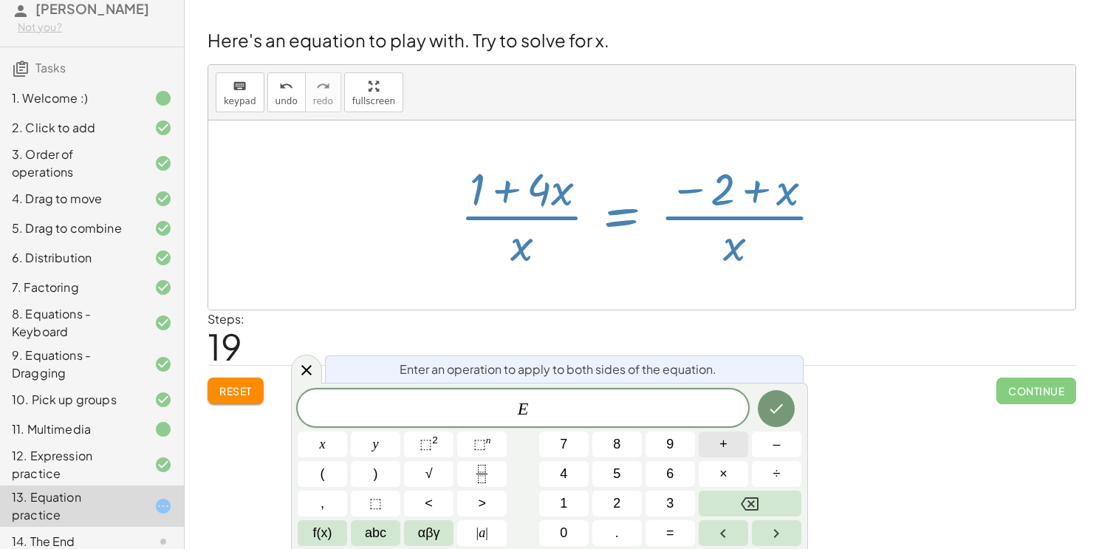
click at [714, 445] on button "+" at bounding box center [723, 444] width 49 height 26
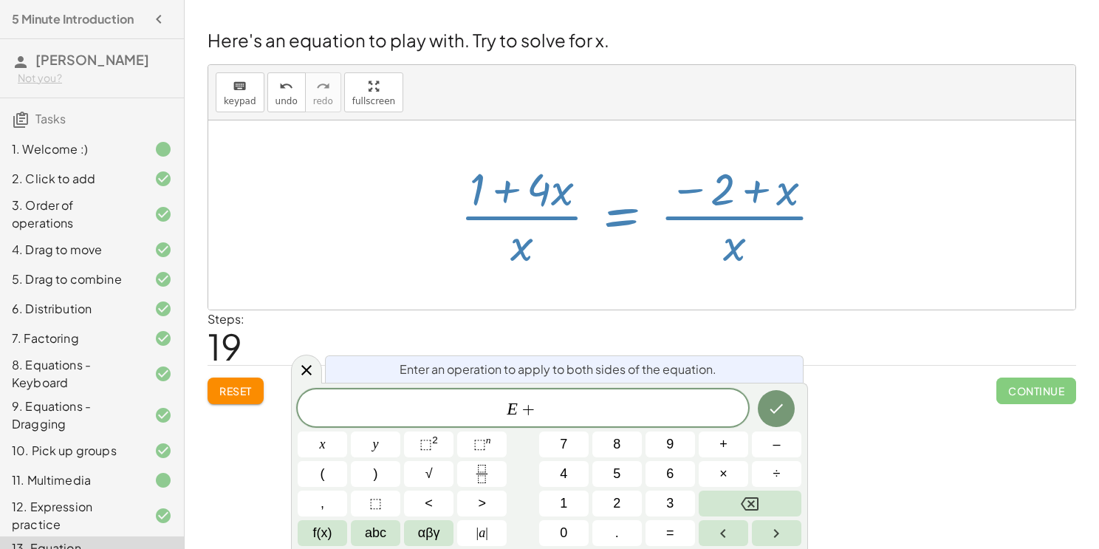
scroll to position [51, 0]
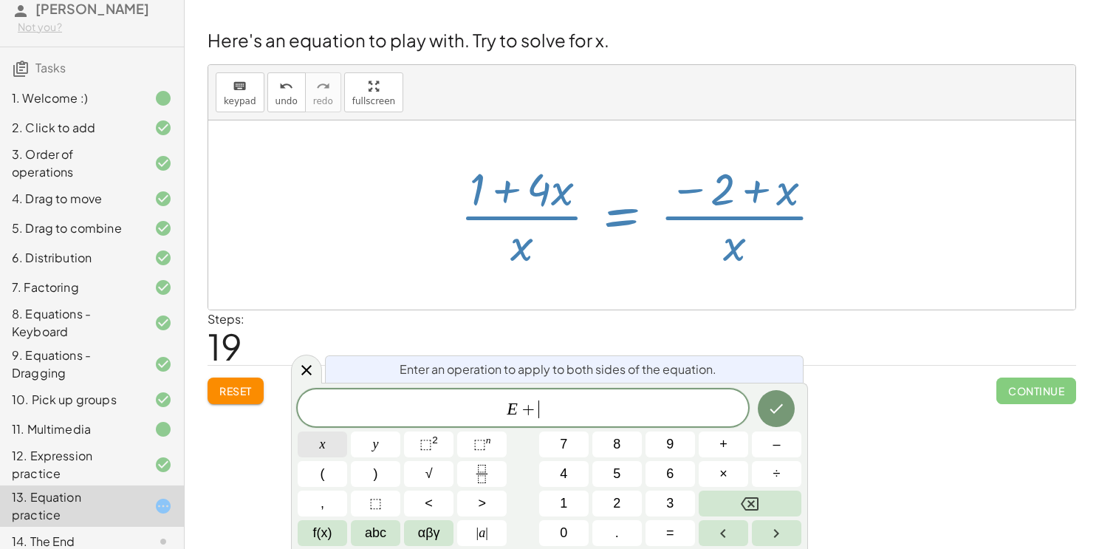
click at [321, 449] on span "x" at bounding box center [323, 444] width 6 height 20
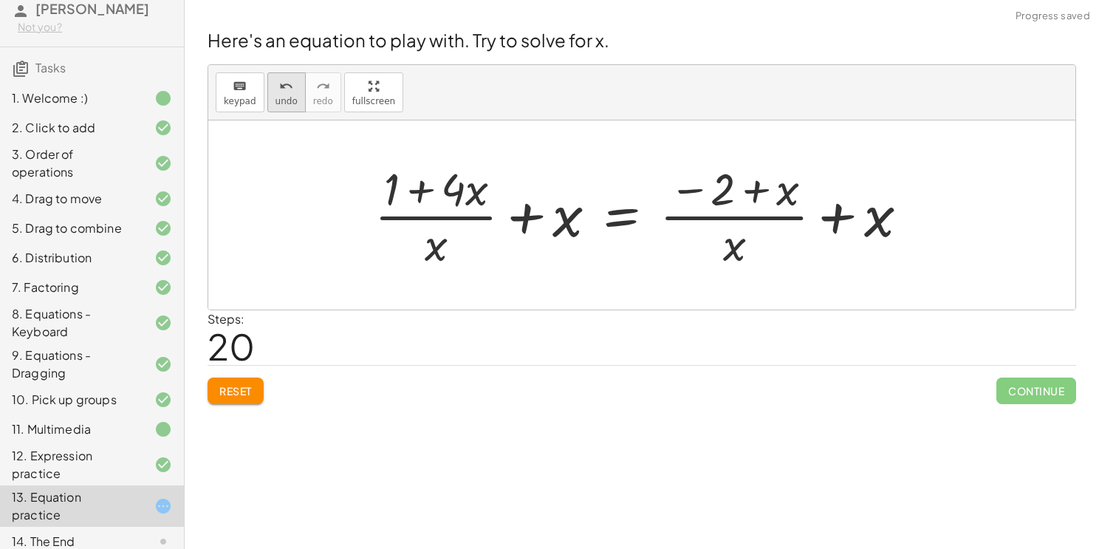
click at [279, 84] on icon "undo" at bounding box center [286, 87] width 14 height 18
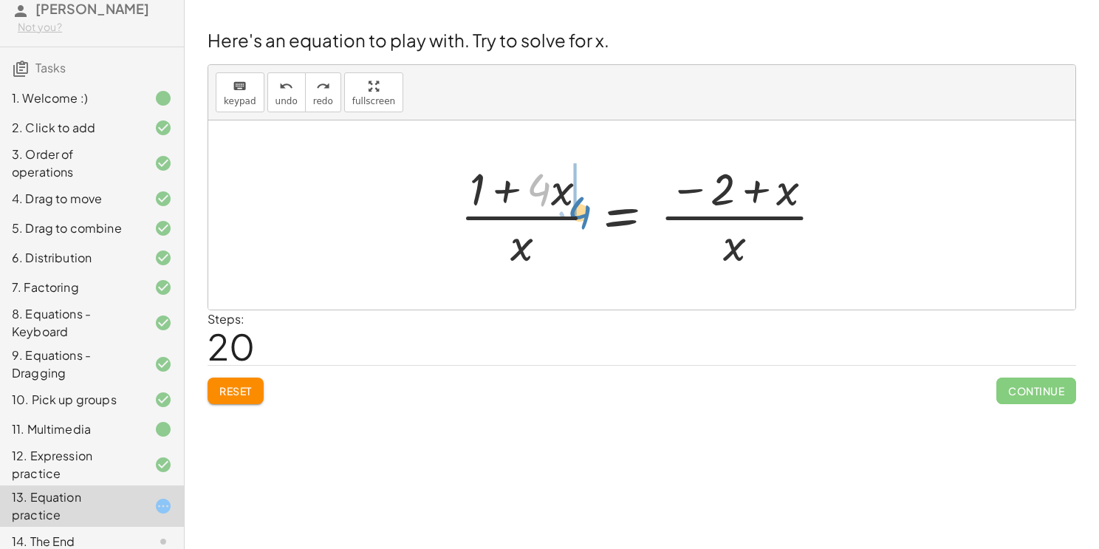
drag, startPoint x: 537, startPoint y: 182, endPoint x: 581, endPoint y: 205, distance: 49.2
click at [581, 205] on div at bounding box center [647, 215] width 389 height 114
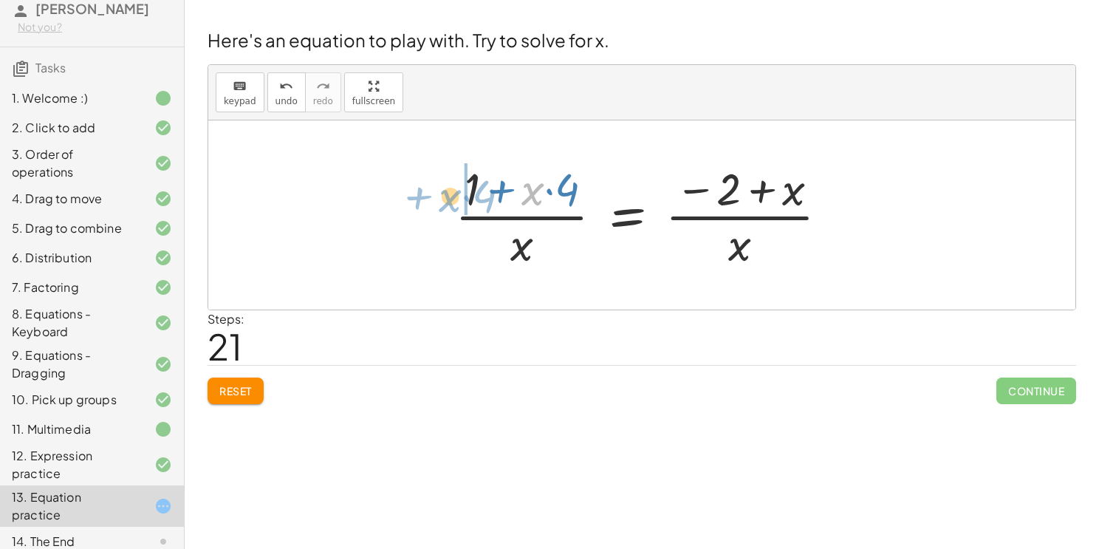
drag, startPoint x: 527, startPoint y: 191, endPoint x: 445, endPoint y: 197, distance: 83.0
drag, startPoint x: 468, startPoint y: 191, endPoint x: 465, endPoint y: 199, distance: 8.6
click at [465, 199] on div at bounding box center [648, 215] width 400 height 114
click at [245, 389] on span "Reset" at bounding box center [235, 390] width 33 height 13
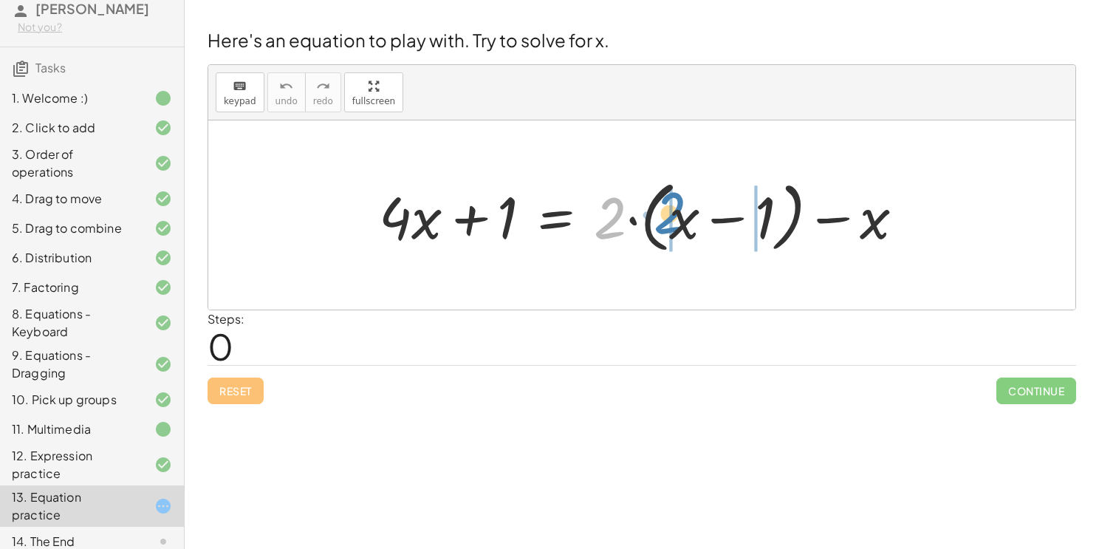
drag, startPoint x: 600, startPoint y: 227, endPoint x: 662, endPoint y: 222, distance: 62.3
click at [662, 222] on div at bounding box center [648, 215] width 553 height 85
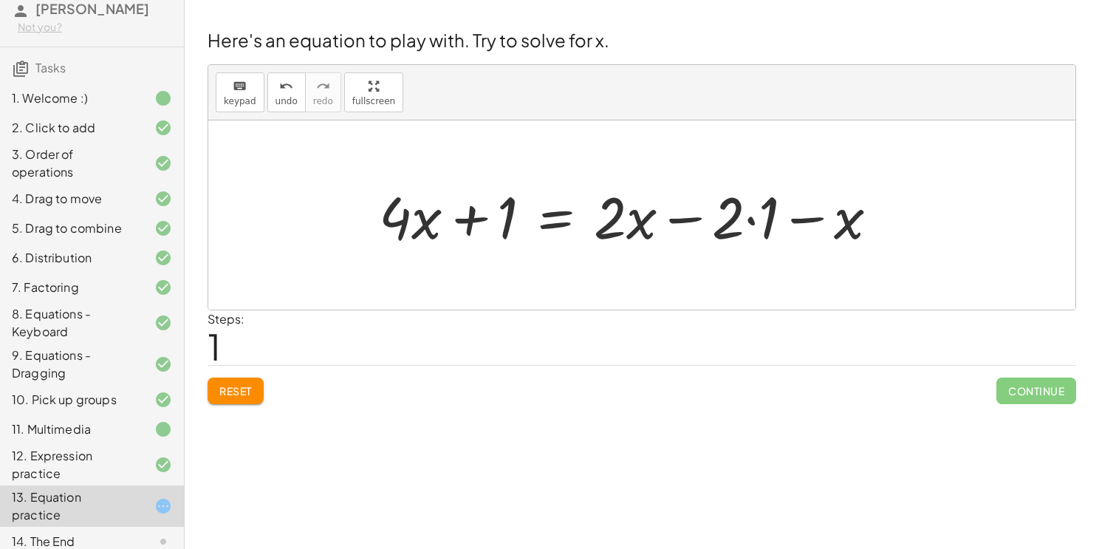
click at [749, 221] on div at bounding box center [635, 215] width 526 height 76
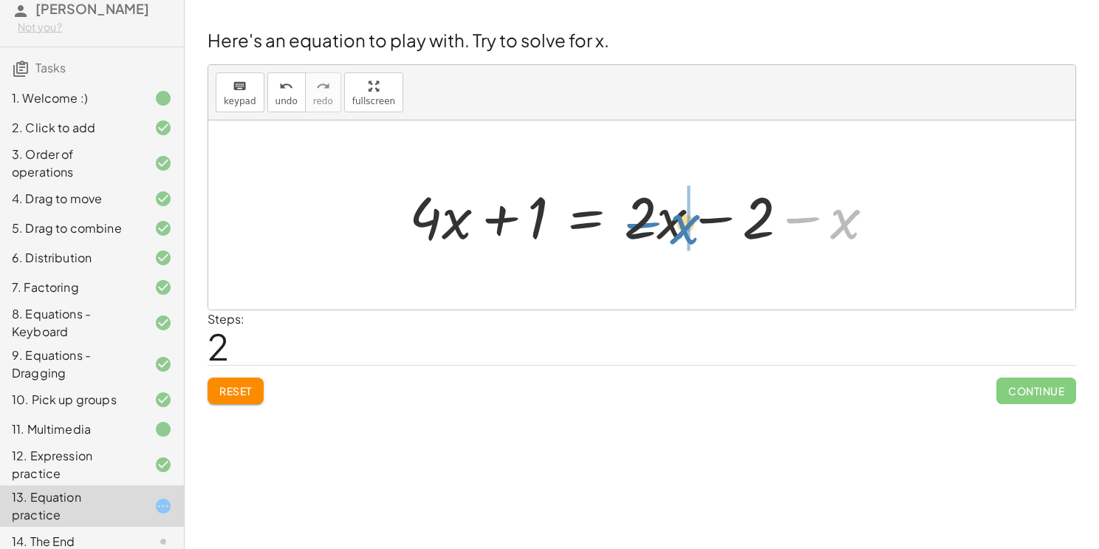
drag, startPoint x: 836, startPoint y: 227, endPoint x: 672, endPoint y: 229, distance: 164.0
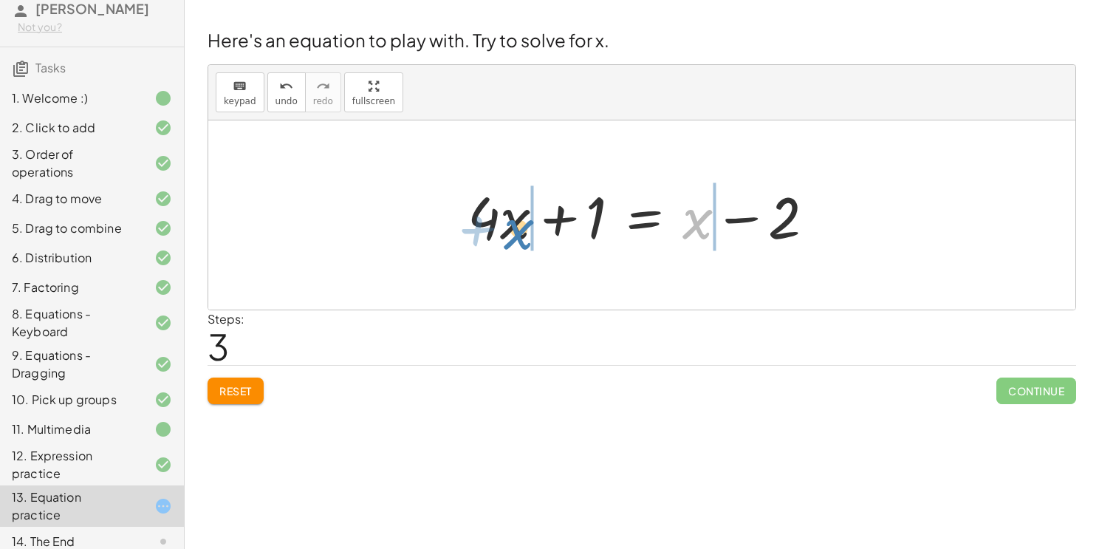
drag, startPoint x: 692, startPoint y: 229, endPoint x: 513, endPoint y: 239, distance: 179.8
click at [513, 239] on div at bounding box center [647, 215] width 374 height 76
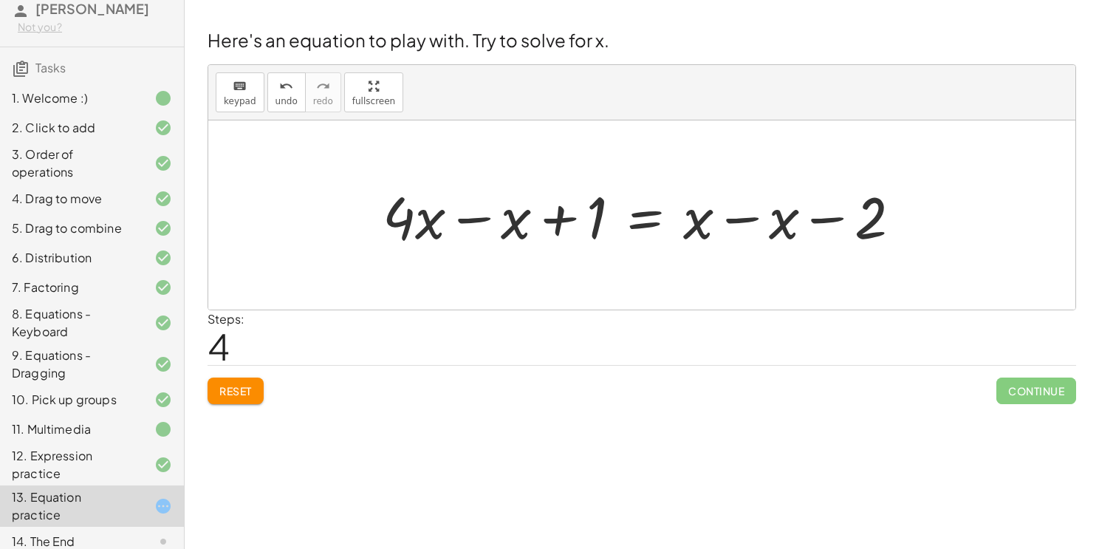
click at [825, 219] on div at bounding box center [647, 215] width 545 height 76
click at [749, 216] on div at bounding box center [647, 215] width 545 height 76
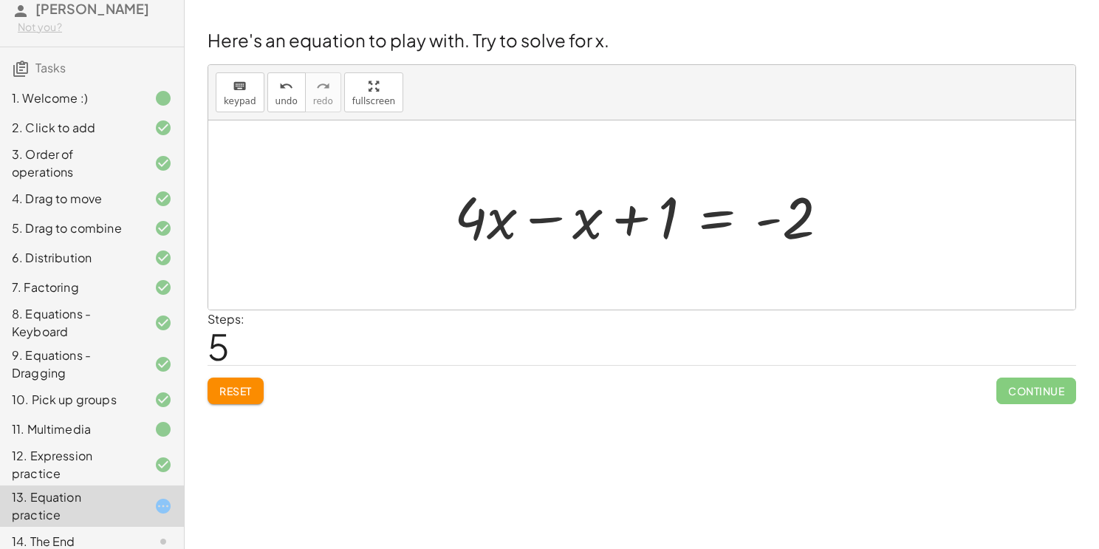
click at [539, 219] on div at bounding box center [647, 215] width 401 height 76
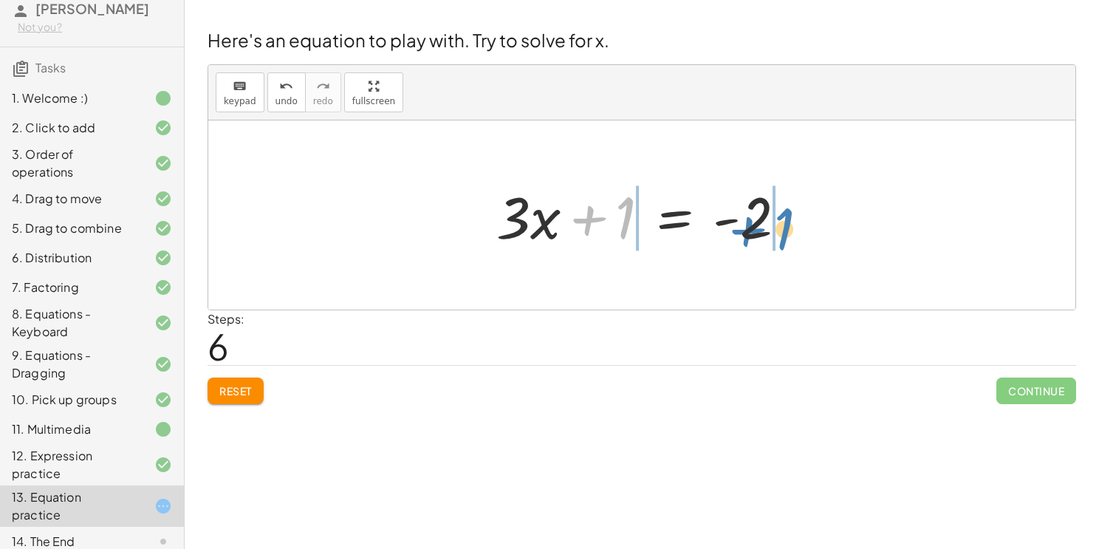
drag, startPoint x: 591, startPoint y: 225, endPoint x: 751, endPoint y: 234, distance: 159.9
click at [751, 234] on div at bounding box center [647, 215] width 317 height 76
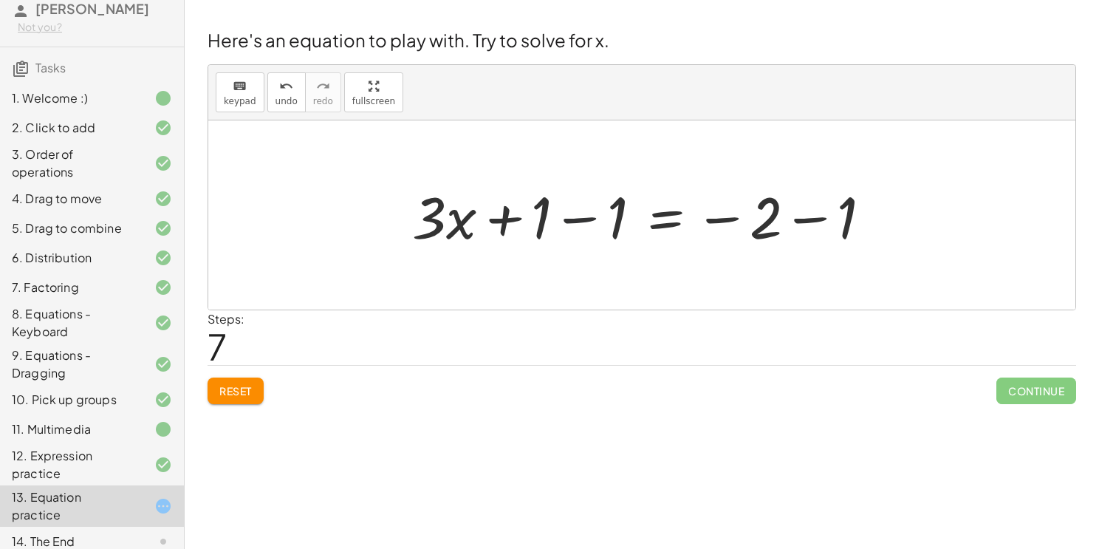
click at [574, 222] on div at bounding box center [648, 215] width 486 height 76
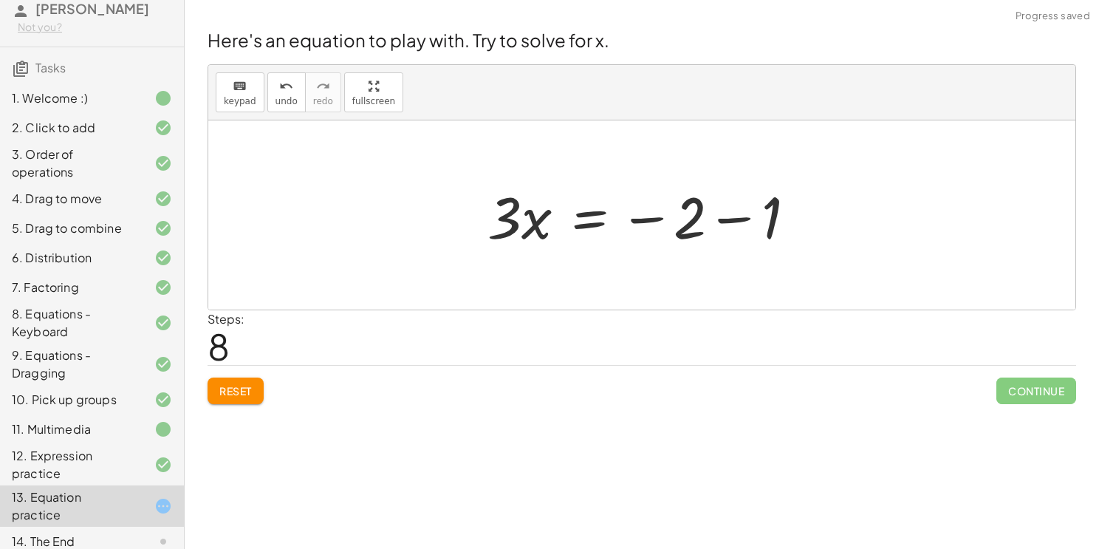
click at [739, 216] on div at bounding box center [647, 215] width 335 height 76
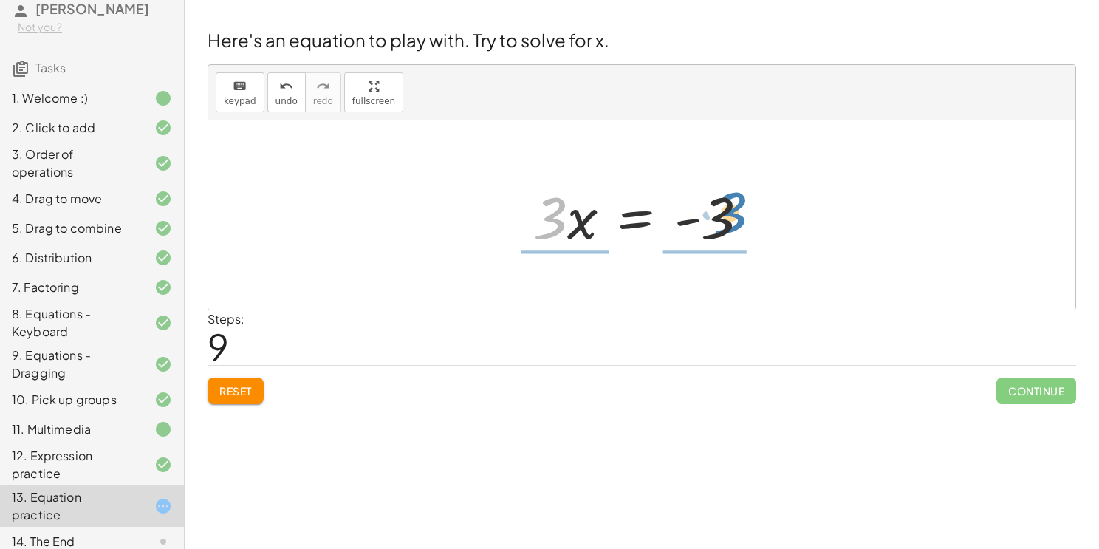
drag, startPoint x: 541, startPoint y: 220, endPoint x: 722, endPoint y: 215, distance: 181.1
click at [722, 215] on div at bounding box center [647, 215] width 242 height 76
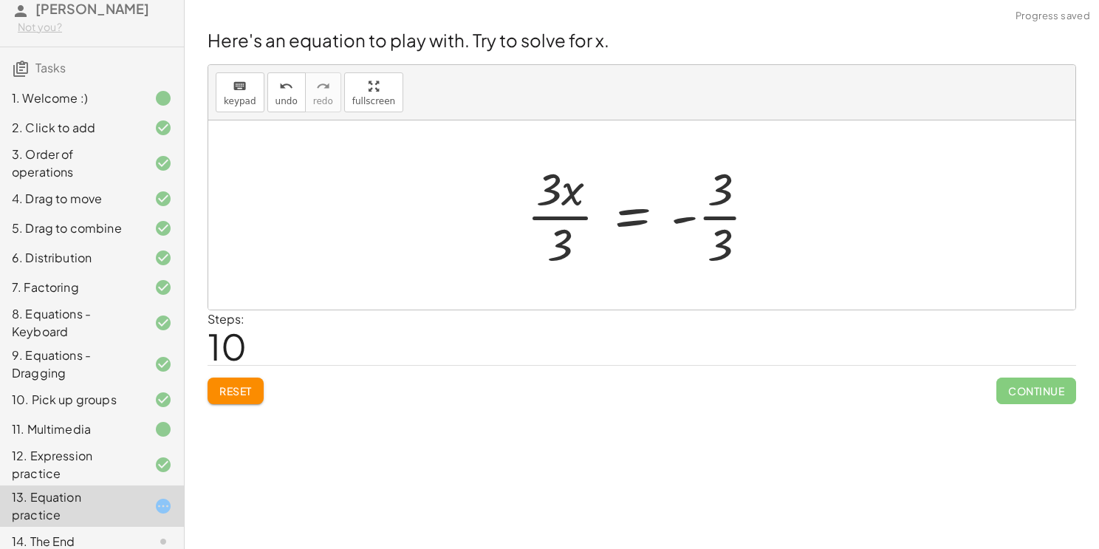
click at [723, 218] on div at bounding box center [647, 215] width 256 height 114
click at [578, 212] on div at bounding box center [647, 215] width 232 height 114
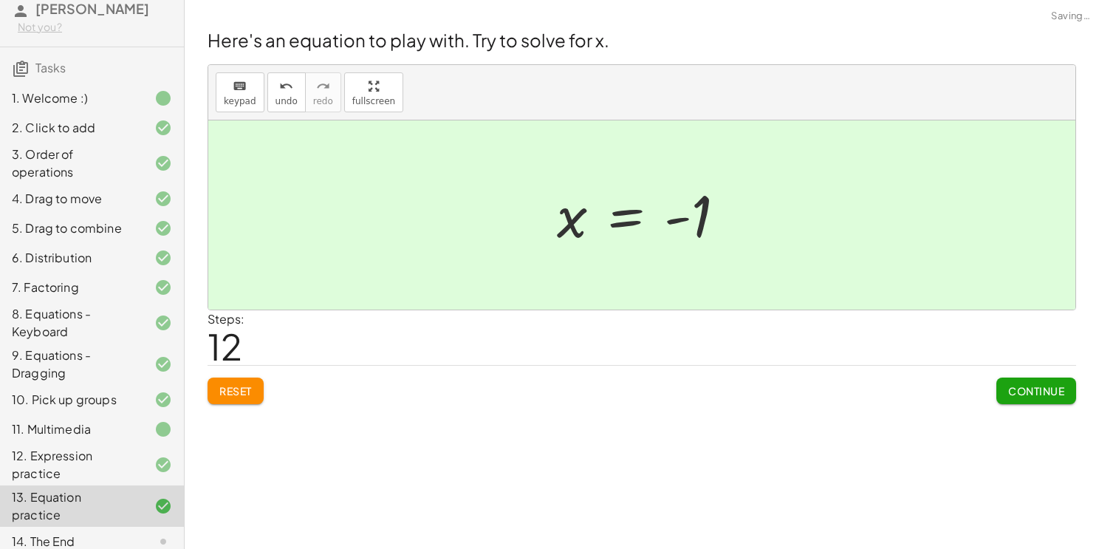
click at [1040, 400] on button "Continue" at bounding box center [1037, 390] width 80 height 27
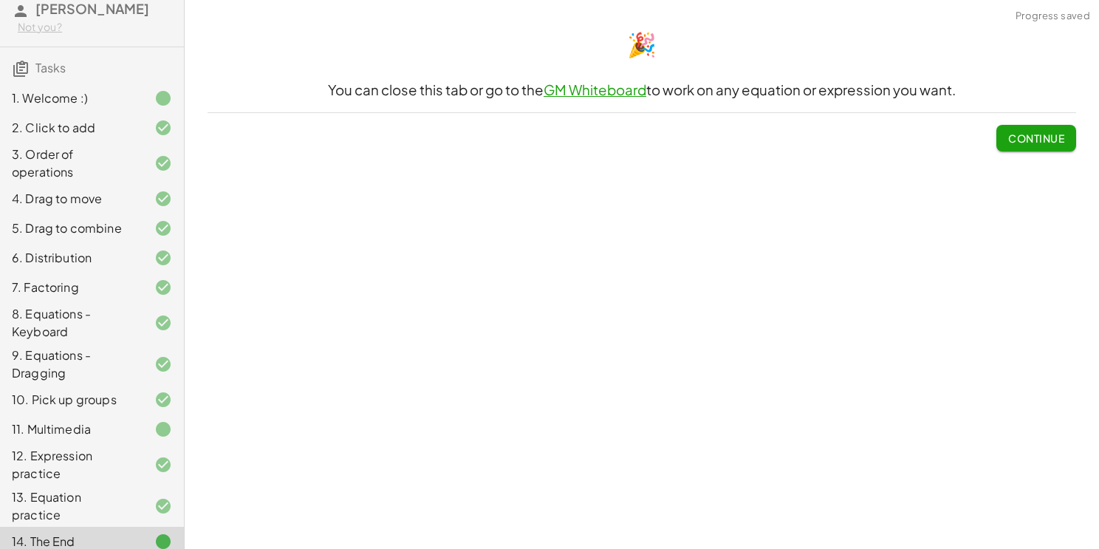
click at [1048, 136] on span "Continue" at bounding box center [1036, 137] width 56 height 13
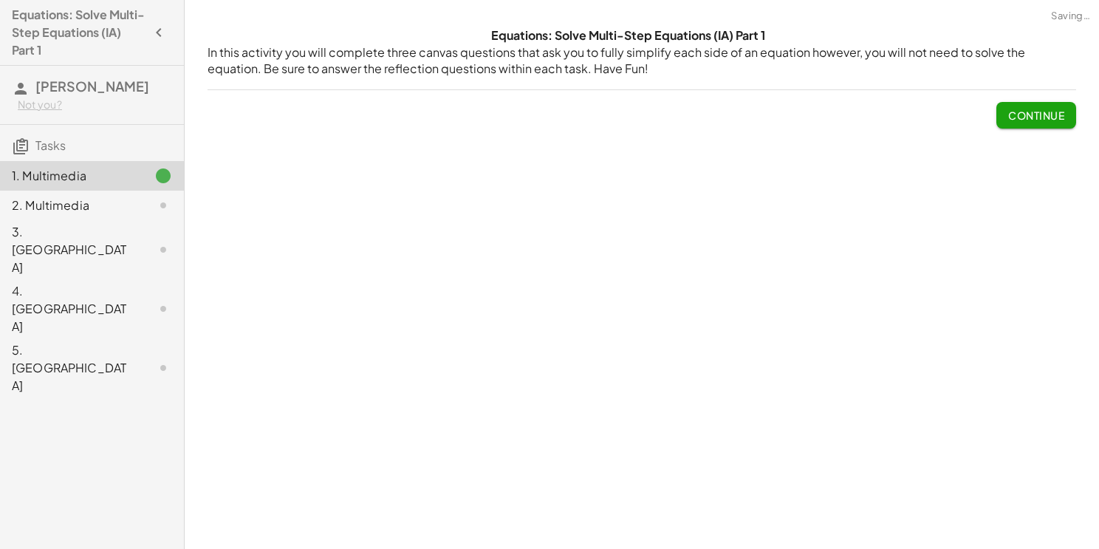
click at [581, 174] on div "Equations: Solve Multi-Step Equations (IA) Part 1 In this activity you will com…" at bounding box center [642, 274] width 915 height 549
click at [1019, 109] on span "Continue" at bounding box center [1036, 115] width 56 height 13
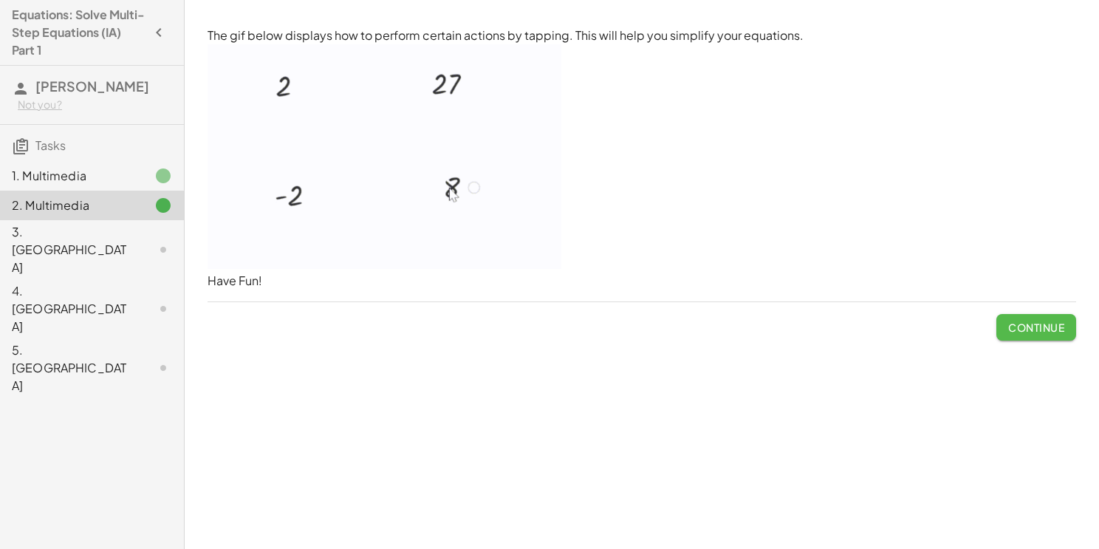
click at [1036, 338] on button "Continue" at bounding box center [1037, 327] width 80 height 27
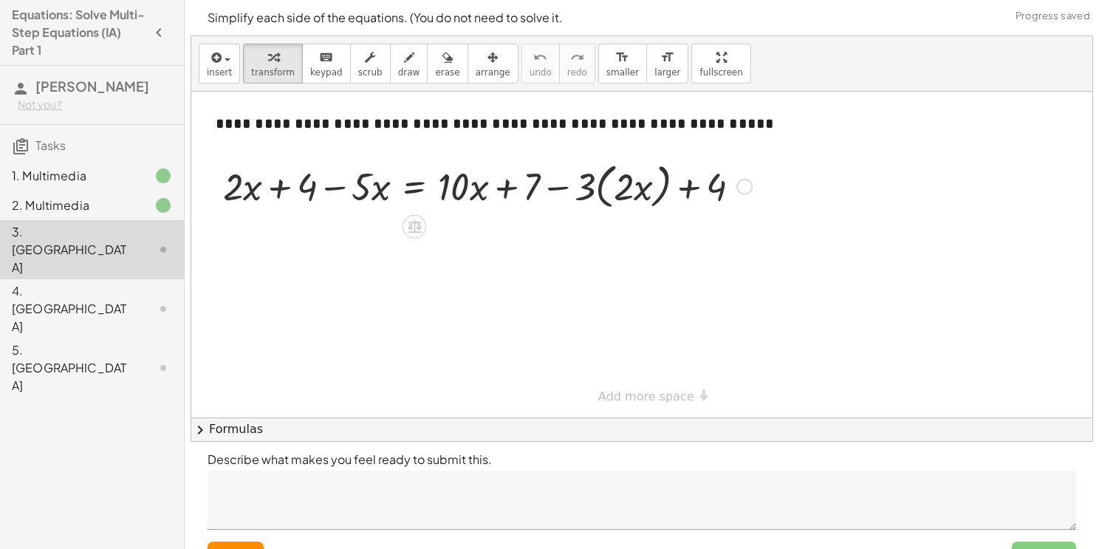
click at [558, 183] on div at bounding box center [488, 185] width 544 height 56
drag, startPoint x: 745, startPoint y: 184, endPoint x: 216, endPoint y: 186, distance: 528.2
click at [216, 186] on div "+ · 2 · x + 4 − · 5 · x = + · 10 · x + 7 − · 3 · ( · 2 · x ) + 4" at bounding box center [482, 186] width 562 height 64
drag, startPoint x: 362, startPoint y: 187, endPoint x: 232, endPoint y: 193, distance: 130.2
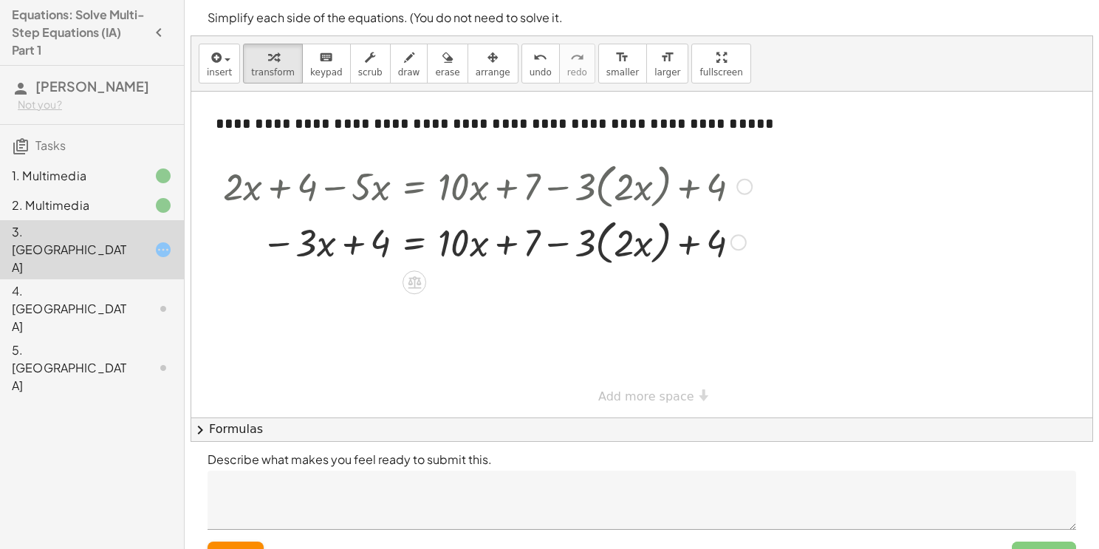
click at [558, 244] on div at bounding box center [488, 241] width 544 height 56
click at [499, 245] on div at bounding box center [488, 241] width 544 height 56
click at [349, 242] on div at bounding box center [488, 241] width 544 height 56
click at [463, 242] on div at bounding box center [488, 241] width 544 height 56
click at [709, 242] on div at bounding box center [488, 241] width 544 height 56
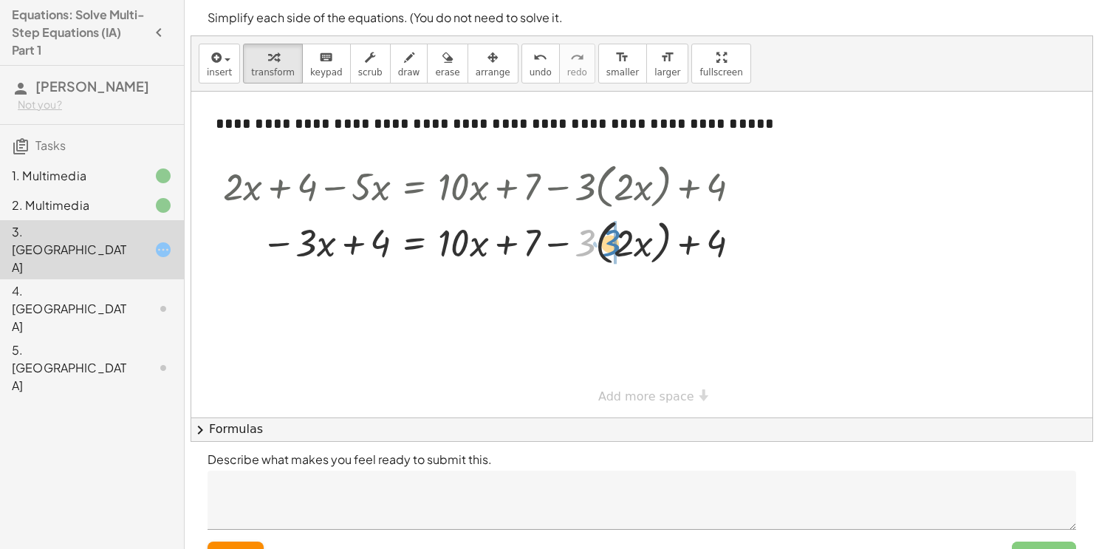
drag, startPoint x: 585, startPoint y: 236, endPoint x: 611, endPoint y: 235, distance: 25.9
click at [611, 235] on div at bounding box center [488, 241] width 544 height 56
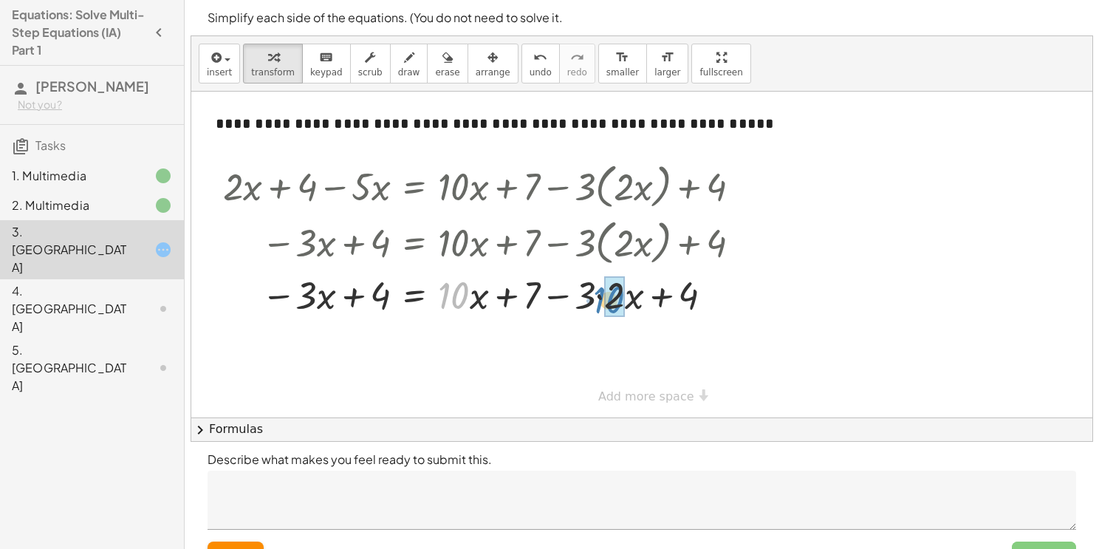
drag, startPoint x: 455, startPoint y: 290, endPoint x: 610, endPoint y: 293, distance: 155.2
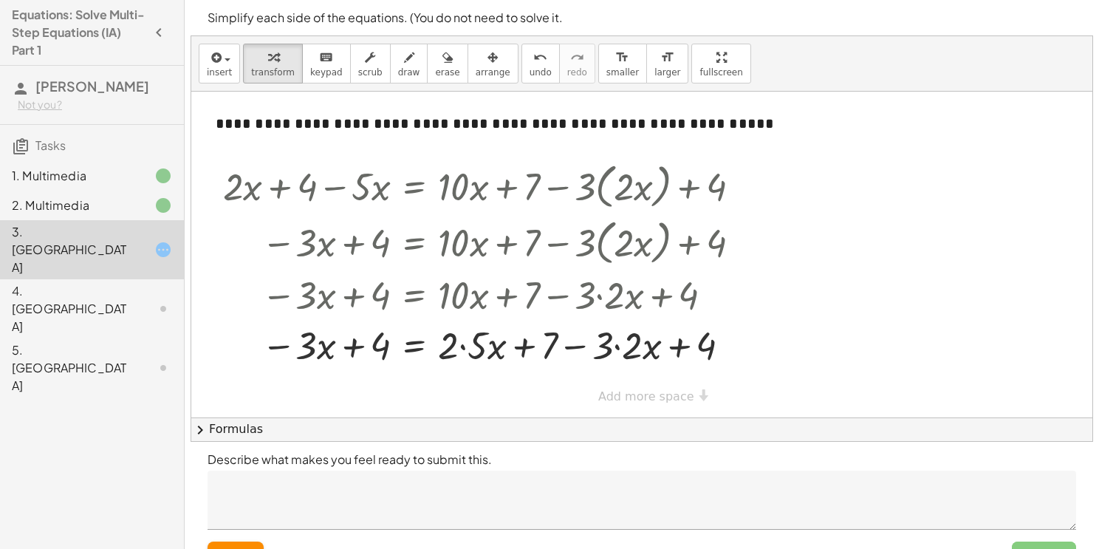
click at [660, 400] on div "**********" at bounding box center [641, 255] width 901 height 326
click at [463, 346] on div at bounding box center [488, 344] width 544 height 50
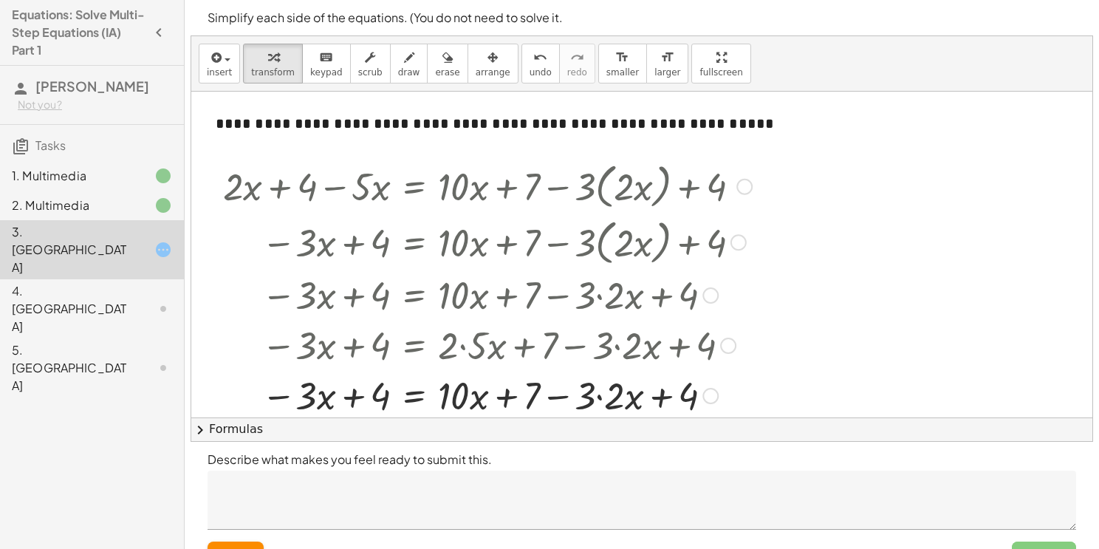
click at [595, 394] on div at bounding box center [488, 394] width 544 height 50
click at [599, 397] on div at bounding box center [488, 394] width 544 height 50
drag, startPoint x: 593, startPoint y: 397, endPoint x: 455, endPoint y: 392, distance: 138.3
click at [464, 394] on div at bounding box center [488, 394] width 544 height 50
drag, startPoint x: 464, startPoint y: 394, endPoint x: 476, endPoint y: 400, distance: 13.9
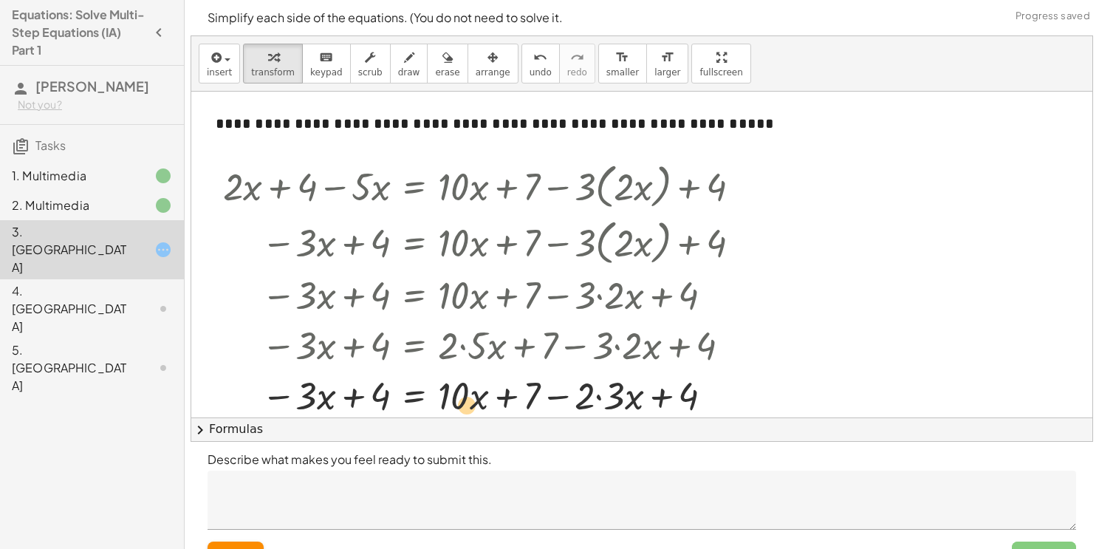
click at [476, 400] on div at bounding box center [488, 394] width 544 height 50
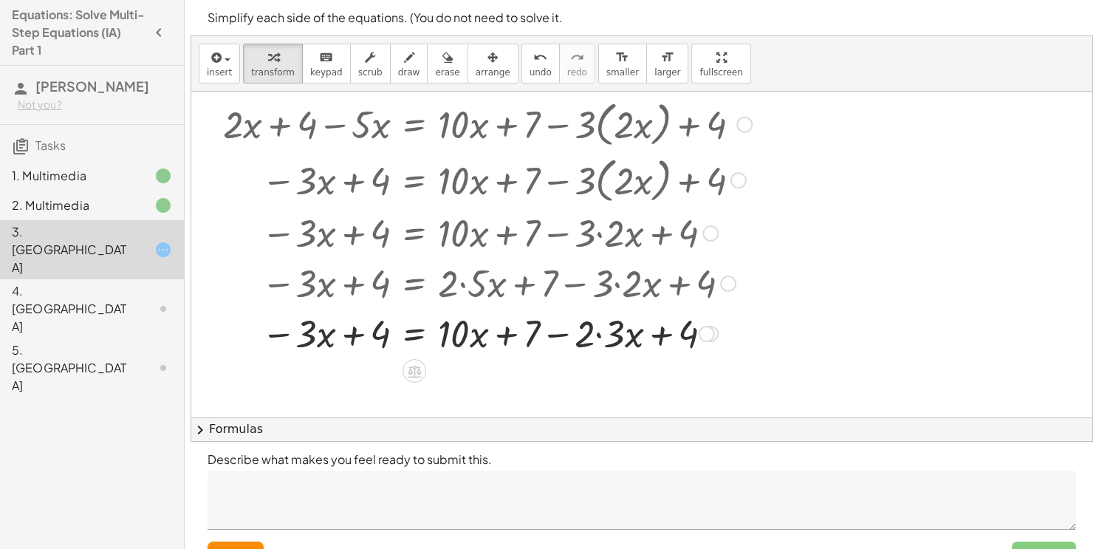
scroll to position [66, 0]
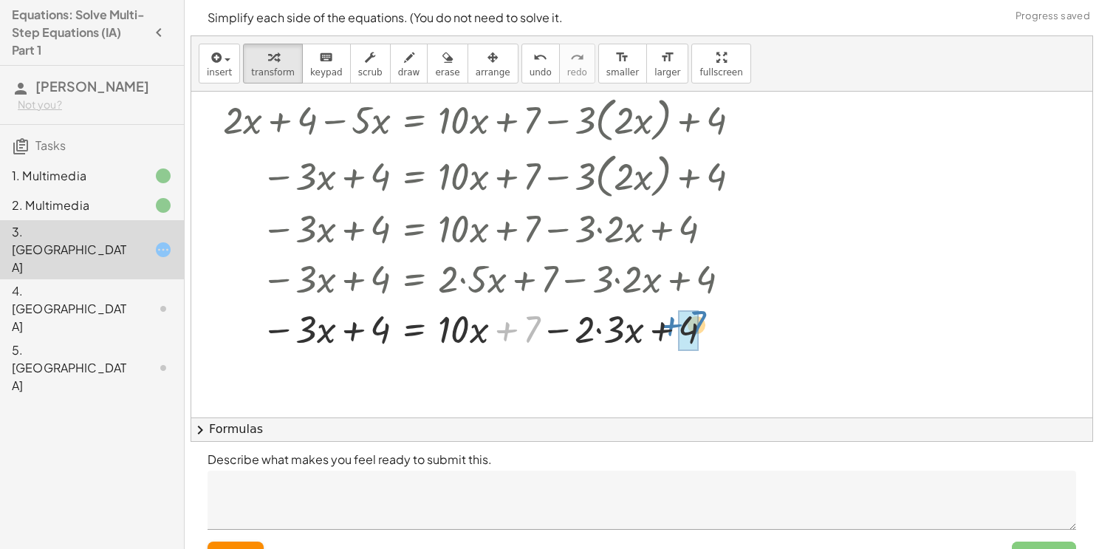
drag, startPoint x: 535, startPoint y: 315, endPoint x: 700, endPoint y: 310, distance: 164.8
click at [700, 310] on div at bounding box center [488, 328] width 544 height 50
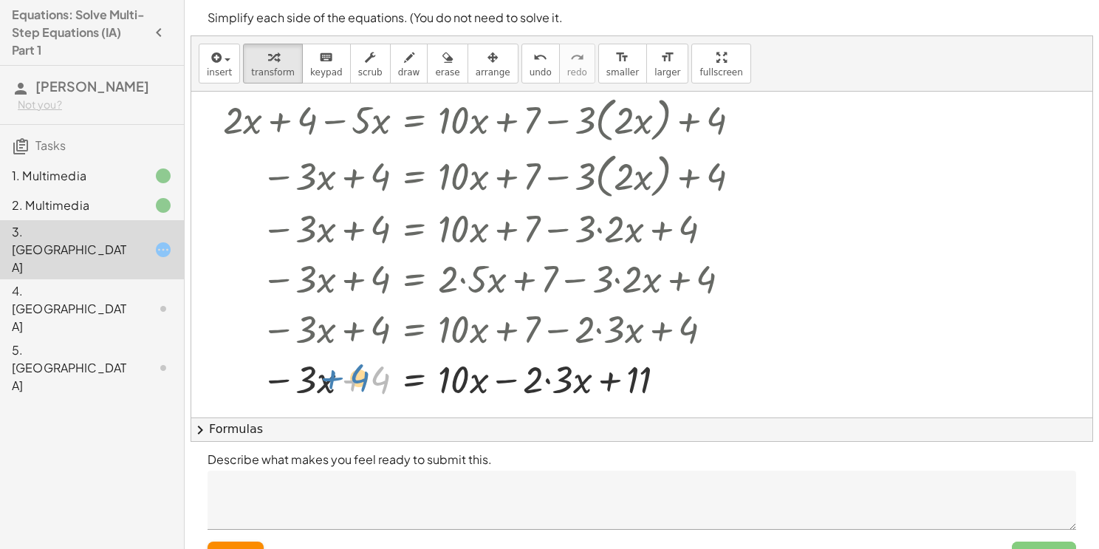
drag, startPoint x: 380, startPoint y: 373, endPoint x: 358, endPoint y: 371, distance: 23.0
click at [358, 371] on div at bounding box center [488, 378] width 544 height 50
click at [548, 379] on div at bounding box center [488, 378] width 544 height 50
drag, startPoint x: 541, startPoint y: 382, endPoint x: 465, endPoint y: 381, distance: 76.1
click at [464, 380] on div at bounding box center [488, 378] width 544 height 50
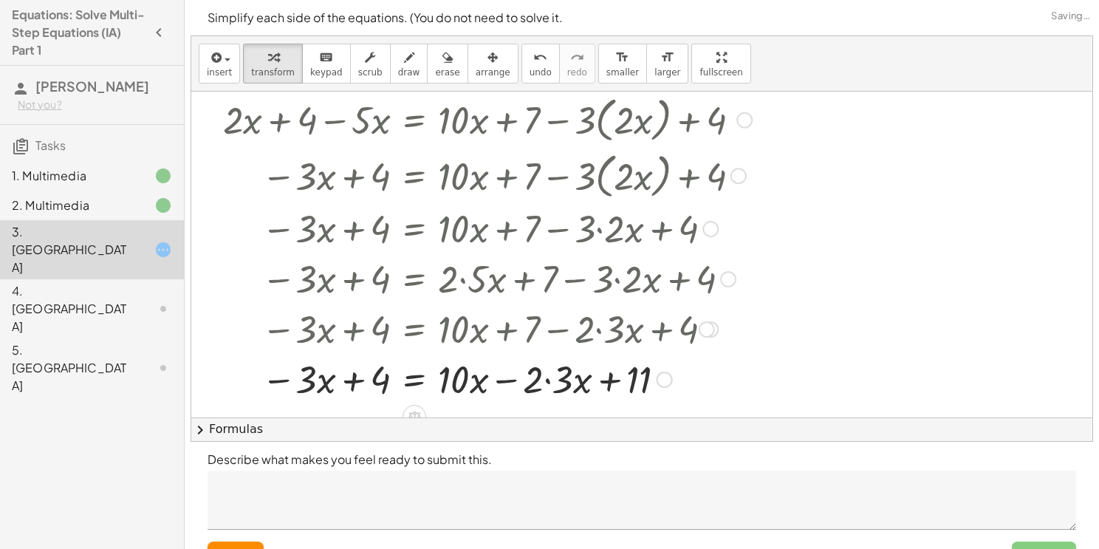
click at [547, 380] on div at bounding box center [488, 378] width 544 height 50
click at [505, 380] on div at bounding box center [488, 378] width 544 height 50
drag, startPoint x: 384, startPoint y: 378, endPoint x: 568, endPoint y: 380, distance: 184.0
click at [568, 380] on div at bounding box center [488, 378] width 544 height 50
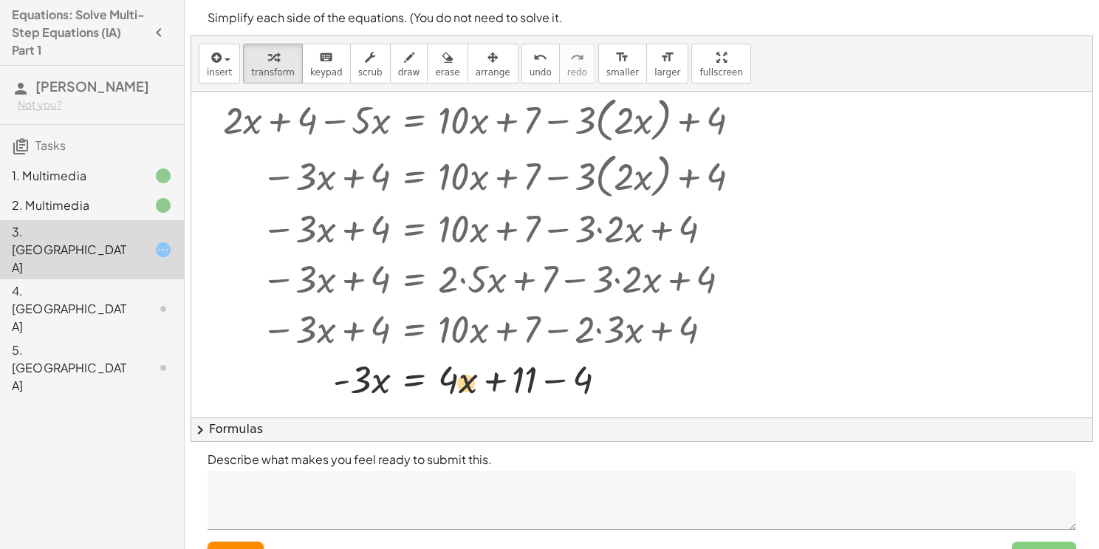
drag, startPoint x: 468, startPoint y: 375, endPoint x: 476, endPoint y: 378, distance: 8.6
click at [476, 378] on div at bounding box center [488, 378] width 544 height 50
click at [450, 377] on div at bounding box center [488, 378] width 544 height 50
click at [553, 380] on div at bounding box center [488, 378] width 544 height 50
click at [358, 372] on div at bounding box center [488, 378] width 544 height 50
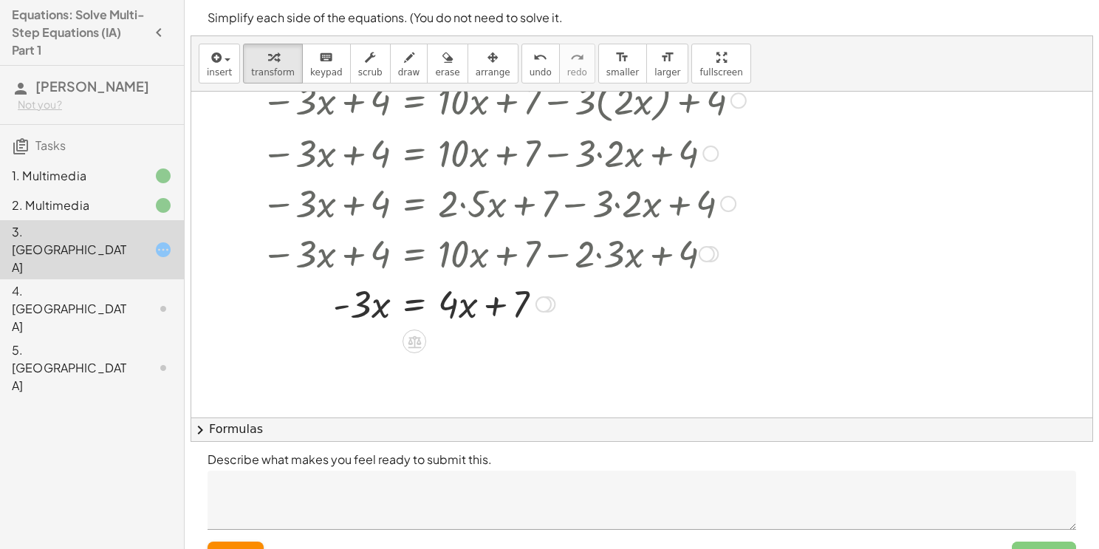
scroll to position [144, 0]
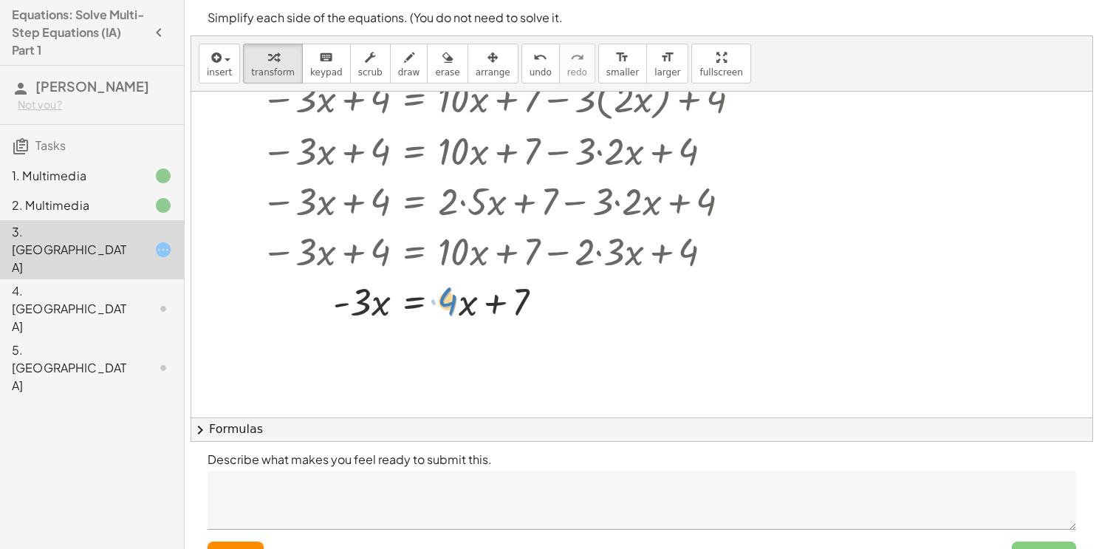
click at [457, 301] on div at bounding box center [488, 301] width 544 height 50
click at [494, 306] on div at bounding box center [488, 301] width 544 height 50
click at [349, 303] on div at bounding box center [488, 301] width 544 height 50
click at [341, 304] on div at bounding box center [488, 301] width 544 height 50
drag, startPoint x: 365, startPoint y: 301, endPoint x: 465, endPoint y: 310, distance: 100.1
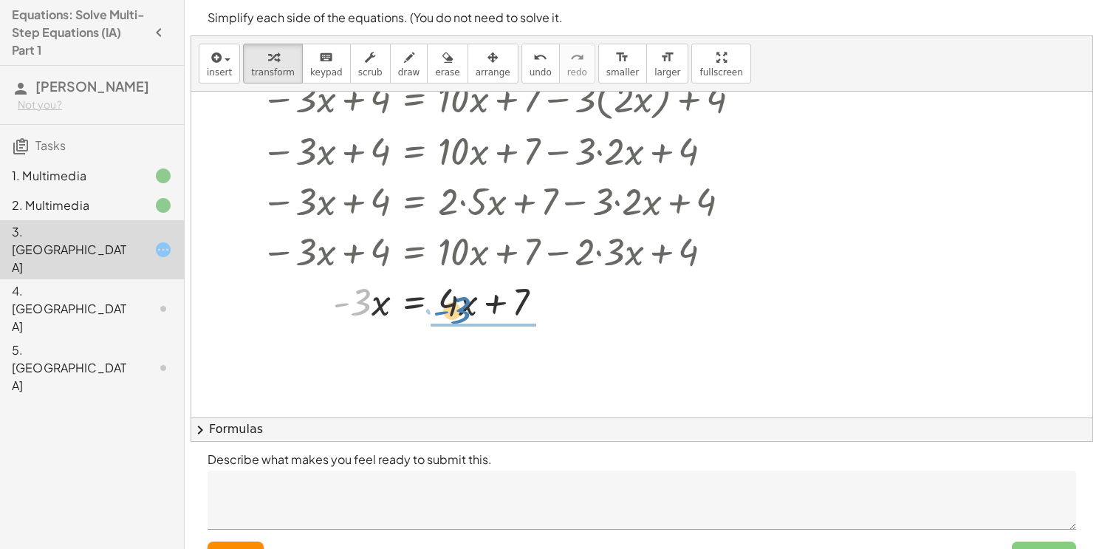
click at [465, 310] on div at bounding box center [488, 301] width 544 height 50
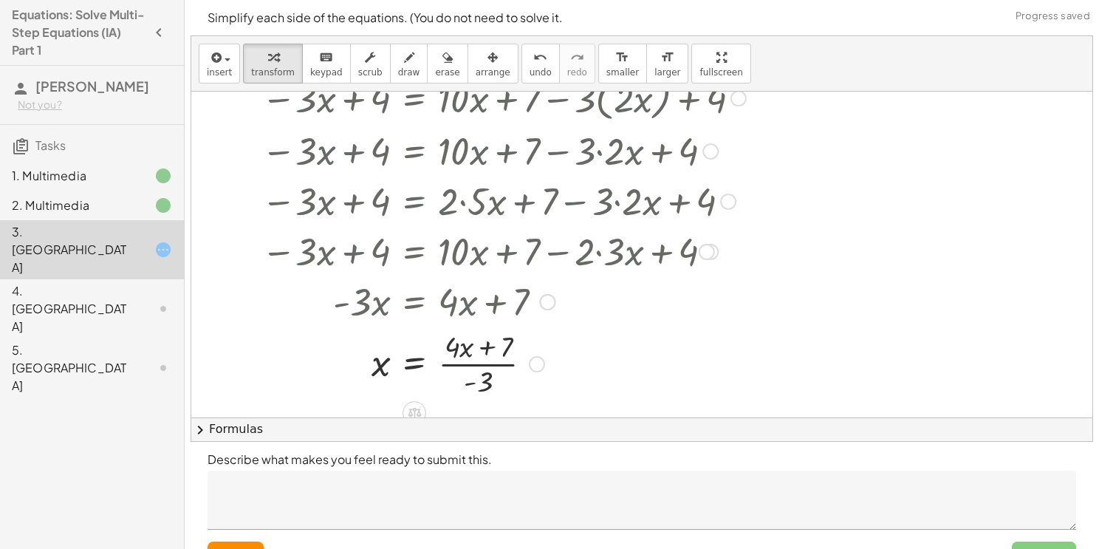
click at [471, 365] on div at bounding box center [488, 363] width 544 height 74
drag, startPoint x: 462, startPoint y: 349, endPoint x: 417, endPoint y: 364, distance: 47.4
click at [530, 69] on span "undo" at bounding box center [541, 72] width 22 height 10
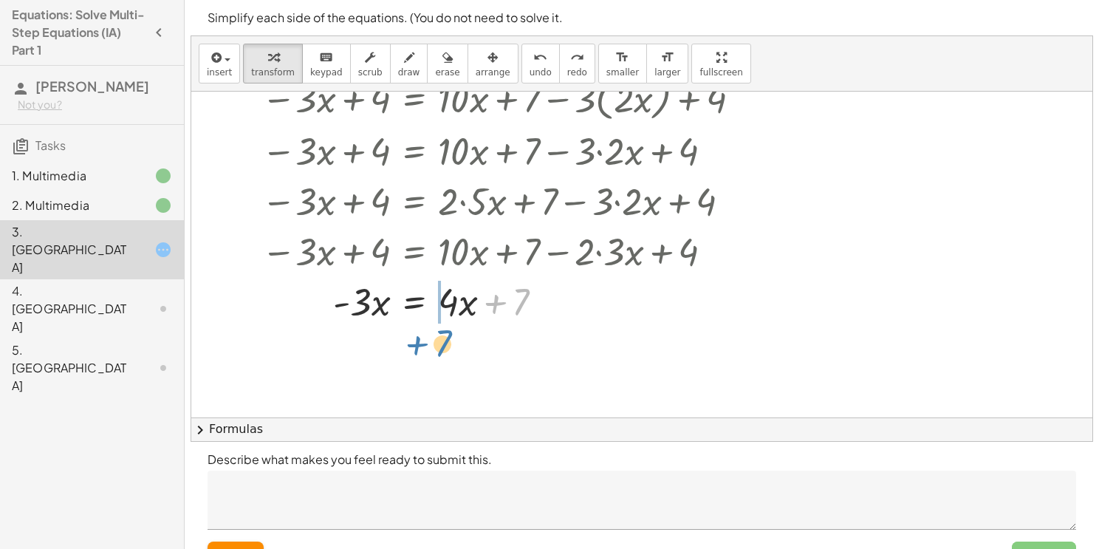
drag, startPoint x: 524, startPoint y: 298, endPoint x: 443, endPoint y: 335, distance: 88.9
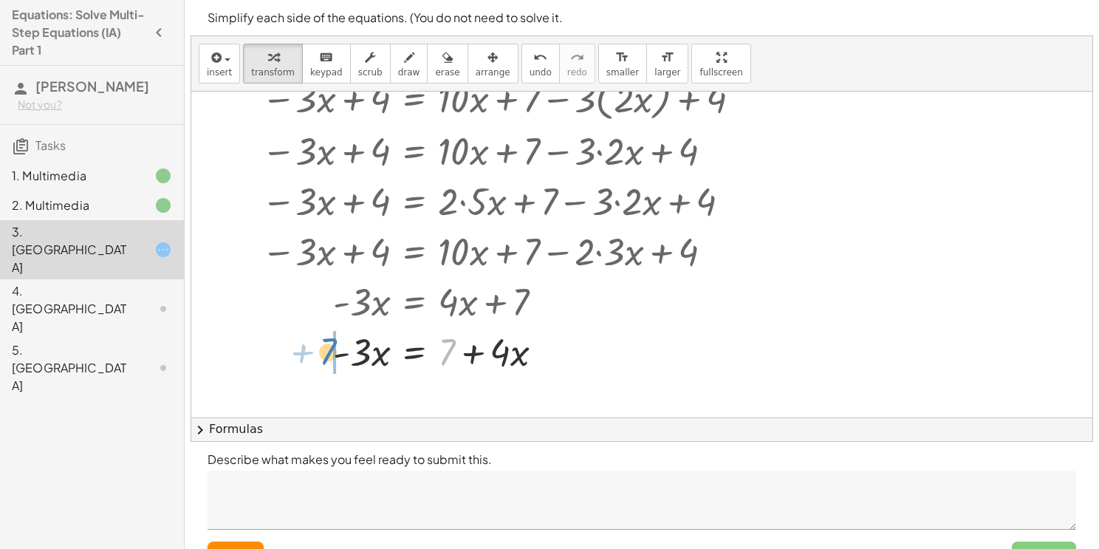
drag, startPoint x: 445, startPoint y: 347, endPoint x: 325, endPoint y: 346, distance: 120.4
click at [325, 346] on div at bounding box center [488, 351] width 544 height 50
drag, startPoint x: 360, startPoint y: 347, endPoint x: 354, endPoint y: 341, distance: 8.9
click at [354, 341] on div at bounding box center [488, 351] width 544 height 50
click at [522, 71] on button "undo undo" at bounding box center [541, 64] width 38 height 40
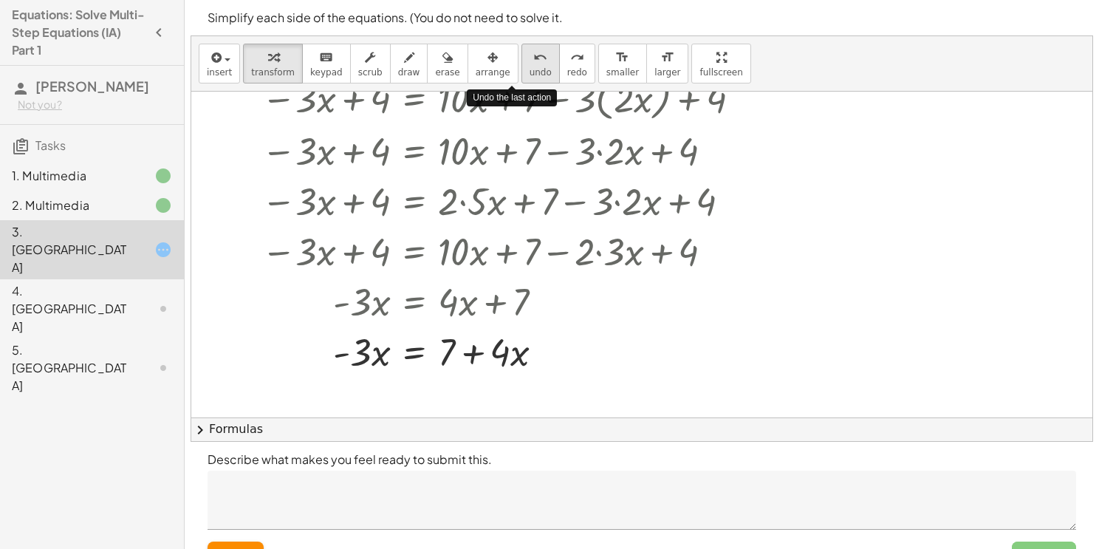
click at [522, 71] on button "undo undo" at bounding box center [541, 64] width 38 height 40
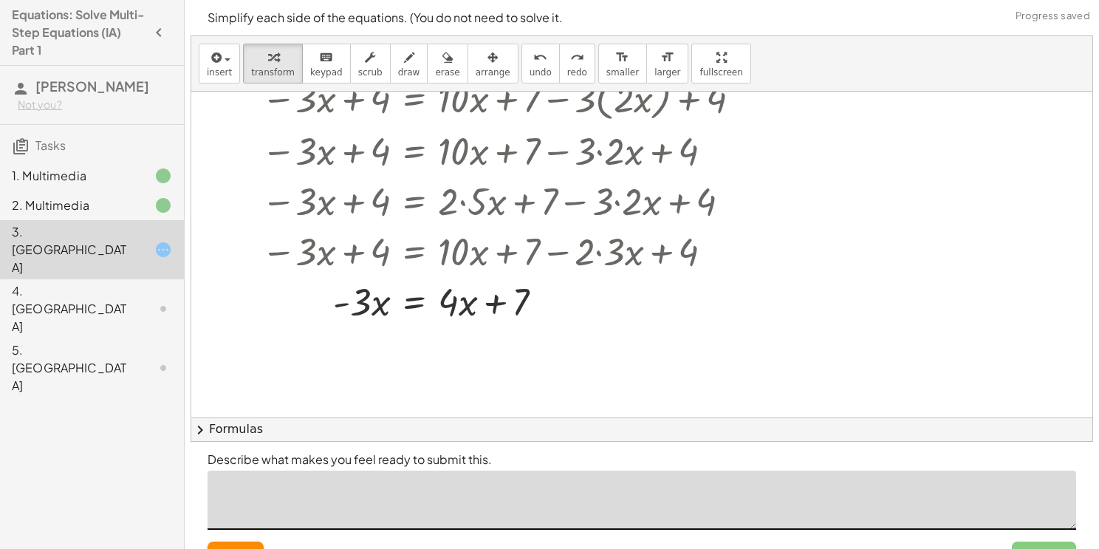
click at [421, 494] on textarea at bounding box center [642, 500] width 869 height 59
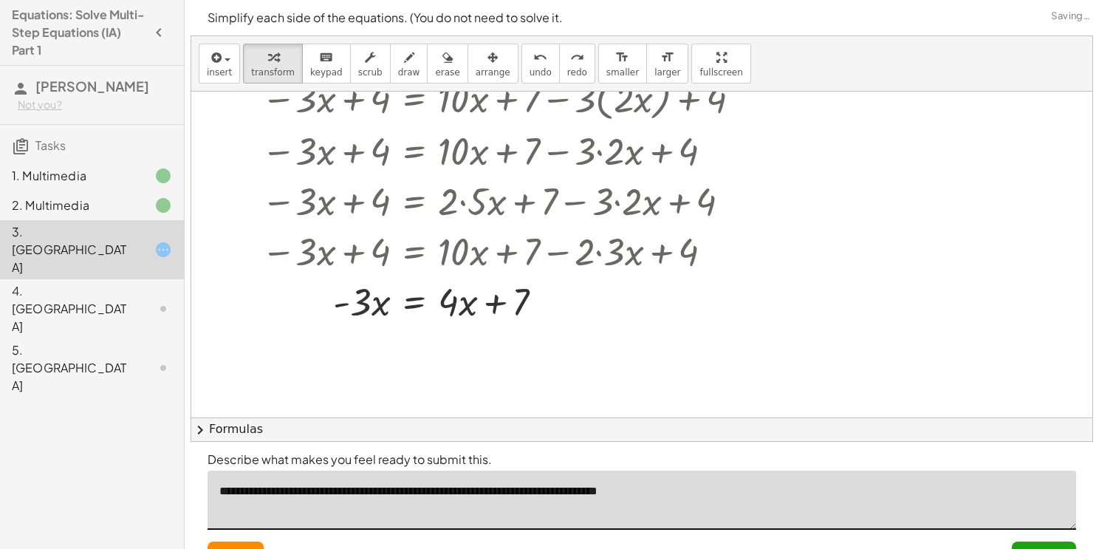
scroll to position [30, 0]
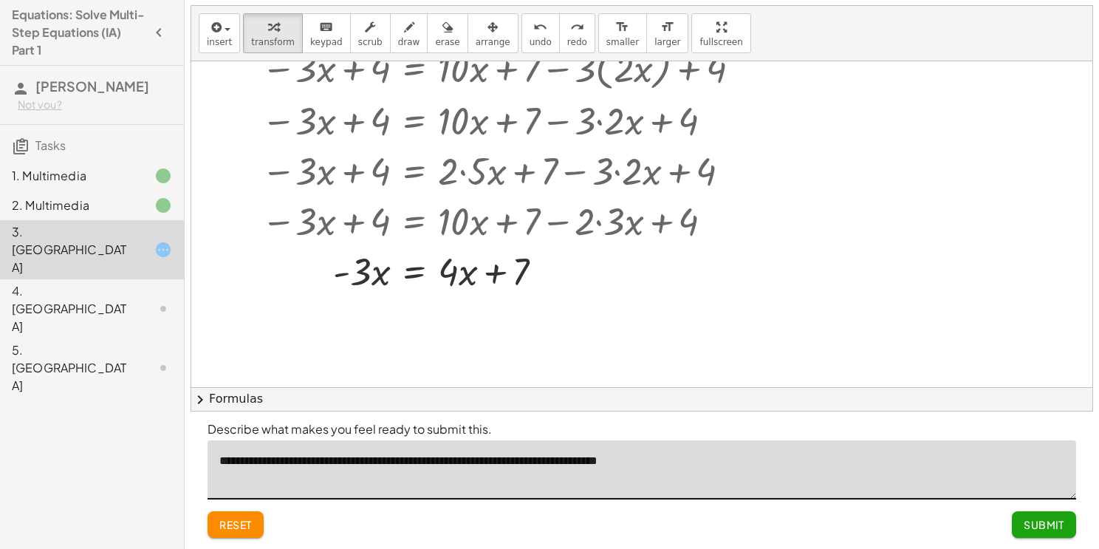
type textarea "**********"
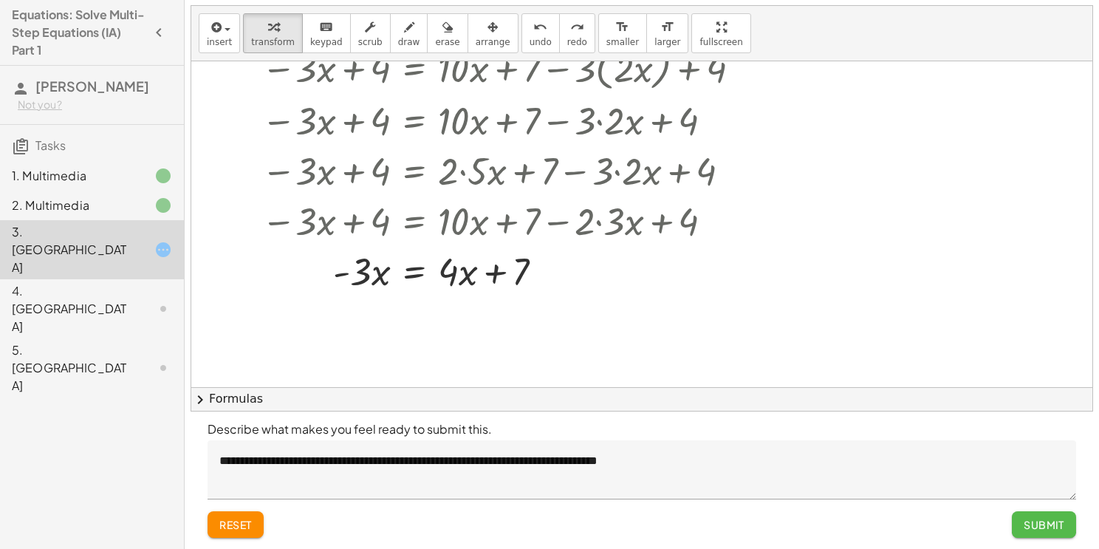
click at [1039, 523] on span "Submit" at bounding box center [1044, 524] width 41 height 13
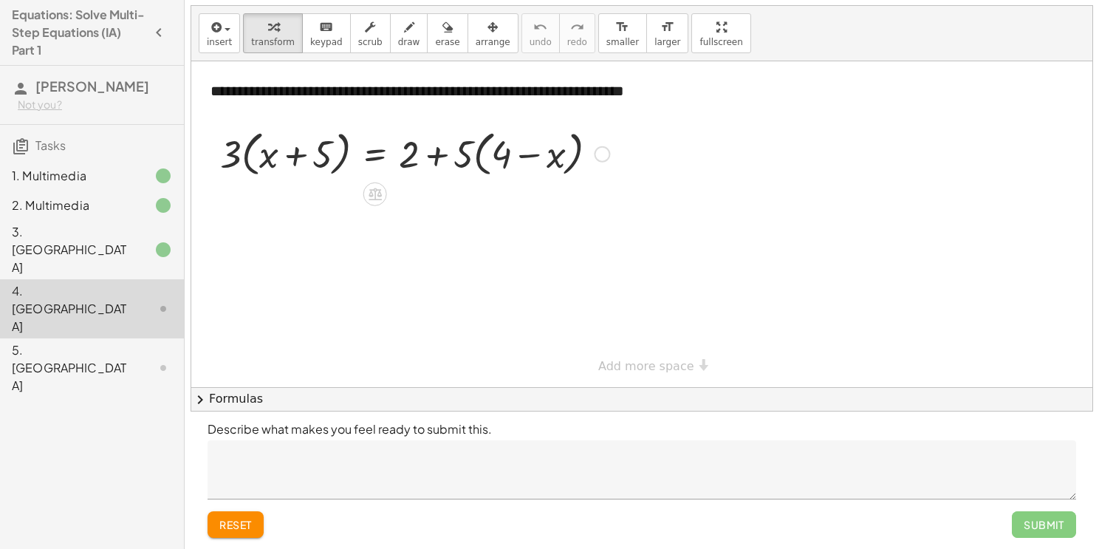
click at [295, 154] on div at bounding box center [415, 153] width 404 height 56
drag, startPoint x: 225, startPoint y: 152, endPoint x: 255, endPoint y: 152, distance: 29.5
click at [255, 152] on div at bounding box center [415, 153] width 404 height 56
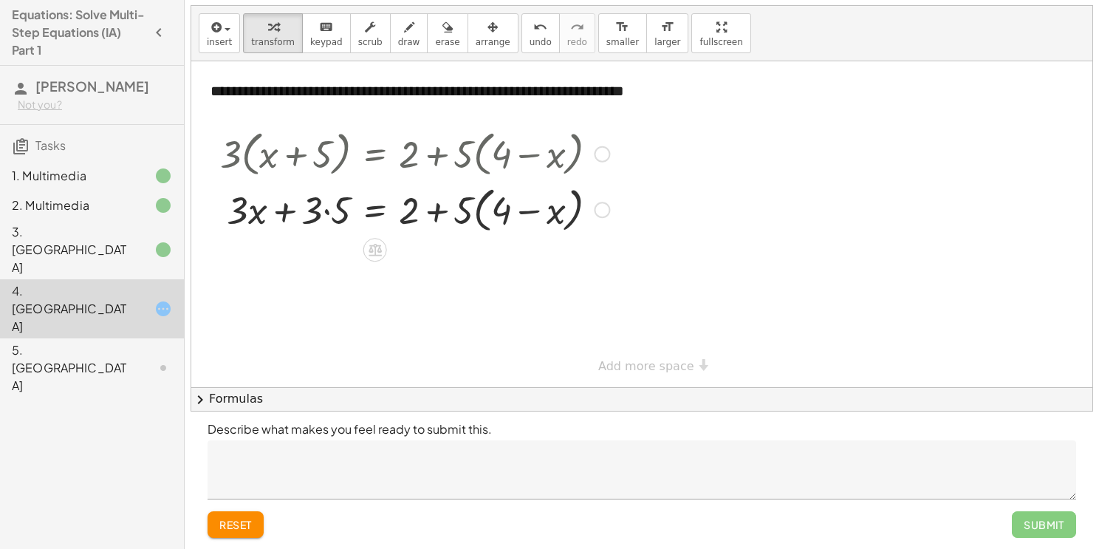
click at [327, 211] on div at bounding box center [415, 209] width 404 height 56
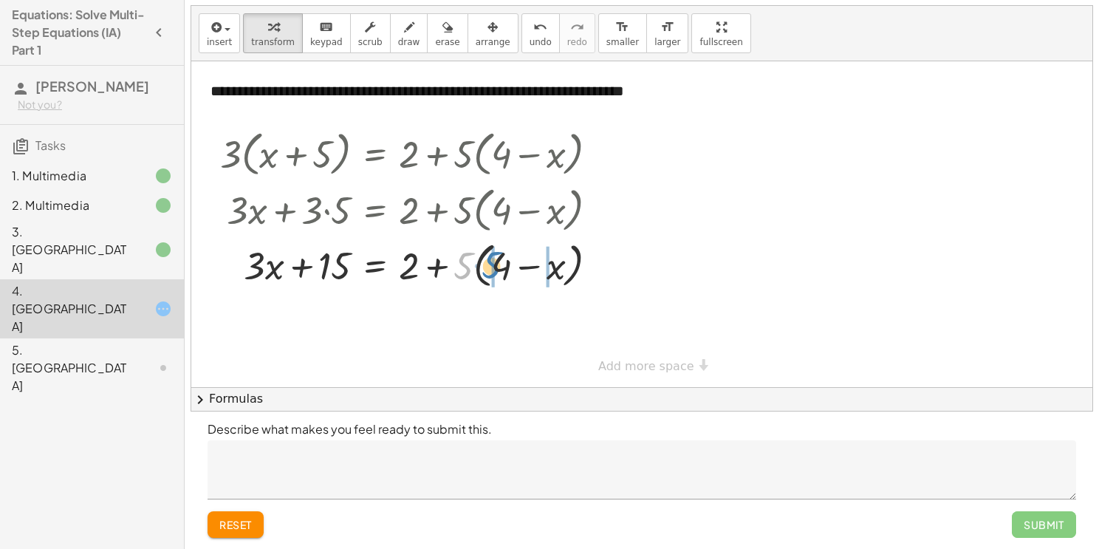
drag, startPoint x: 461, startPoint y: 265, endPoint x: 491, endPoint y: 264, distance: 29.6
click at [491, 264] on div at bounding box center [415, 264] width 404 height 56
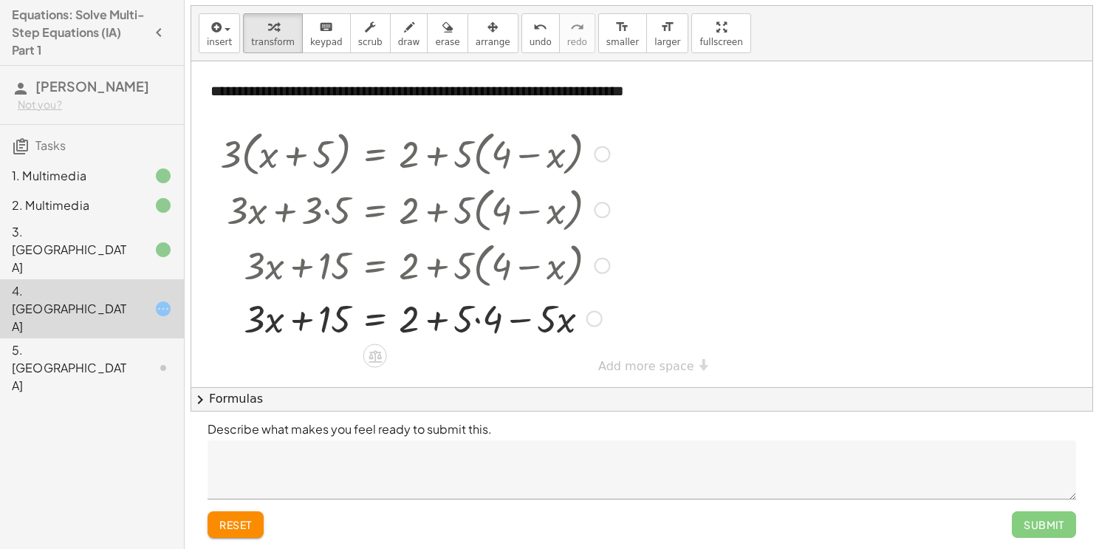
click at [476, 321] on div at bounding box center [415, 318] width 404 height 50
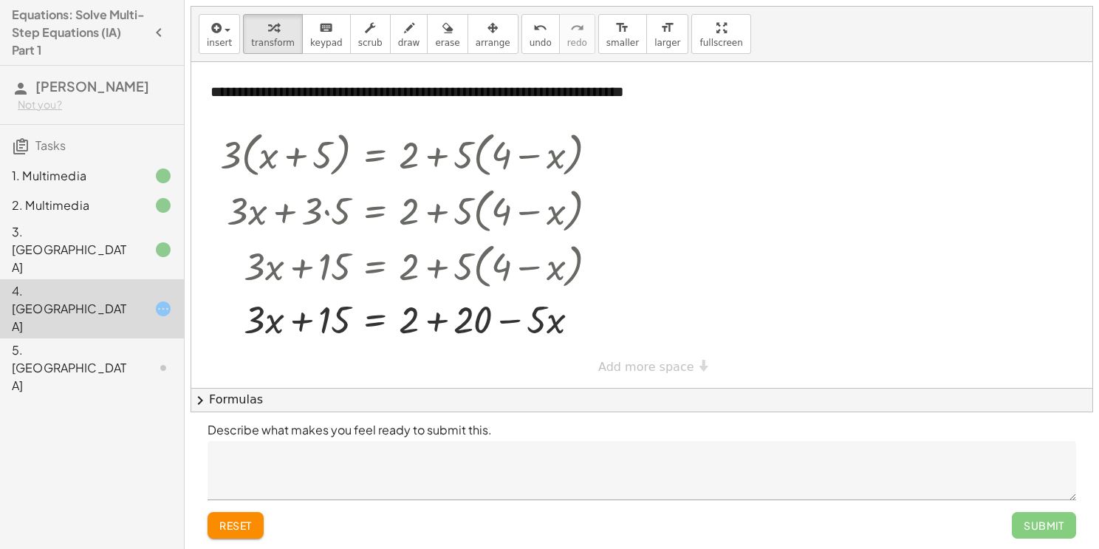
click at [650, 363] on div "**********" at bounding box center [641, 225] width 901 height 326
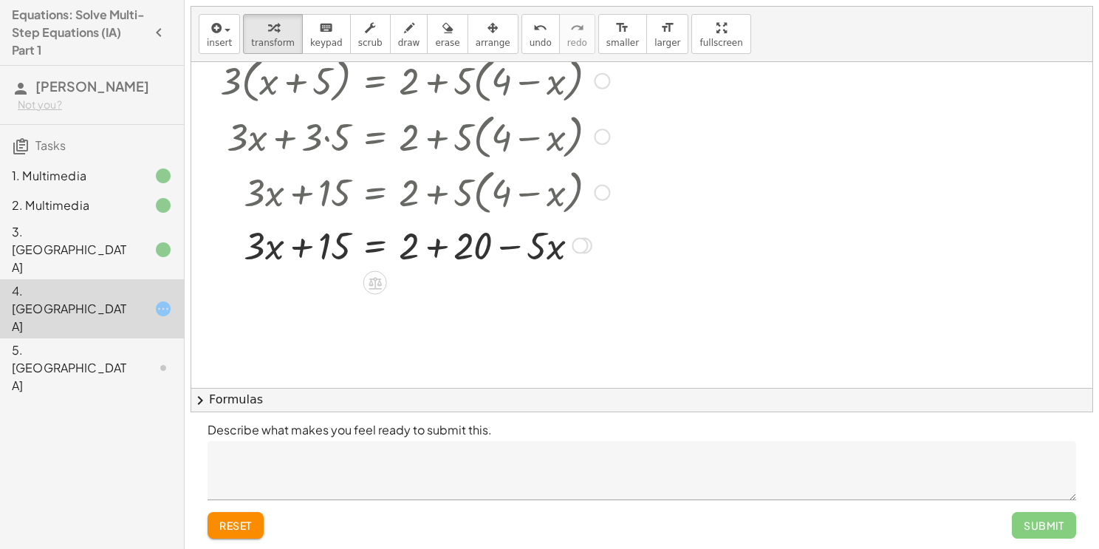
scroll to position [77, 0]
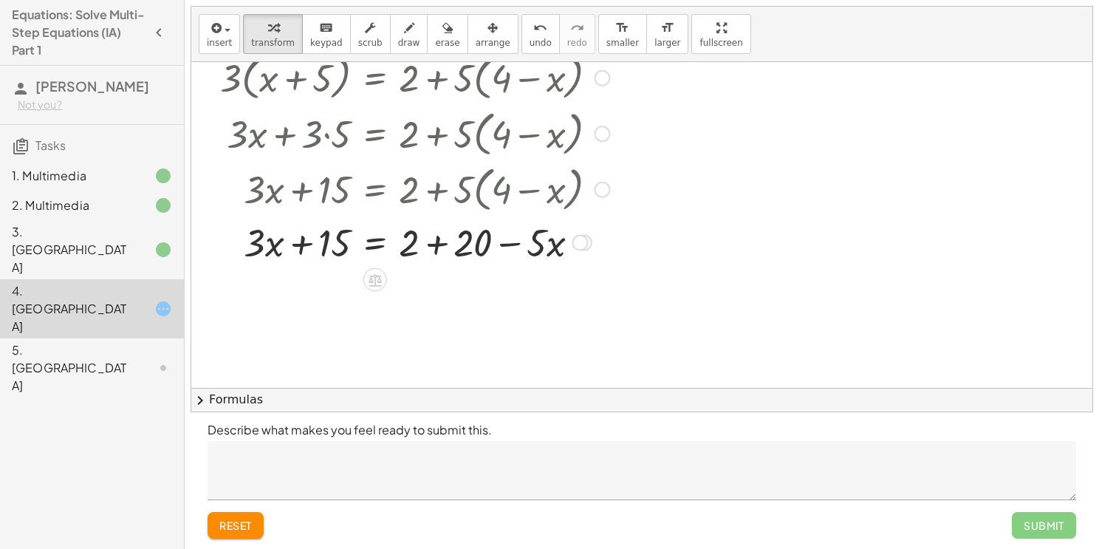
click at [431, 242] on div at bounding box center [415, 241] width 404 height 50
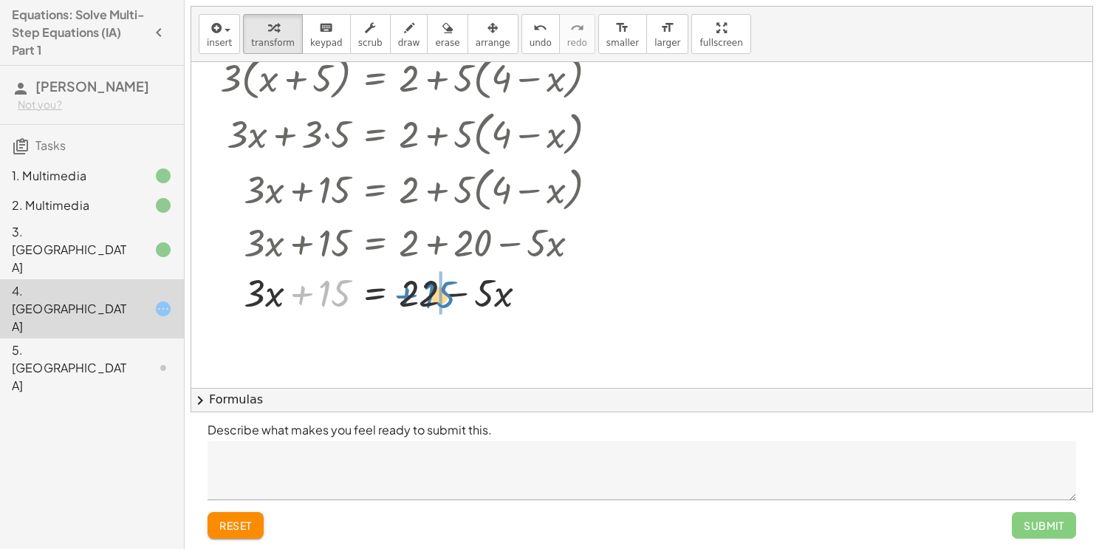
drag, startPoint x: 310, startPoint y: 293, endPoint x: 423, endPoint y: 294, distance: 113.0
click at [423, 294] on div at bounding box center [415, 292] width 404 height 50
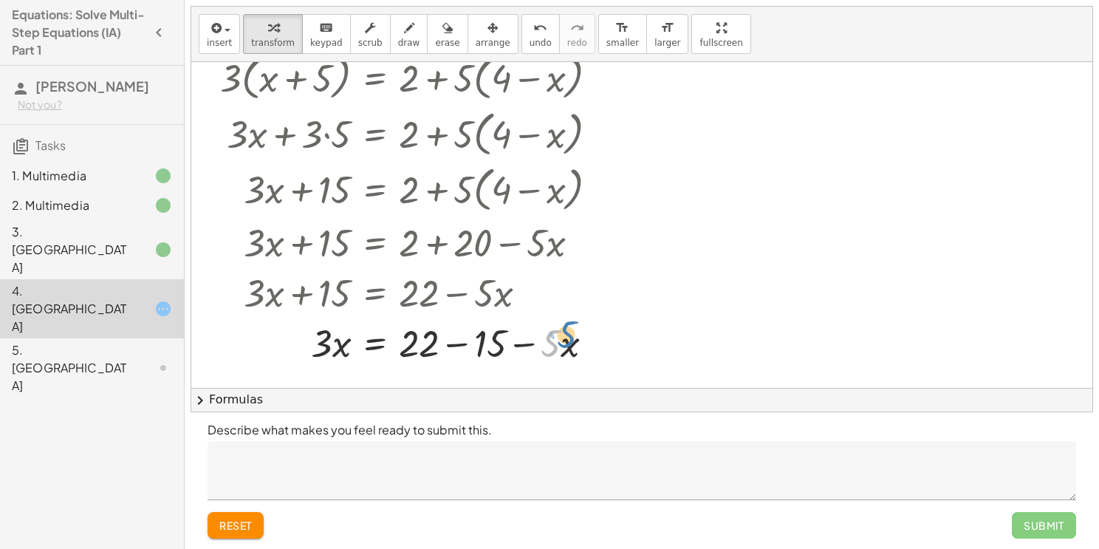
drag, startPoint x: 547, startPoint y: 342, endPoint x: 562, endPoint y: 336, distance: 16.6
click at [562, 336] on div at bounding box center [415, 342] width 404 height 50
click at [451, 338] on div at bounding box center [415, 342] width 404 height 50
click at [336, 341] on div at bounding box center [415, 342] width 404 height 50
drag, startPoint x: 321, startPoint y: 341, endPoint x: 308, endPoint y: 338, distance: 13.1
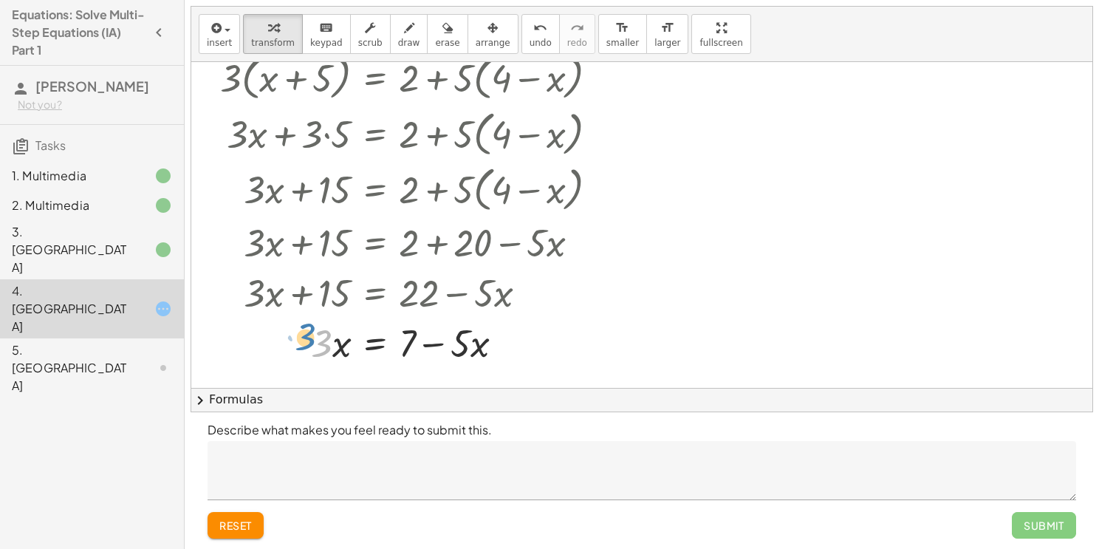
click at [308, 338] on div at bounding box center [415, 342] width 404 height 50
click at [348, 448] on textarea at bounding box center [642, 470] width 869 height 59
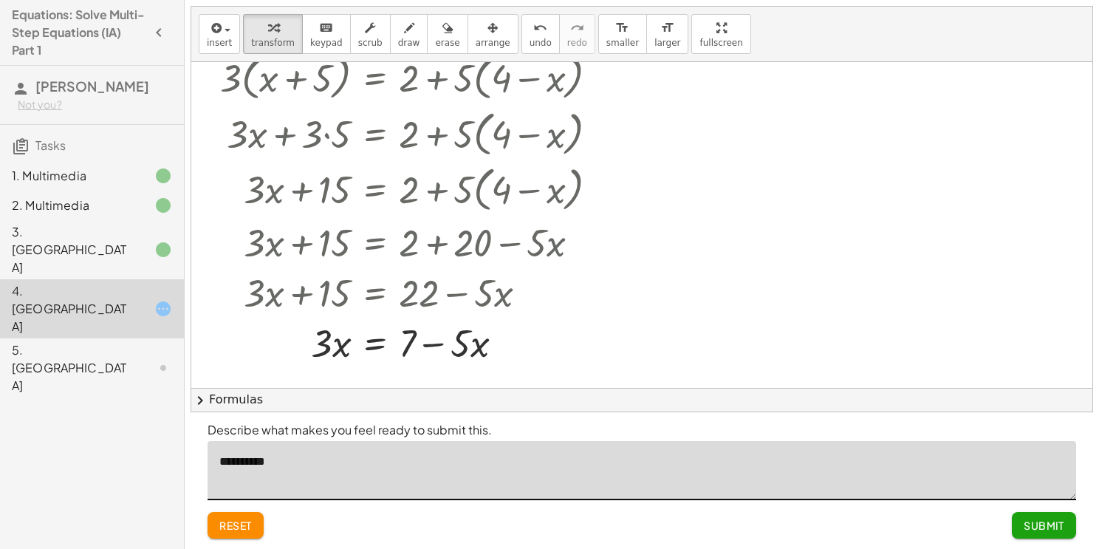
type textarea "**********"
click at [1041, 524] on span "Submit" at bounding box center [1044, 525] width 41 height 13
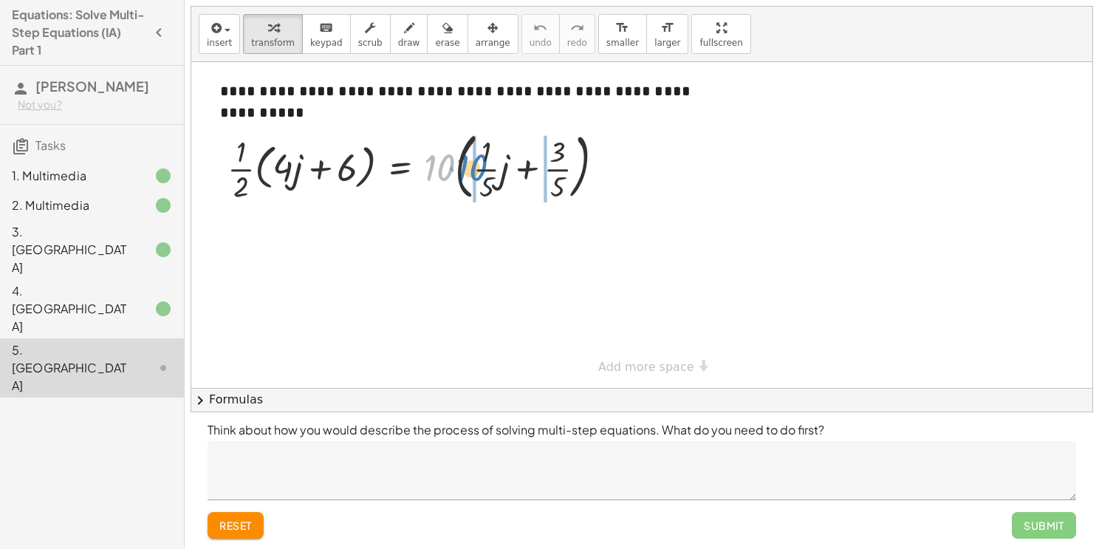
drag, startPoint x: 442, startPoint y: 165, endPoint x: 476, endPoint y: 165, distance: 33.2
click at [476, 165] on div at bounding box center [421, 166] width 403 height 80
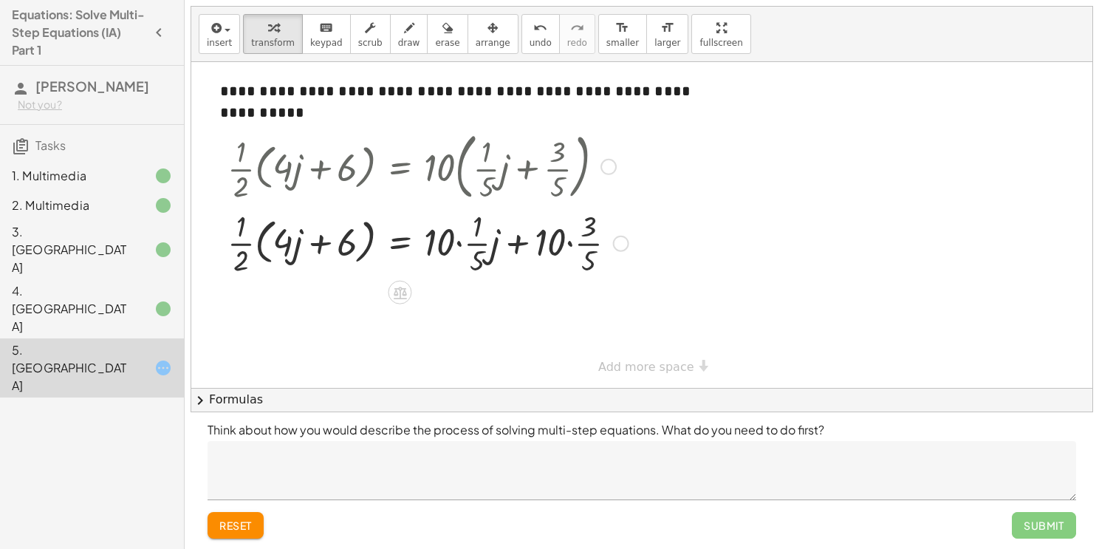
click at [570, 242] on div at bounding box center [428, 242] width 416 height 74
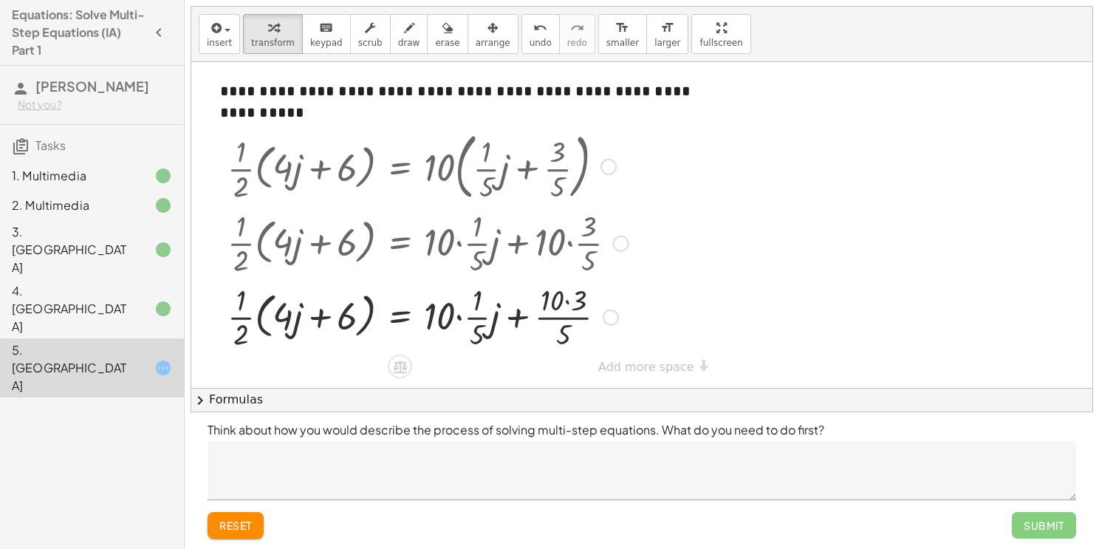
click at [454, 314] on div at bounding box center [428, 316] width 416 height 74
click at [457, 316] on div at bounding box center [428, 316] width 416 height 74
click at [646, 359] on div "**********" at bounding box center [641, 225] width 901 height 326
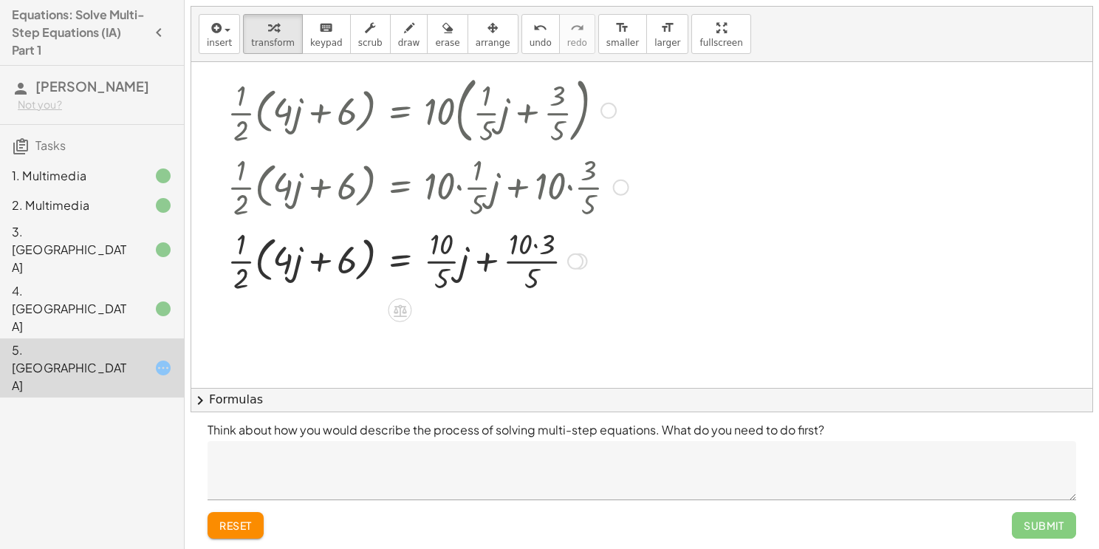
scroll to position [58, 0]
drag, startPoint x: 238, startPoint y: 253, endPoint x: 270, endPoint y: 251, distance: 31.8
click at [270, 251] on div at bounding box center [428, 259] width 416 height 74
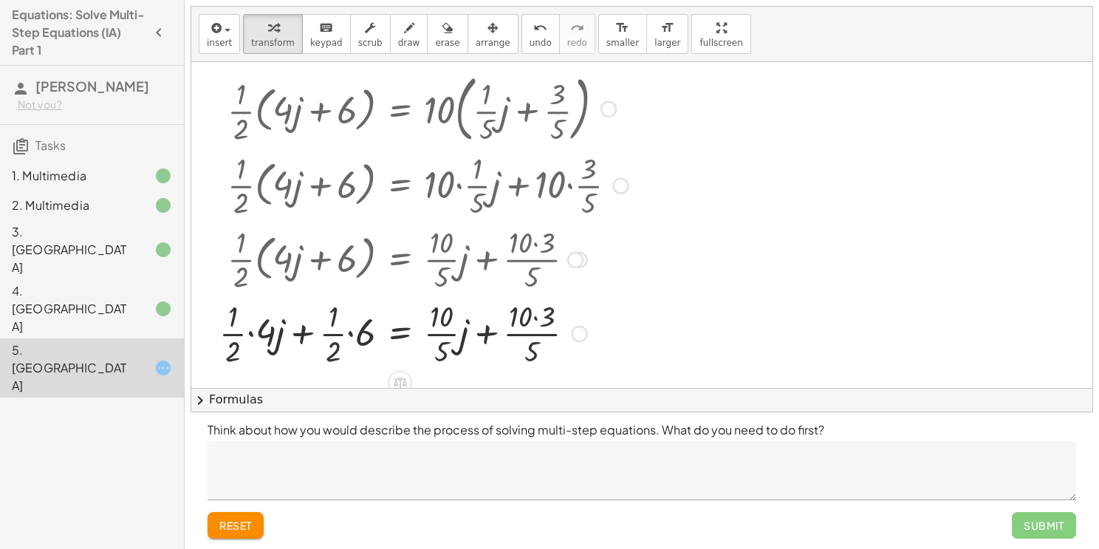
click at [349, 332] on div at bounding box center [424, 332] width 424 height 74
click at [279, 334] on div at bounding box center [428, 332] width 416 height 74
click at [335, 328] on div at bounding box center [428, 332] width 416 height 74
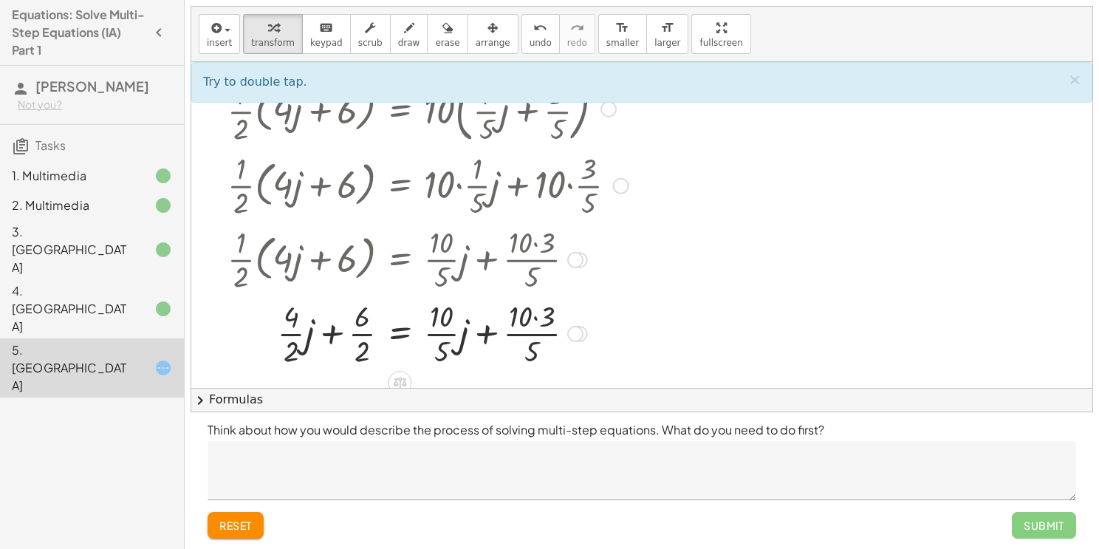
click at [335, 328] on div at bounding box center [428, 332] width 416 height 74
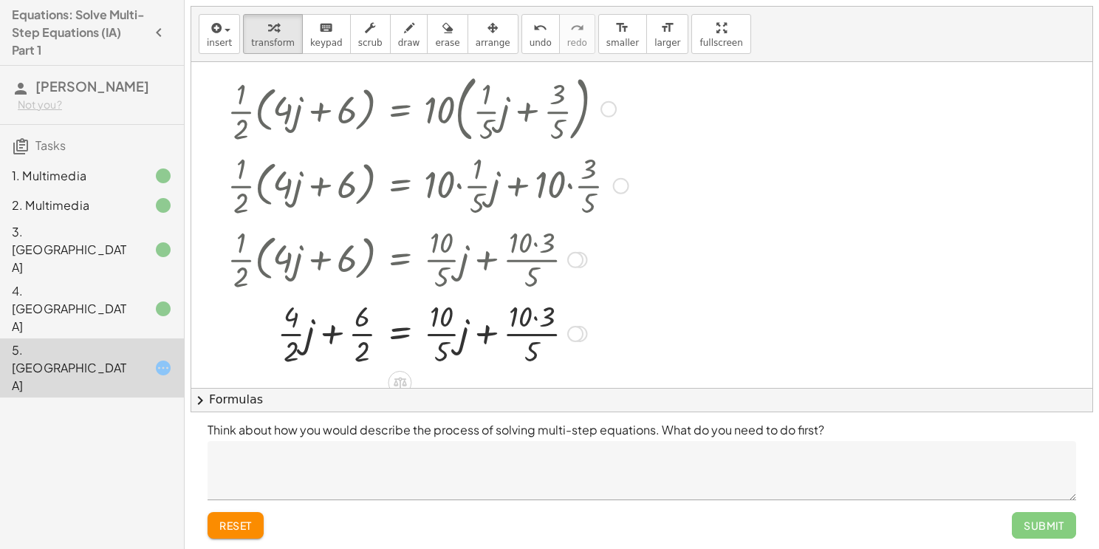
click at [335, 328] on div at bounding box center [428, 332] width 416 height 74
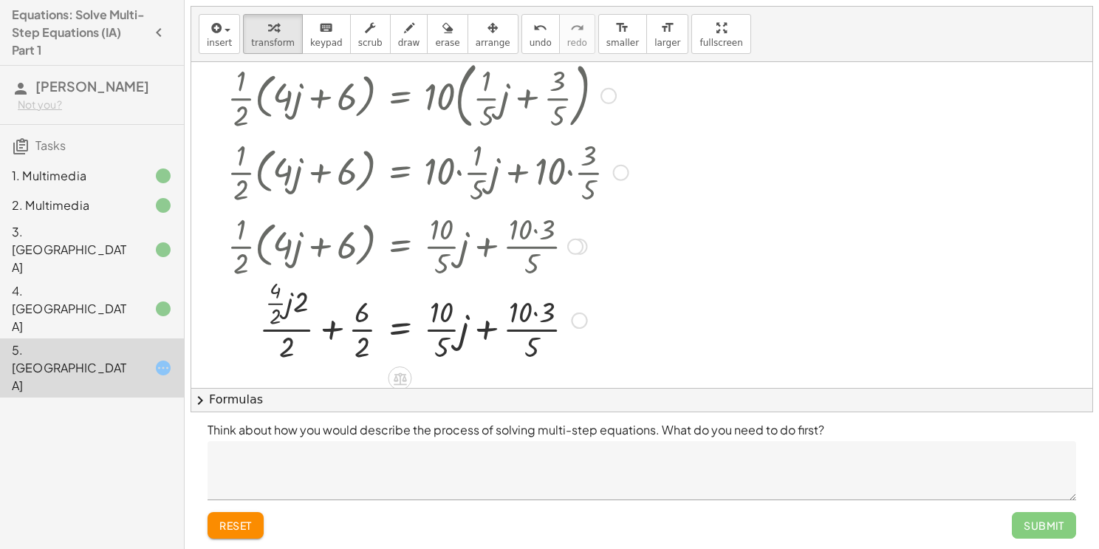
scroll to position [75, 0]
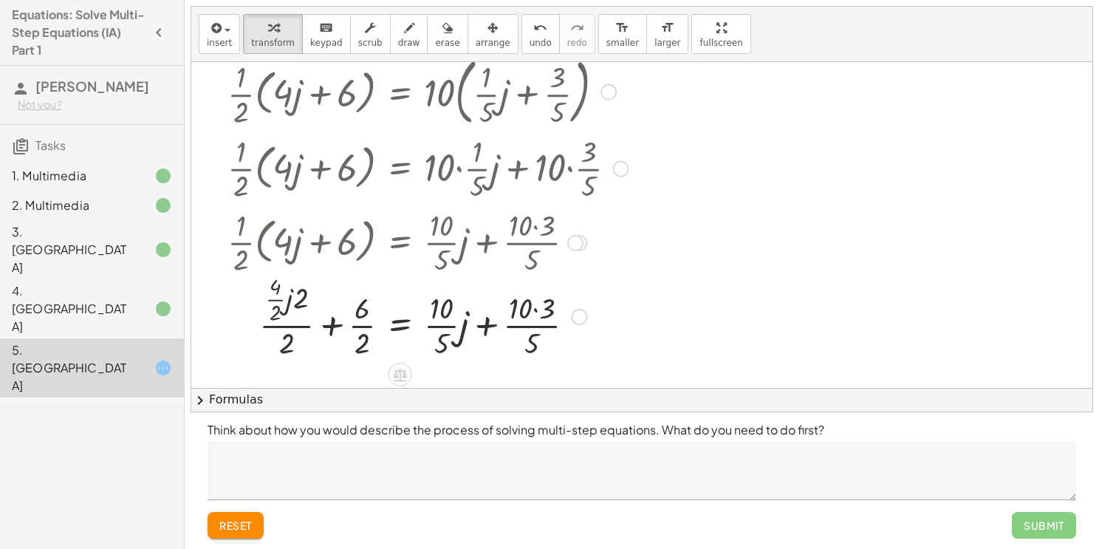
click at [331, 322] on div at bounding box center [428, 316] width 416 height 92
click at [485, 325] on div at bounding box center [428, 316] width 416 height 92
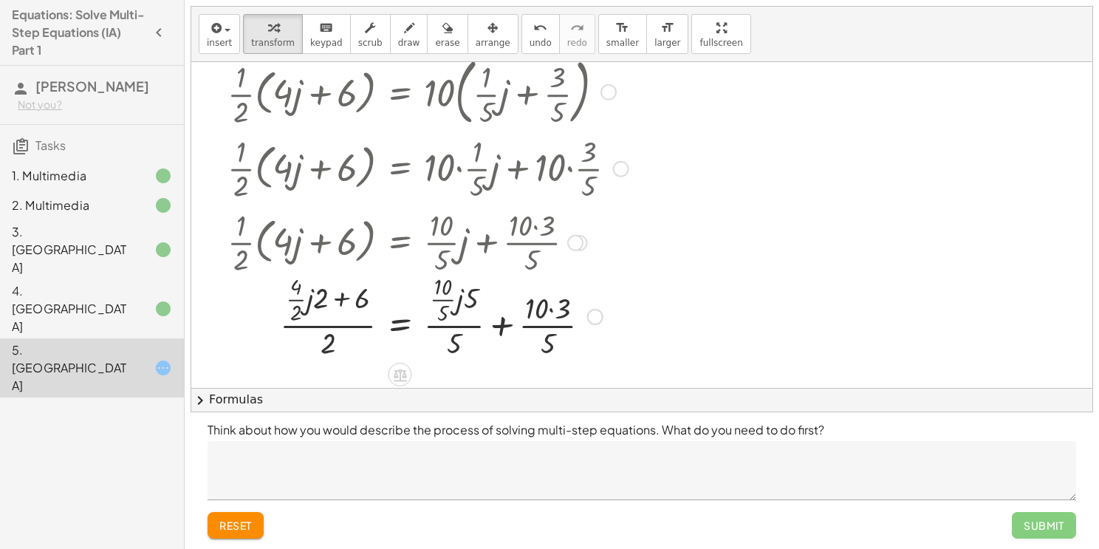
click at [496, 323] on div at bounding box center [428, 316] width 416 height 92
click at [530, 298] on div at bounding box center [428, 316] width 416 height 92
click at [491, 299] on div at bounding box center [428, 316] width 416 height 92
click at [337, 298] on div at bounding box center [428, 316] width 416 height 92
click at [422, 491] on textarea at bounding box center [642, 470] width 869 height 59
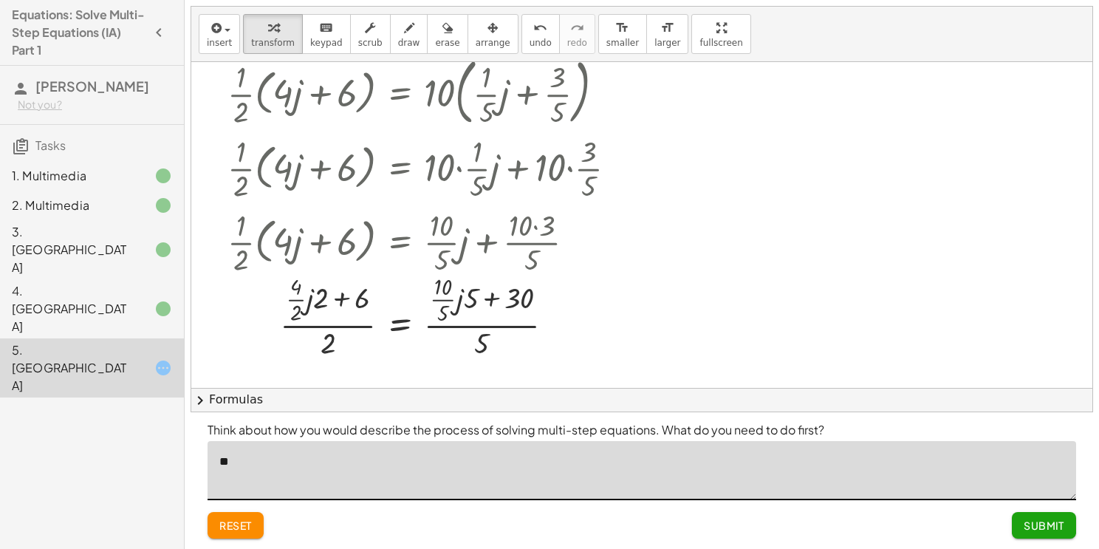
type textarea "*"
type textarea "********"
click at [335, 461] on textarea "**********" at bounding box center [642, 470] width 869 height 59
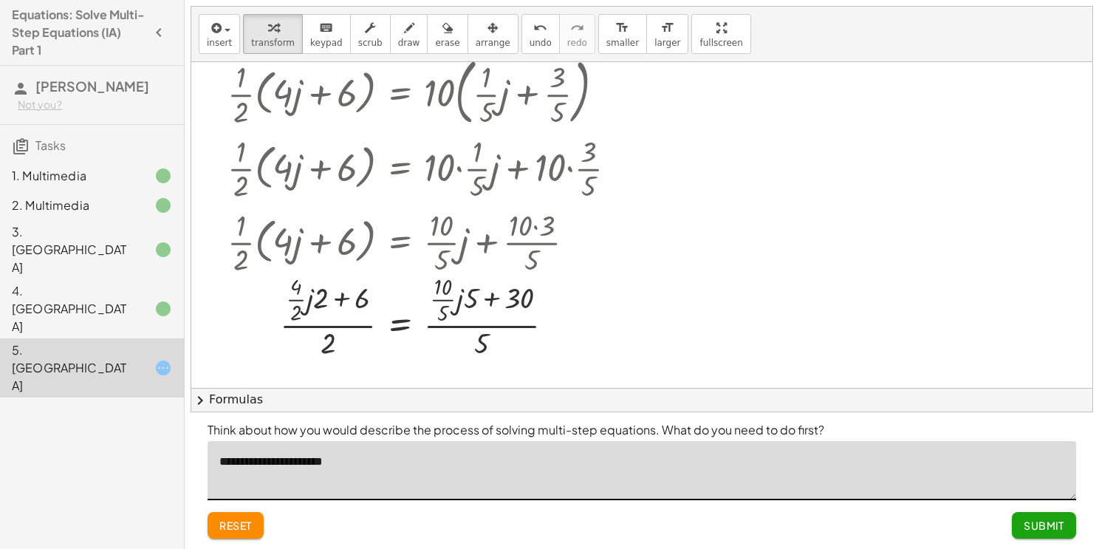
click at [335, 461] on textarea "**********" at bounding box center [642, 470] width 869 height 59
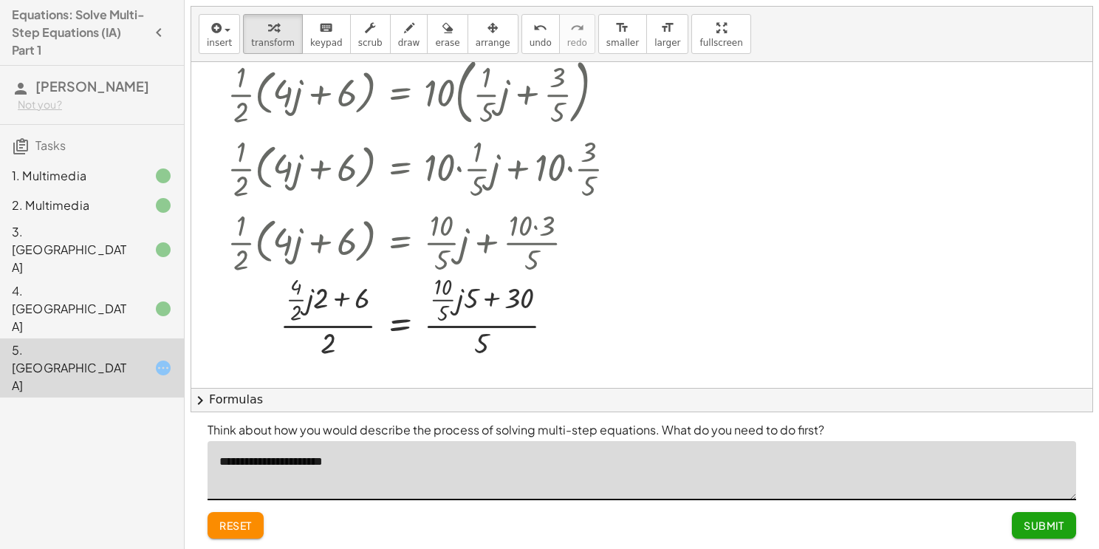
type textarea "**********"
click at [1039, 521] on span "Submit" at bounding box center [1044, 525] width 41 height 13
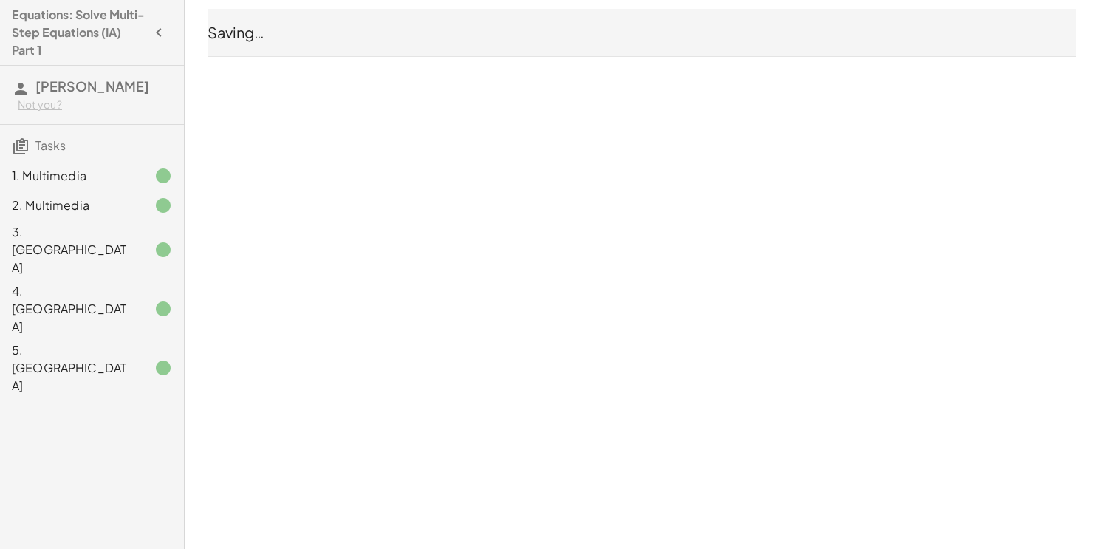
scroll to position [0, 0]
